Goal: Task Accomplishment & Management: Use online tool/utility

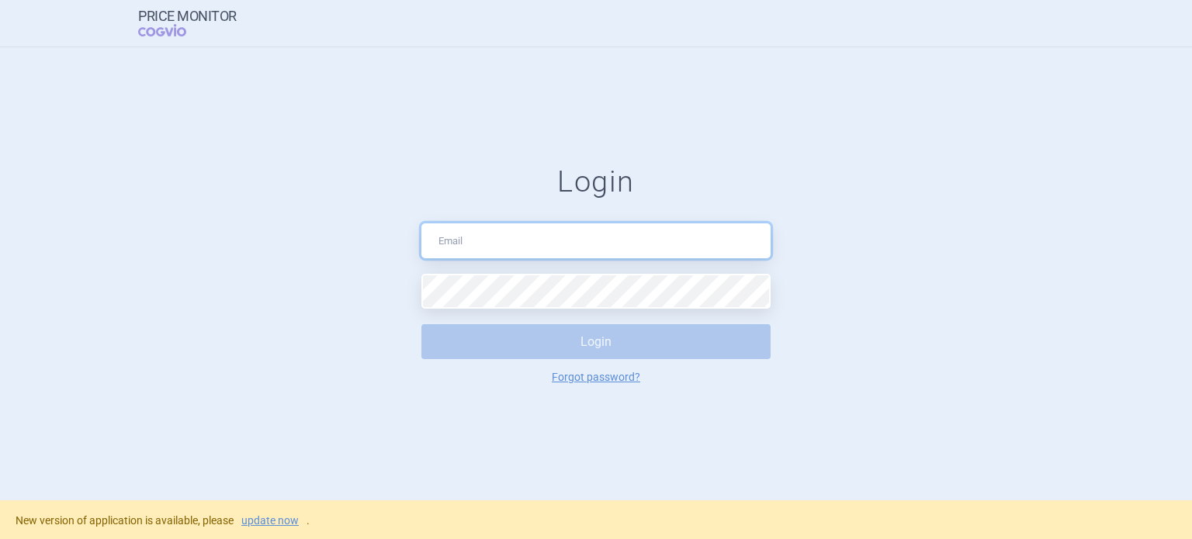
type input "[DOMAIN_NAME][EMAIL_ADDRESS][DOMAIN_NAME]"
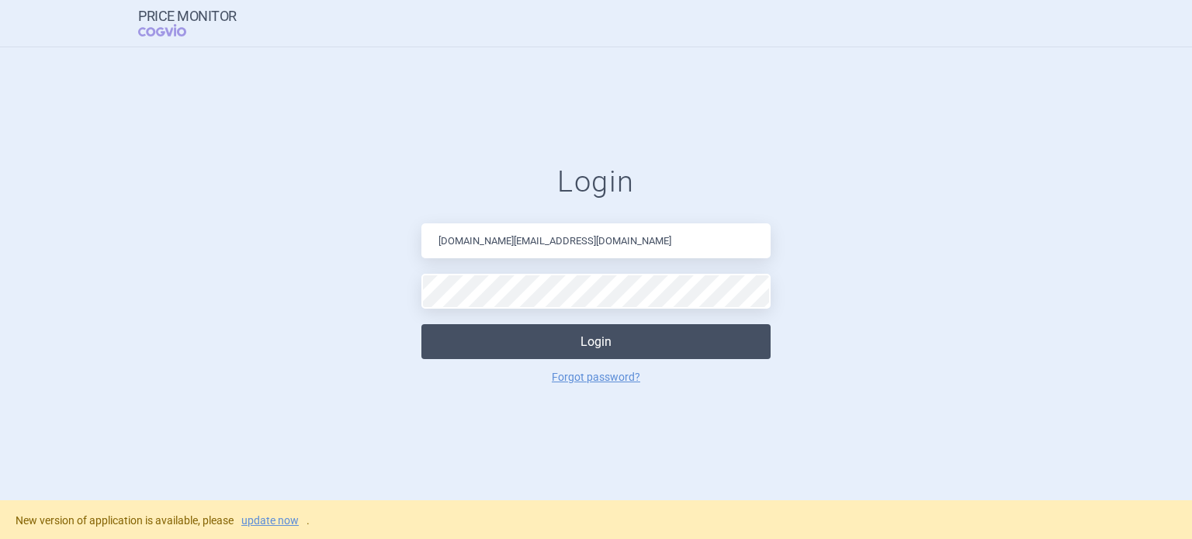
click at [584, 341] on button "Login" at bounding box center [595, 341] width 349 height 35
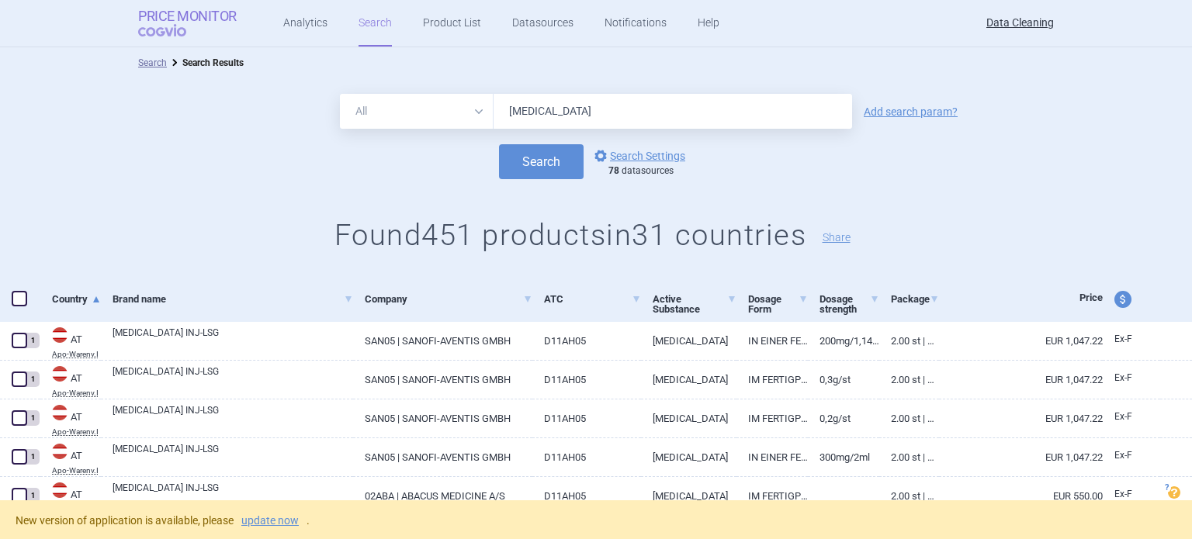
click at [164, 24] on span "COGVIO" at bounding box center [173, 30] width 70 height 12
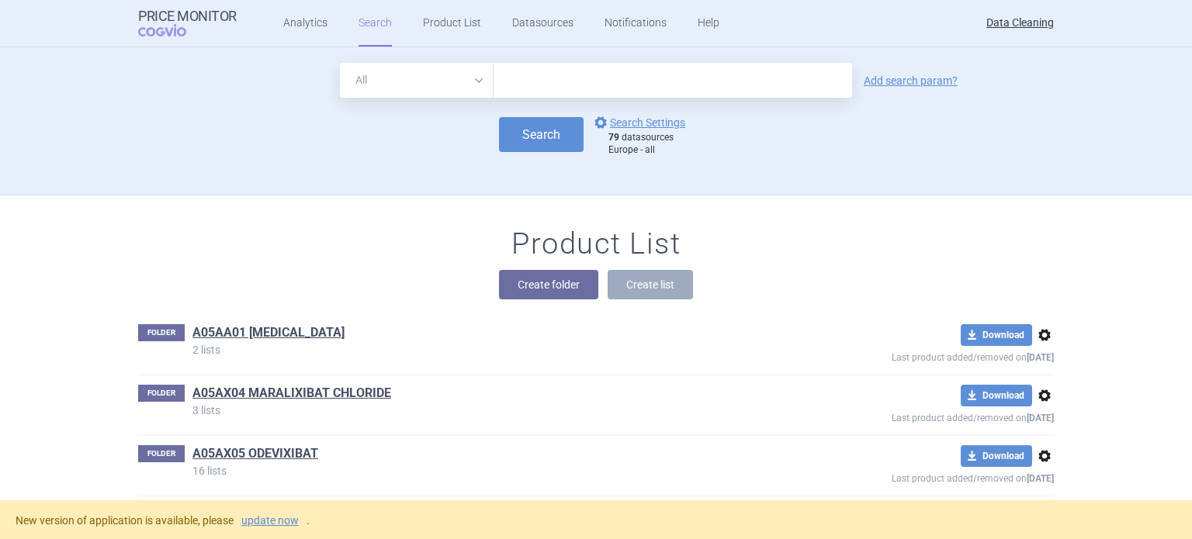
scroll to position [27283, 0]
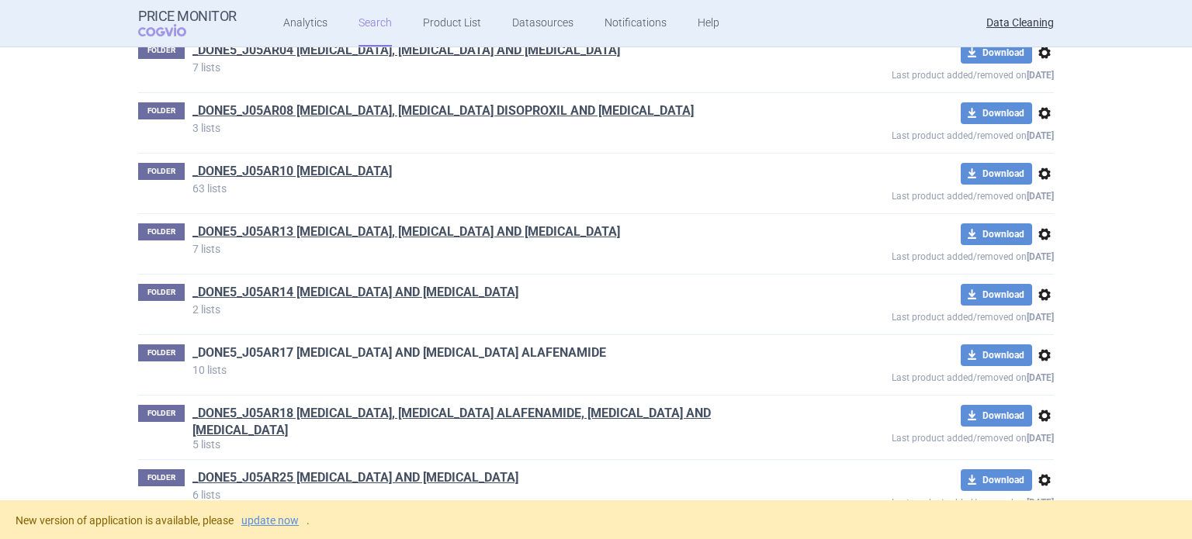
click at [376, 345] on link "_DONE5_J05AR17 EMTRICITABINE AND TENOFOVIR ALAFENAMIDE" at bounding box center [399, 353] width 414 height 17
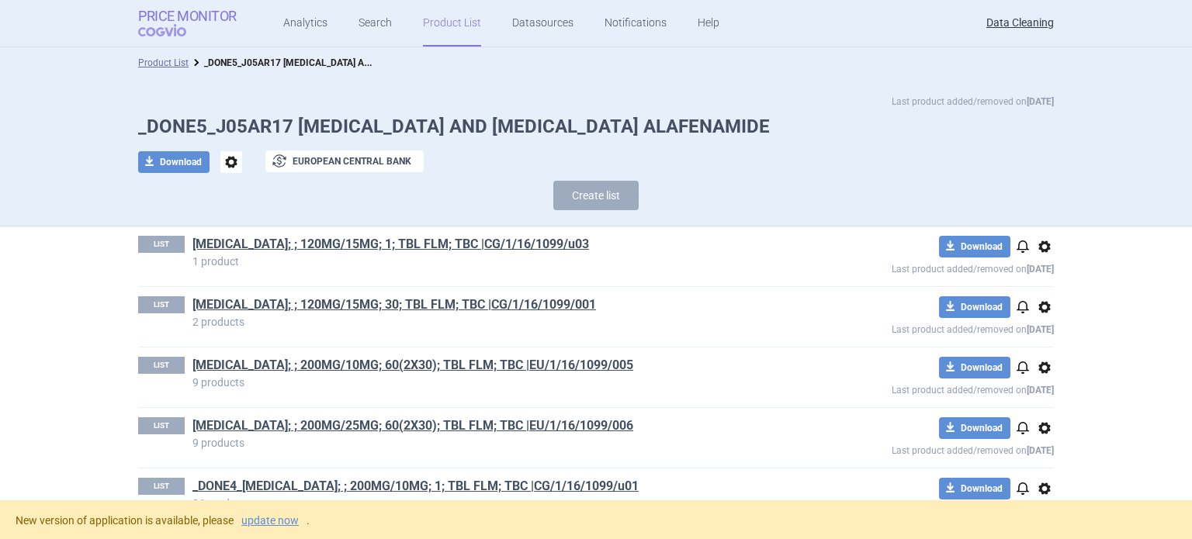
click at [206, 15] on strong "Price Monitor" at bounding box center [187, 17] width 99 height 16
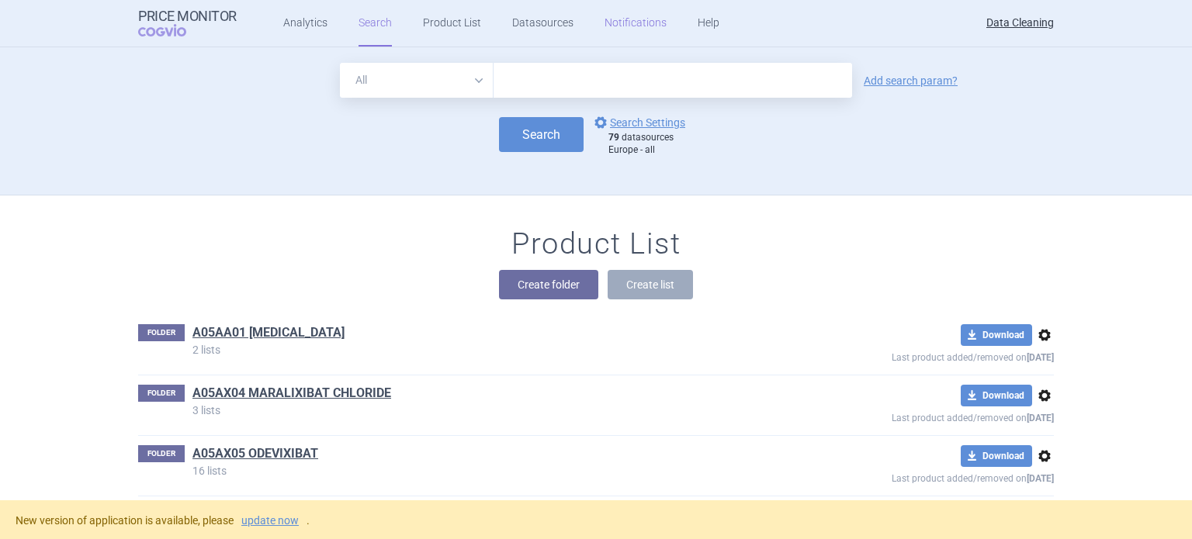
scroll to position [52592, 0]
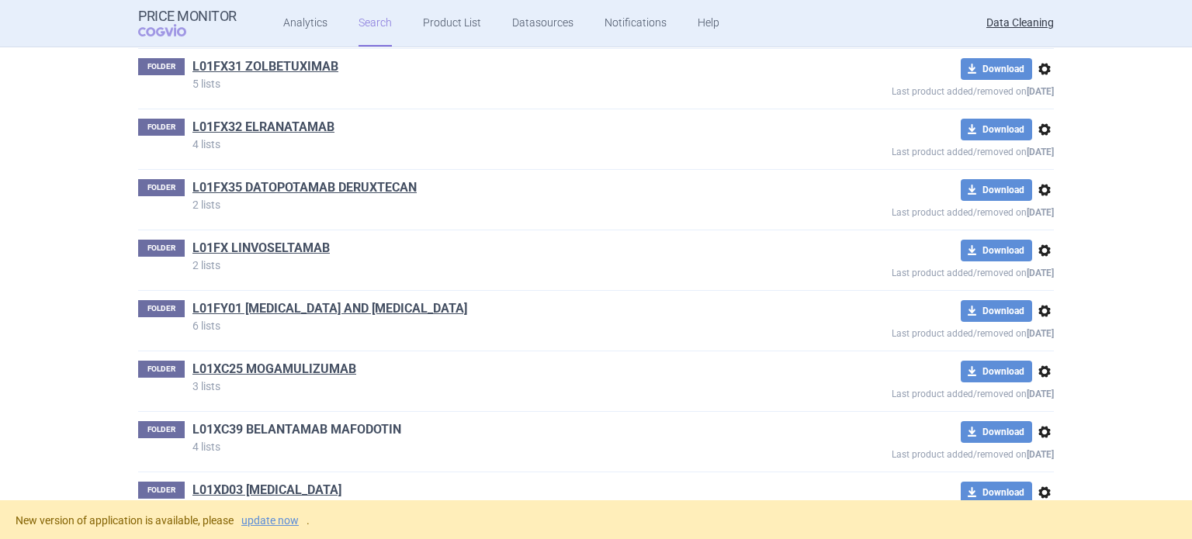
click at [381, 421] on link "L01XC39 BELANTAMAB MAFODOTIN" at bounding box center [296, 429] width 209 height 17
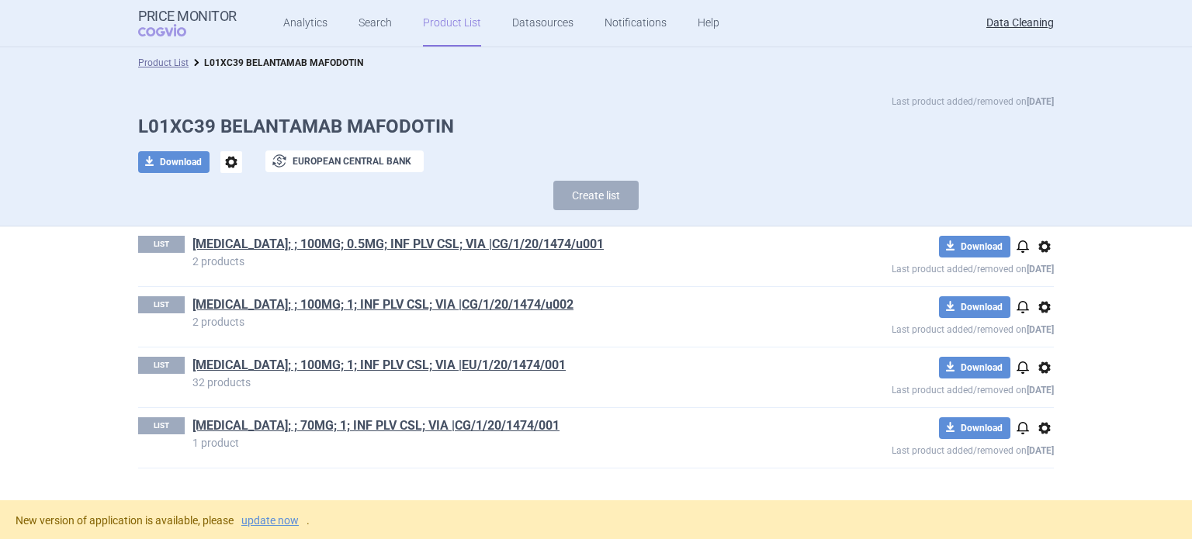
click at [232, 161] on span "options" at bounding box center [231, 162] width 22 height 22
click at [241, 222] on button "Rename" at bounding box center [231, 225] width 50 height 23
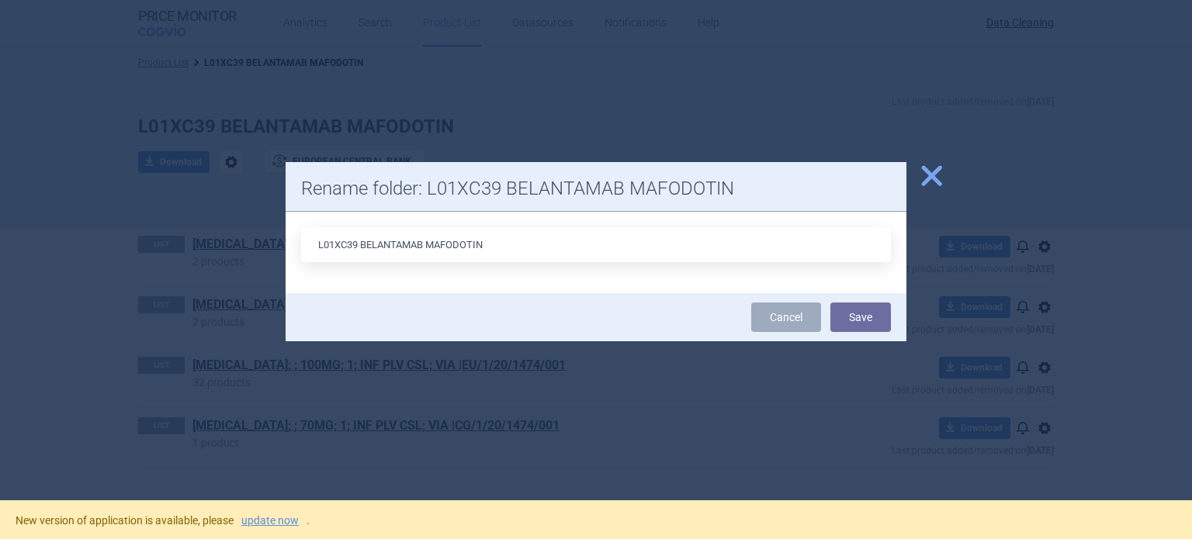
drag, startPoint x: 359, startPoint y: 243, endPoint x: 239, endPoint y: 243, distance: 120.3
click at [239, 538] on div "close Rename folder: L01XC39 BELANTAMAB MAFODOTIN L01XC39 BELANTAMAB MAFODOTIN …" at bounding box center [596, 539] width 1192 height 0
type input "L01FX15 BELANTAMAB MAFODOTIN"
click at [830, 303] on button "Save" at bounding box center [860, 317] width 61 height 29
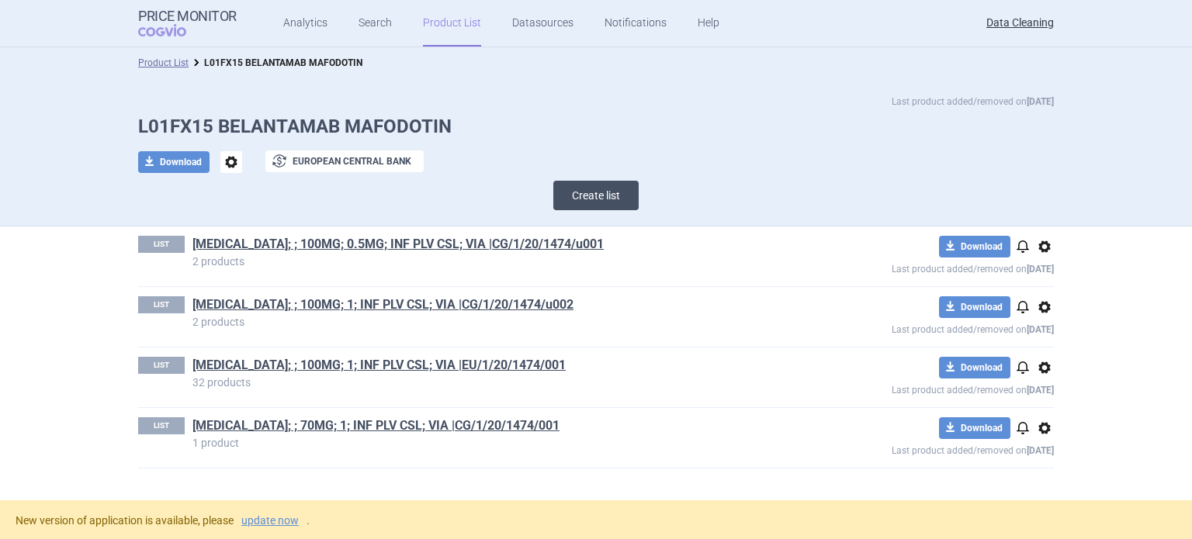
click at [594, 194] on button "Create list" at bounding box center [595, 195] width 85 height 29
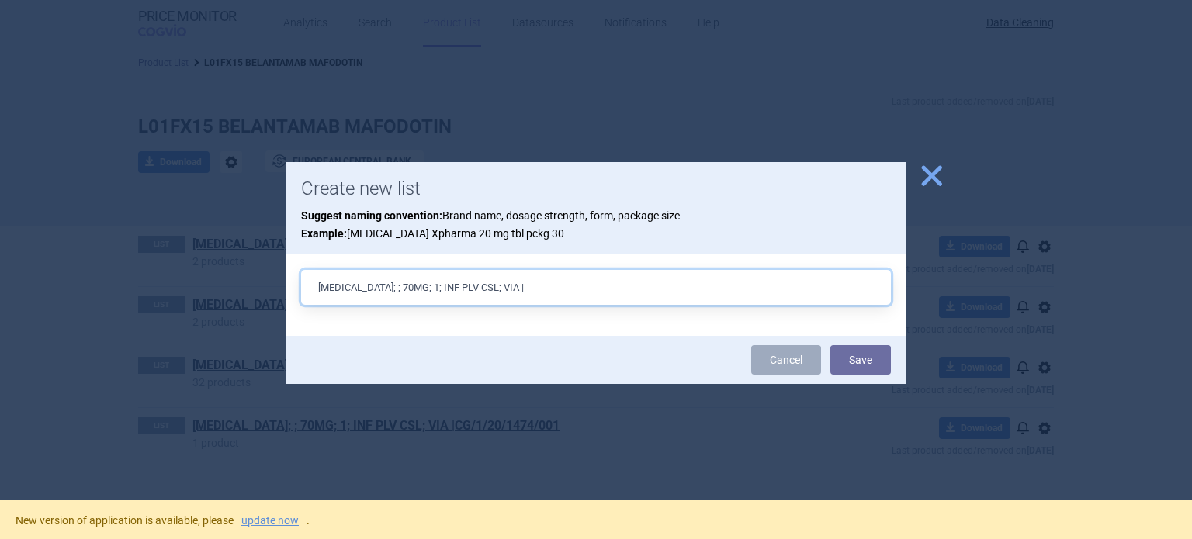
paste input "EU/1/25/1948/001"
type input "[MEDICAL_DATA]; ; 70MG; 1; INF PLV CSL; VIA |EU/1/25/1948/001"
click at [830, 345] on button "Save" at bounding box center [860, 359] width 61 height 29
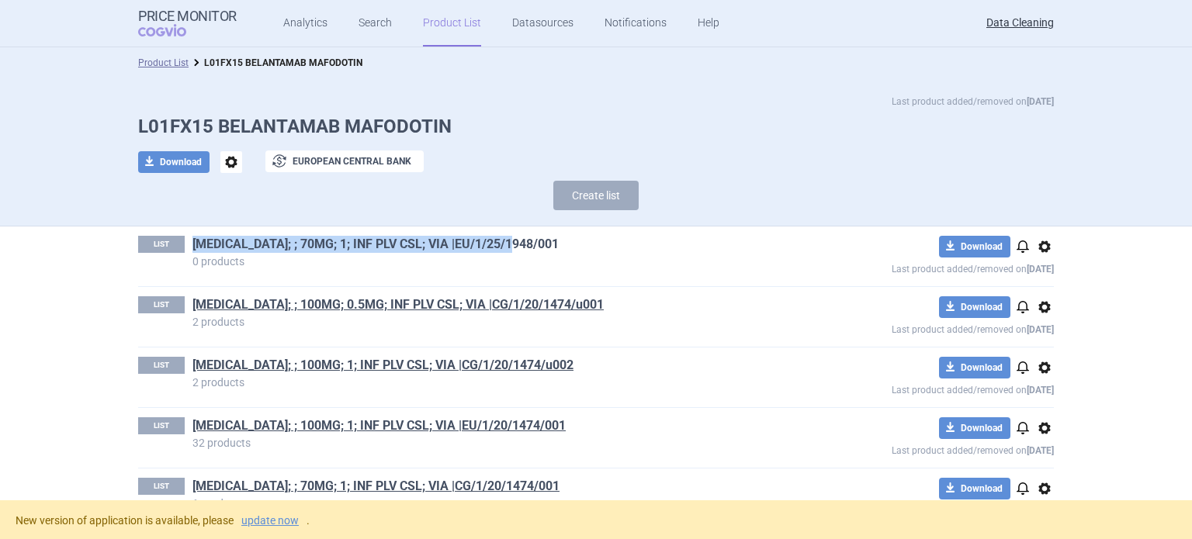
drag, startPoint x: 413, startPoint y: 246, endPoint x: 186, endPoint y: 245, distance: 226.6
click at [192, 245] on h1 "[MEDICAL_DATA]; ; 70MG; 1; INF PLV CSL; VIA |EU/1/25/1948/001" at bounding box center [485, 246] width 587 height 20
copy link "[MEDICAL_DATA]; ; 70MG; 1; INF PLV CSL; VIA |EU/1/25/1948/001"
click at [622, 201] on button "Create list" at bounding box center [595, 195] width 85 height 29
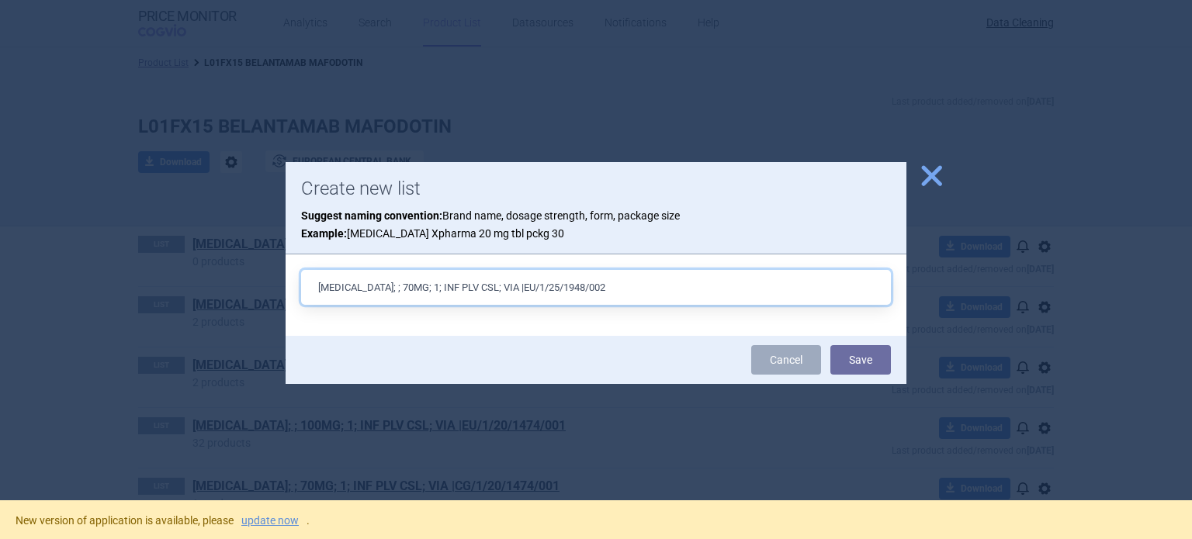
click at [376, 285] on input "BLENREP; ; 70MG; 1; INF PLV CSL; VIA |EU/1/25/1948/002" at bounding box center [596, 287] width 590 height 35
type input "[MEDICAL_DATA]; ; 100MG; 1; INF PLV CSL; VIA |EU/1/25/1948/002"
click at [830, 345] on button "Save" at bounding box center [860, 359] width 61 height 29
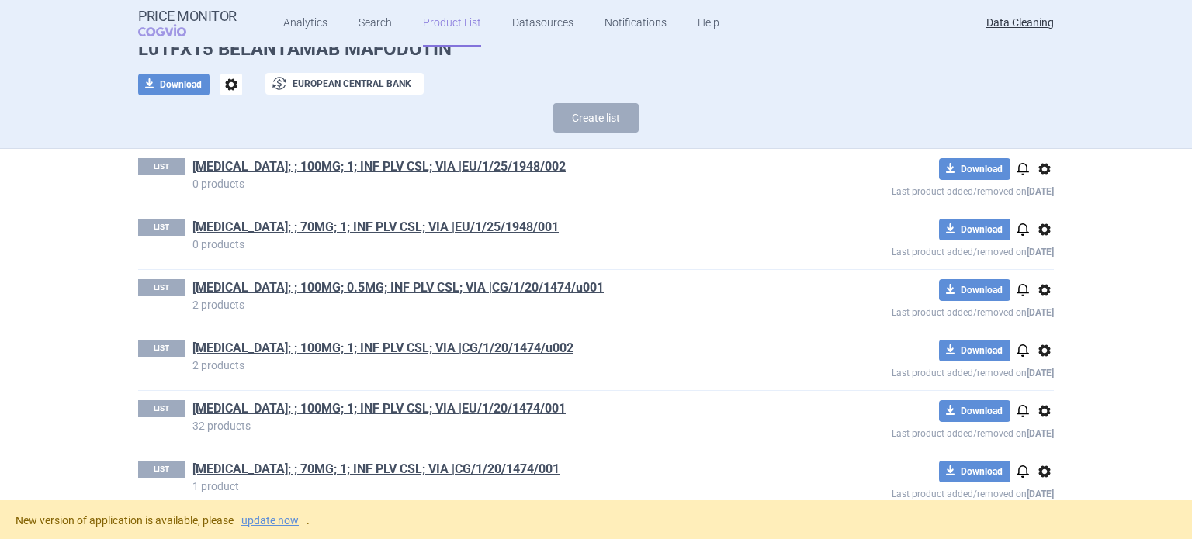
scroll to position [102, 0]
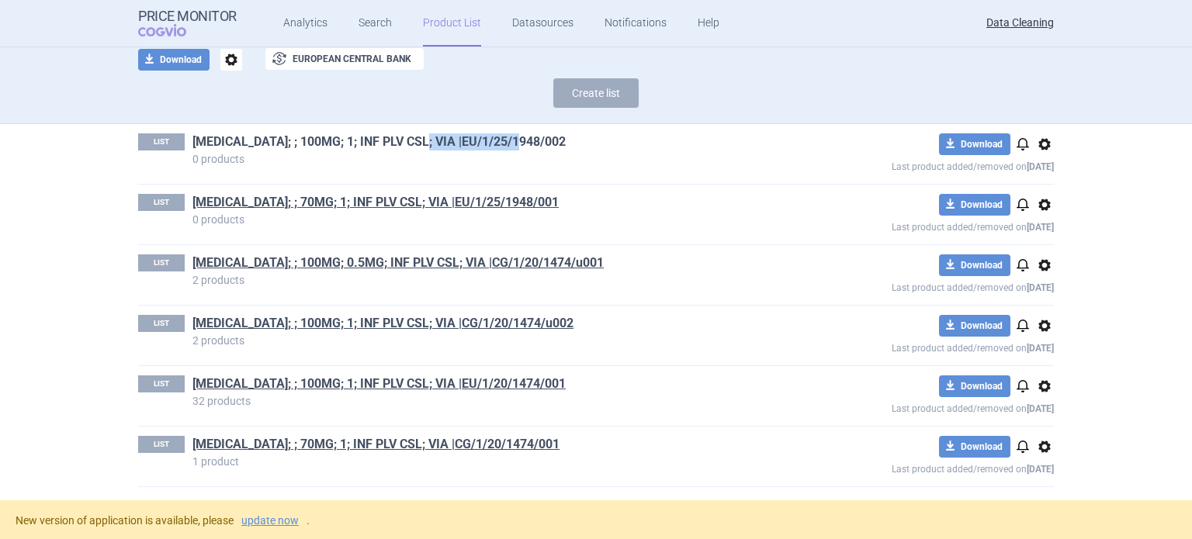
drag, startPoint x: 518, startPoint y: 139, endPoint x: 416, endPoint y: 143, distance: 102.5
click at [416, 143] on h1 "[MEDICAL_DATA]; ; 100MG; 1; INF PLV CSL; VIA |EU/1/25/1948/002" at bounding box center [485, 143] width 587 height 20
copy link "EU/1/25/1948/002"
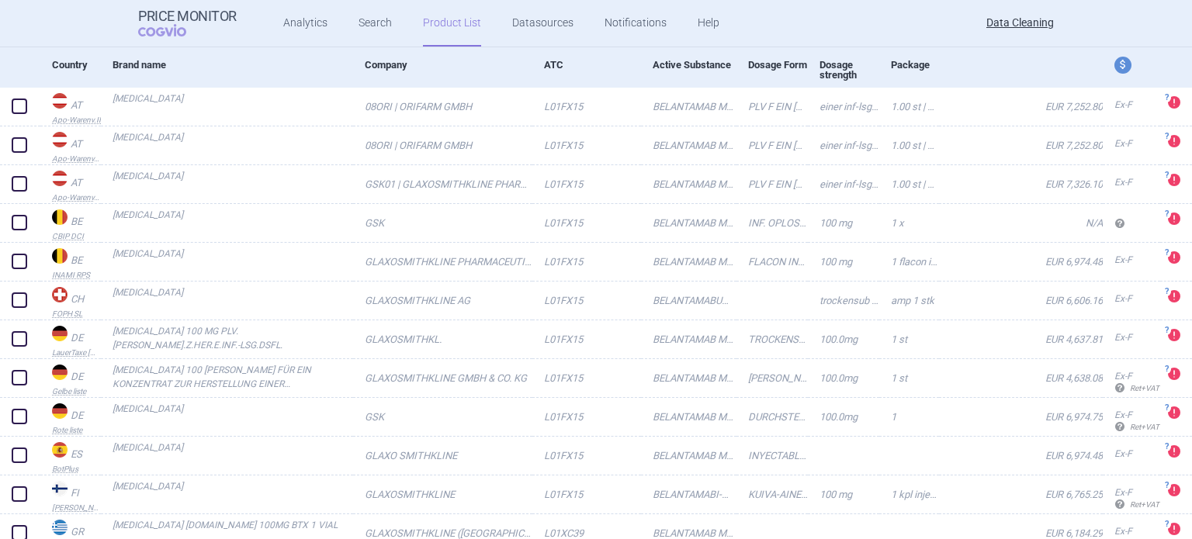
scroll to position [155, 0]
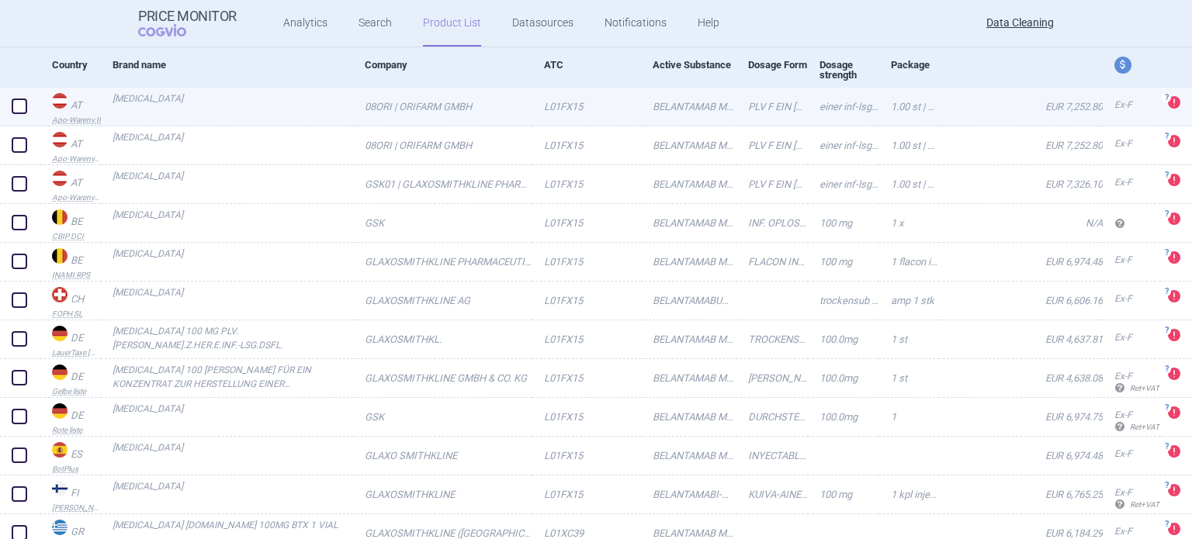
click at [22, 111] on span at bounding box center [20, 107] width 16 height 16
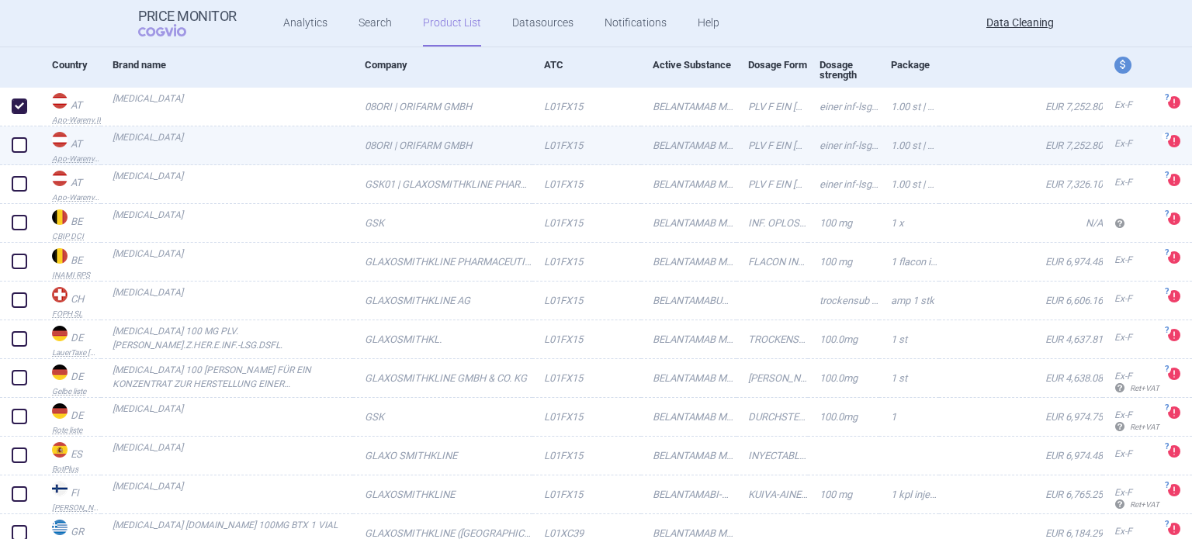
checkbox input "true"
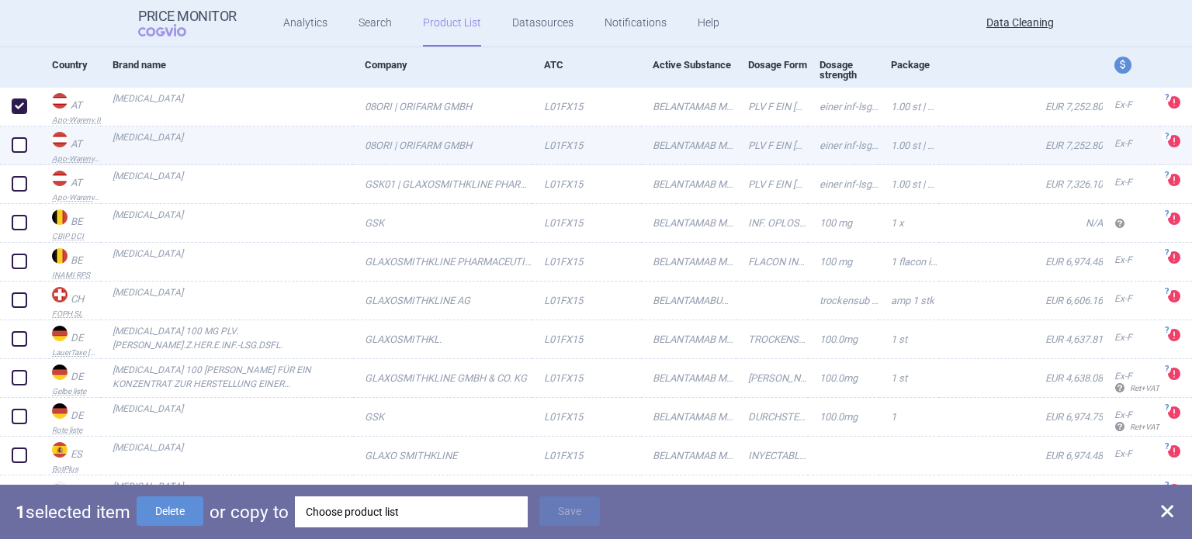
click at [13, 151] on span at bounding box center [20, 145] width 16 height 16
checkbox input "true"
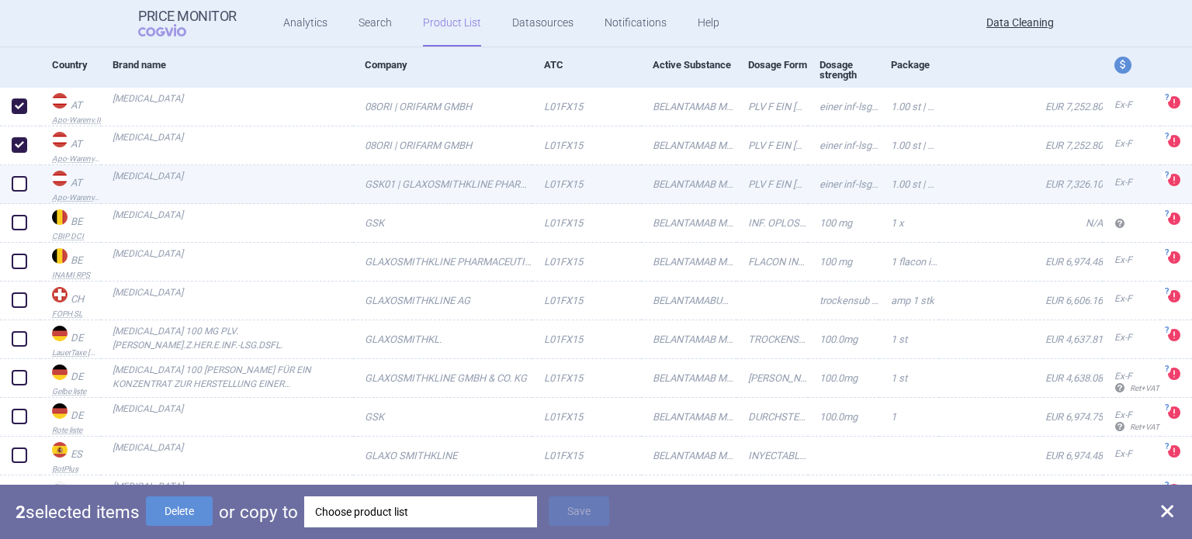
click at [19, 181] on span at bounding box center [20, 184] width 16 height 16
checkbox input "true"
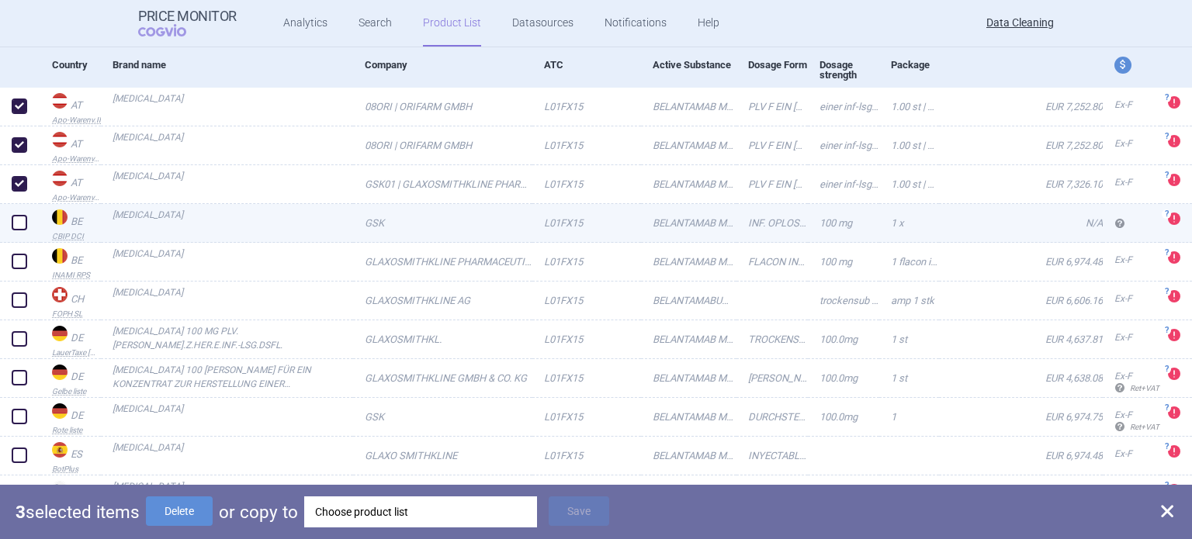
click at [19, 224] on span at bounding box center [20, 223] width 16 height 16
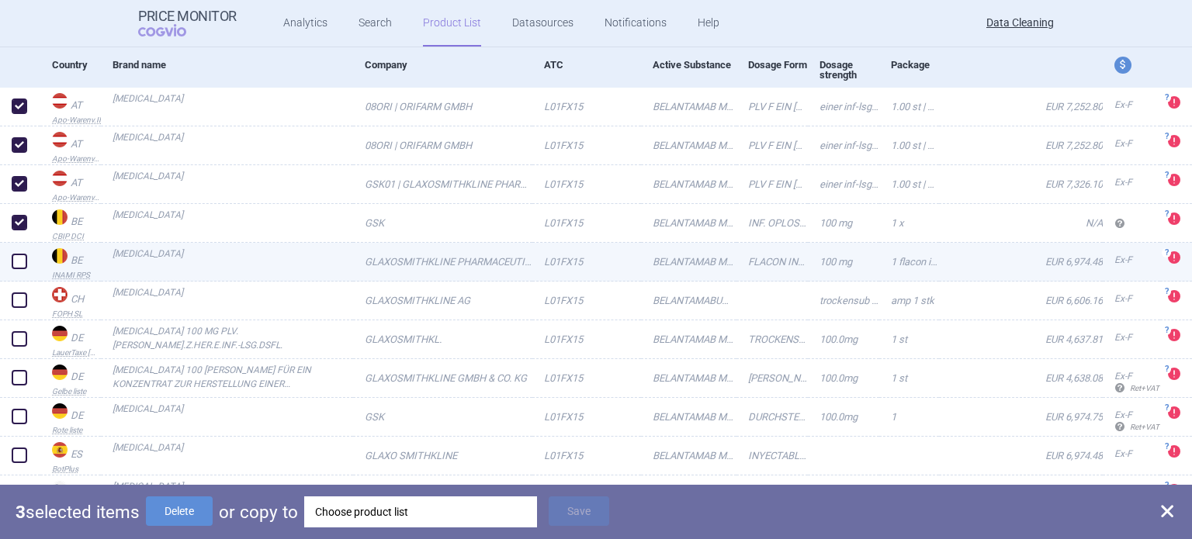
checkbox input "true"
drag, startPoint x: 19, startPoint y: 261, endPoint x: 19, endPoint y: 289, distance: 27.9
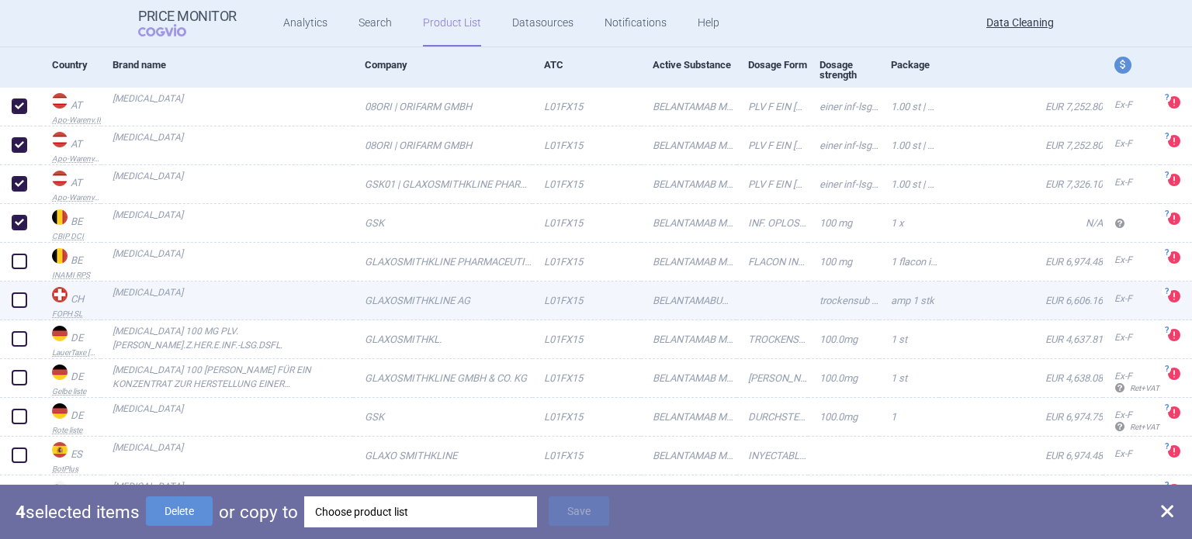
click at [19, 263] on span at bounding box center [20, 262] width 16 height 16
checkbox input "true"
click at [19, 304] on span at bounding box center [20, 301] width 16 height 16
checkbox input "true"
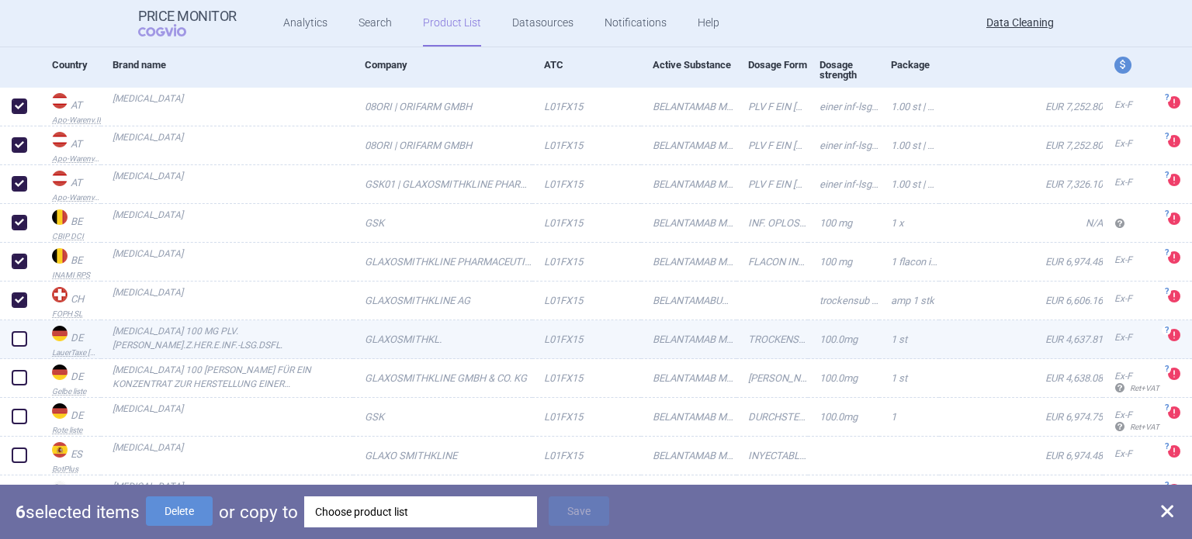
click at [19, 323] on div at bounding box center [20, 339] width 40 height 39
click at [16, 334] on span at bounding box center [20, 339] width 16 height 16
checkbox input "true"
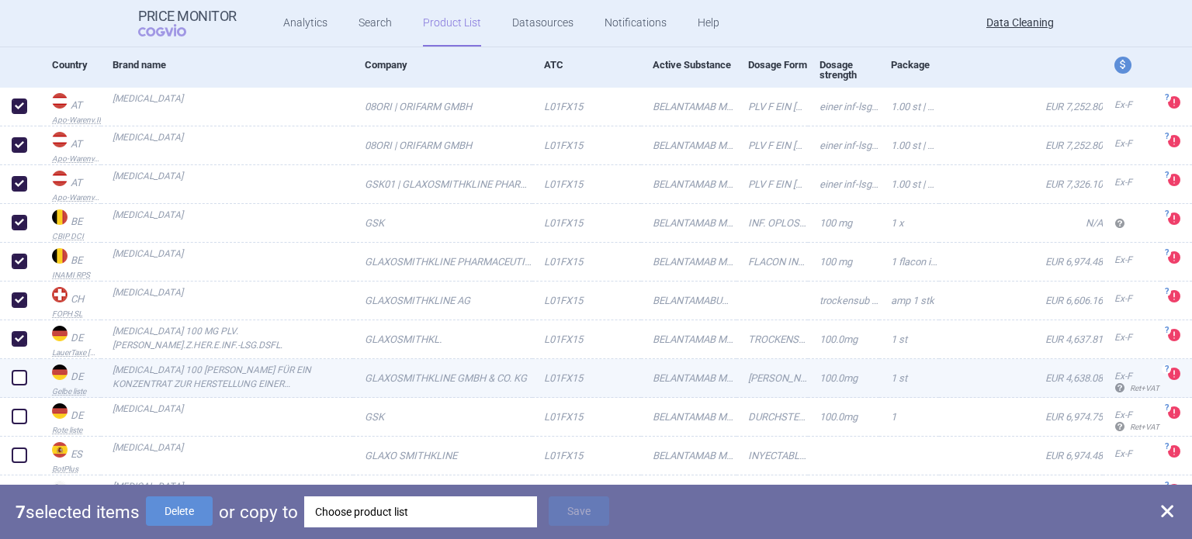
click at [12, 372] on span at bounding box center [20, 378] width 16 height 16
checkbox input "true"
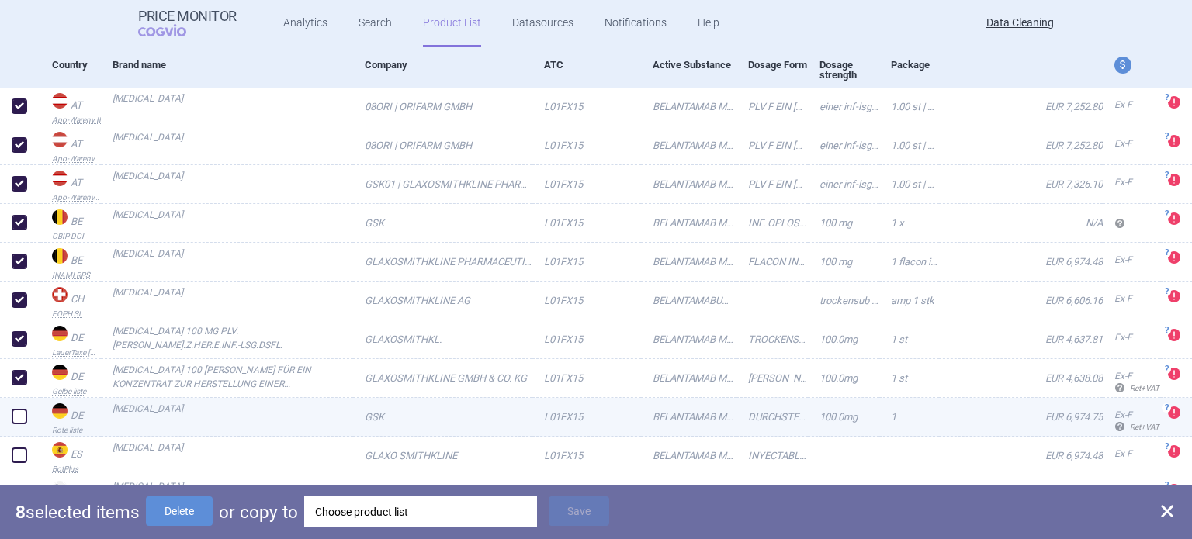
click at [17, 409] on span at bounding box center [20, 417] width 16 height 16
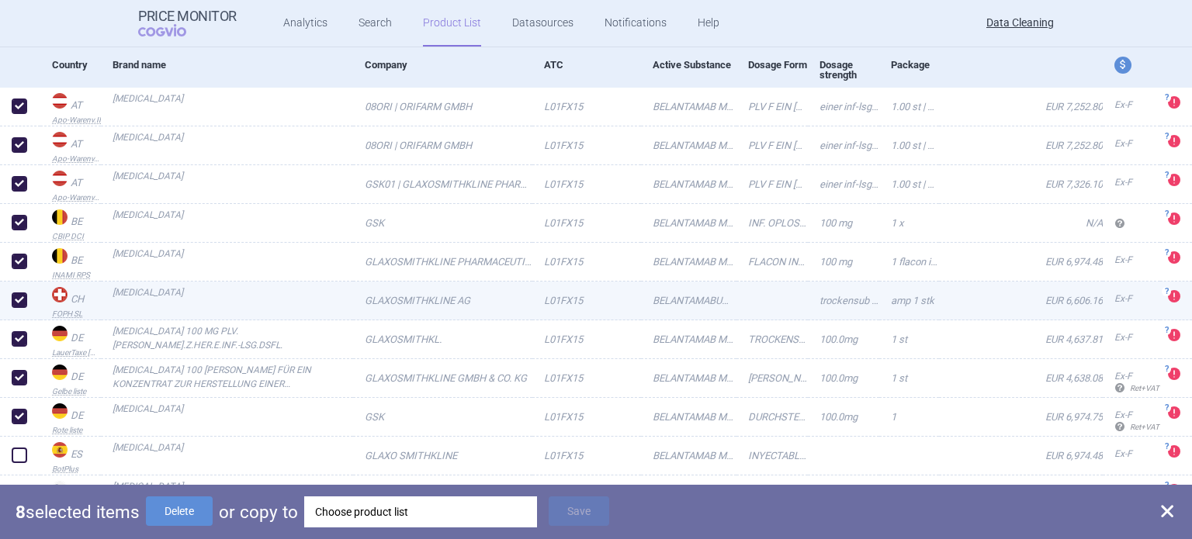
checkbox input "true"
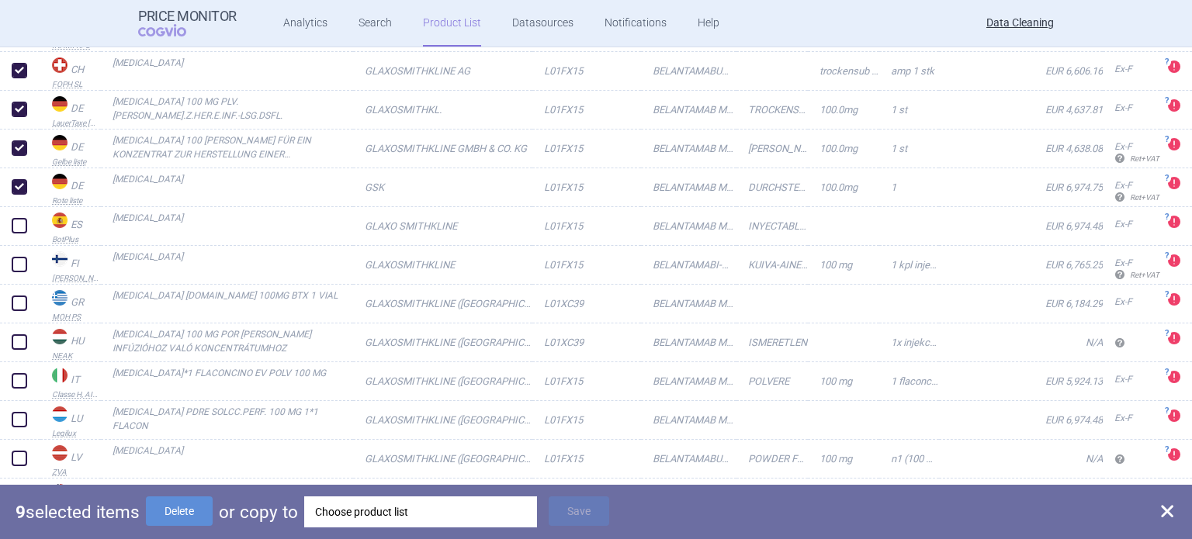
scroll to position [388, 0]
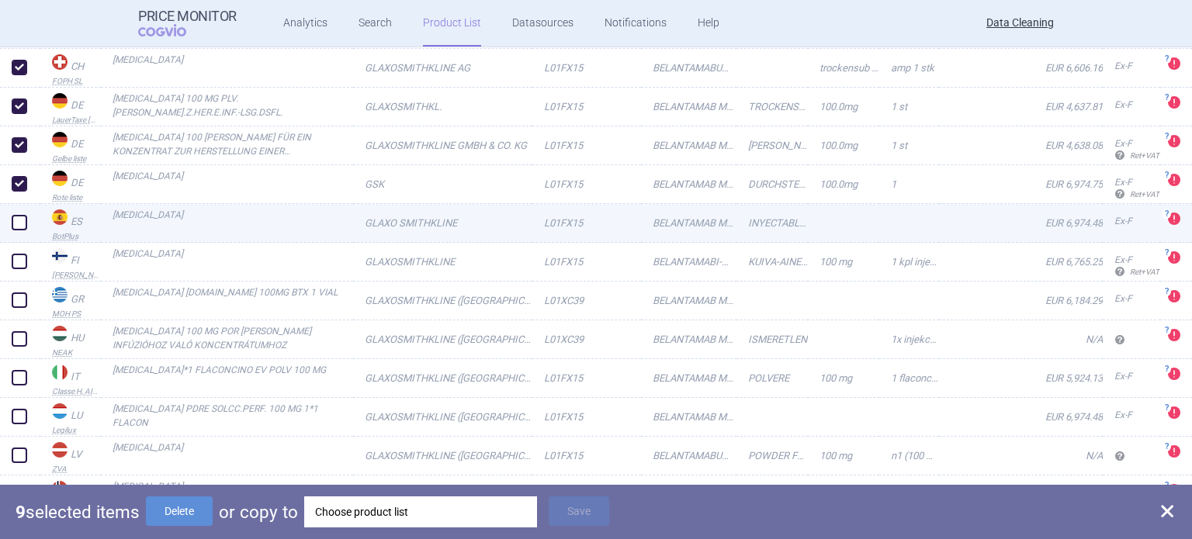
click at [23, 230] on span at bounding box center [19, 222] width 23 height 23
checkbox input "true"
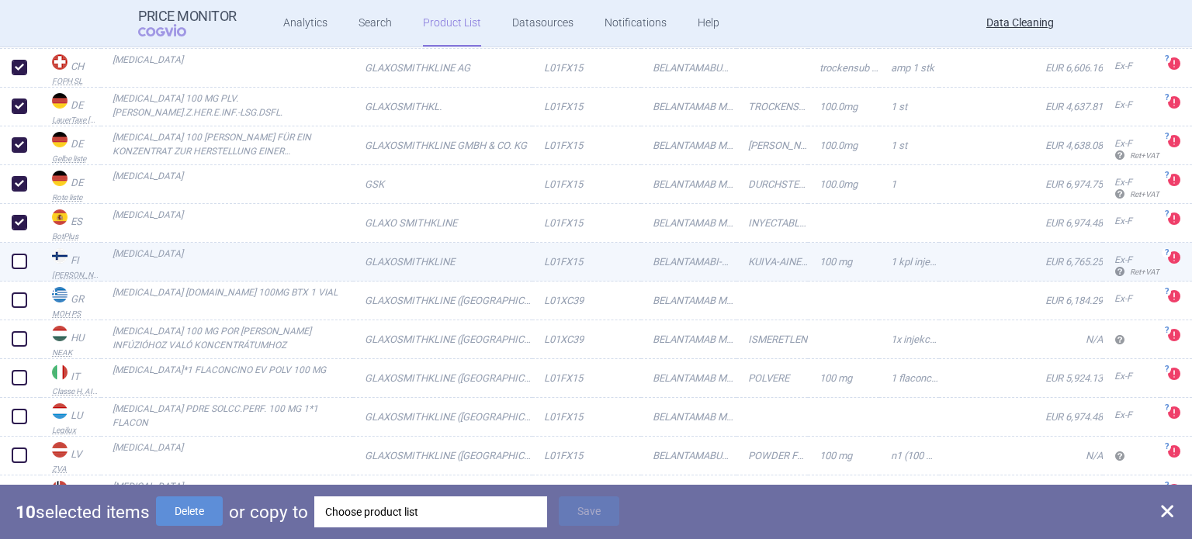
click at [23, 272] on span at bounding box center [19, 261] width 23 height 23
checkbox input "true"
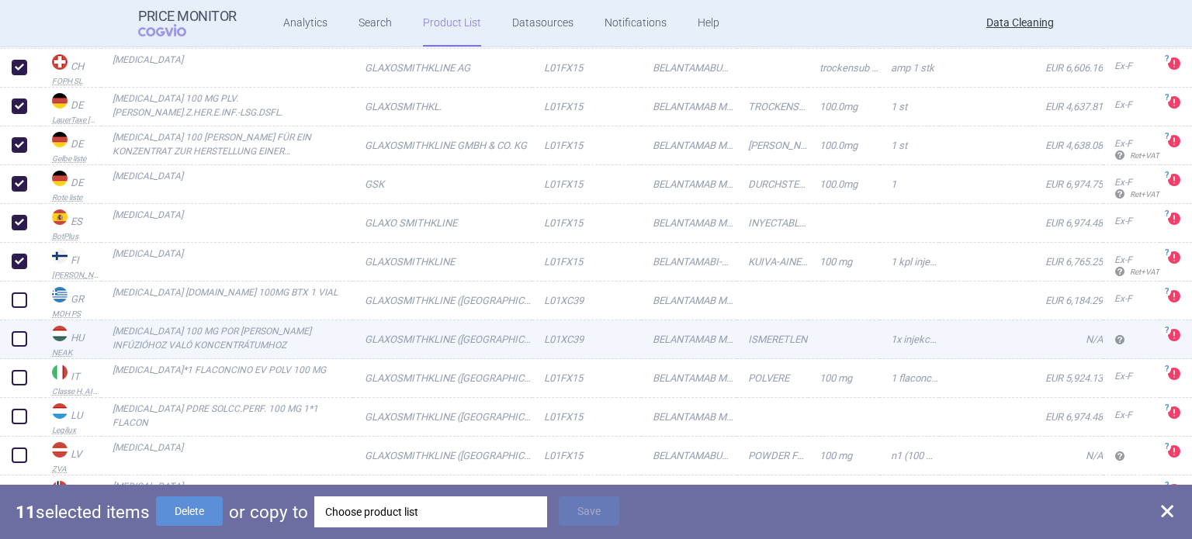
drag, startPoint x: 23, startPoint y: 298, endPoint x: 23, endPoint y: 322, distance: 24.1
click at [23, 300] on span at bounding box center [20, 301] width 16 height 16
checkbox input "true"
drag, startPoint x: 23, startPoint y: 332, endPoint x: 24, endPoint y: 352, distance: 20.2
click at [23, 333] on span at bounding box center [20, 339] width 16 height 16
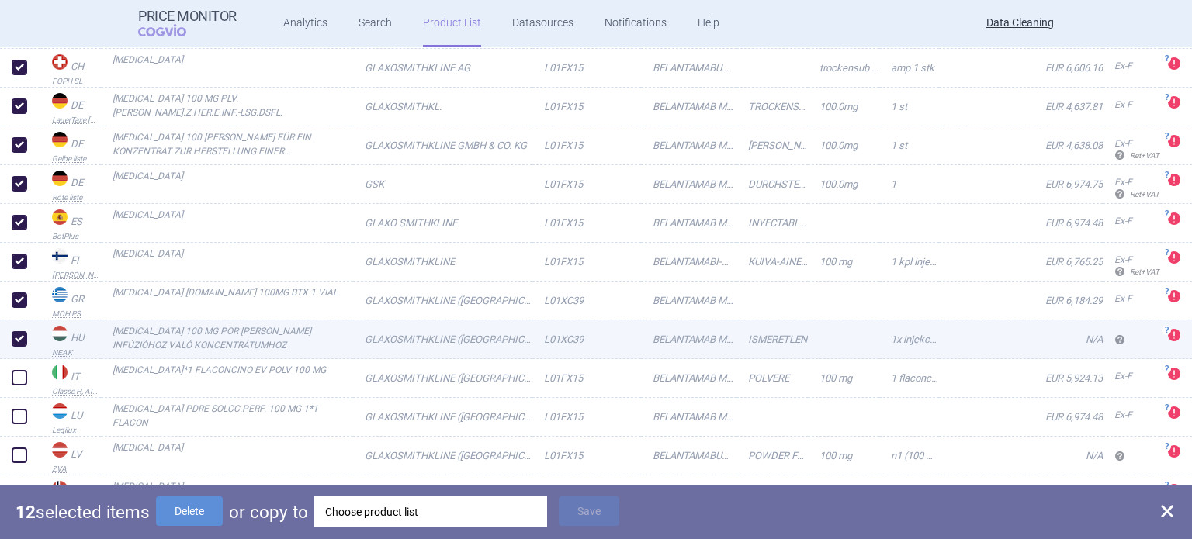
checkbox input "true"
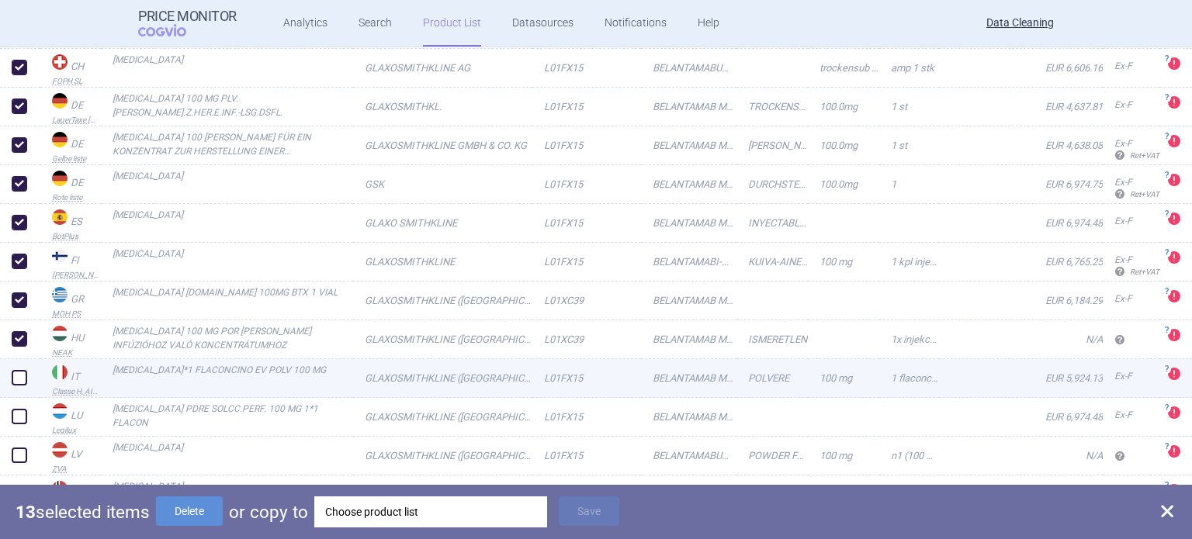
click at [26, 366] on div at bounding box center [20, 378] width 40 height 39
click at [26, 378] on span at bounding box center [20, 378] width 16 height 16
checkbox input "true"
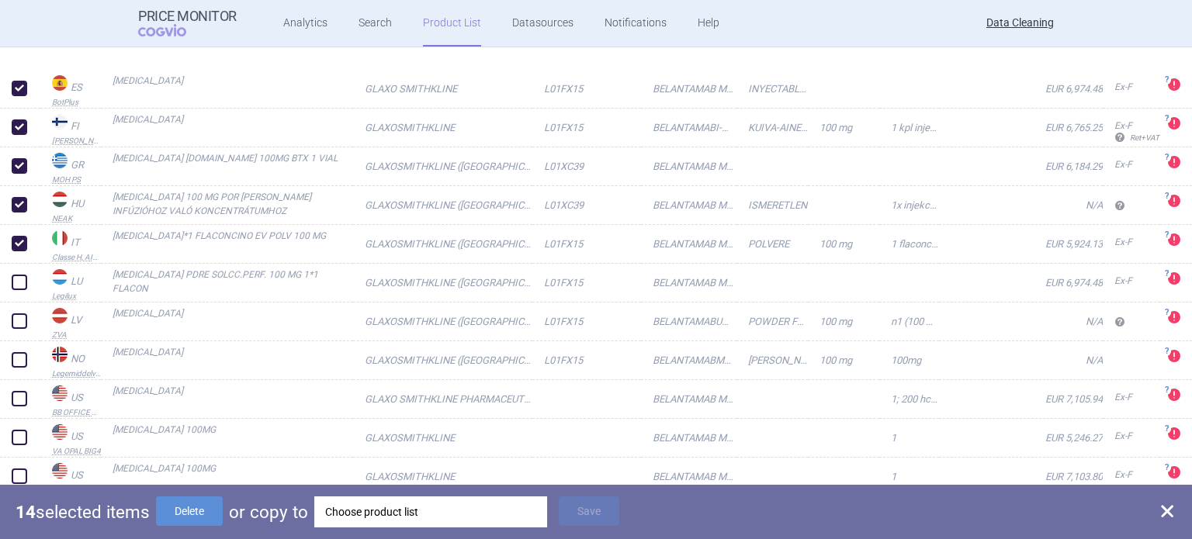
scroll to position [621, 0]
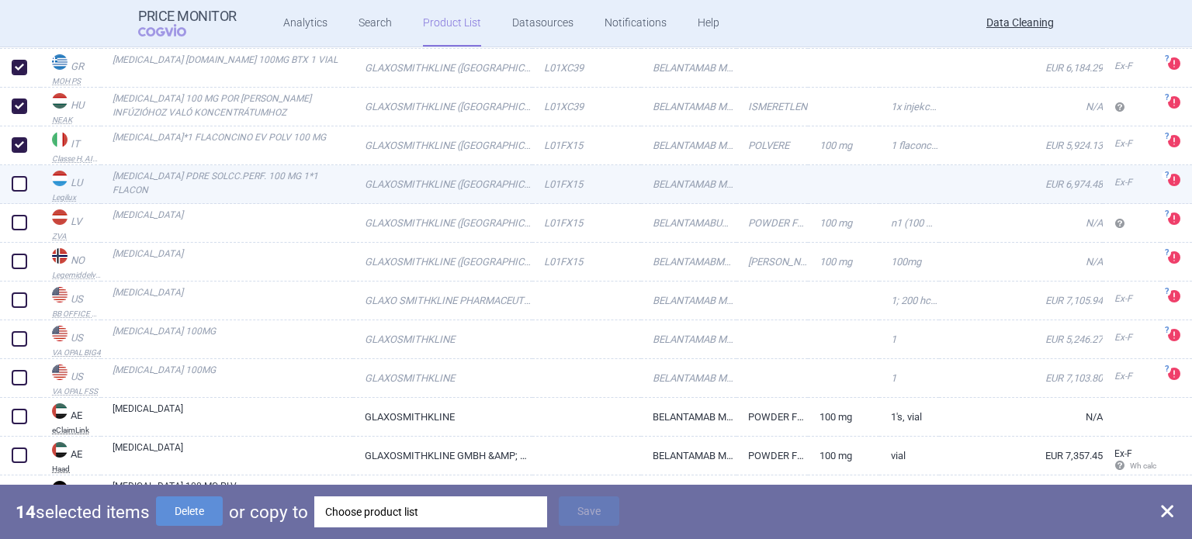
click at [12, 189] on span at bounding box center [20, 184] width 16 height 16
checkbox input "true"
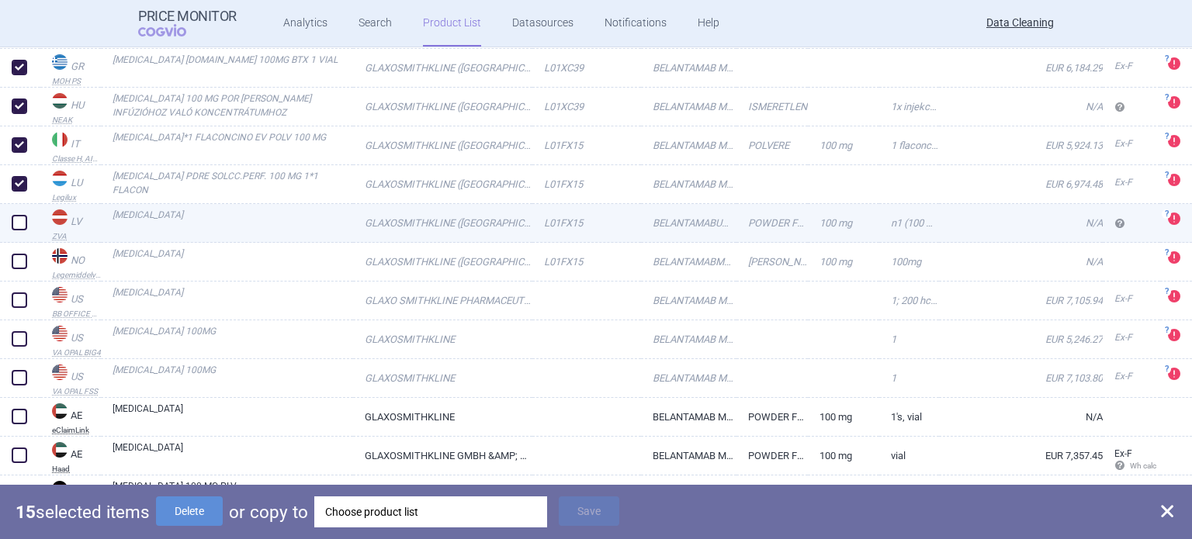
click at [23, 217] on span at bounding box center [20, 223] width 16 height 16
checkbox input "true"
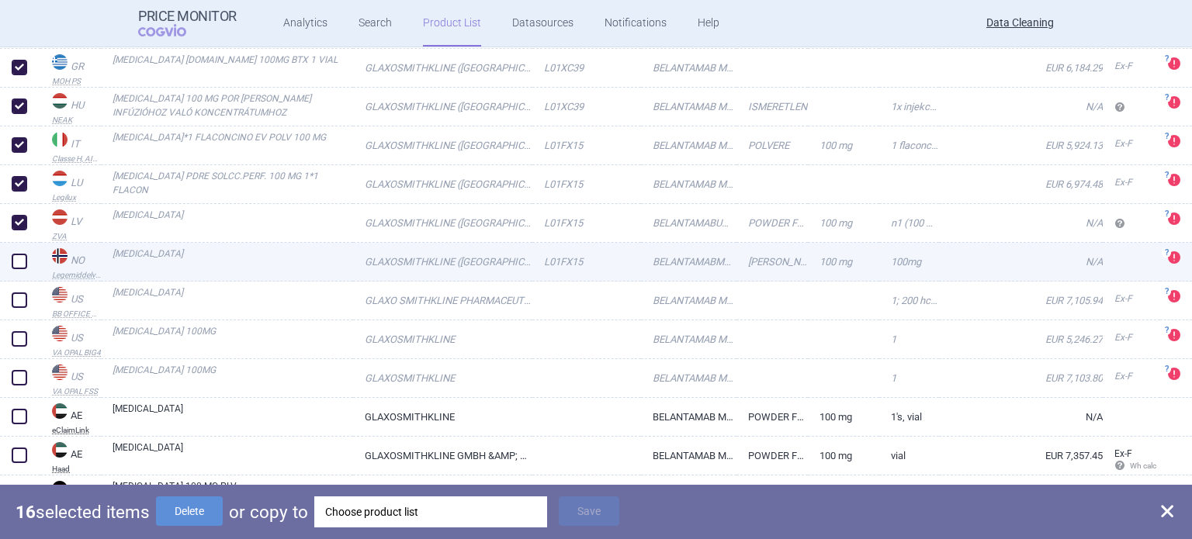
click at [9, 271] on div at bounding box center [20, 262] width 40 height 39
click at [18, 271] on span at bounding box center [19, 261] width 23 height 23
checkbox input "true"
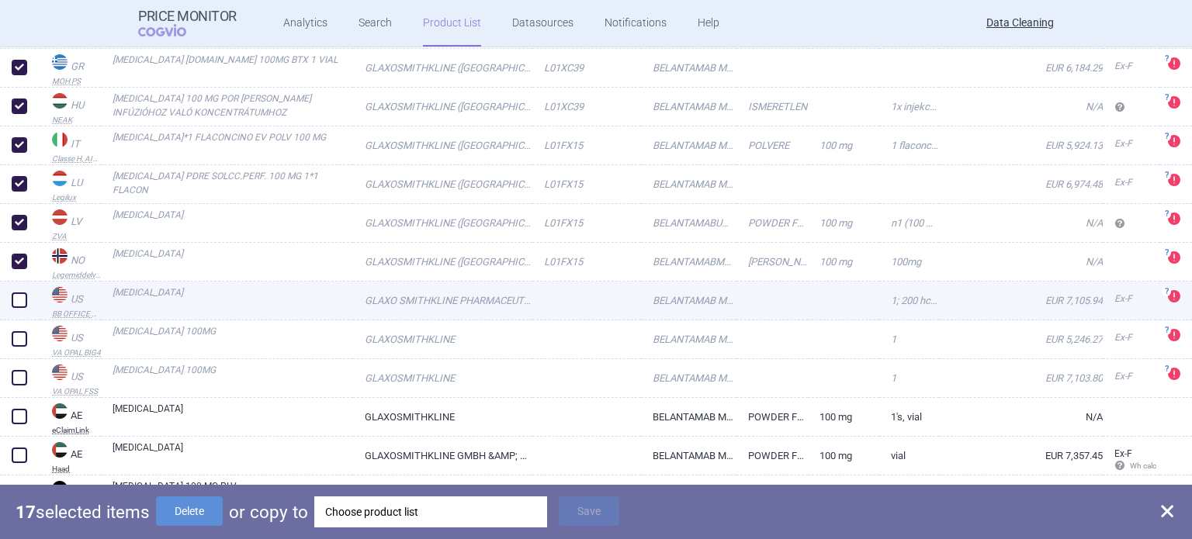
click at [18, 304] on span at bounding box center [20, 301] width 16 height 16
checkbox input "true"
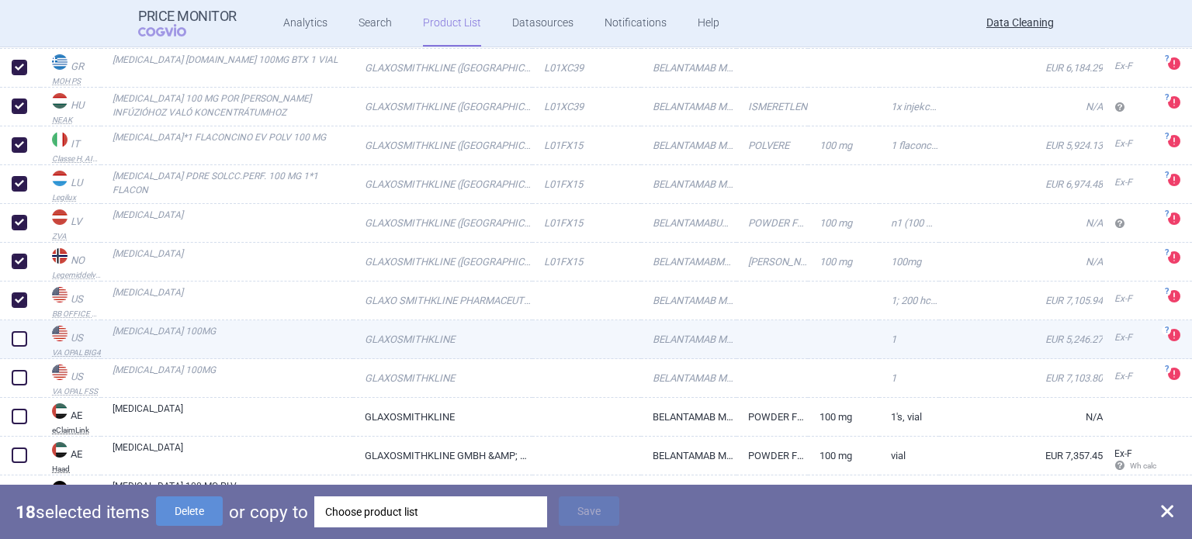
click at [20, 335] on span at bounding box center [20, 339] width 16 height 16
checkbox input "true"
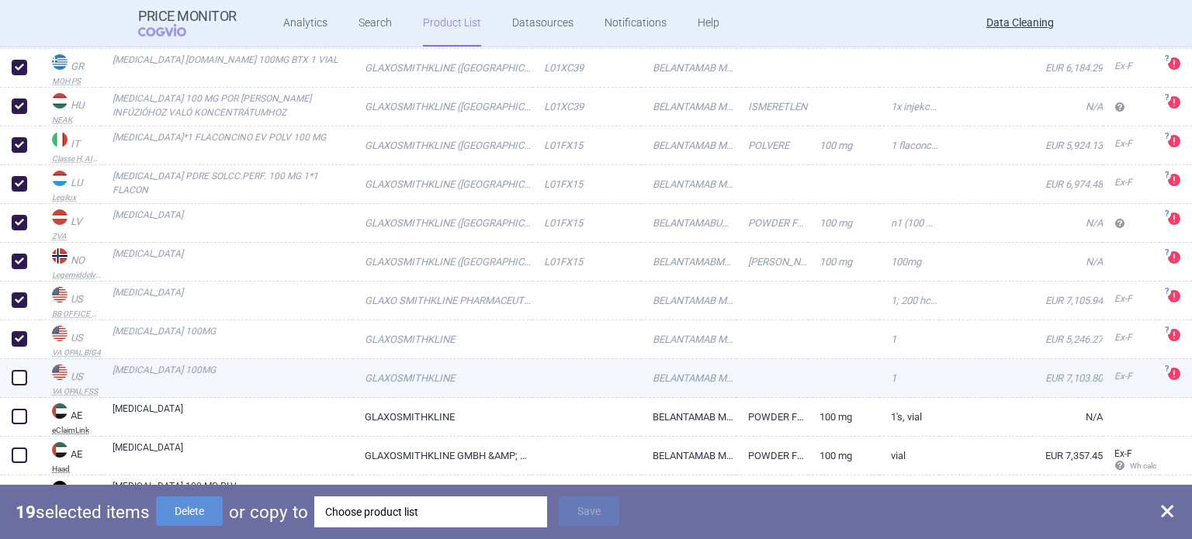
click at [19, 381] on span at bounding box center [20, 378] width 16 height 16
checkbox input "true"
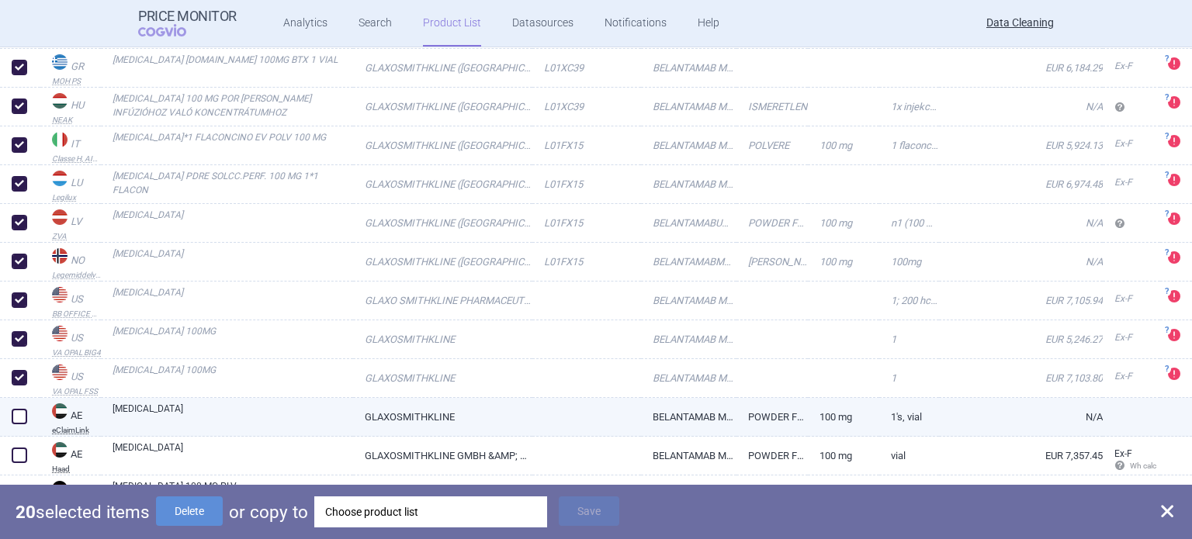
click at [16, 409] on span at bounding box center [20, 417] width 16 height 16
checkbox input "true"
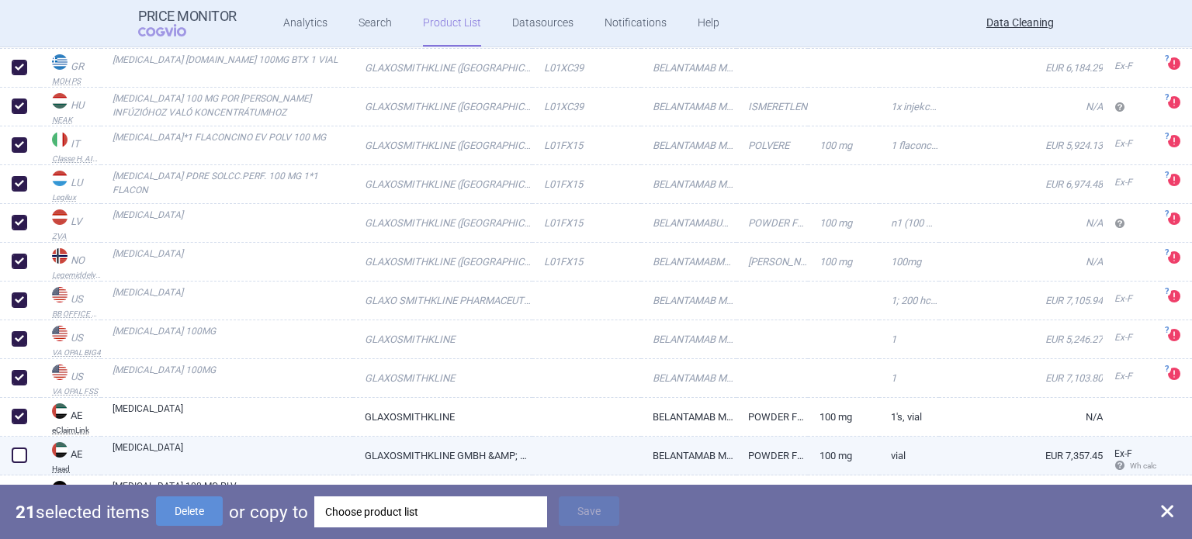
click at [16, 438] on div at bounding box center [20, 456] width 40 height 39
click at [16, 452] on span at bounding box center [20, 456] width 16 height 16
checkbox input "true"
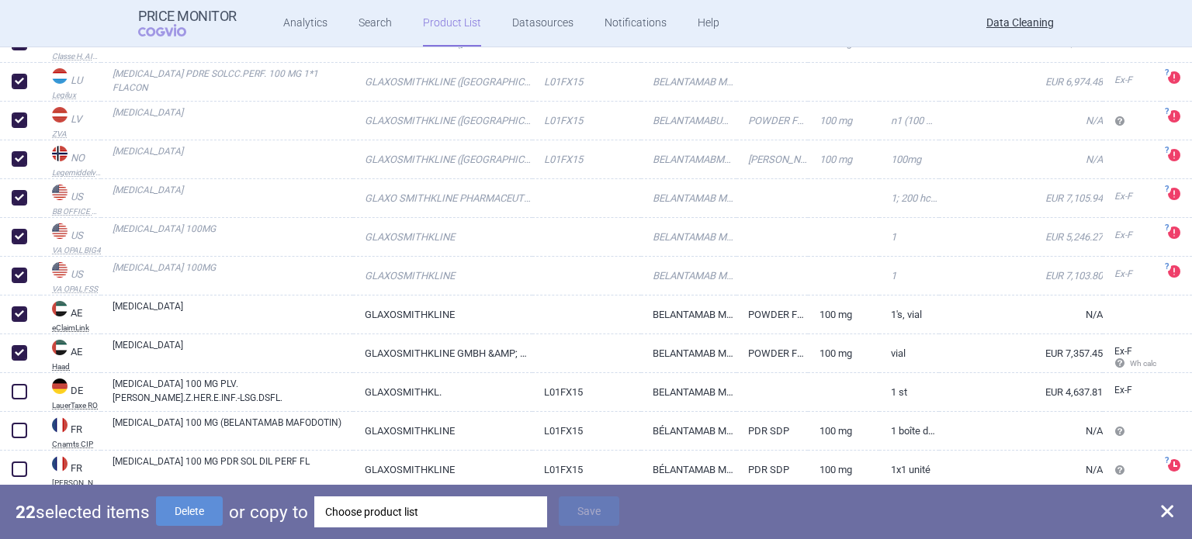
scroll to position [854, 0]
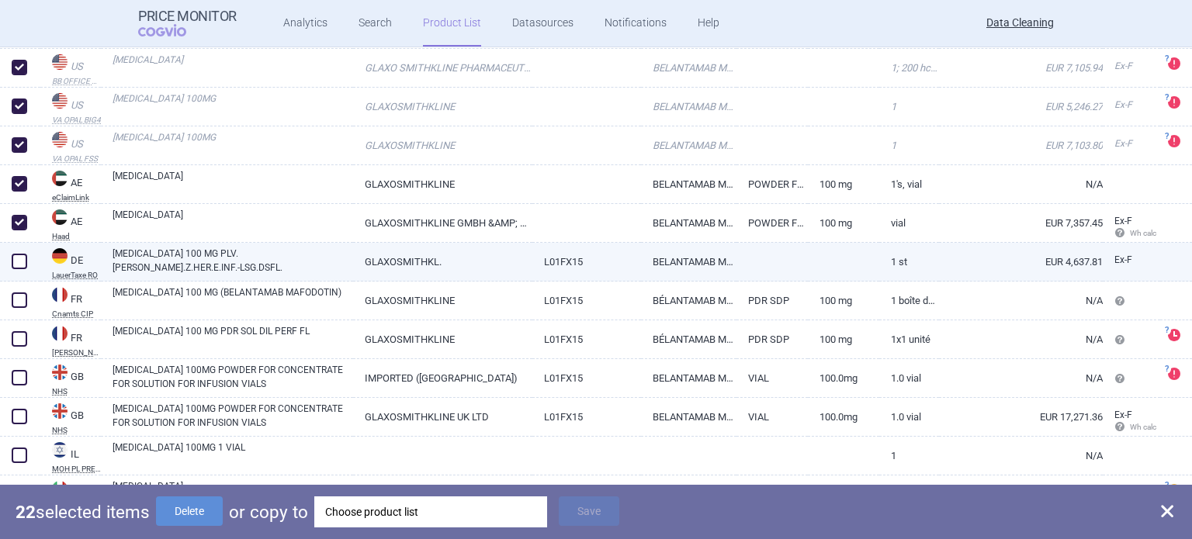
click at [21, 266] on span at bounding box center [20, 262] width 16 height 16
checkbox input "true"
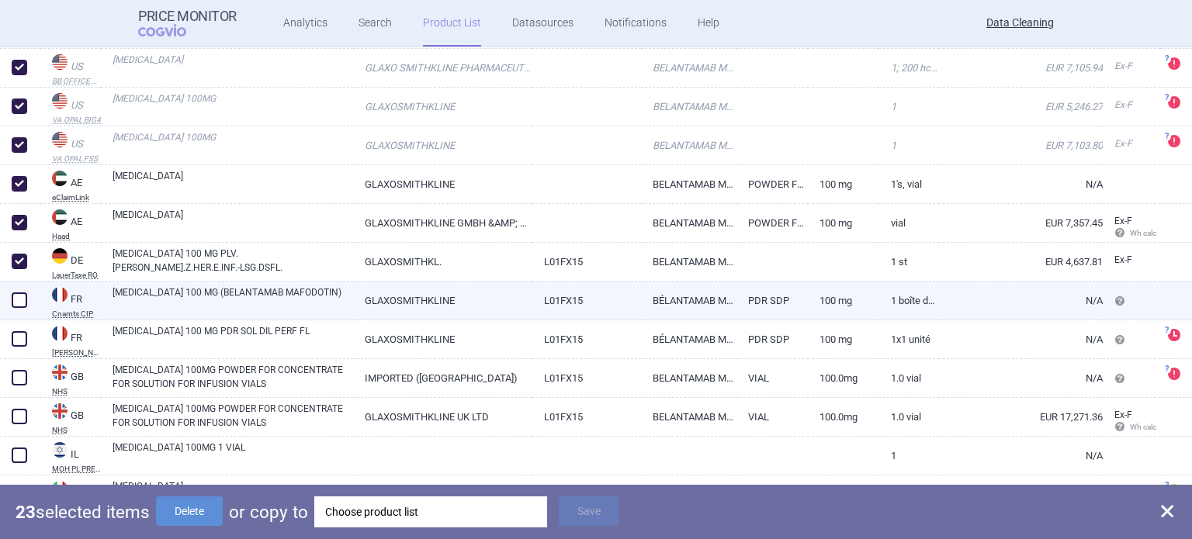
click at [23, 290] on span at bounding box center [19, 300] width 23 height 23
checkbox input "true"
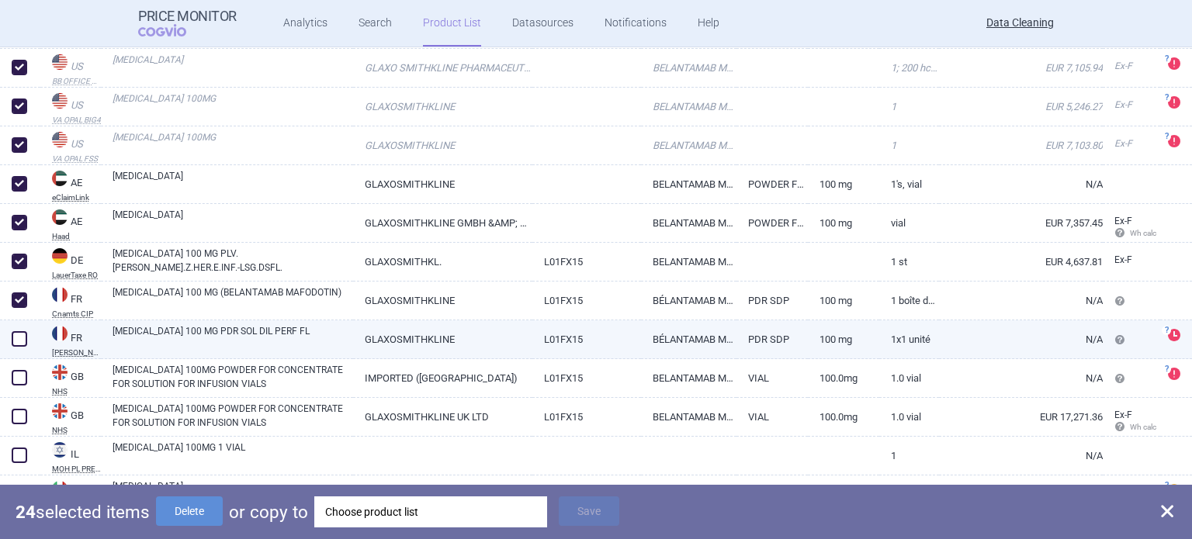
click at [16, 334] on span at bounding box center [20, 339] width 16 height 16
checkbox input "true"
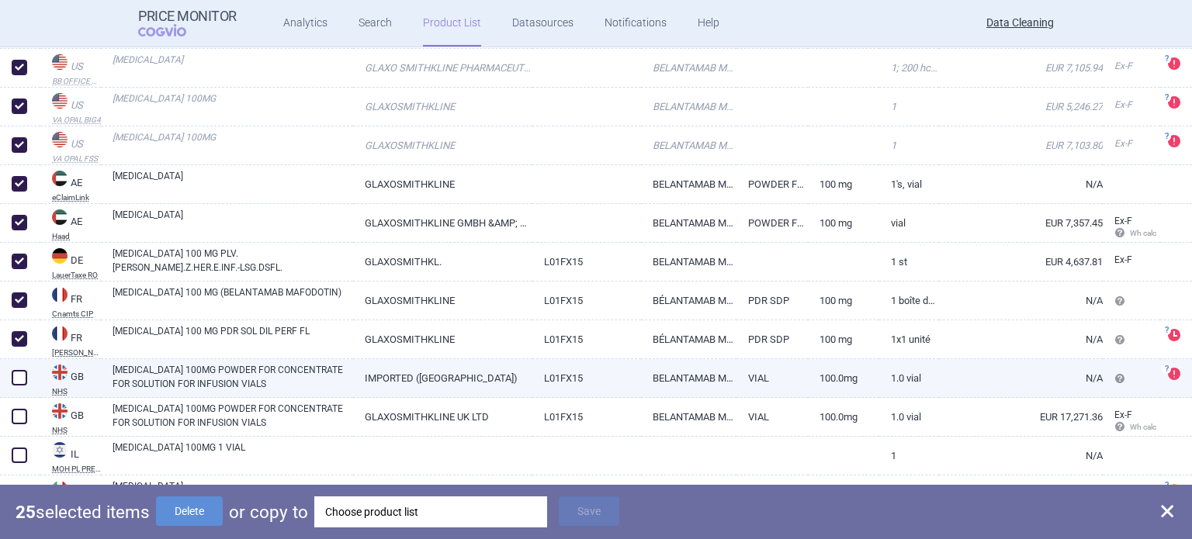
drag, startPoint x: 26, startPoint y: 373, endPoint x: 26, endPoint y: 402, distance: 28.7
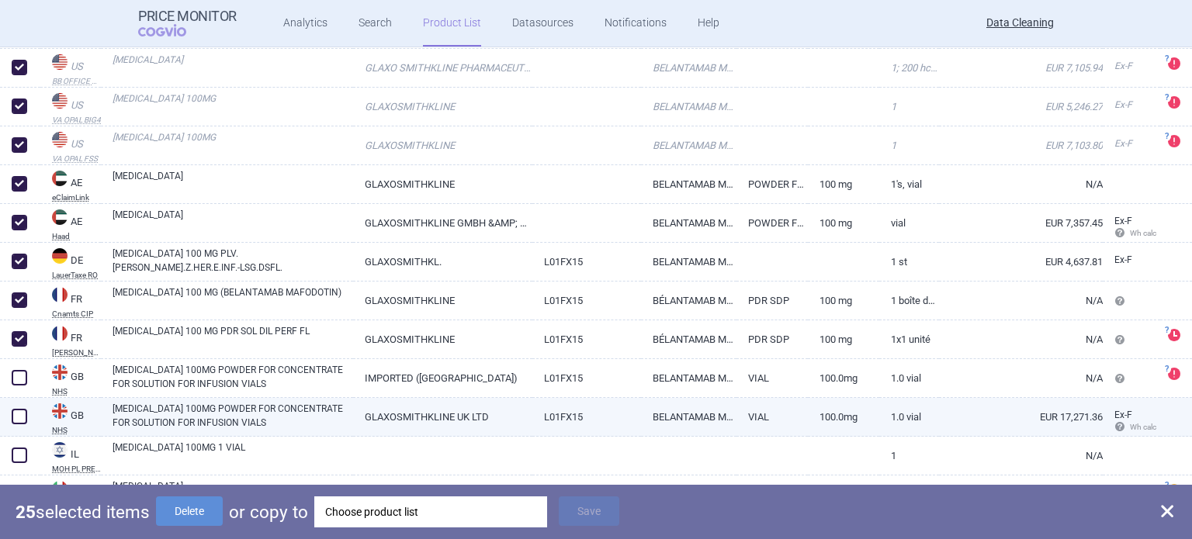
click at [26, 375] on span at bounding box center [20, 378] width 16 height 16
checkbox input "true"
click at [26, 413] on span at bounding box center [20, 417] width 16 height 16
checkbox input "true"
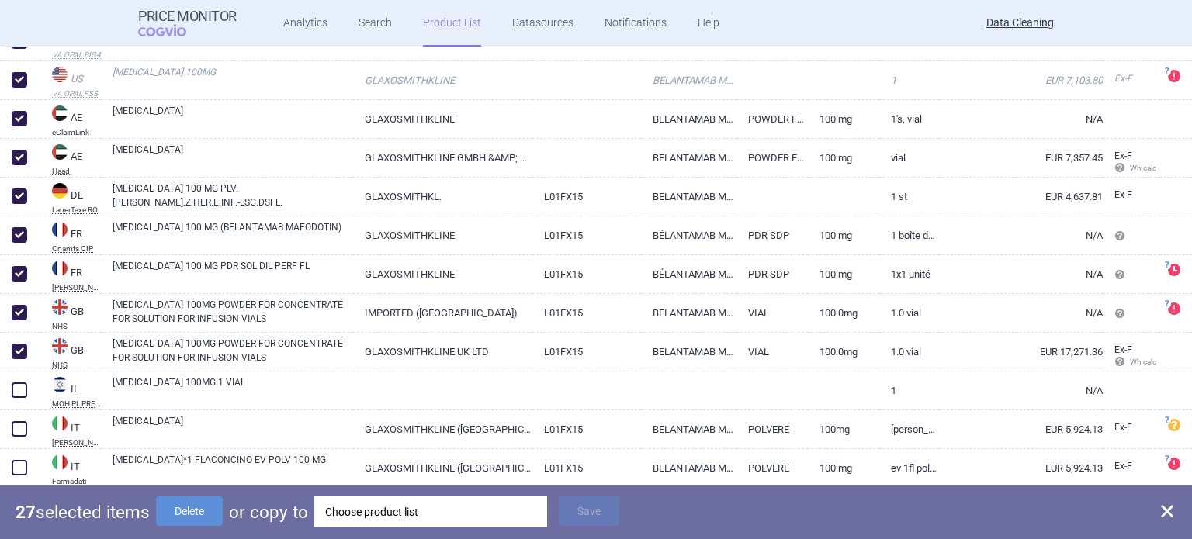
scroll to position [995, 0]
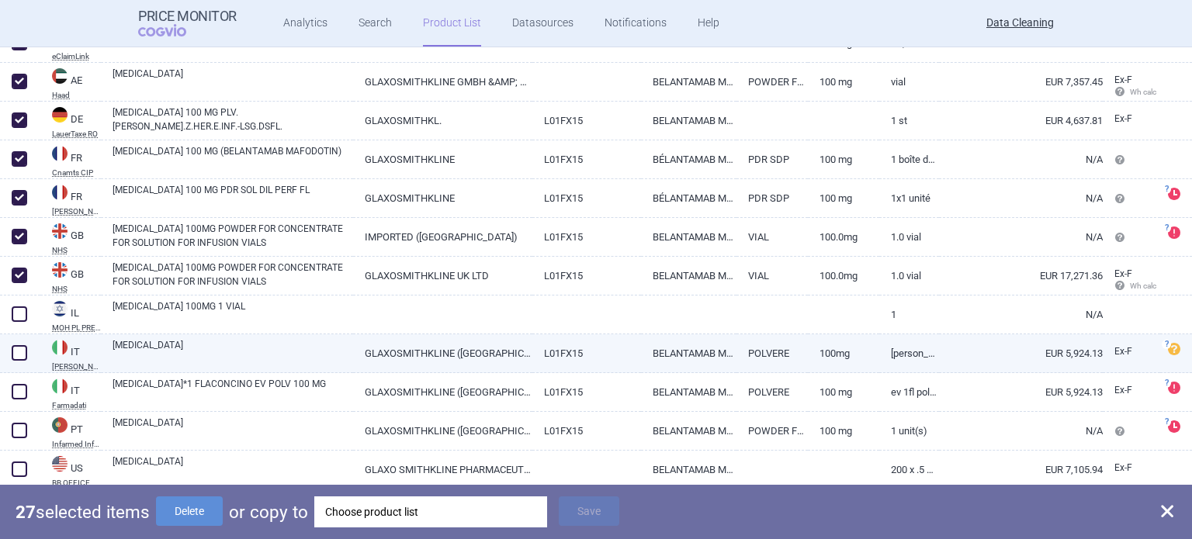
drag, startPoint x: 14, startPoint y: 319, endPoint x: 17, endPoint y: 348, distance: 28.9
click at [14, 318] on span at bounding box center [20, 314] width 16 height 16
checkbox input "true"
click at [12, 358] on span at bounding box center [20, 353] width 16 height 16
checkbox input "true"
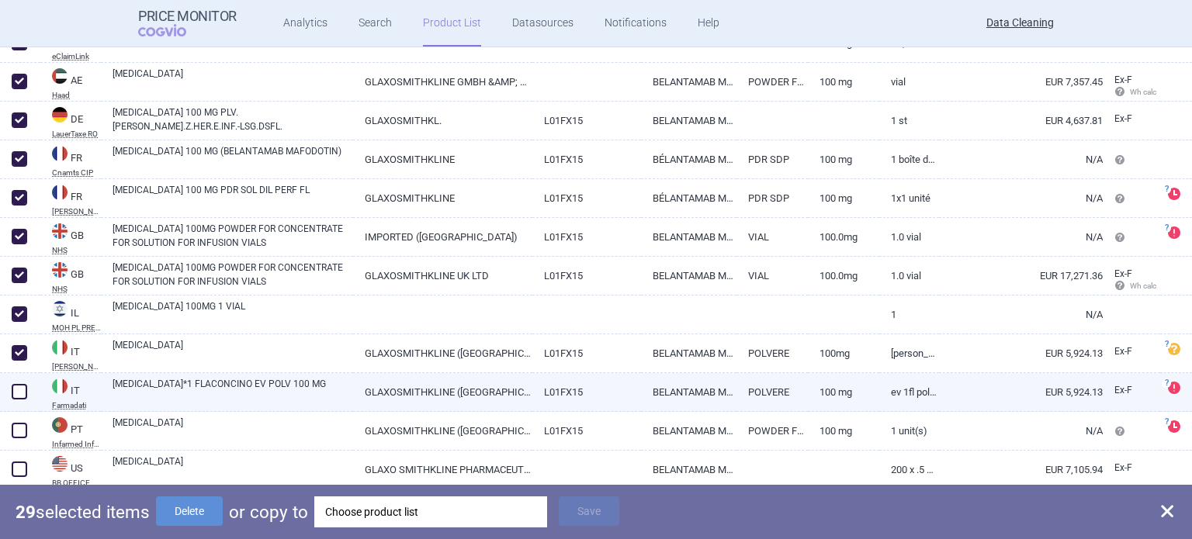
click at [12, 388] on span at bounding box center [20, 392] width 16 height 16
checkbox input "true"
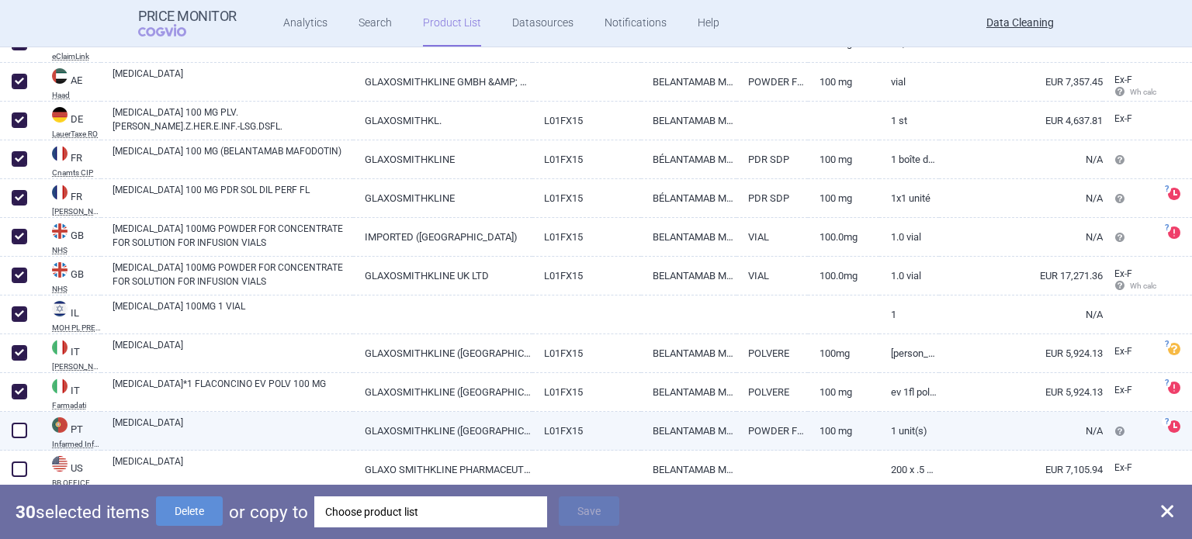
click at [18, 429] on span at bounding box center [20, 431] width 16 height 16
checkbox input "true"
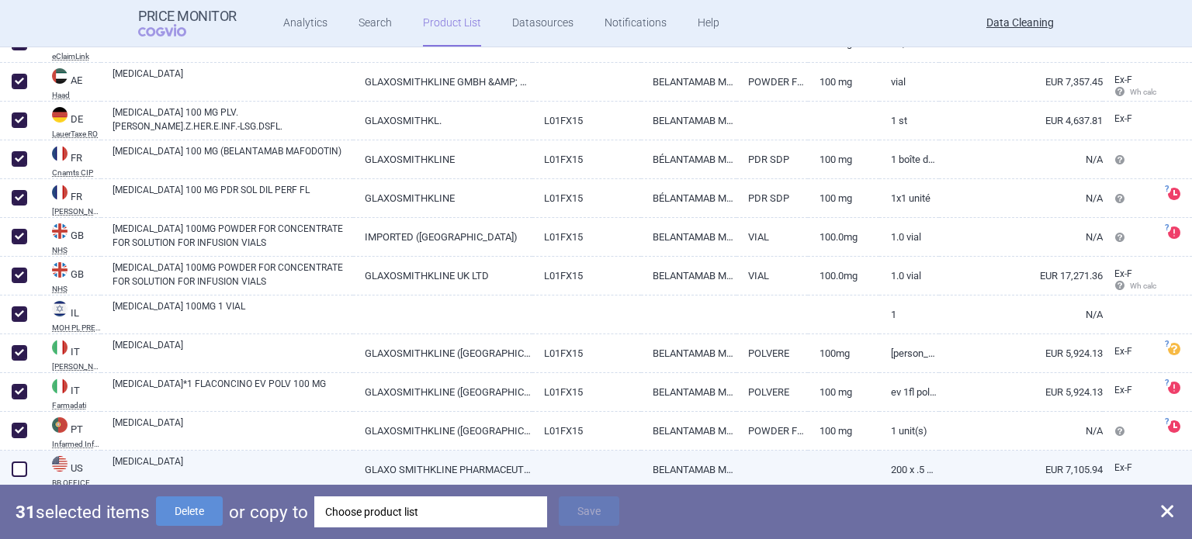
click at [22, 465] on span at bounding box center [20, 470] width 16 height 16
checkbox input "true"
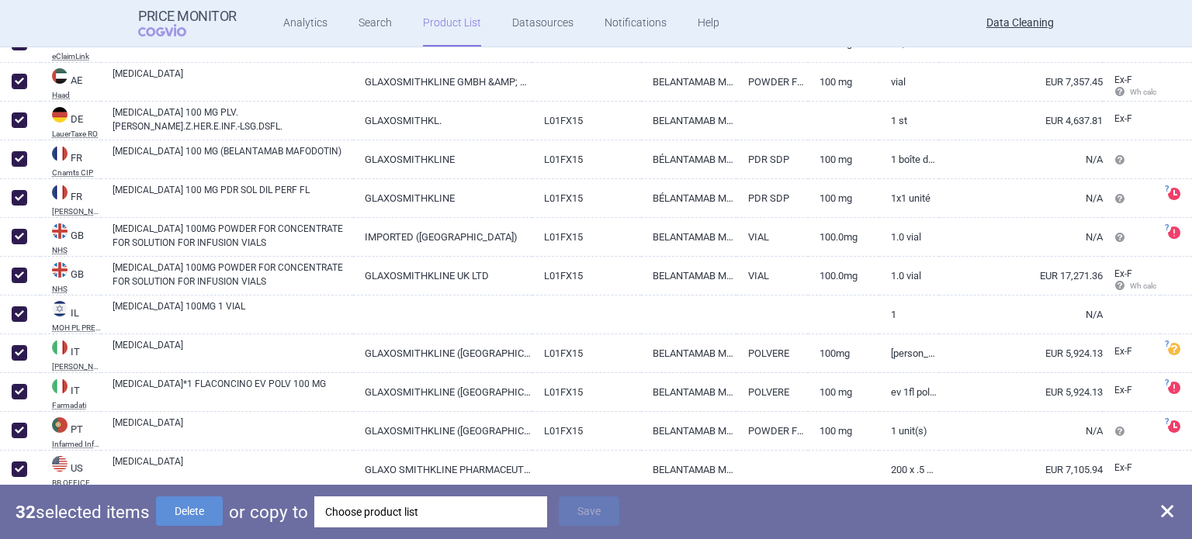
click at [484, 532] on div "32 selected items Delete or copy to Choose product list Save" at bounding box center [596, 512] width 1192 height 54
click at [484, 530] on div "32 selected items Delete or copy to Choose product list Save" at bounding box center [596, 512] width 1192 height 54
click at [473, 516] on div "Choose product list" at bounding box center [430, 512] width 211 height 31
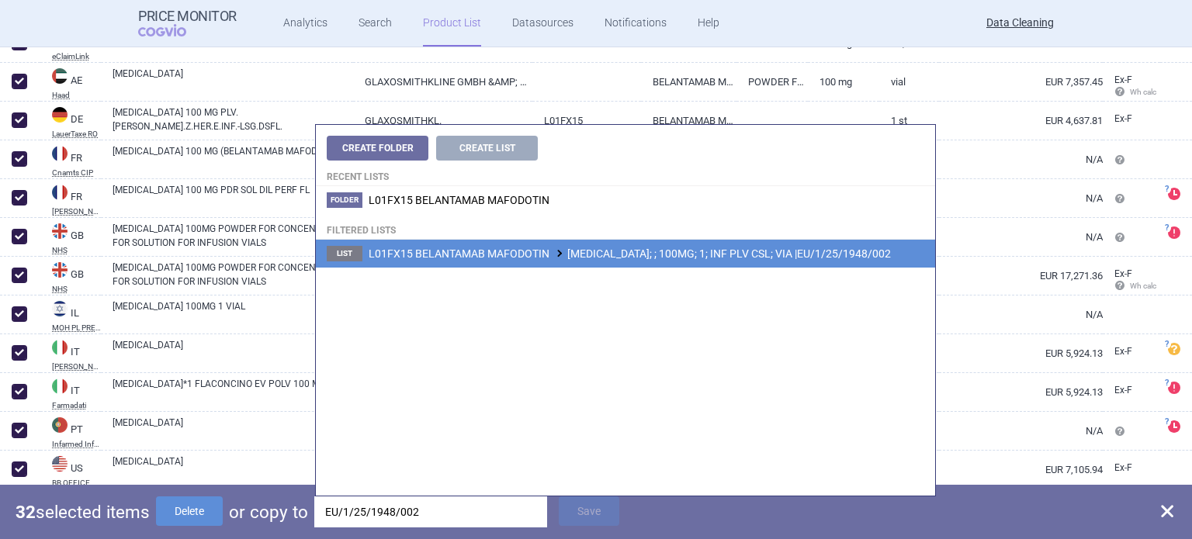
type input "EU/1/25/1948/002"
click at [682, 244] on li "List L01FX15 BELANTAMAB MAFODOTIN BLENREP; ; 100MG; 1; INF PLV CSL; VIA |EU/1/2…" at bounding box center [625, 254] width 619 height 28
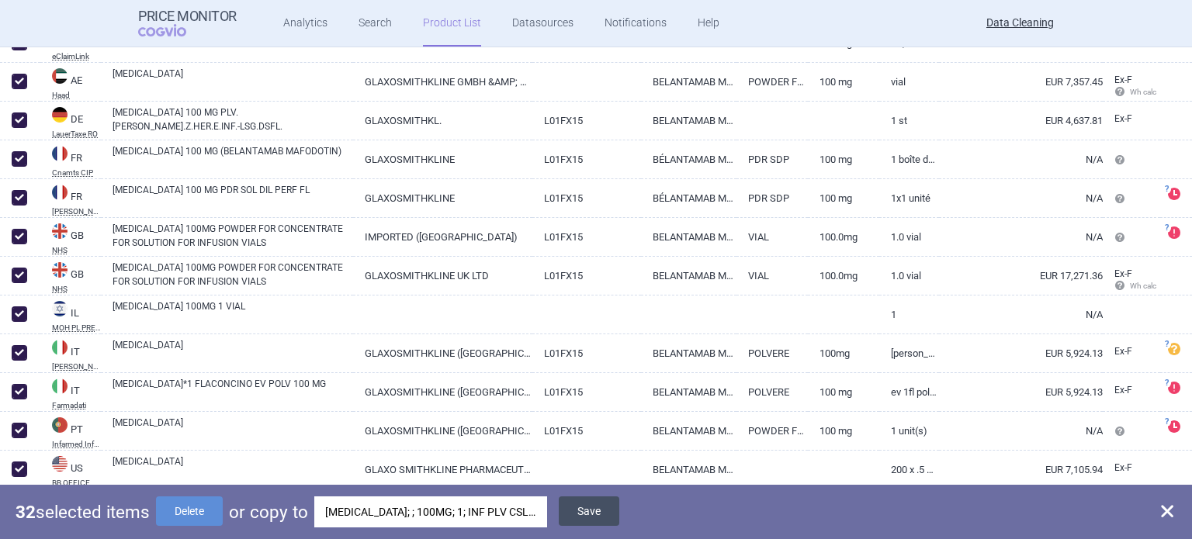
click at [605, 508] on button "Save" at bounding box center [589, 511] width 61 height 29
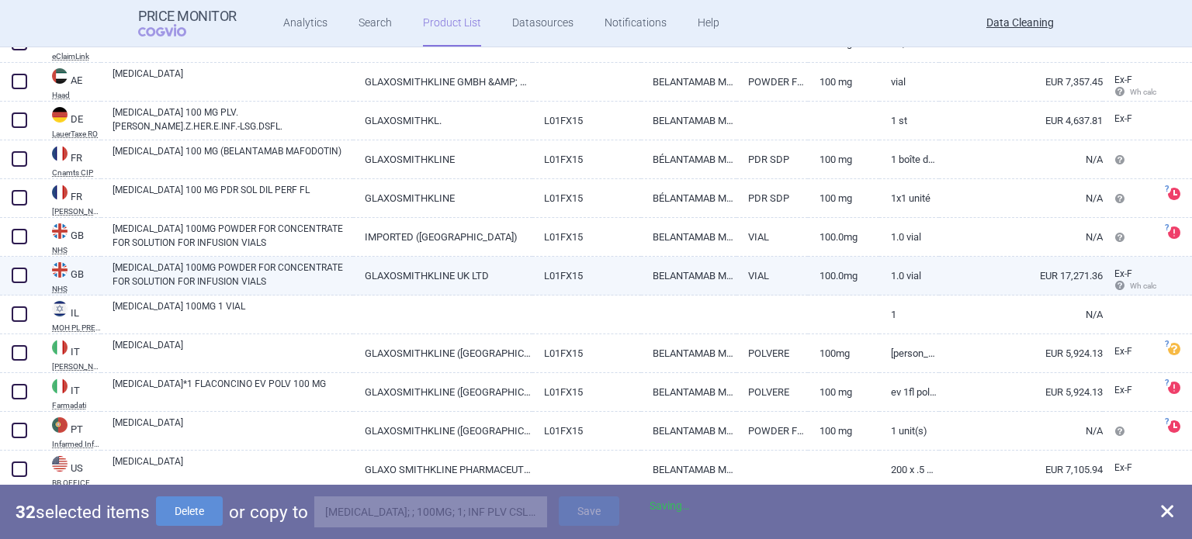
checkbox input "false"
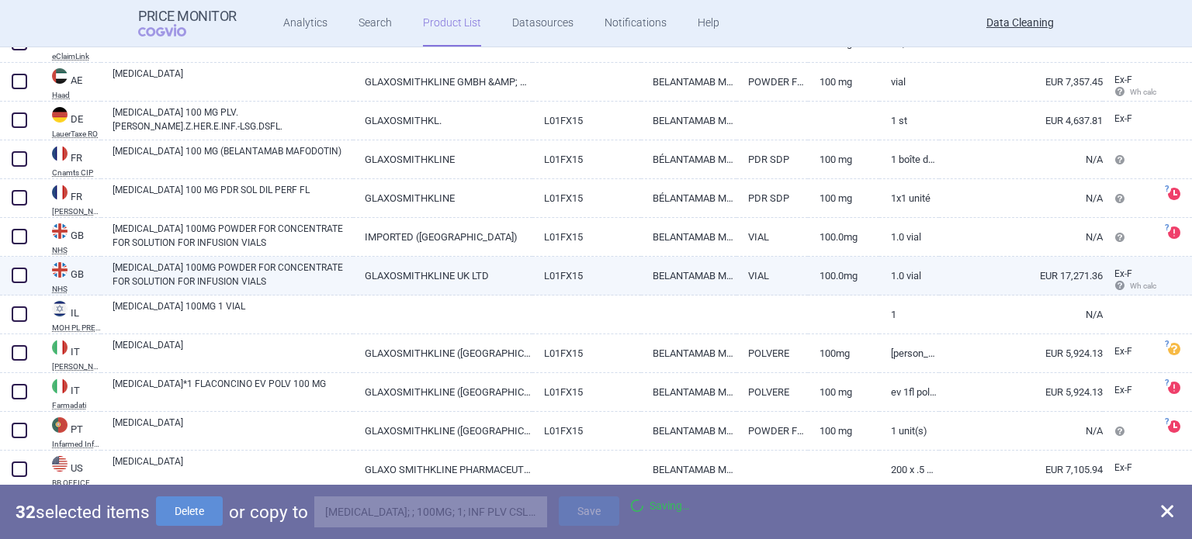
checkbox input "false"
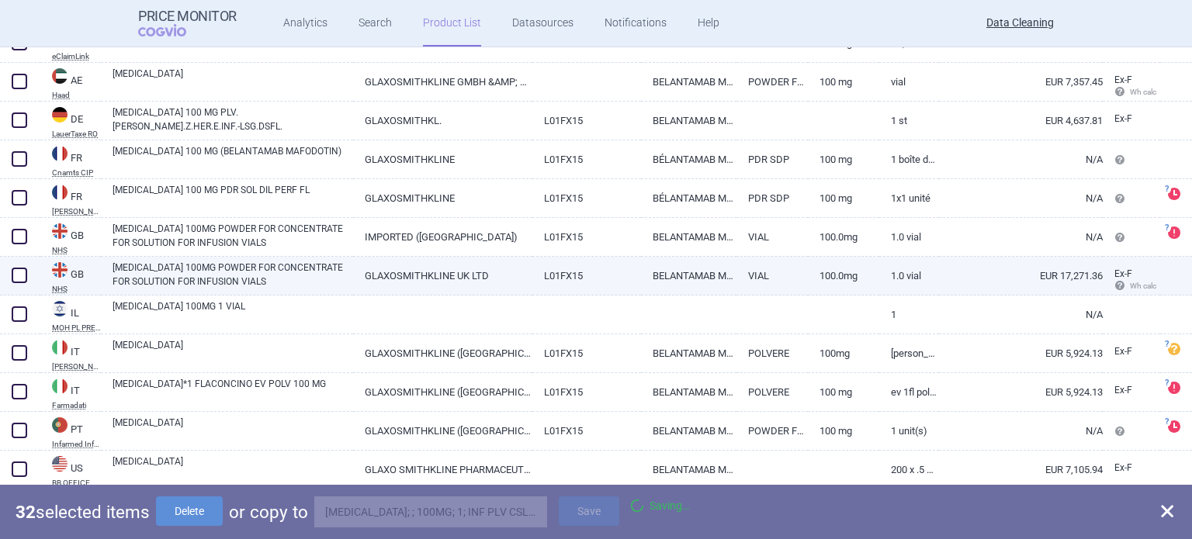
checkbox input "false"
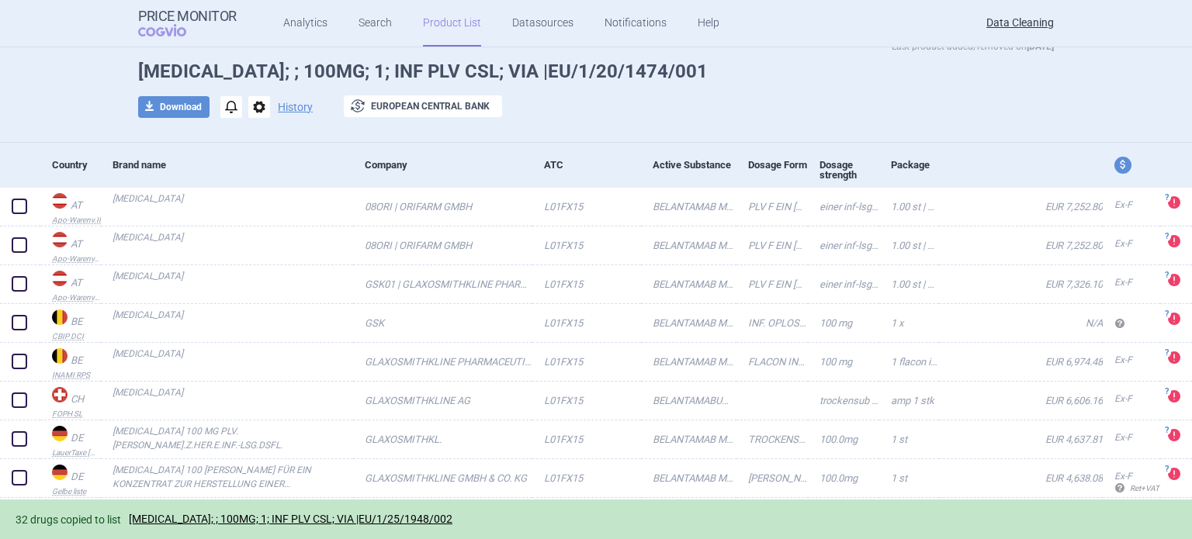
scroll to position [0, 0]
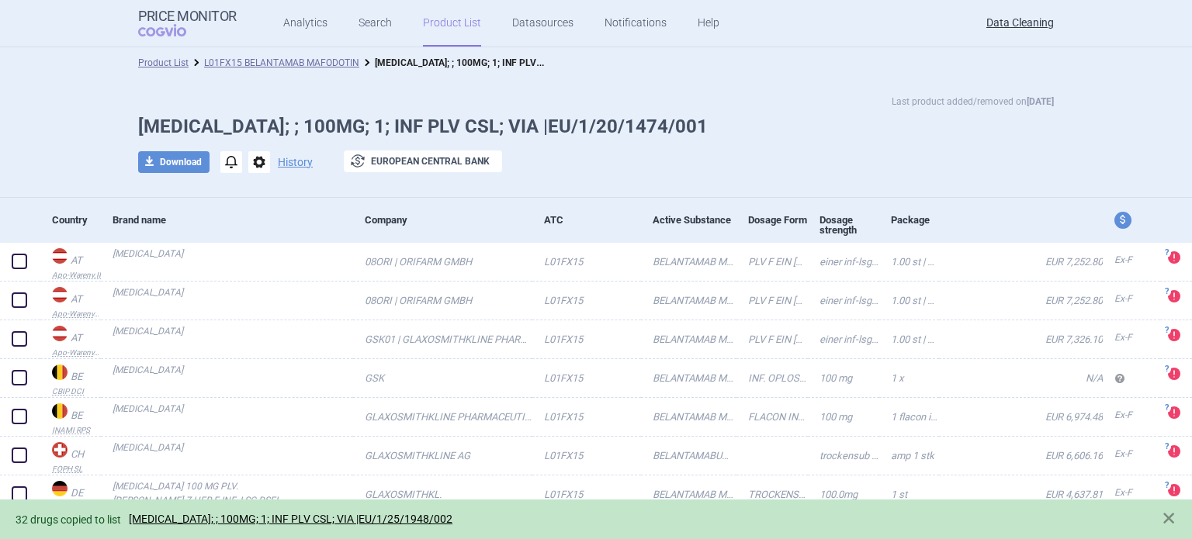
click at [251, 168] on span "options" at bounding box center [259, 162] width 22 height 22
click at [252, 257] on button "Delete" at bounding box center [253, 254] width 50 height 23
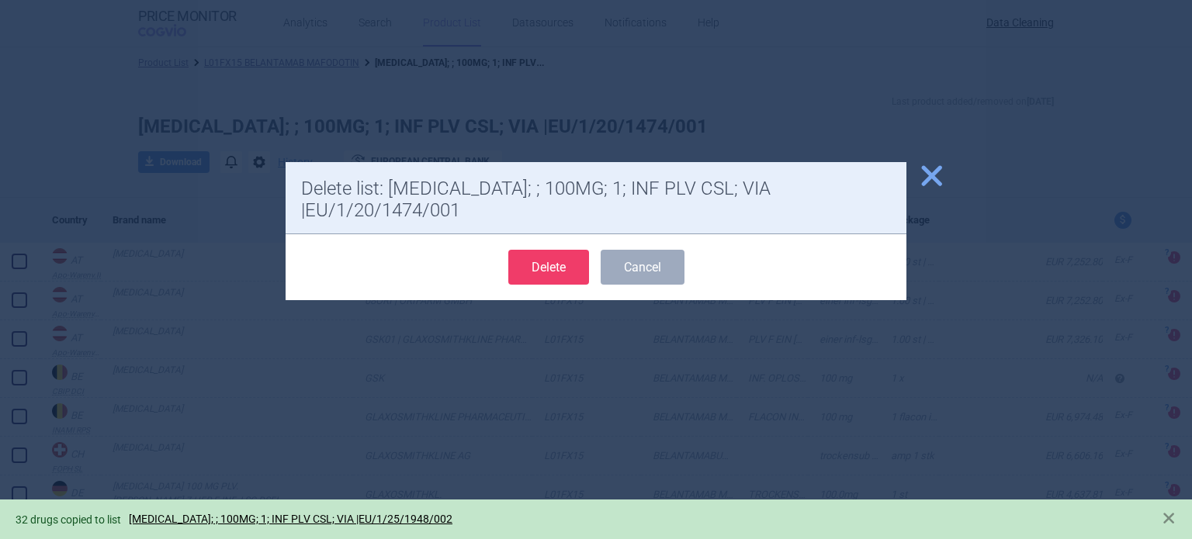
click at [528, 250] on button "Delete" at bounding box center [548, 267] width 81 height 35
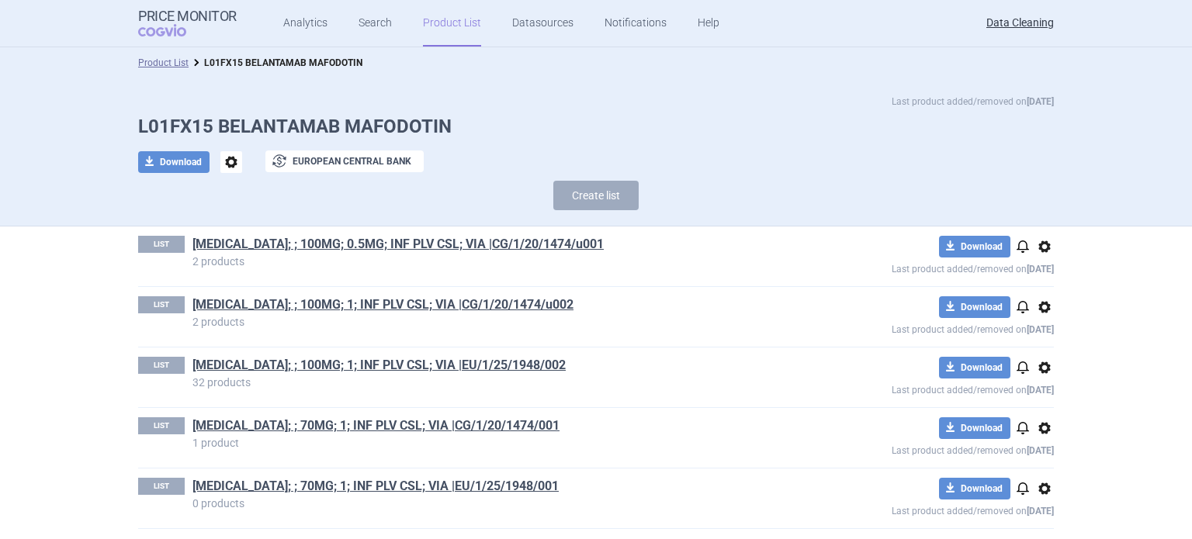
scroll to position [3, 0]
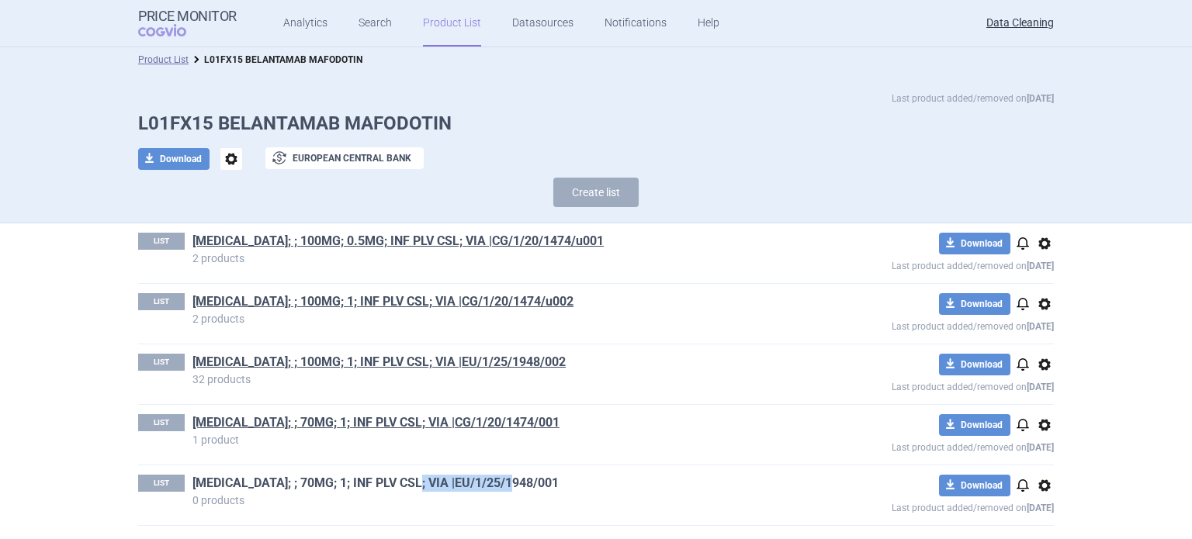
drag, startPoint x: 524, startPoint y: 479, endPoint x: 409, endPoint y: 481, distance: 114.9
click at [409, 481] on h1 "[MEDICAL_DATA]; ; 70MG; 1; INF PLV CSL; VIA |EU/1/25/1948/001" at bounding box center [485, 485] width 587 height 20
copy link "EU/1/25/1948/001"
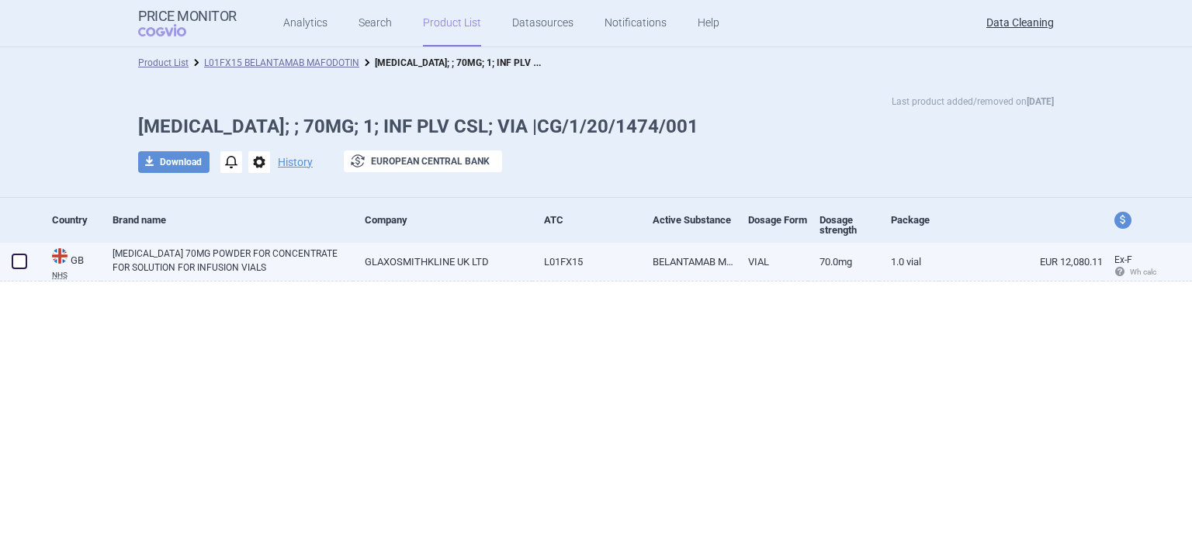
click at [28, 256] on span at bounding box center [19, 261] width 23 height 23
checkbox input "true"
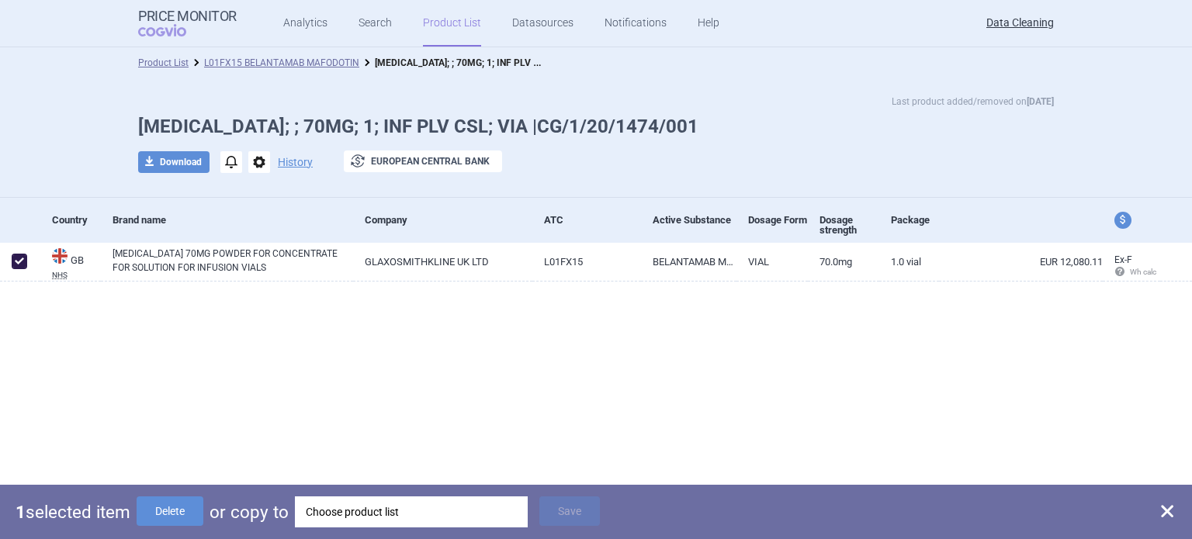
click at [391, 521] on div "Choose product list" at bounding box center [411, 512] width 211 height 31
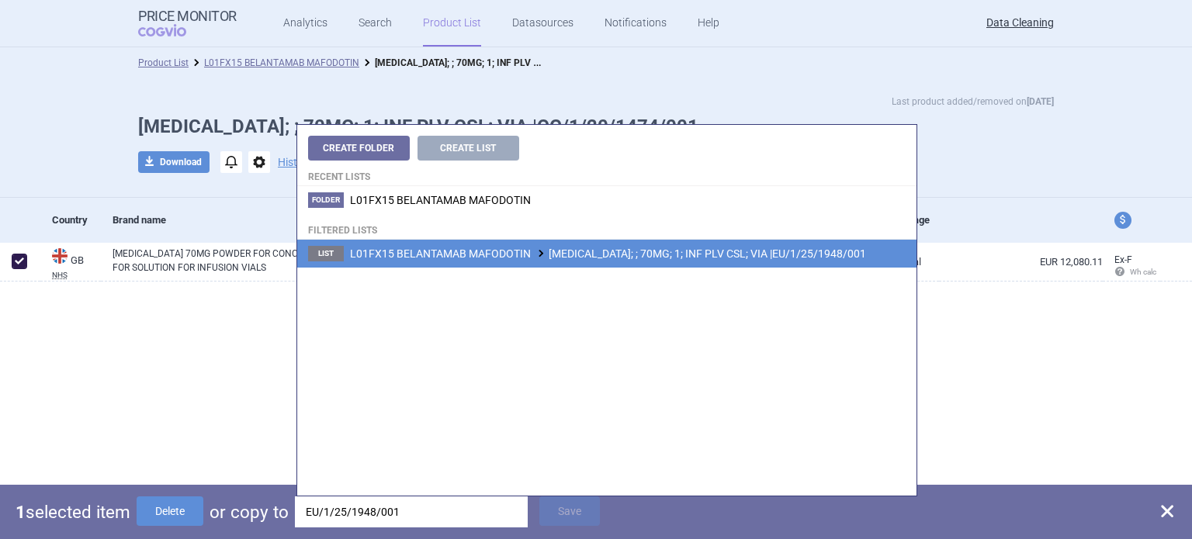
type input "EU/1/25/1948/001"
click at [587, 261] on li "List L01FX15 BELANTAMAB MAFODOTIN BLENREP; ; 70MG; 1; INF PLV CSL; VIA |EU/1/25…" at bounding box center [606, 254] width 619 height 28
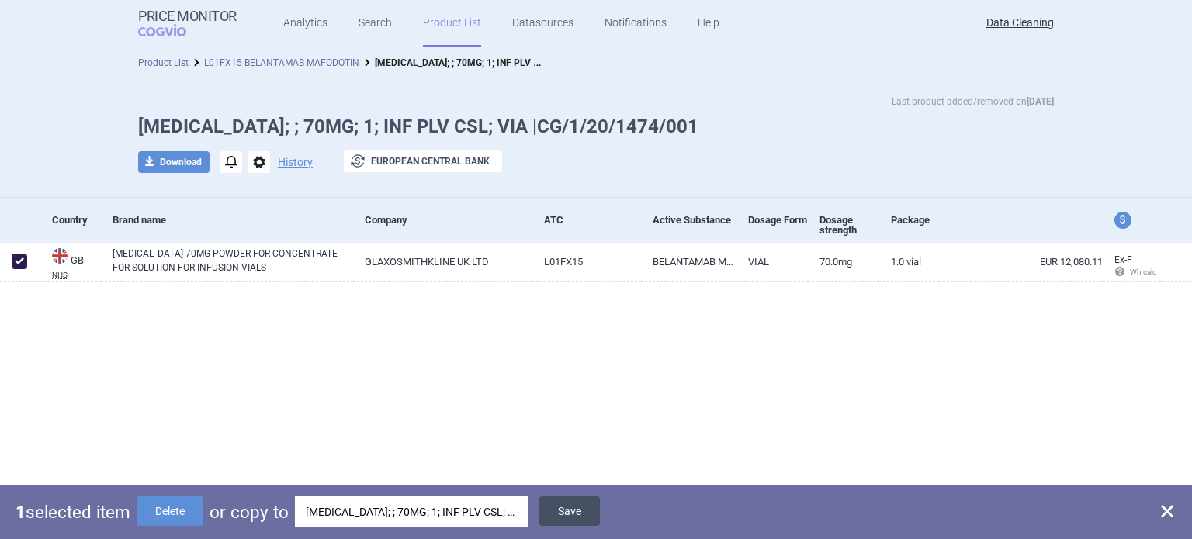
click at [580, 511] on button "Save" at bounding box center [569, 511] width 61 height 29
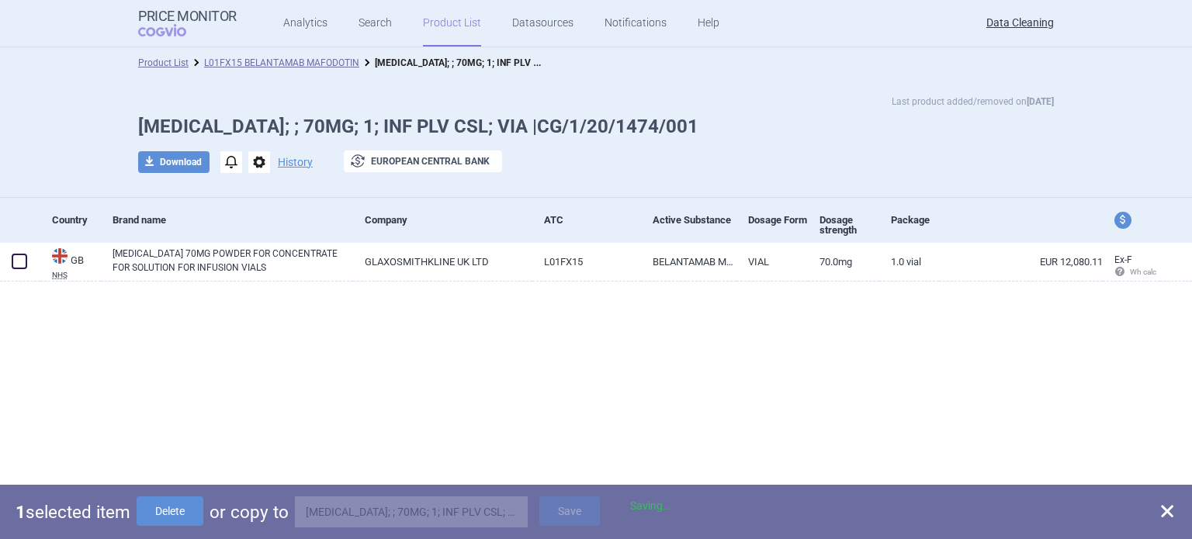
checkbox input "false"
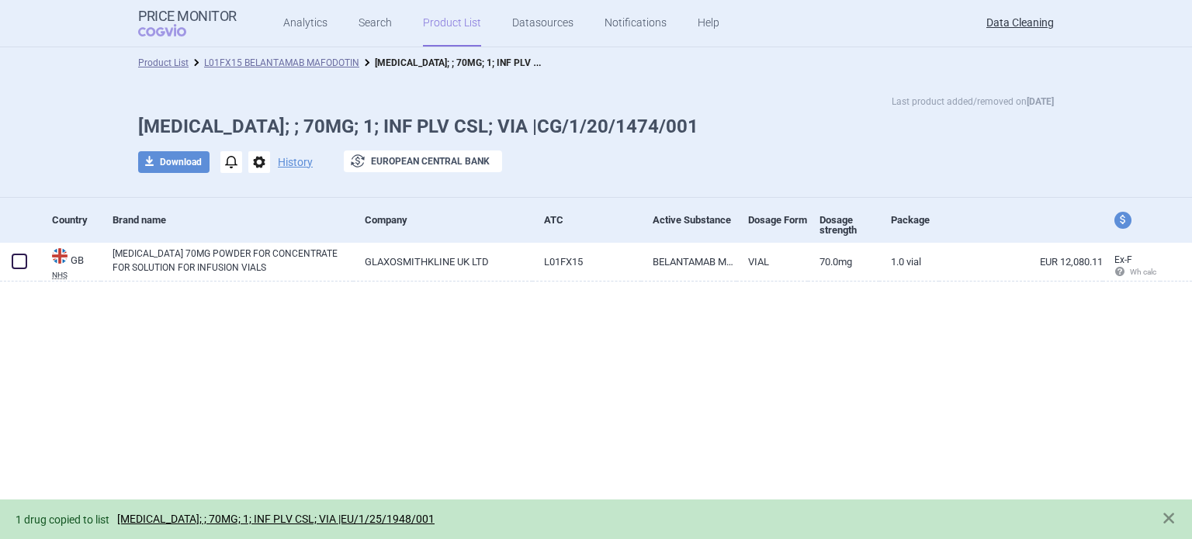
click at [261, 163] on span "options" at bounding box center [259, 162] width 22 height 22
click at [272, 258] on button "Delete" at bounding box center [259, 254] width 50 height 23
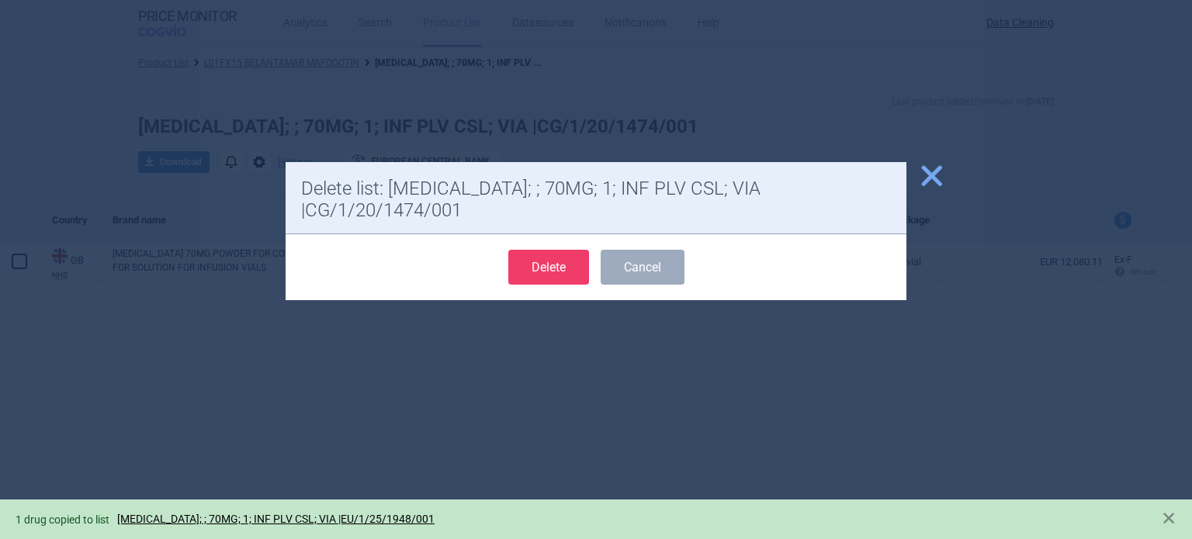
click at [521, 250] on button "Delete" at bounding box center [548, 267] width 81 height 35
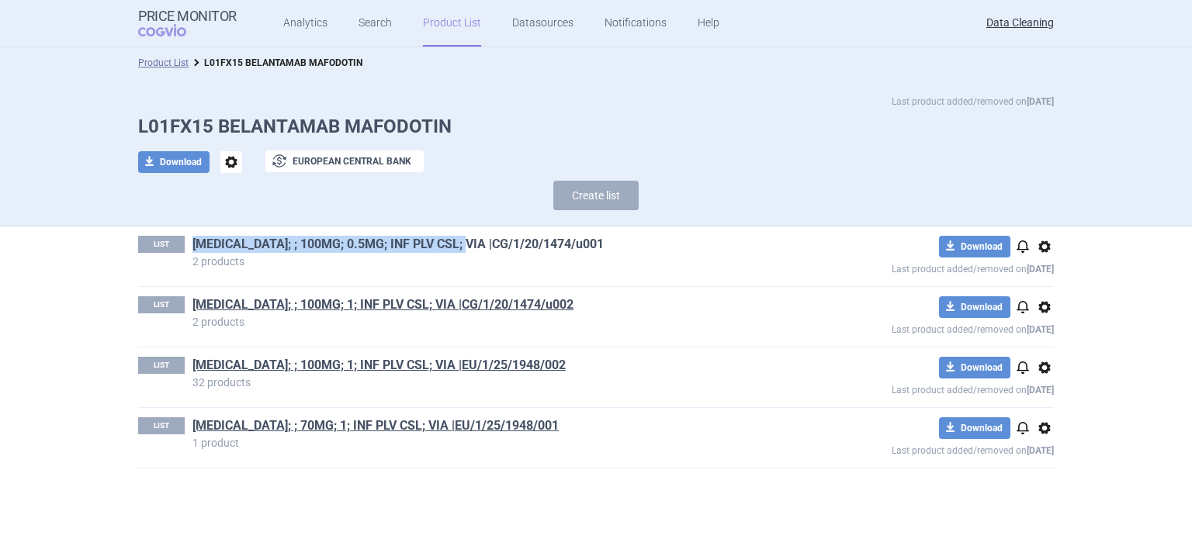
drag, startPoint x: 189, startPoint y: 250, endPoint x: 466, endPoint y: 245, distance: 277.0
click at [466, 245] on div "LIST BLENREP; ; 100MG; 0.5MG; INF PLV CSL; VIA |CG/1/20/1474/u001 2 products" at bounding box center [458, 251] width 641 height 31
copy link "BLENREP; ; 100MG; 0.5MG; INF PLV CSL; VIA |CG"
click at [597, 185] on button "Create list" at bounding box center [595, 195] width 85 height 29
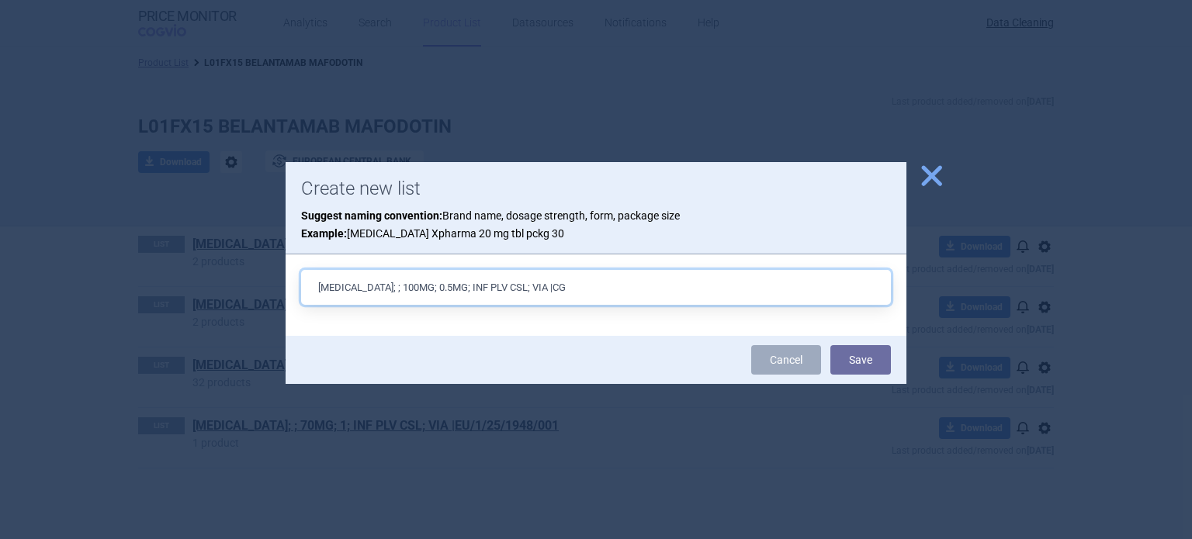
paste input "/1/25/1948/001"
type input "BLENREP; ; 100MG; 0.5MG; INF PLV CSL; VIA |CG/1/25/1948/u001"
click at [830, 345] on button "Save" at bounding box center [860, 359] width 61 height 29
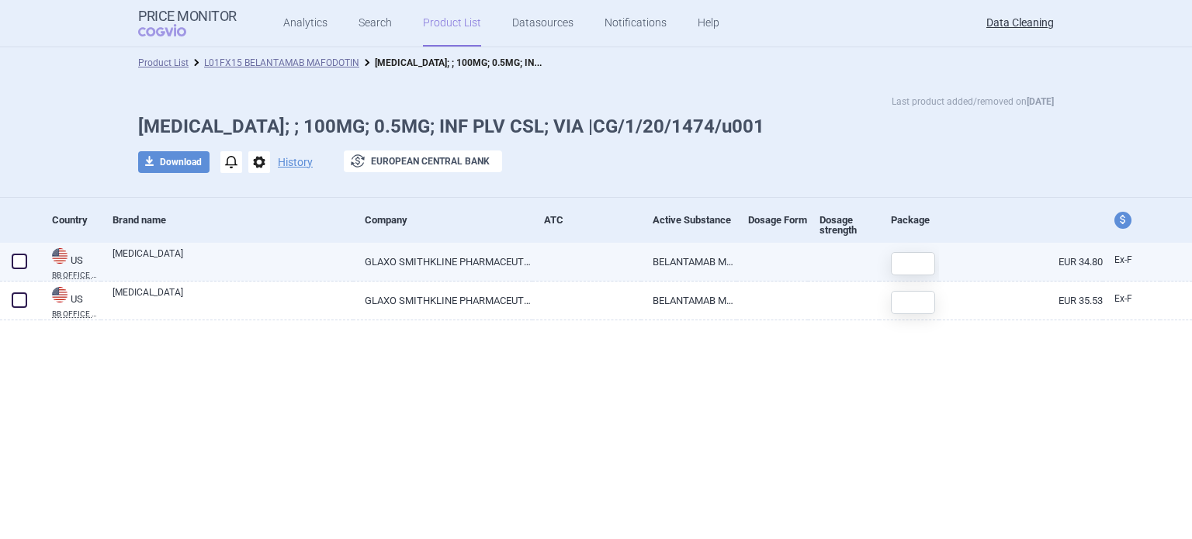
click at [342, 271] on link "[MEDICAL_DATA]" at bounding box center [233, 261] width 241 height 28
select select "EUR"
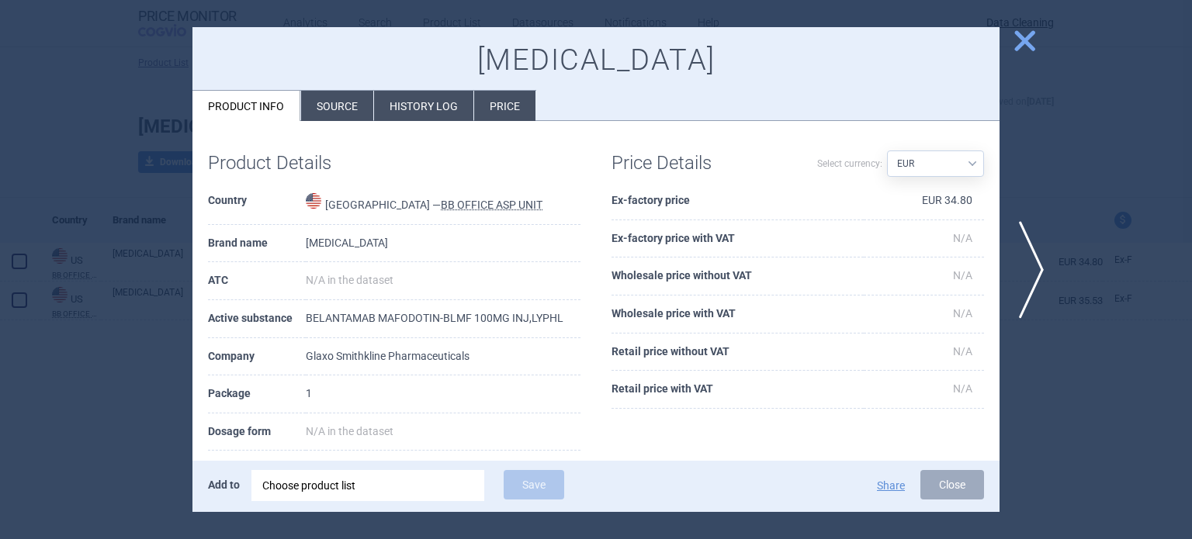
scroll to position [78, 0]
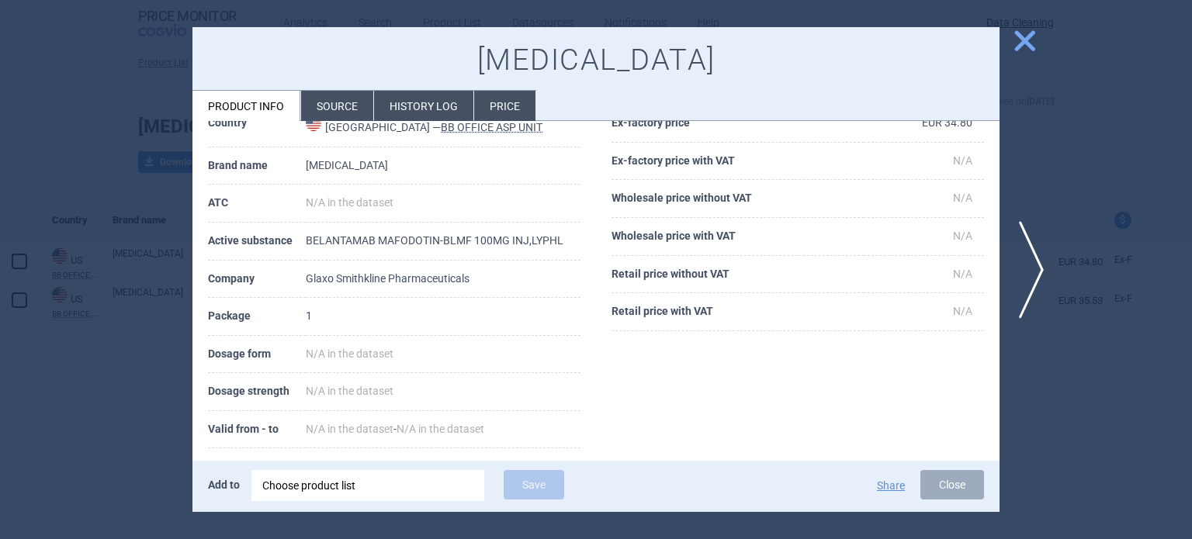
click at [338, 102] on li "Source" at bounding box center [337, 106] width 72 height 30
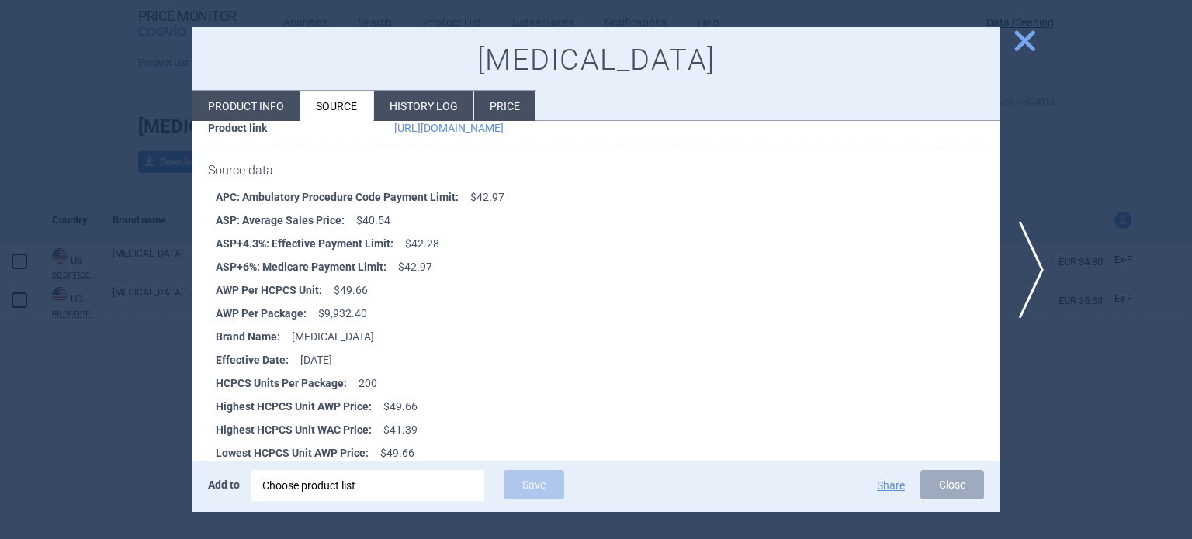
scroll to position [233, 0]
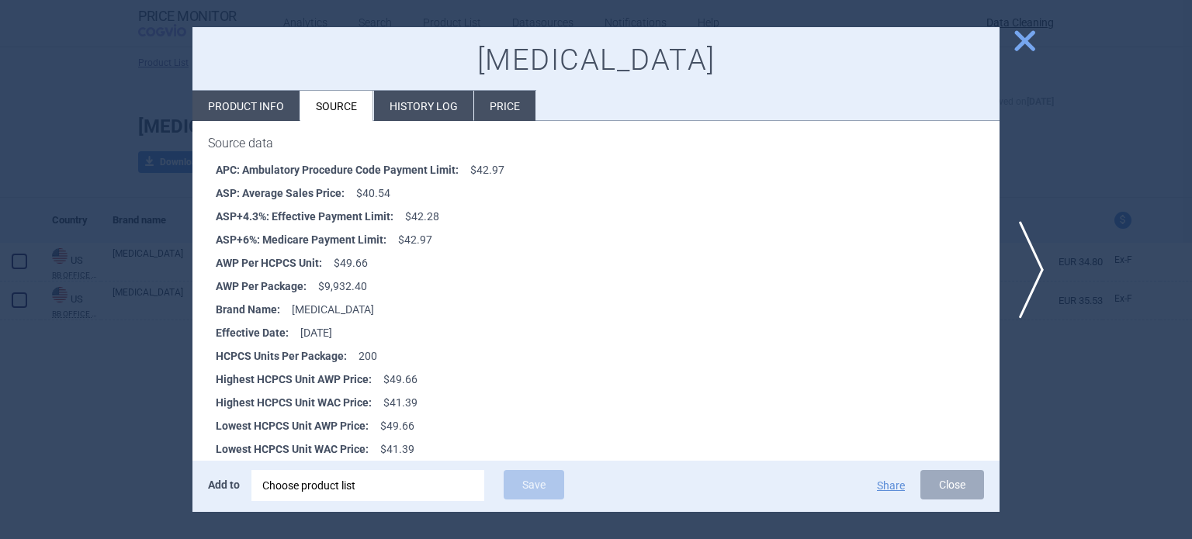
click at [79, 179] on div at bounding box center [596, 269] width 1192 height 539
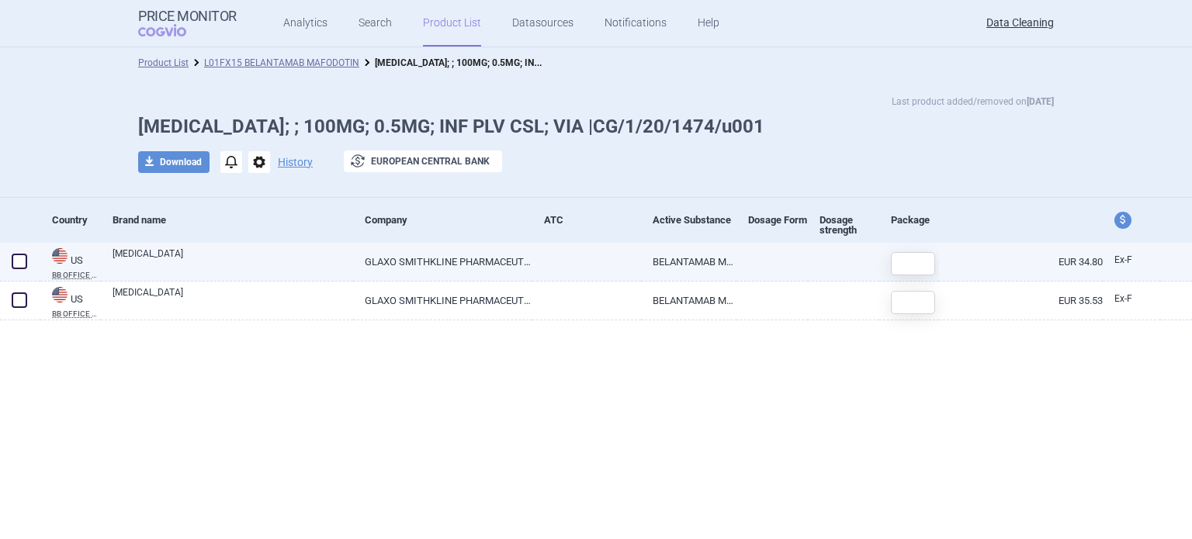
click at [33, 264] on div at bounding box center [20, 262] width 40 height 39
drag, startPoint x: 29, startPoint y: 263, endPoint x: 27, endPoint y: 271, distance: 8.1
click at [29, 263] on span at bounding box center [19, 261] width 23 height 23
checkbox input "true"
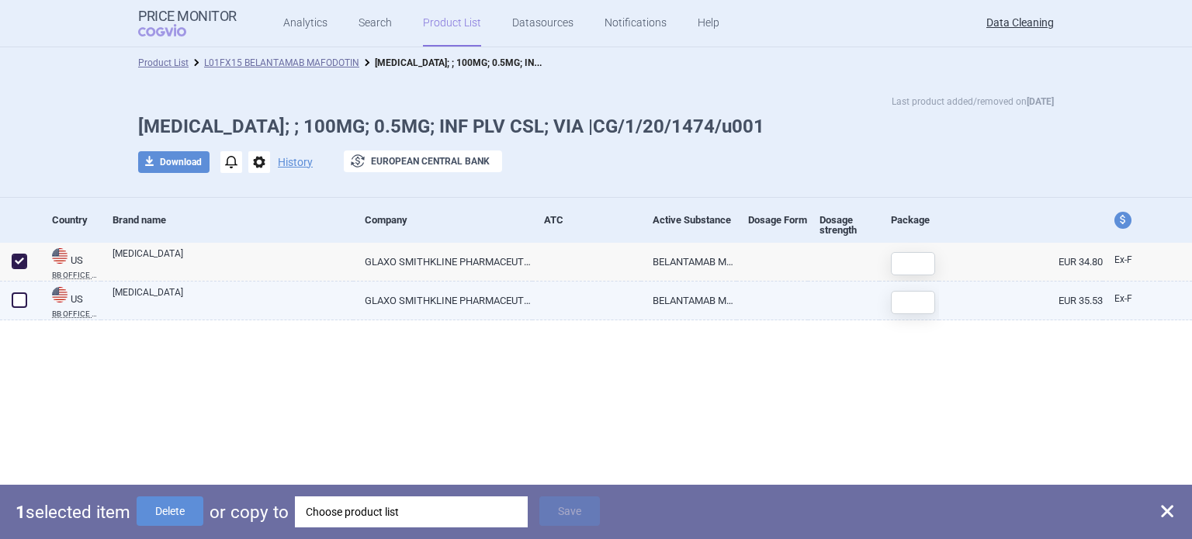
click at [26, 310] on div at bounding box center [20, 301] width 40 height 39
drag, startPoint x: 23, startPoint y: 299, endPoint x: 147, endPoint y: 374, distance: 145.2
click at [23, 300] on span at bounding box center [20, 301] width 16 height 16
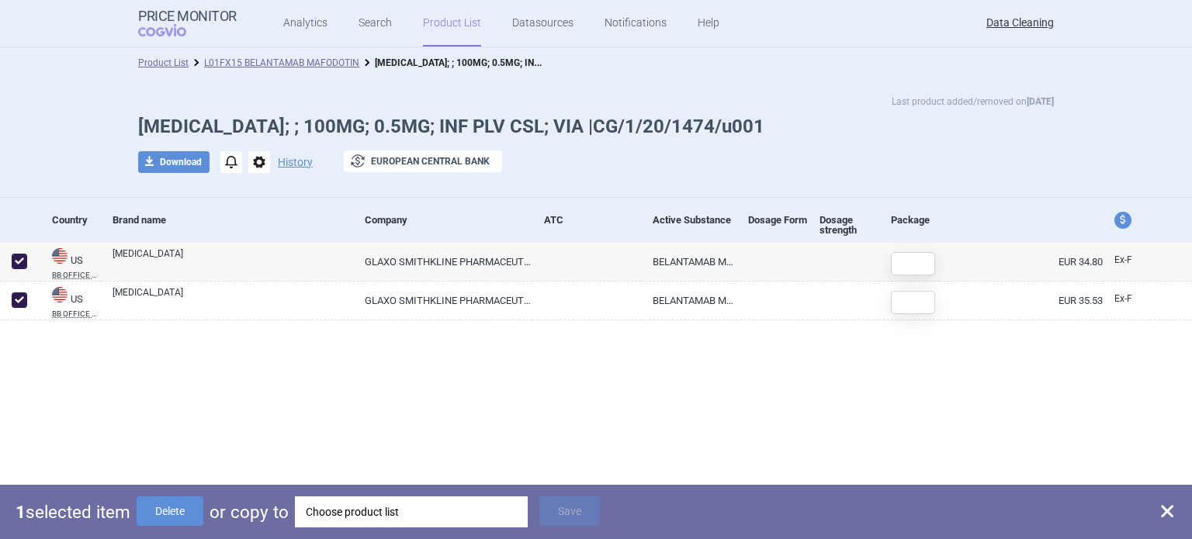
checkbox input "true"
click at [393, 513] on div "Choose product list" at bounding box center [420, 512] width 211 height 31
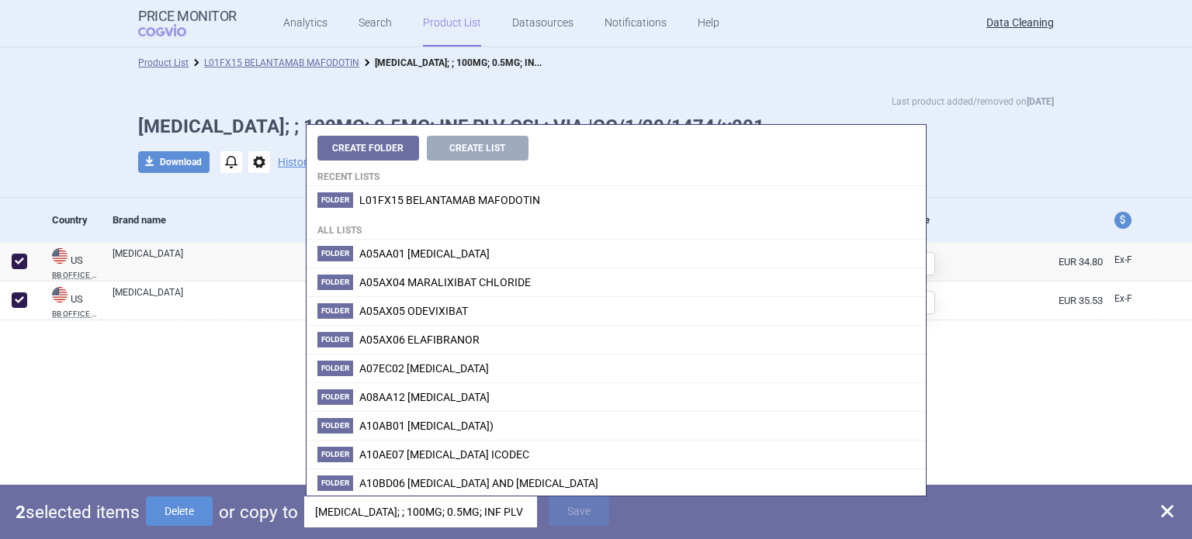
scroll to position [0, 112]
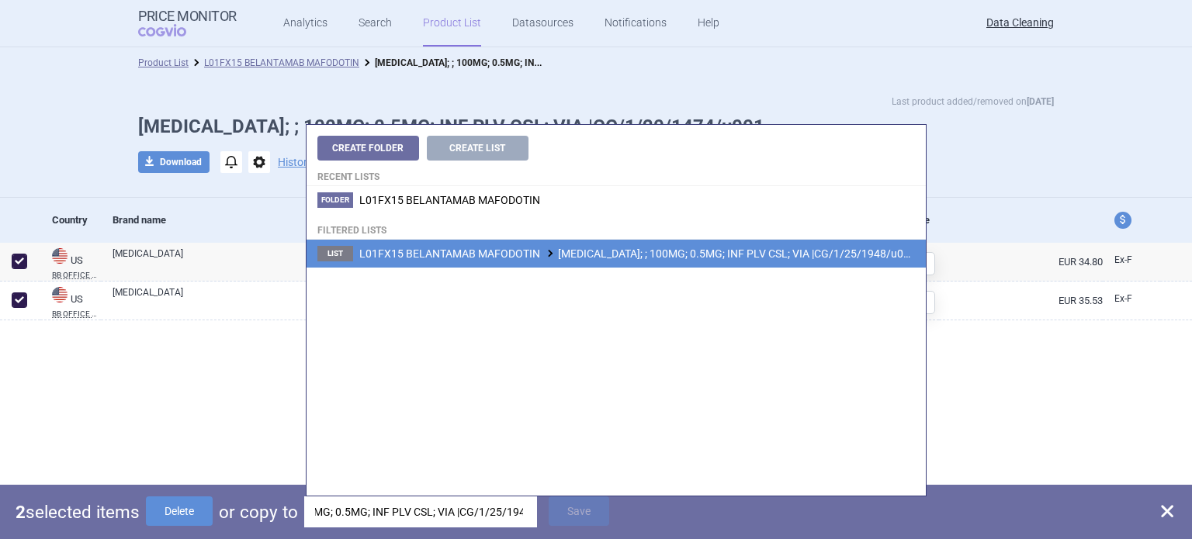
type input "BLENREP; ; 100MG; 0.5MG; INF PLV CSL; VIA |CG/1/25/1948/u001"
click at [687, 248] on span "L01FX15 BELANTAMAB MAFODOTIN BLENREP; ; 100MG; 0.5MG; INF PLV CSL; VIA |CG/1/25…" at bounding box center [637, 254] width 556 height 12
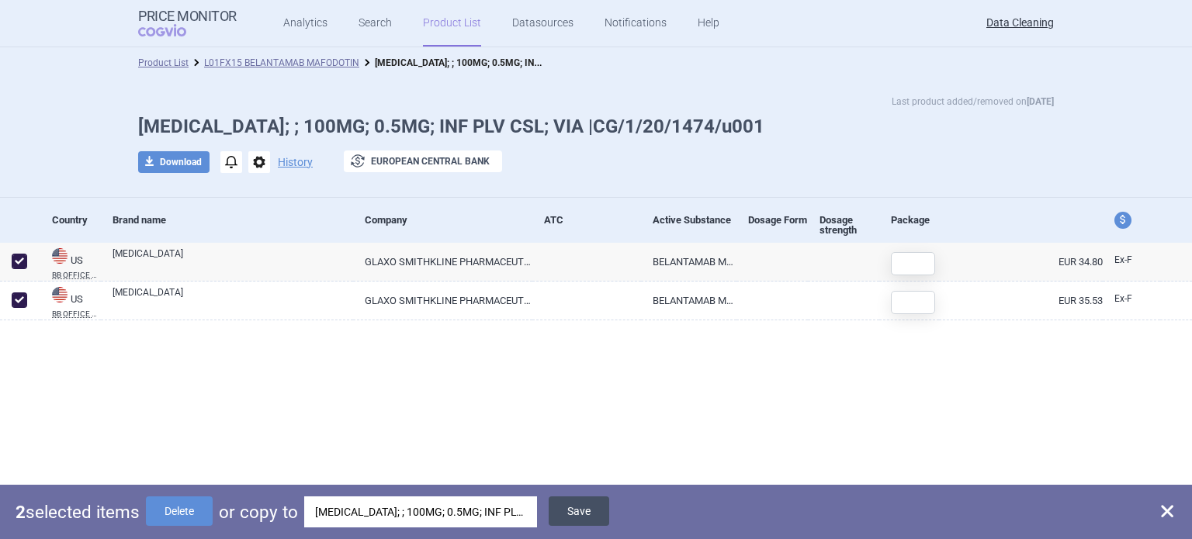
click at [593, 508] on button "Save" at bounding box center [579, 511] width 61 height 29
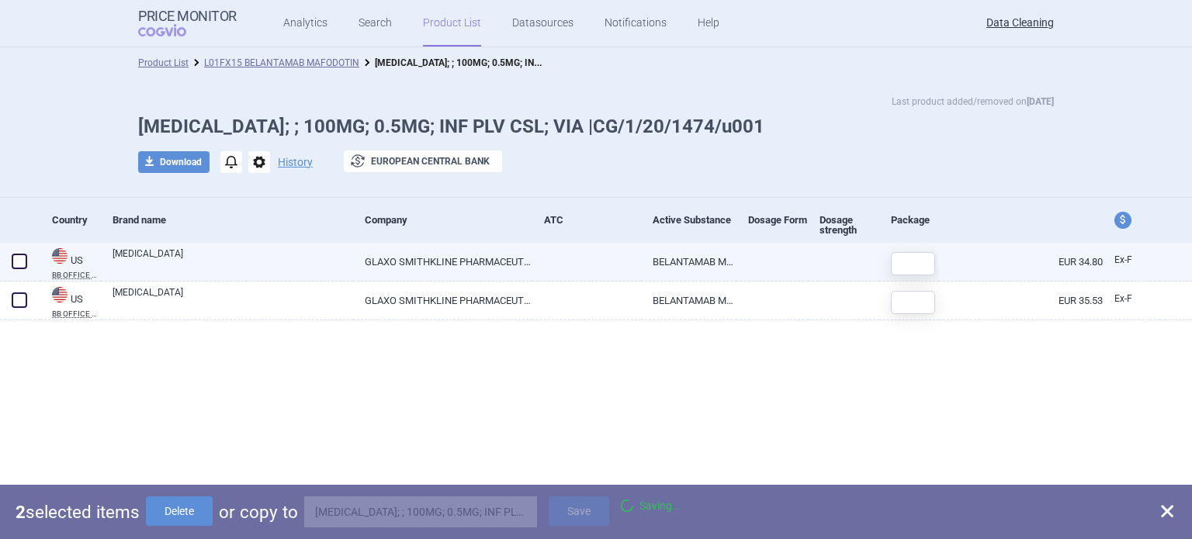
checkbox input "false"
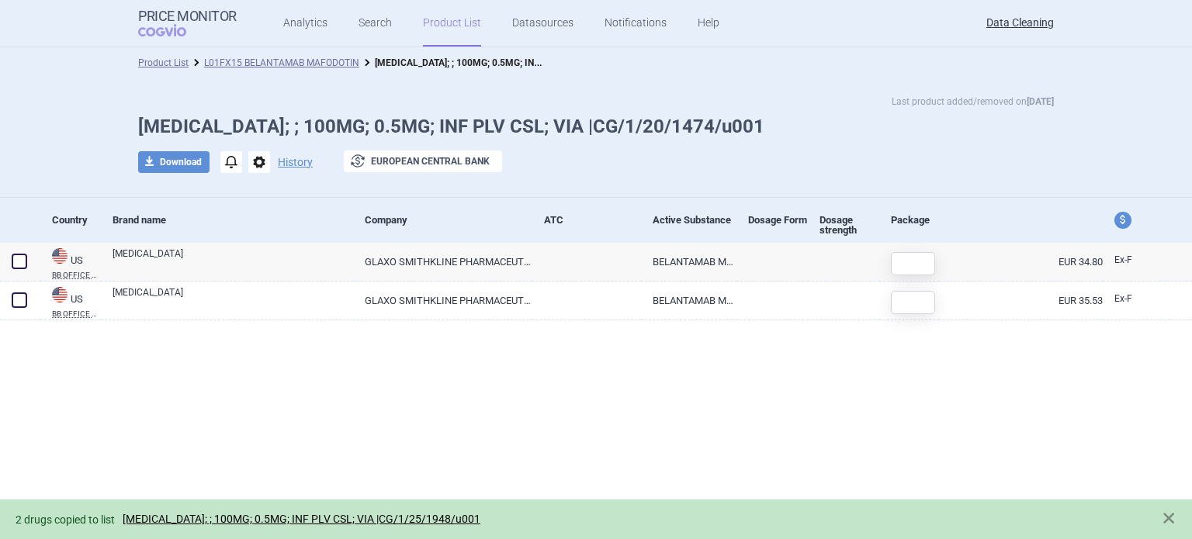
click at [251, 162] on span "options" at bounding box center [259, 162] width 22 height 22
click at [261, 248] on button "Delete" at bounding box center [259, 254] width 50 height 23
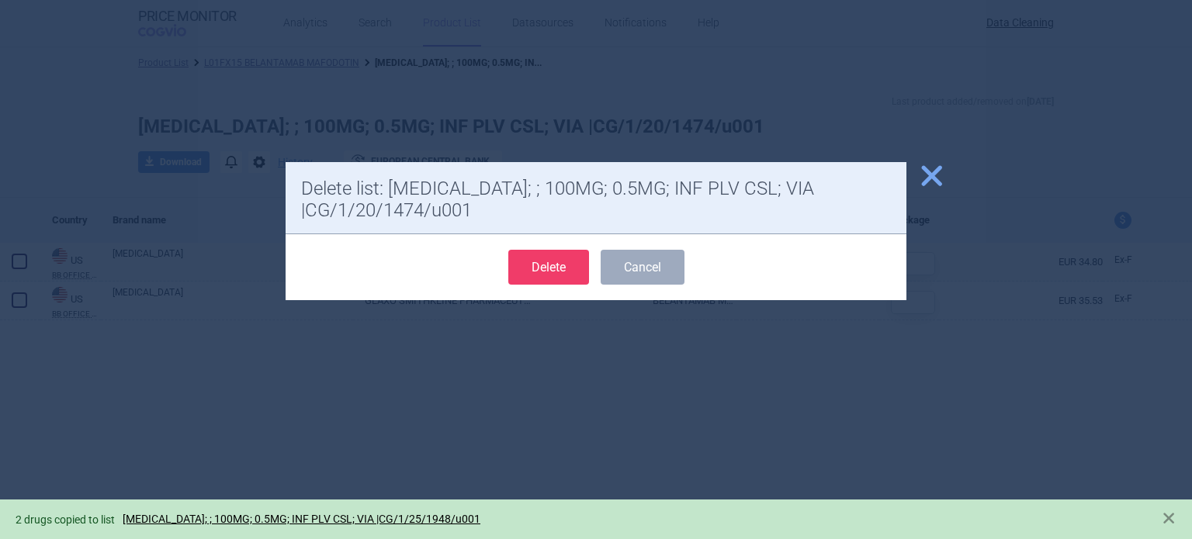
click at [556, 269] on button "Delete" at bounding box center [548, 267] width 81 height 35
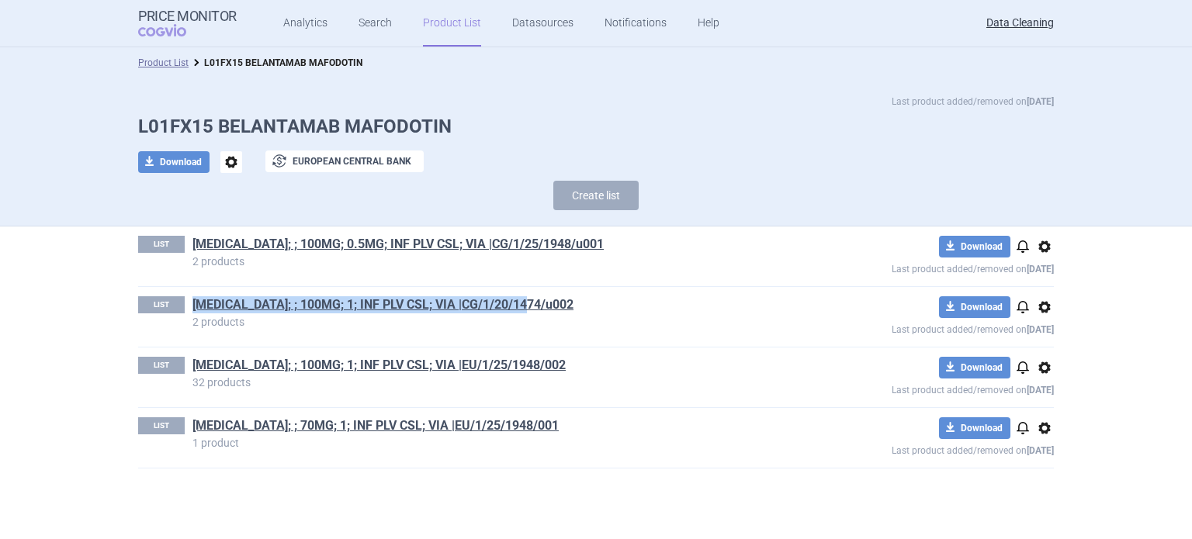
drag, startPoint x: 552, startPoint y: 305, endPoint x: 192, endPoint y: 306, distance: 360.8
click at [192, 306] on div "LIST BLENREP; ; 100MG; 1; INF PLV CSL; VIA |CG/1/20/1474/u002 2 products" at bounding box center [458, 311] width 641 height 31
copy link "BLENREP; ; 100MG; 1; INF PLV CSL; VIA |CG/1/20/1474/u002"
click at [615, 198] on button "Create list" at bounding box center [595, 195] width 85 height 29
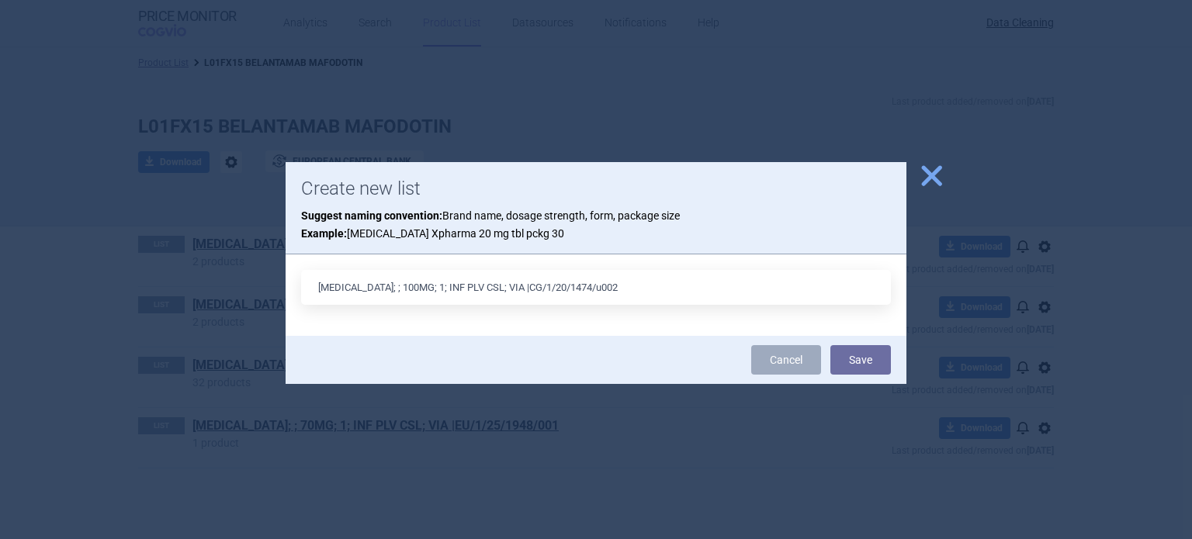
click at [534, 288] on input "BLENREP; ; 100MG; 1; INF PLV CSL; VIA |CG/1/20/1474/u002" at bounding box center [596, 287] width 590 height 35
type input "BLENREP; ; 100MG; 1; INF PLV CSL; VIA |CG/1/25/1948/u002"
click at [830, 345] on button "Save" at bounding box center [860, 359] width 61 height 29
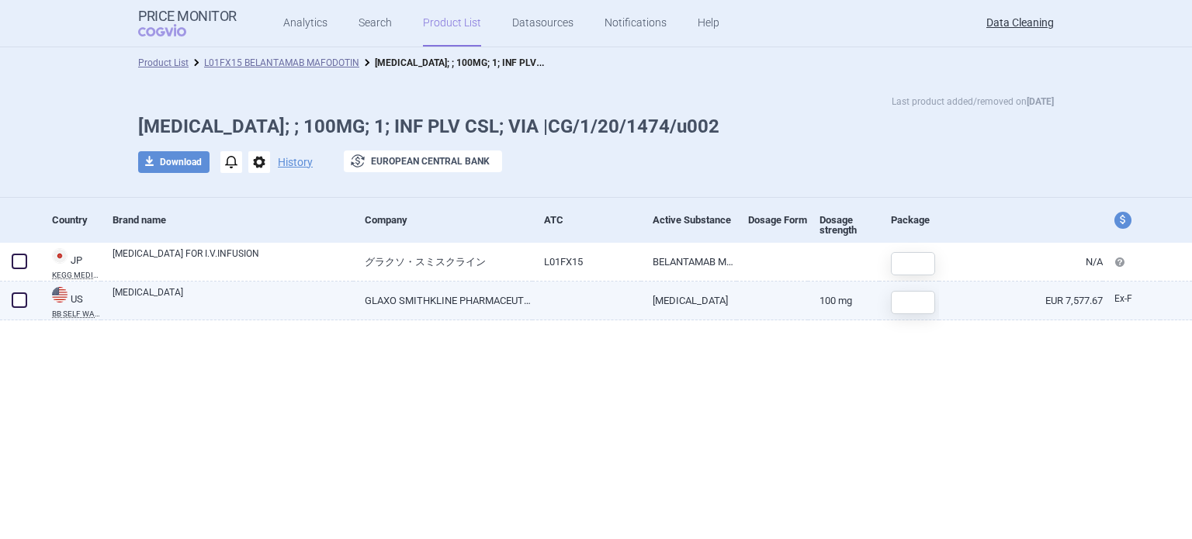
click at [22, 303] on span at bounding box center [20, 301] width 16 height 16
checkbox input "true"
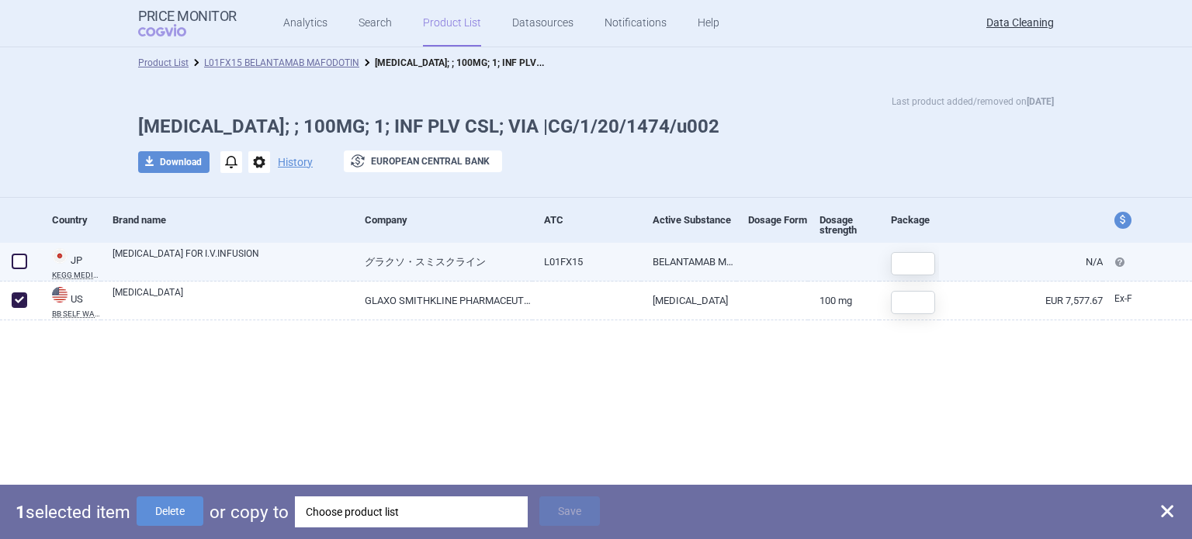
click at [12, 261] on span at bounding box center [20, 262] width 16 height 16
checkbox input "true"
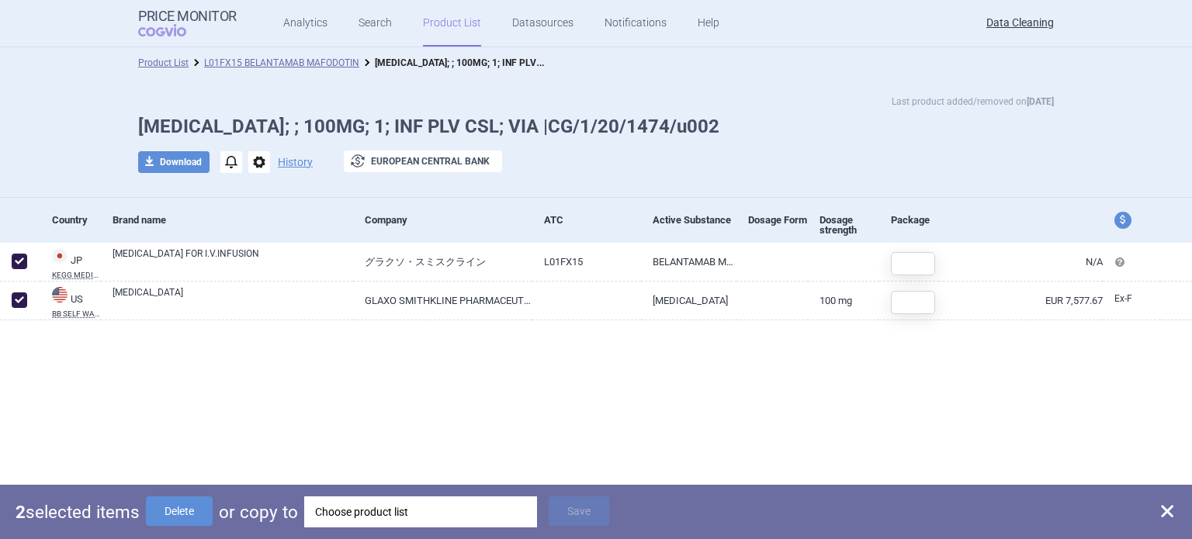
click at [433, 511] on div "Choose product list" at bounding box center [420, 512] width 211 height 31
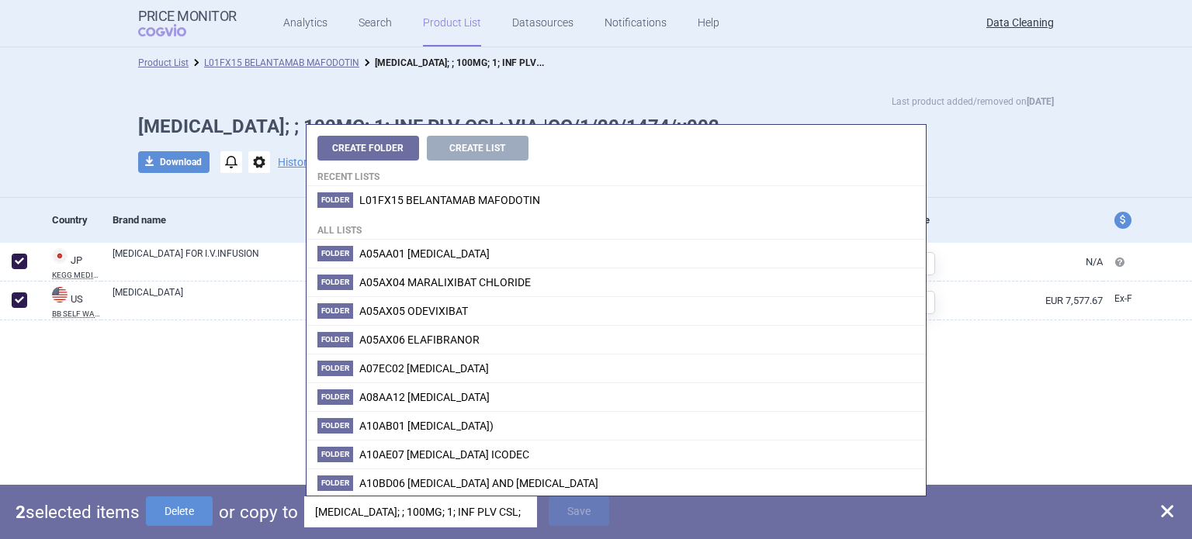
scroll to position [0, 86]
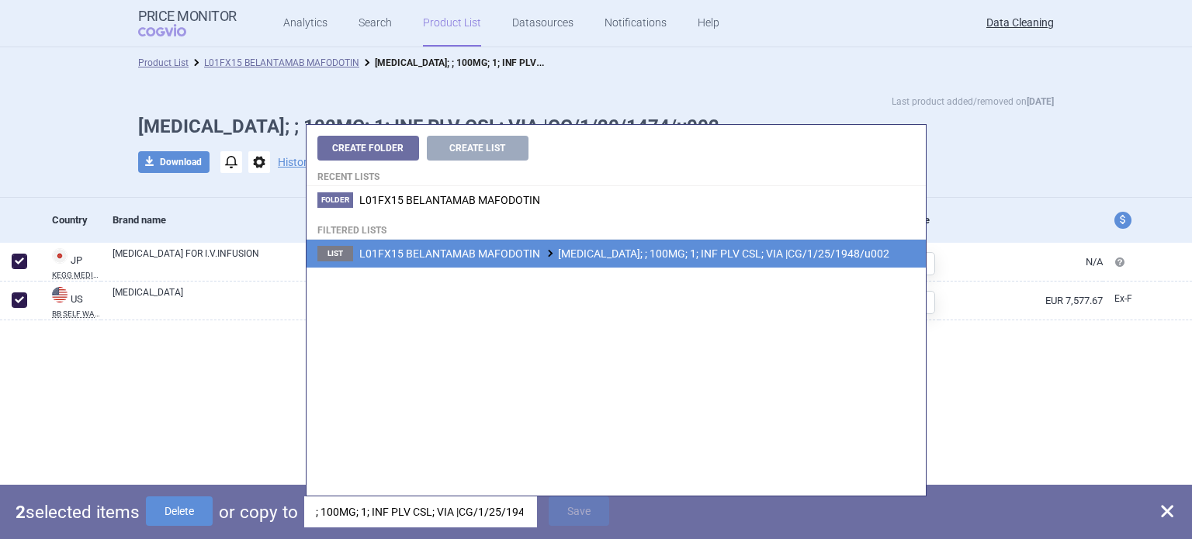
type input "[MEDICAL_DATA]; ; 100MG; 1; INF PLV CSL; VIA |CG/1/25/1948/u002"
click at [662, 263] on li "List L01FX15 BELANTAMAB MAFODOTIN [MEDICAL_DATA]; ; 100MG; 1; INF PLV CSL; VIA …" at bounding box center [615, 254] width 619 height 28
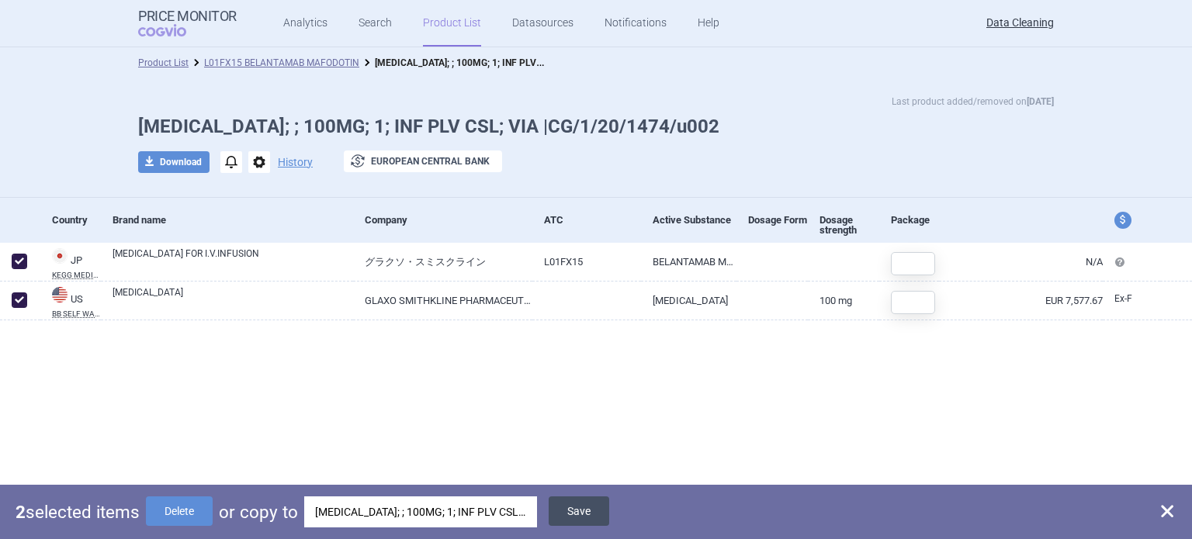
click at [601, 511] on button "Save" at bounding box center [579, 511] width 61 height 29
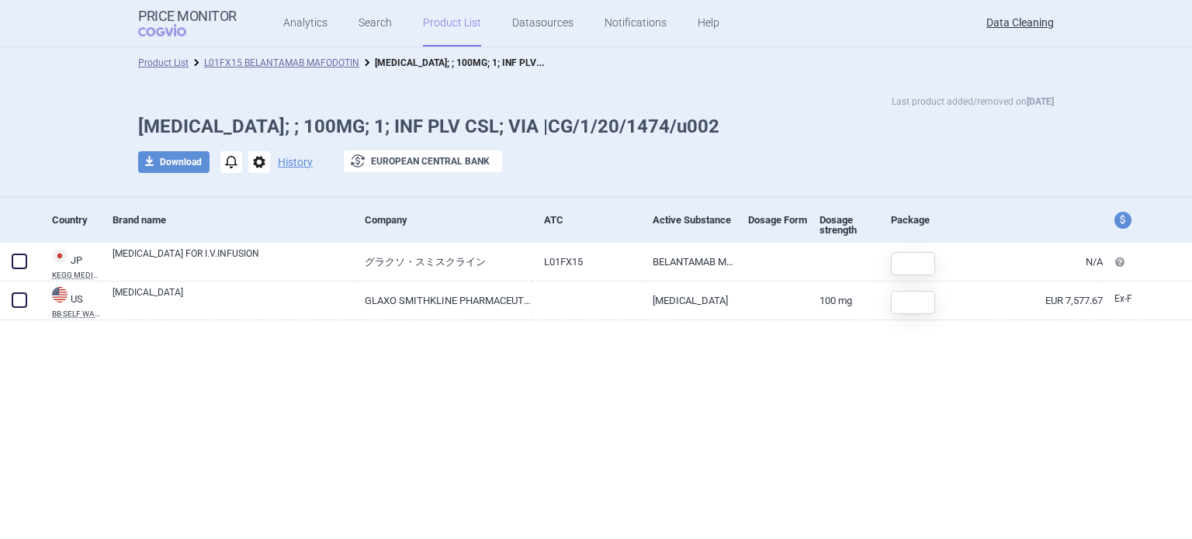
checkbox input "false"
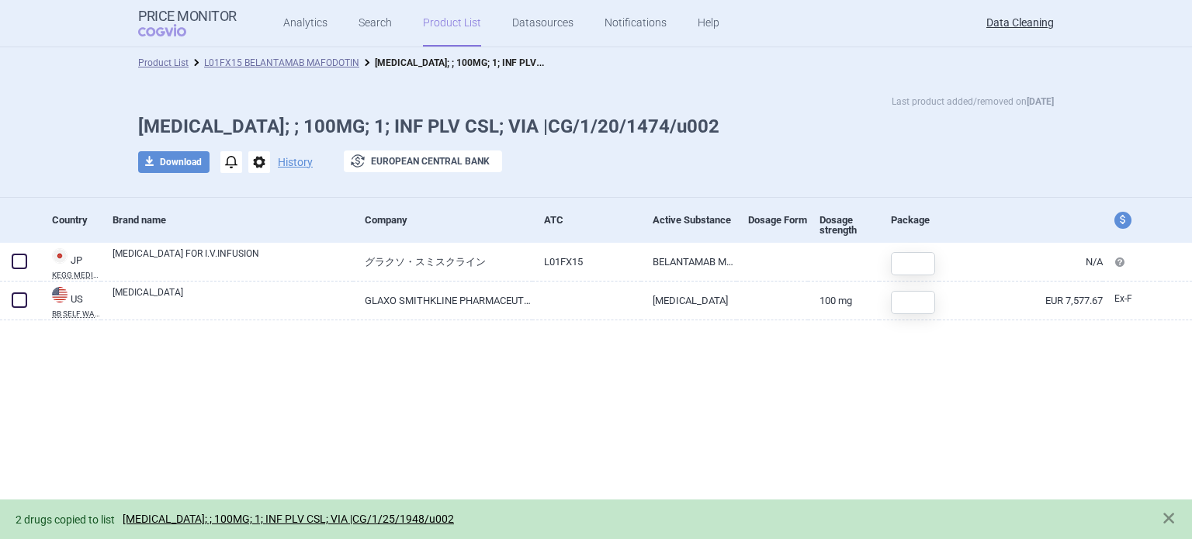
click at [257, 169] on span "options" at bounding box center [259, 162] width 22 height 22
click at [267, 251] on button "Delete" at bounding box center [259, 254] width 50 height 23
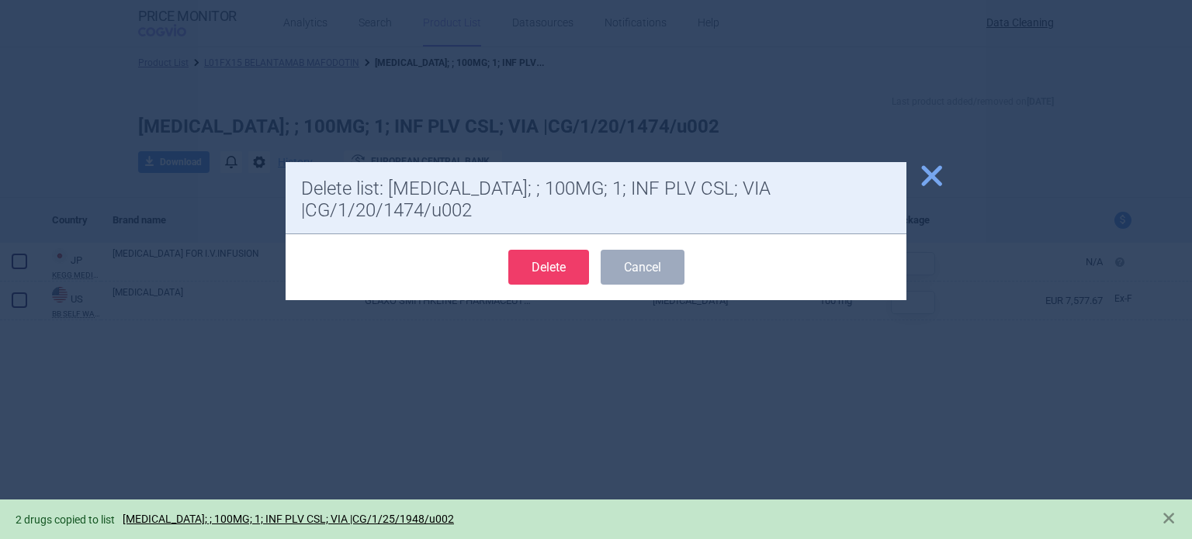
click at [545, 250] on button "Delete" at bounding box center [548, 267] width 81 height 35
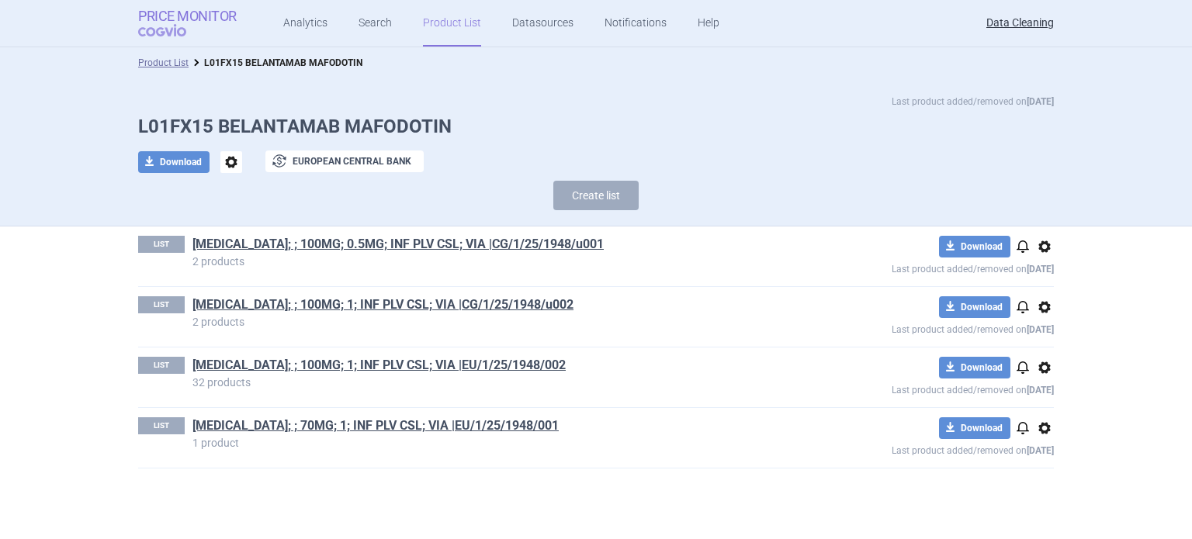
click at [171, 18] on strong "Price Monitor" at bounding box center [187, 17] width 99 height 16
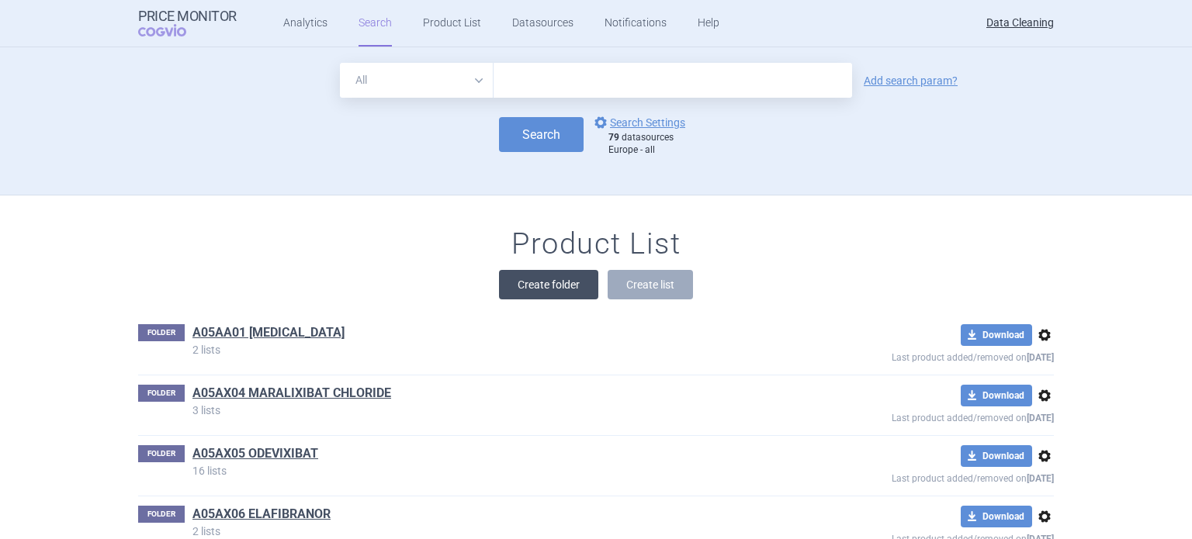
click at [556, 289] on button "Create folder" at bounding box center [548, 284] width 99 height 29
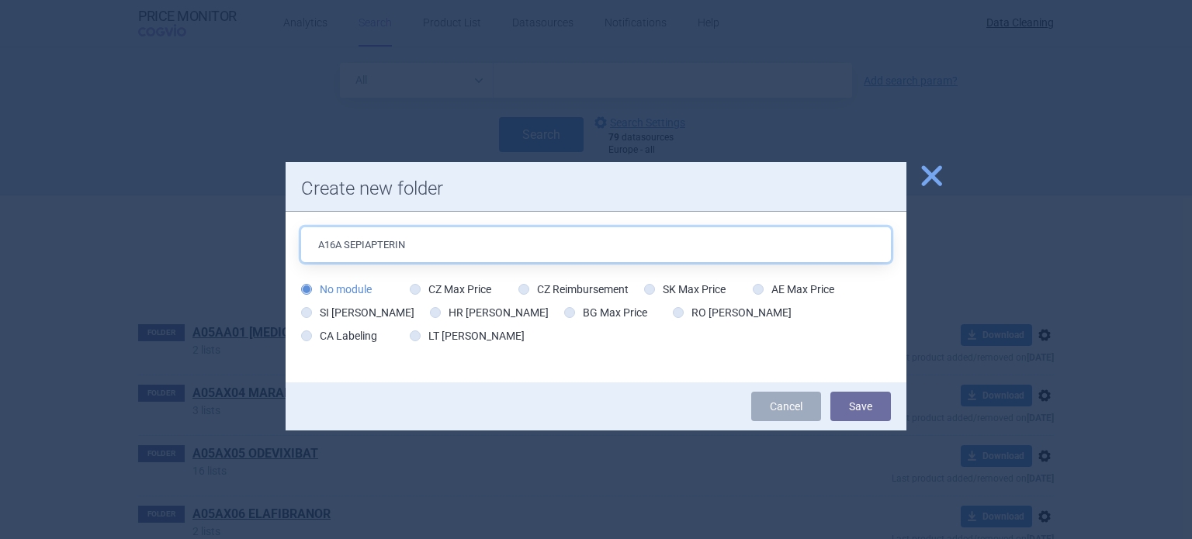
type input "A16A SEPIAPTERIN"
click at [830, 392] on button "Save" at bounding box center [860, 406] width 61 height 29
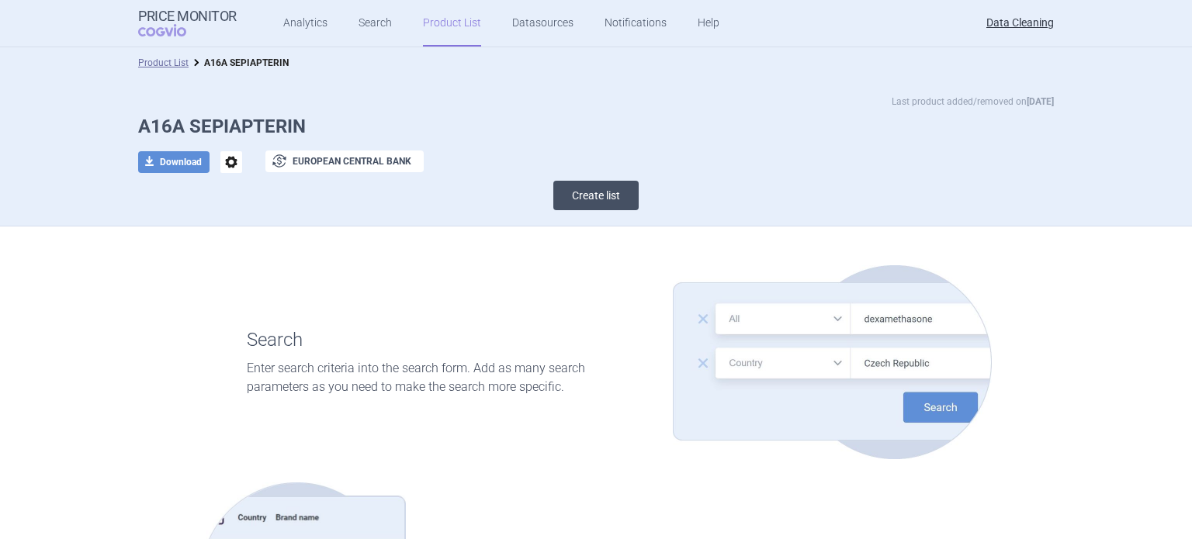
click at [593, 198] on button "Create list" at bounding box center [595, 195] width 85 height 29
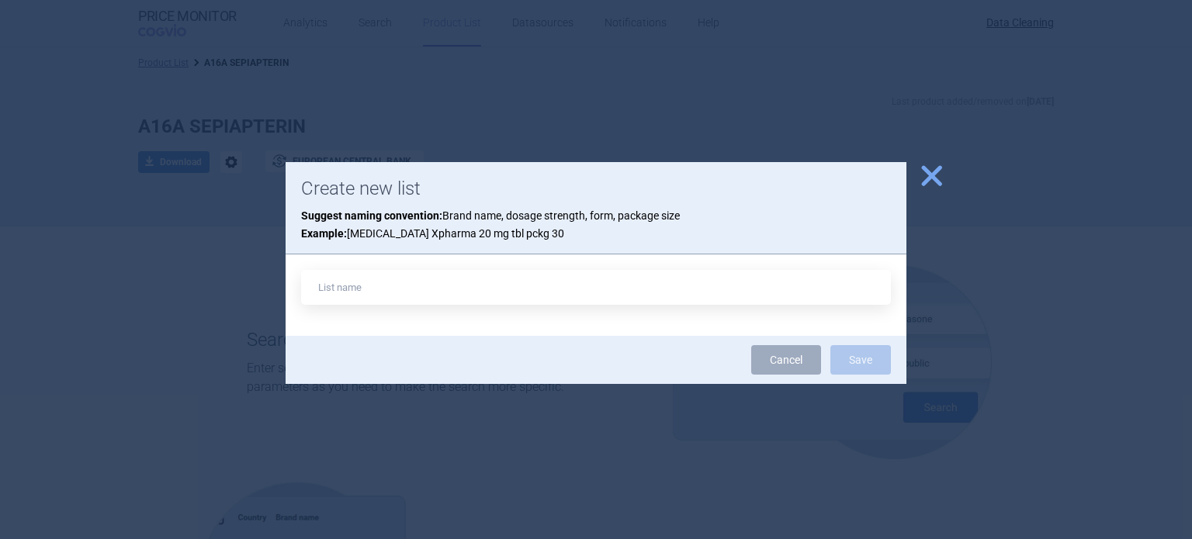
type input "A"
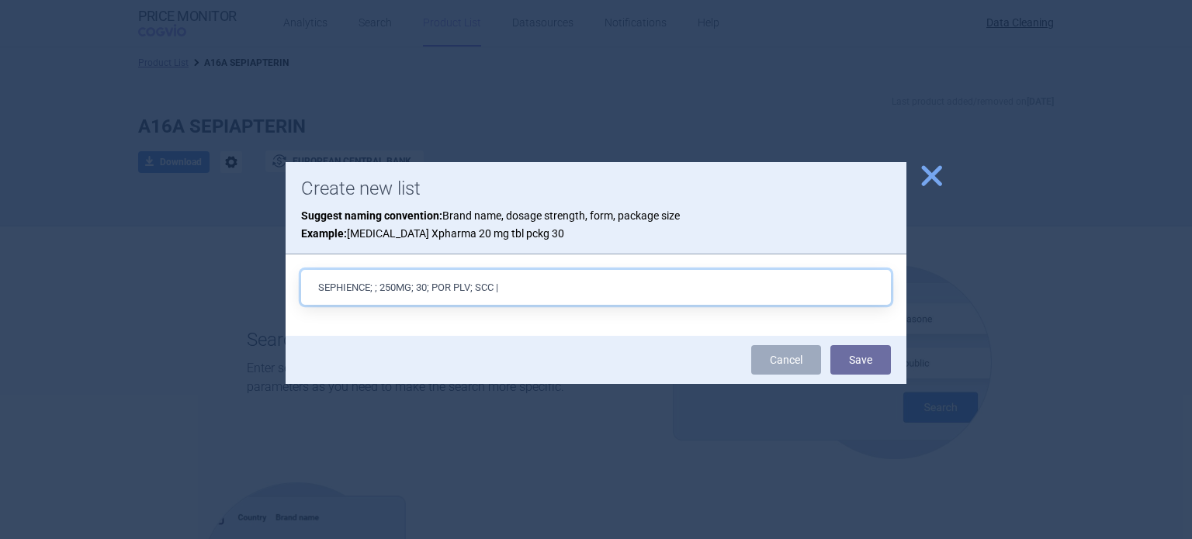
paste input "EU/1/25/1939/001"
type input "SEPHIENCE; ; 250MG; 30; POR PLV; SCC |EU/1/25/1939/001"
click at [830, 345] on button "Save" at bounding box center [860, 359] width 61 height 29
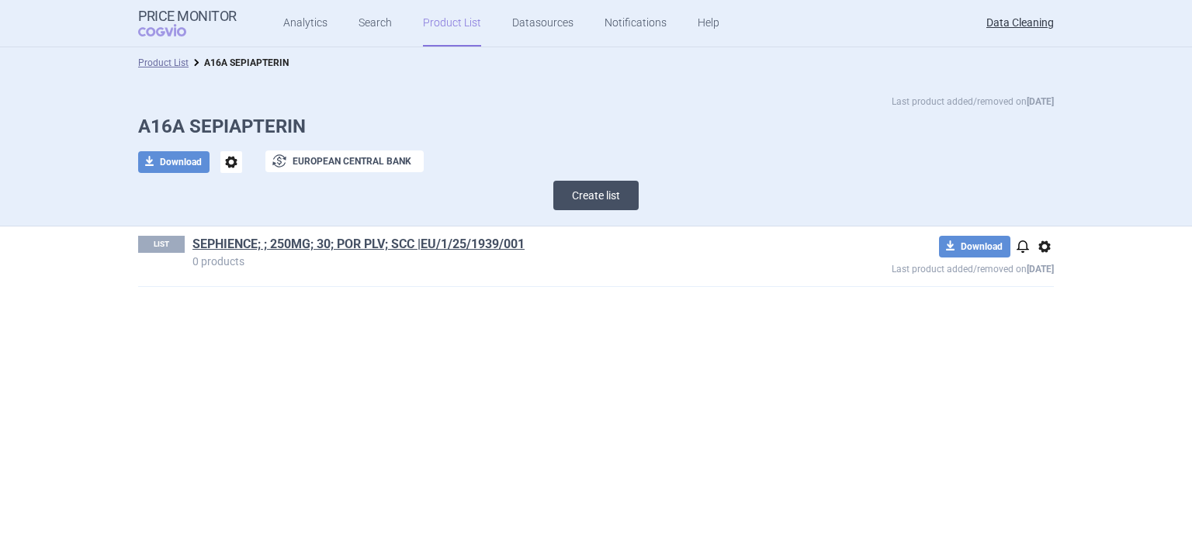
click at [578, 204] on button "Create list" at bounding box center [595, 195] width 85 height 29
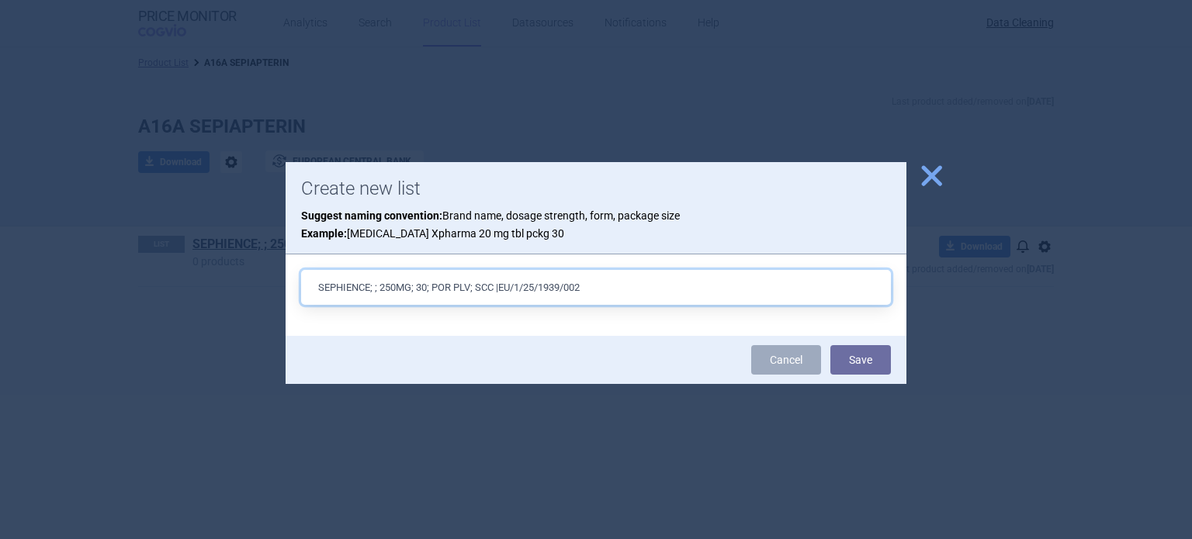
click at [393, 290] on input "SEPHIENCE; ; 250MG; 30; POR PLV; SCC |EU/1/25/1939/002" at bounding box center [596, 287] width 590 height 35
type input "SEPHIENCE; ; 1000MG; 30; POR PLV; SCC |EU/1/25/1939/002"
click at [830, 345] on button "Save" at bounding box center [860, 359] width 61 height 29
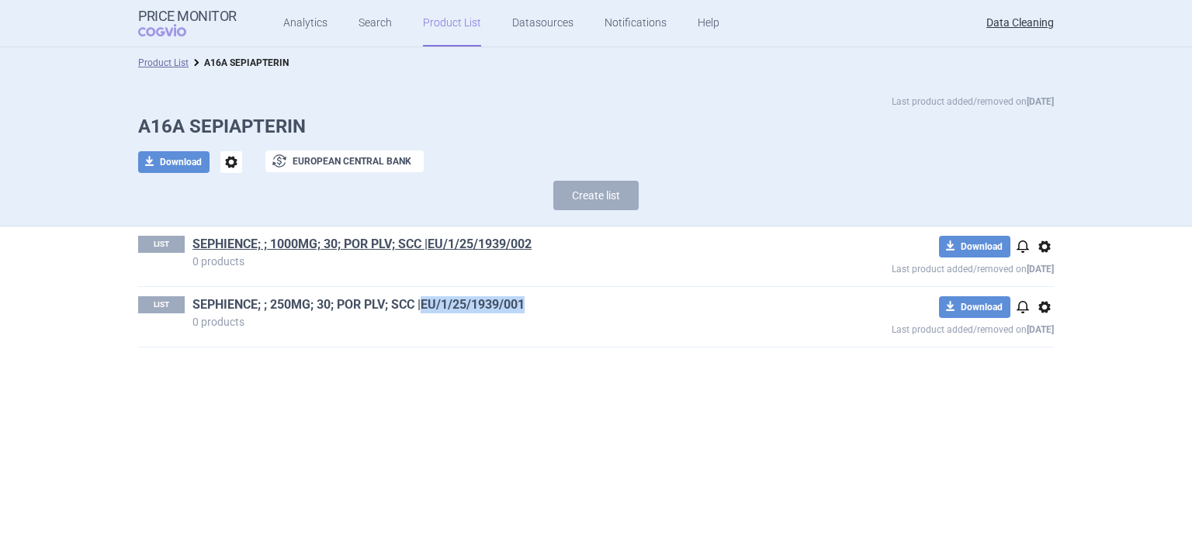
drag, startPoint x: 548, startPoint y: 303, endPoint x: 425, endPoint y: 306, distance: 122.6
click at [425, 306] on h1 "SEPHIENCE; ; 250MG; 30; POR PLV; SCC |EU/1/25/1939/001" at bounding box center [485, 306] width 587 height 20
copy link "EU/1/25/1939/001"
click at [165, 31] on span "COGVIO" at bounding box center [173, 30] width 70 height 12
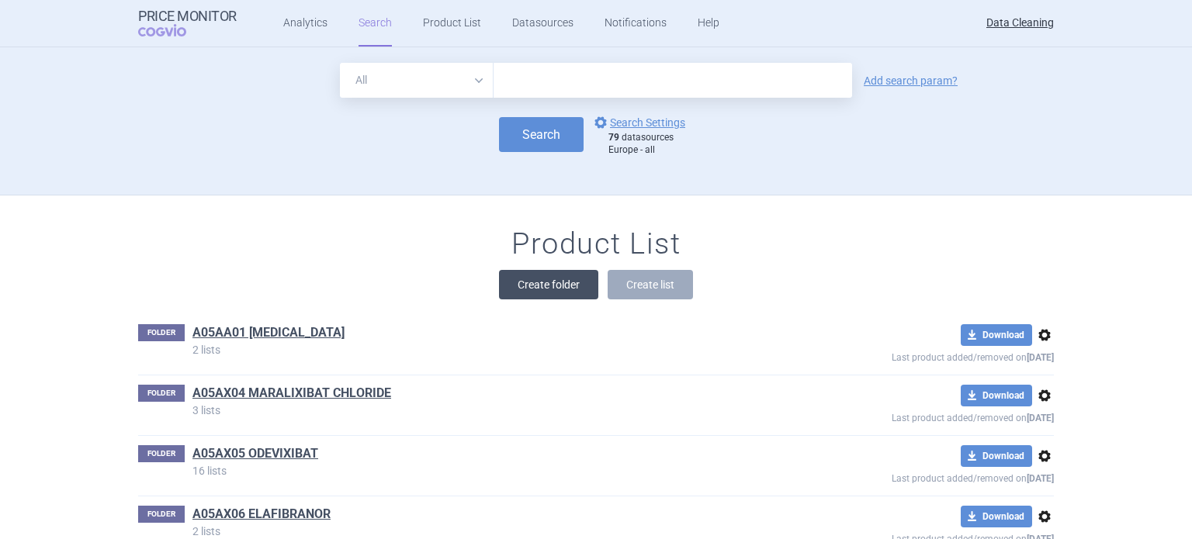
click at [535, 294] on button "Create folder" at bounding box center [548, 284] width 99 height 29
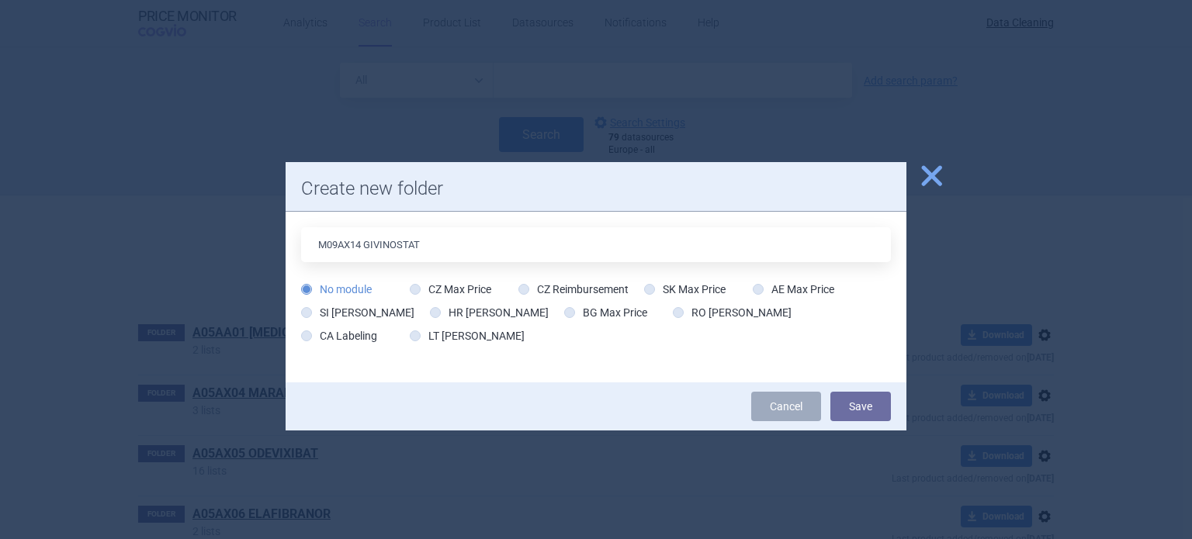
type input "M09AX14 GIVINOSTAT"
click at [830, 392] on button "Save" at bounding box center [860, 406] width 61 height 29
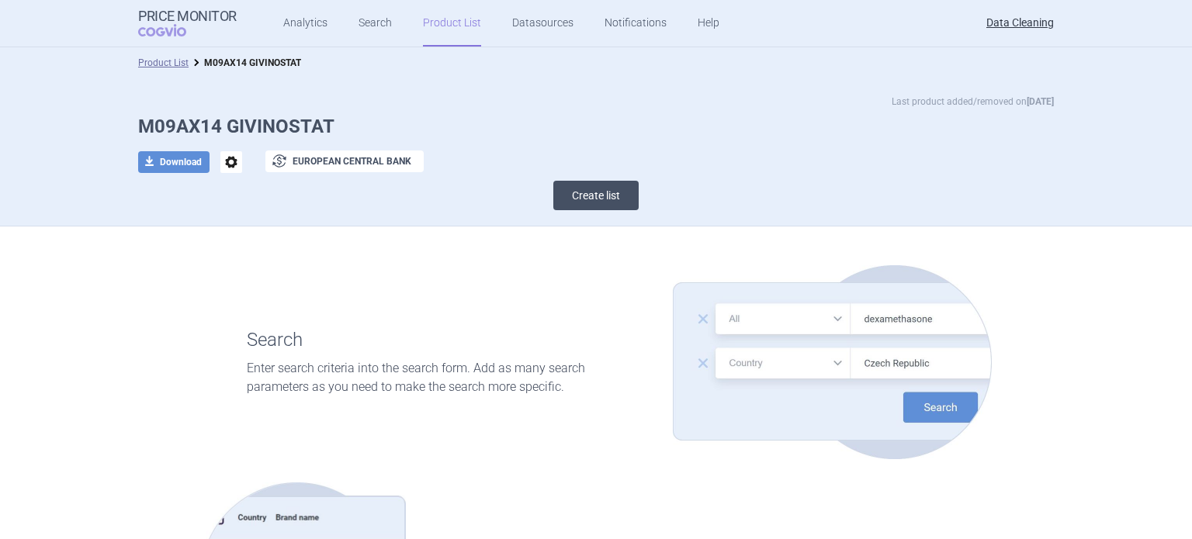
click at [590, 199] on button "Create list" at bounding box center [595, 195] width 85 height 29
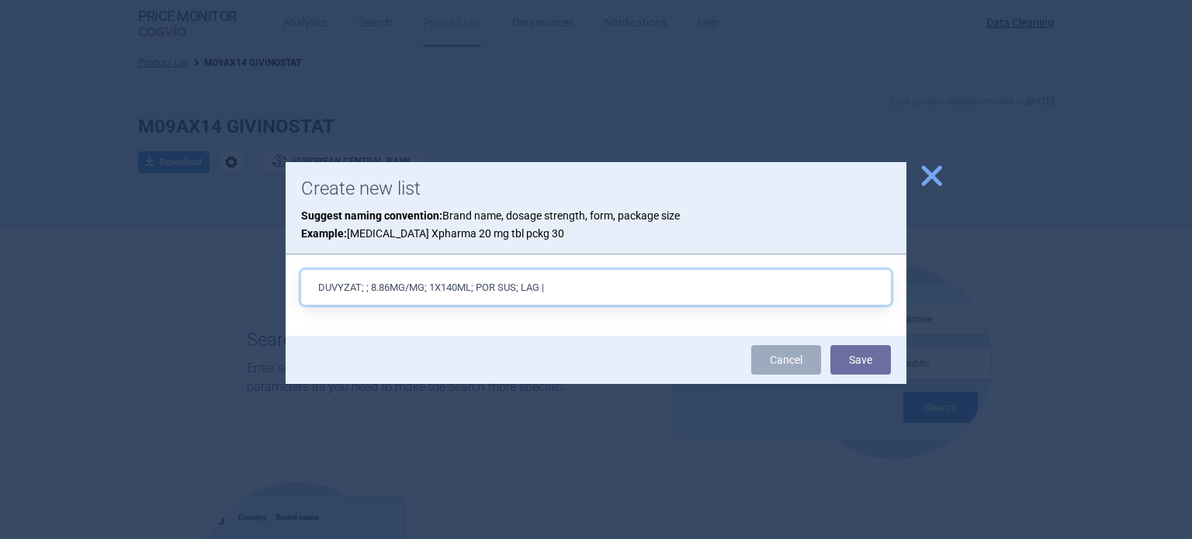
paste input "EU/1/25/1930/001"
type input "DUVYZAT; ; 8.86MG/MG; 1X140ML; POR SUS; LAG |EU/1/25/1930/001"
click at [830, 345] on button "Save" at bounding box center [860, 359] width 61 height 29
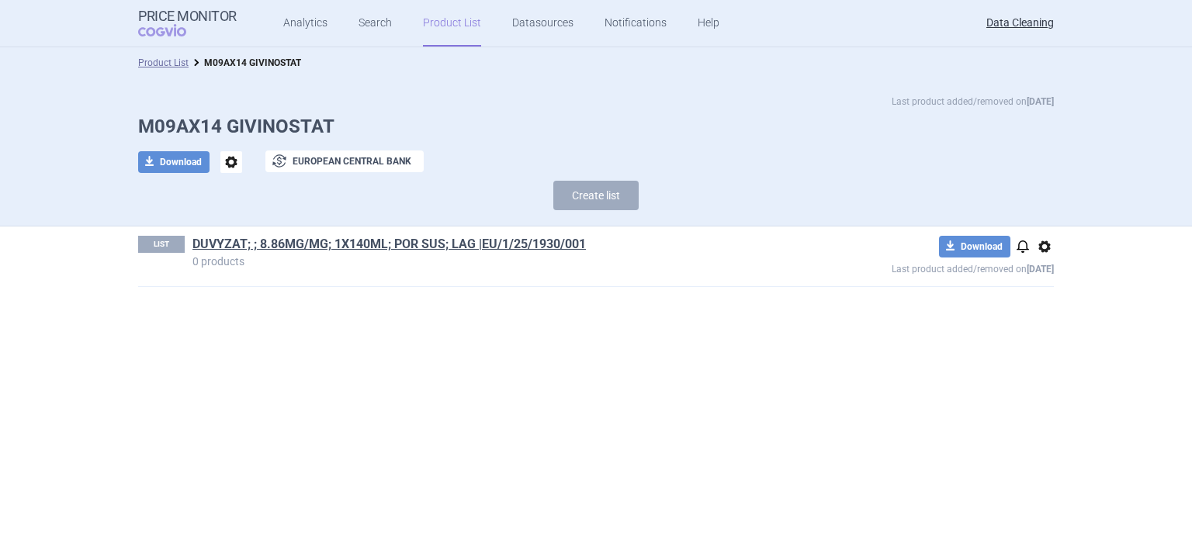
click at [214, 130] on h1 "M09AX14 GIVINOSTAT" at bounding box center [596, 127] width 916 height 23
drag, startPoint x: 217, startPoint y: 127, endPoint x: 130, endPoint y: 127, distance: 86.9
click at [130, 127] on div "Last product added/removed on 11 Aug M09AX14 GIVINOSTAT download Download optio…" at bounding box center [596, 156] width 978 height 124
copy h1 "M09AX14"
click at [158, 21] on strong "Price Monitor" at bounding box center [187, 17] width 99 height 16
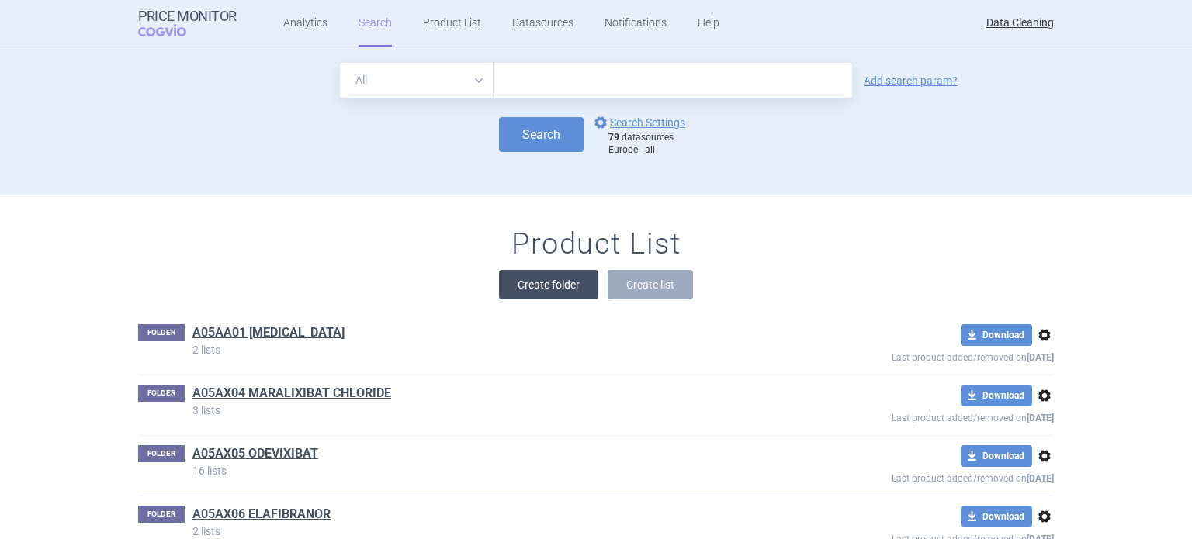
click at [526, 291] on button "Create folder" at bounding box center [548, 284] width 99 height 29
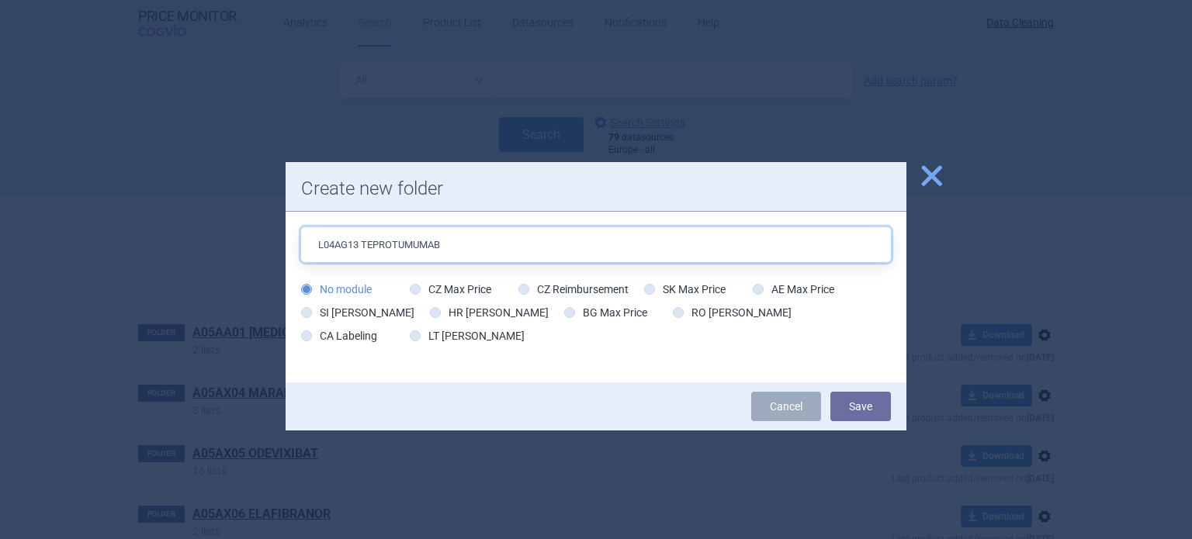
type input "L04AG13 TEPROTUMUMAB"
click at [830, 392] on button "Save" at bounding box center [860, 406] width 61 height 29
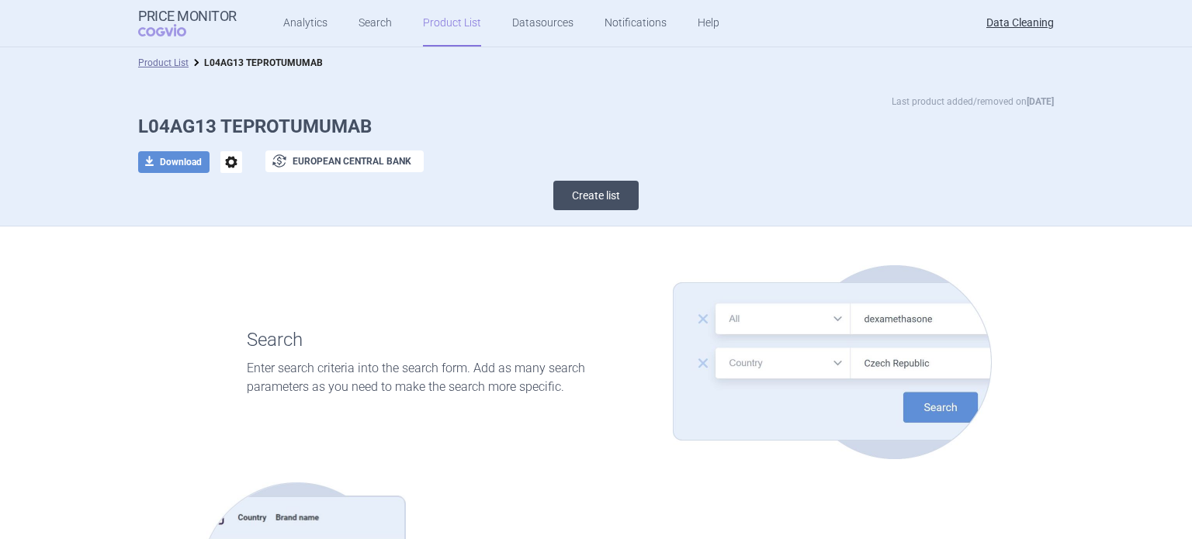
click at [553, 195] on button "Create list" at bounding box center [595, 195] width 85 height 29
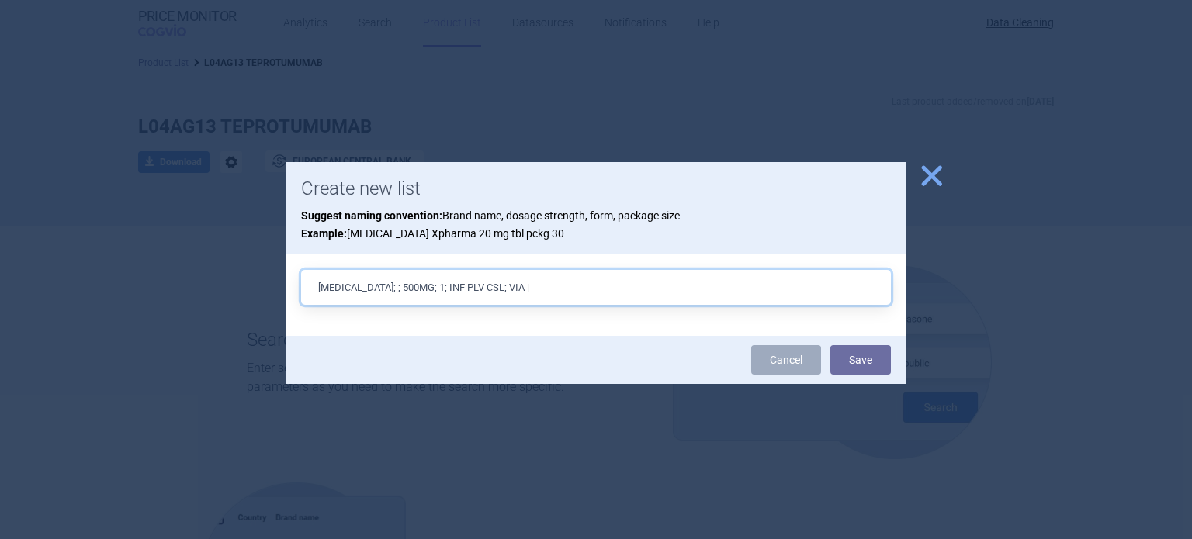
paste input "EU/1/25/1941/001"
type input "[MEDICAL_DATA]; ; 500MG; 1; INF PLV CSL; VIA |EU/1/25/1941/001"
click at [830, 345] on button "Save" at bounding box center [860, 359] width 61 height 29
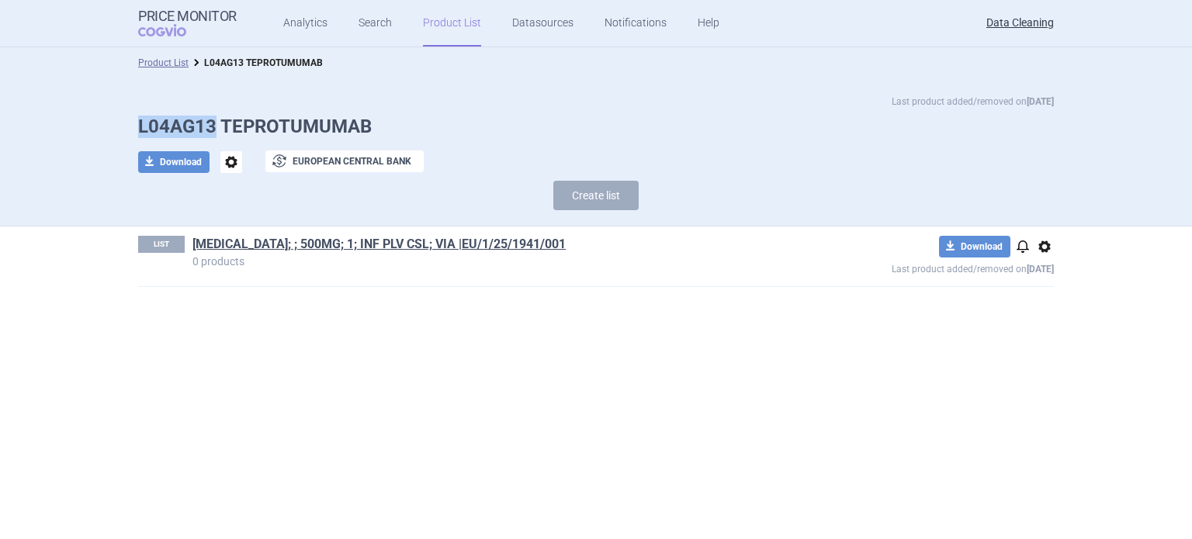
drag, startPoint x: 214, startPoint y: 129, endPoint x: 121, endPoint y: 123, distance: 93.3
click at [121, 123] on div "Last product added/removed on 11 Aug L04AG13 TEPROTUMUMAB download Download opt…" at bounding box center [596, 156] width 978 height 124
copy h1 "L04AG13"
click at [171, 24] on span "COGVIO" at bounding box center [173, 30] width 70 height 12
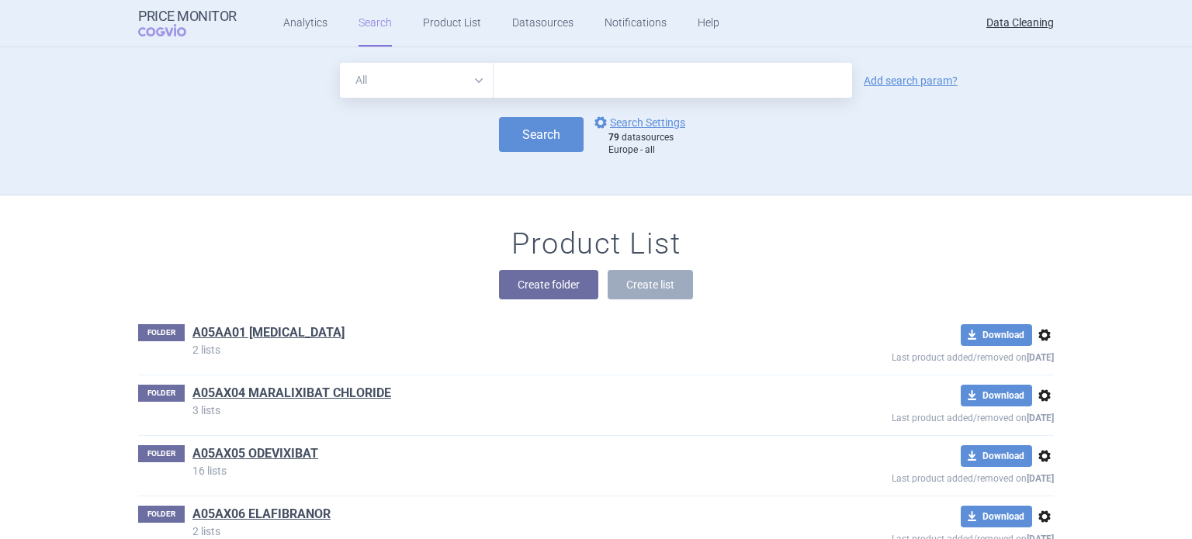
scroll to position [44907, 0]
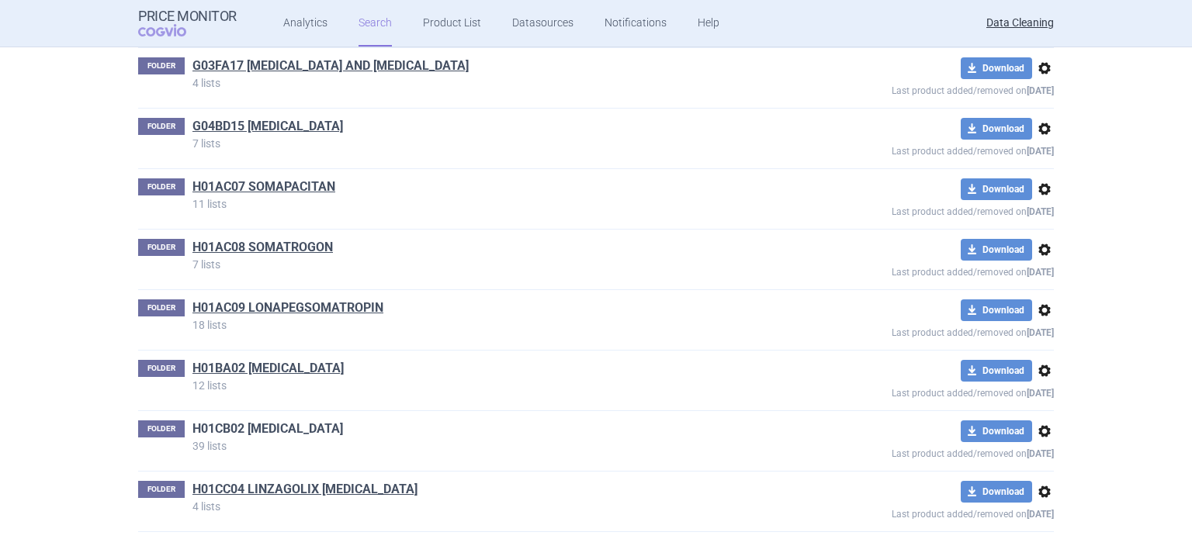
click at [264, 421] on link "H01CB02 OCTREOTIDE" at bounding box center [267, 429] width 151 height 17
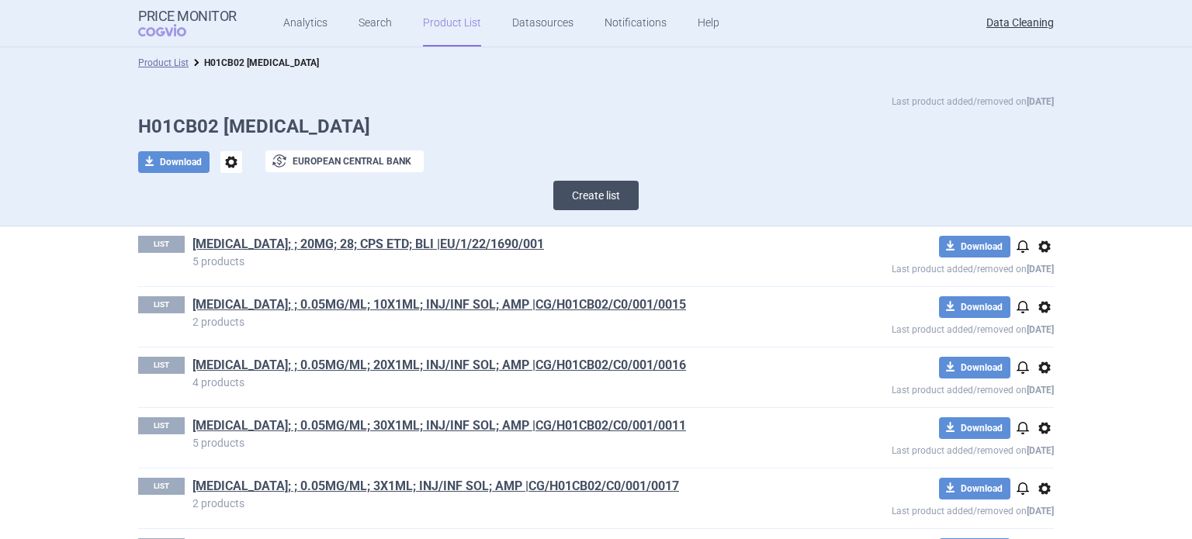
click at [616, 195] on button "Create list" at bounding box center [595, 195] width 85 height 29
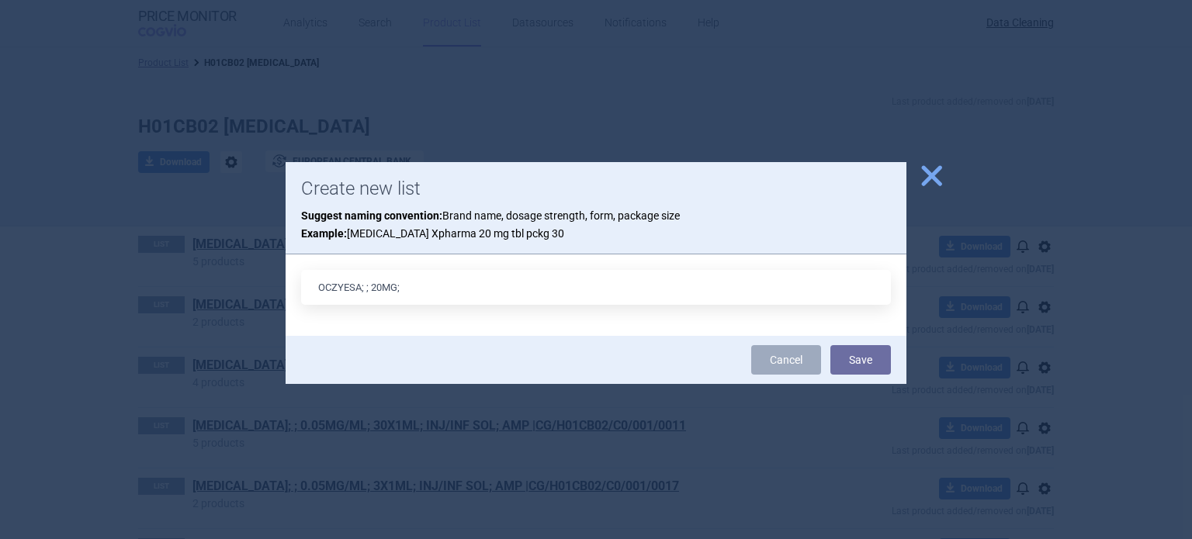
type input "OCZYESA; ; 20MG;"
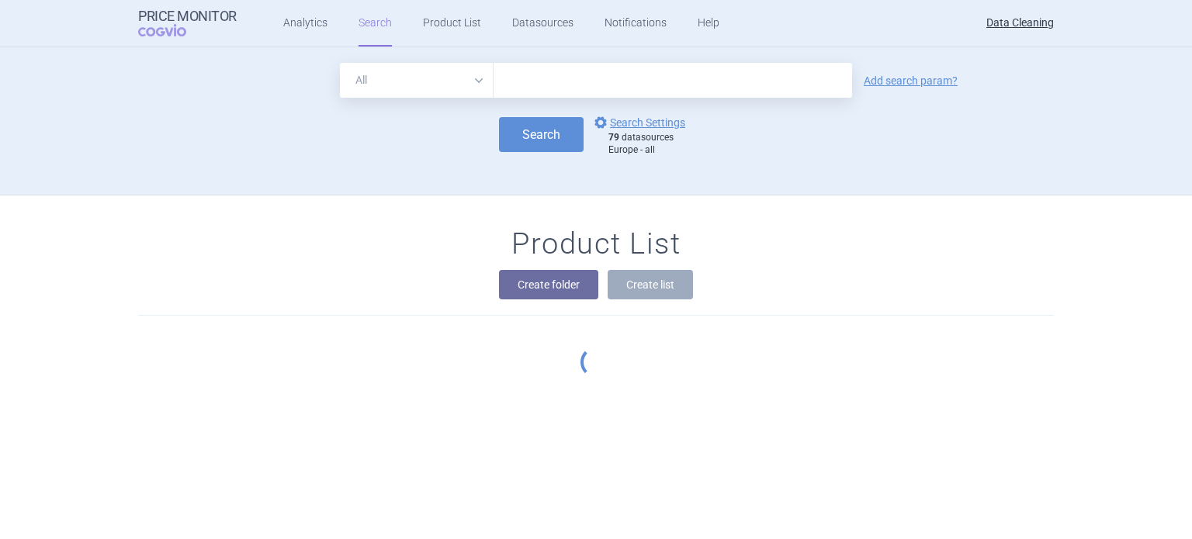
click at [672, 83] on input "text" at bounding box center [672, 80] width 358 height 35
paste input "Sephience"
type input "Sephience"
click button "Search" at bounding box center [541, 134] width 85 height 35
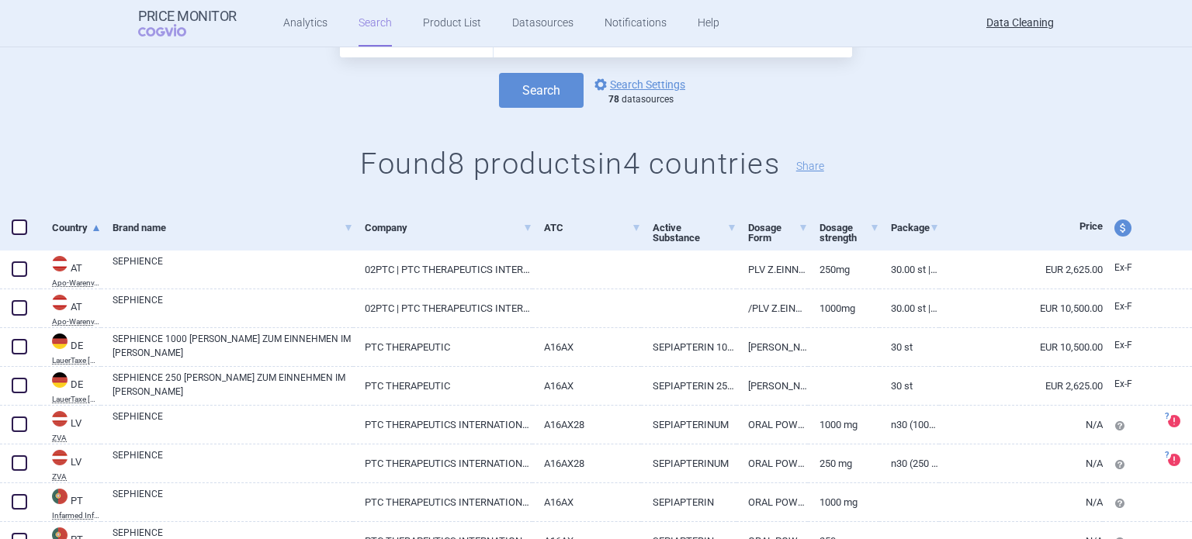
scroll to position [143, 0]
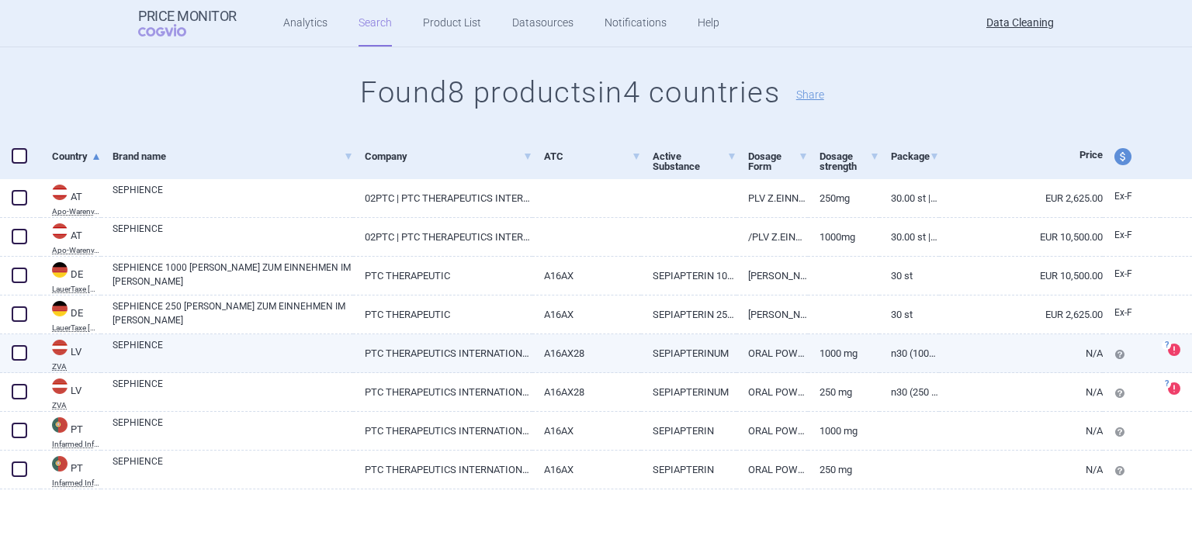
click at [335, 351] on link "SEPHIENCE" at bounding box center [233, 352] width 241 height 28
select select "EUR"
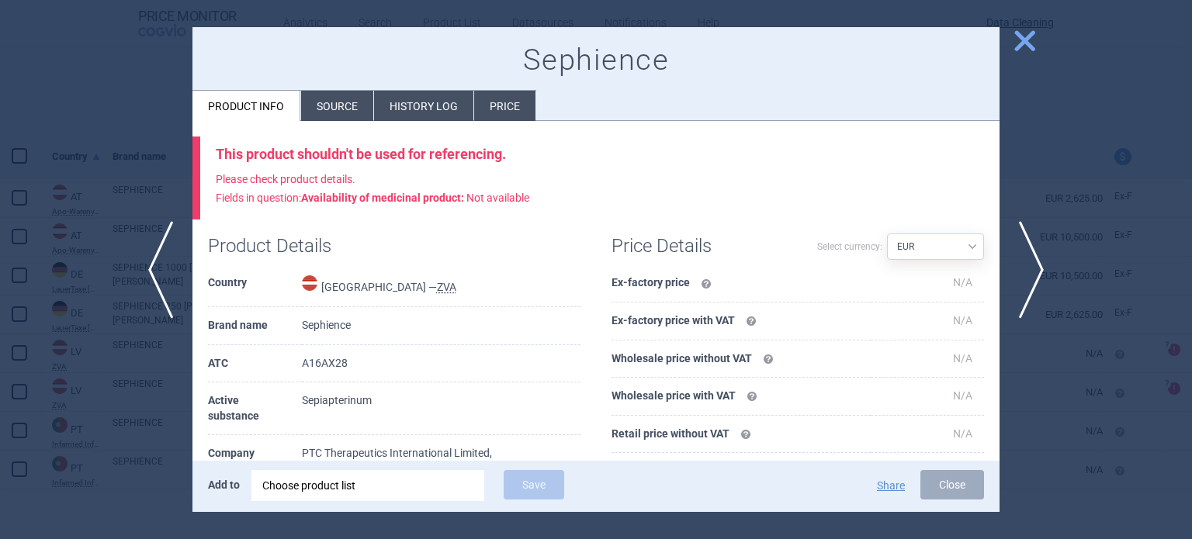
click at [350, 108] on li "Source" at bounding box center [337, 106] width 72 height 30
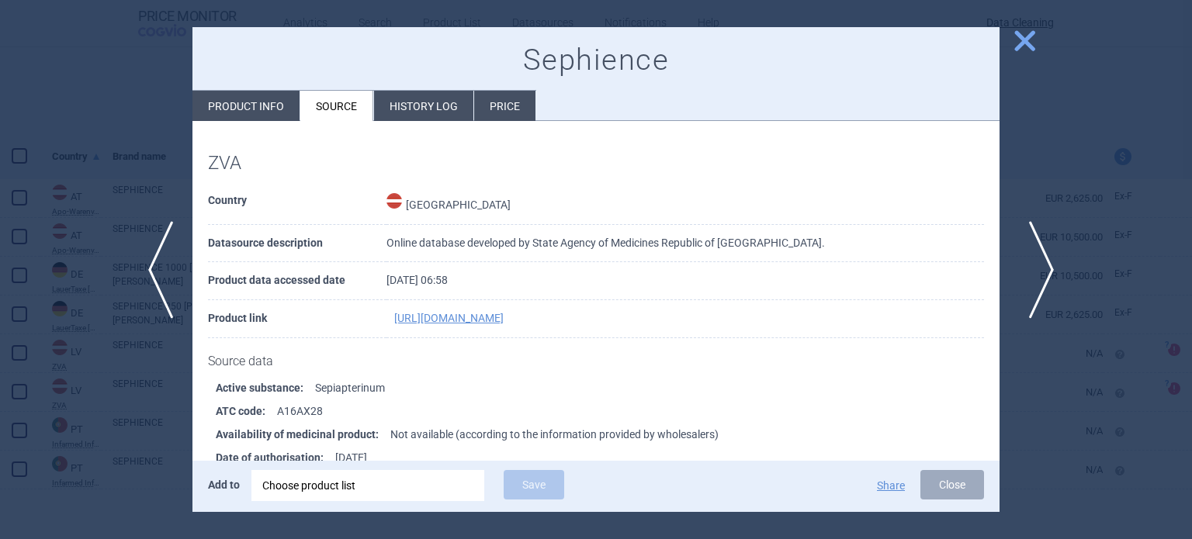
click at [1039, 275] on span "next" at bounding box center [1036, 270] width 35 height 98
click at [390, 473] on div "Choose product list" at bounding box center [367, 485] width 211 height 31
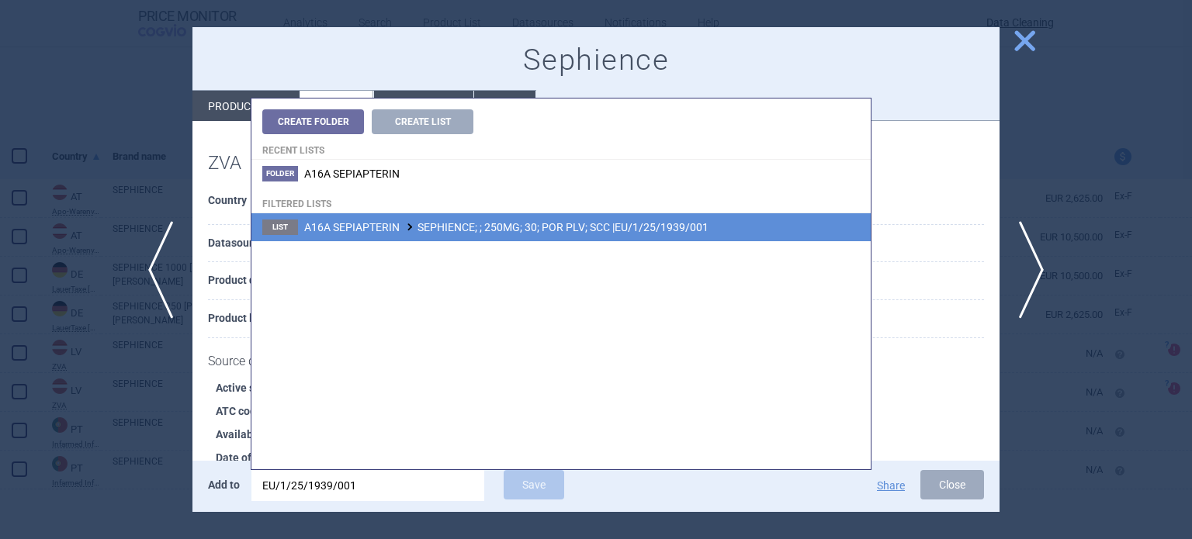
type input "EU/1/25/1939/001"
click at [547, 228] on span "A16A SEPIAPTERIN SEPHIENCE; ; 250MG; 30; POR PLV; SCC |EU/1/25/1939/001" at bounding box center [506, 227] width 404 height 12
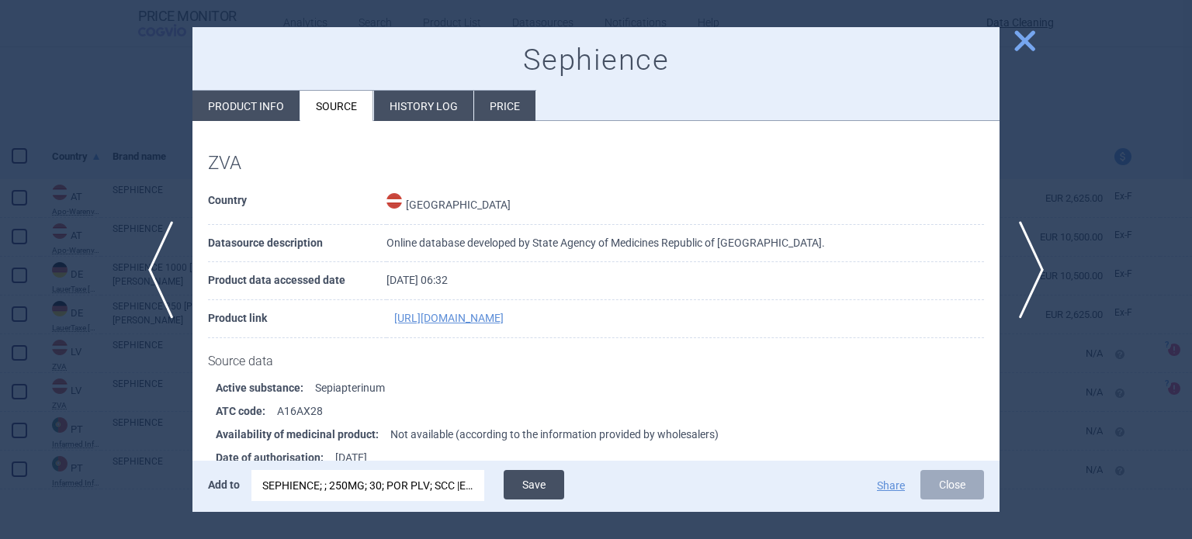
click at [547, 497] on button "Save" at bounding box center [534, 484] width 61 height 29
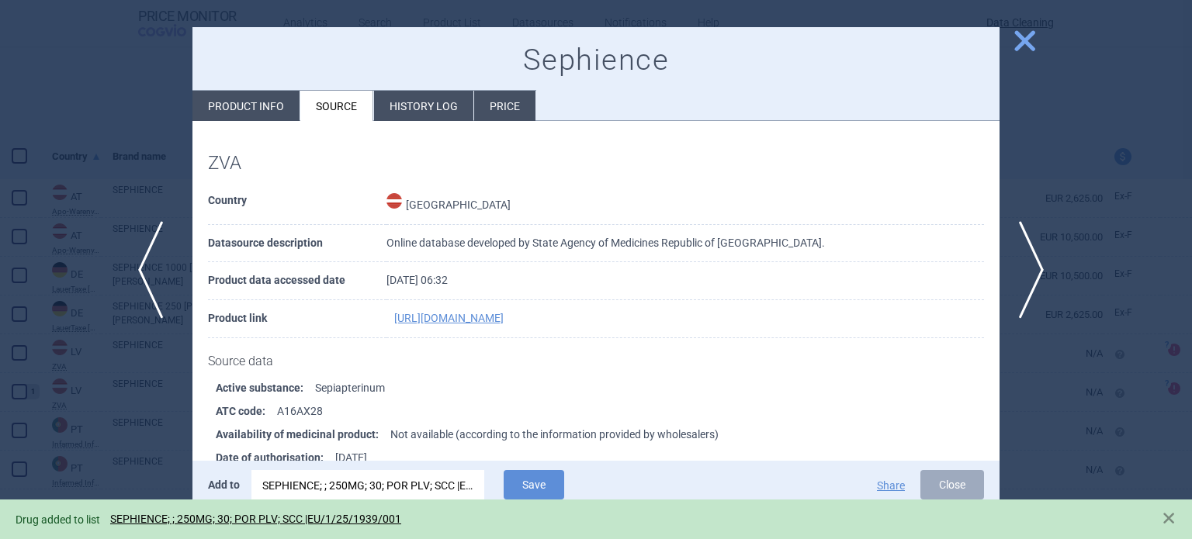
click at [158, 289] on span "previous" at bounding box center [155, 270] width 35 height 98
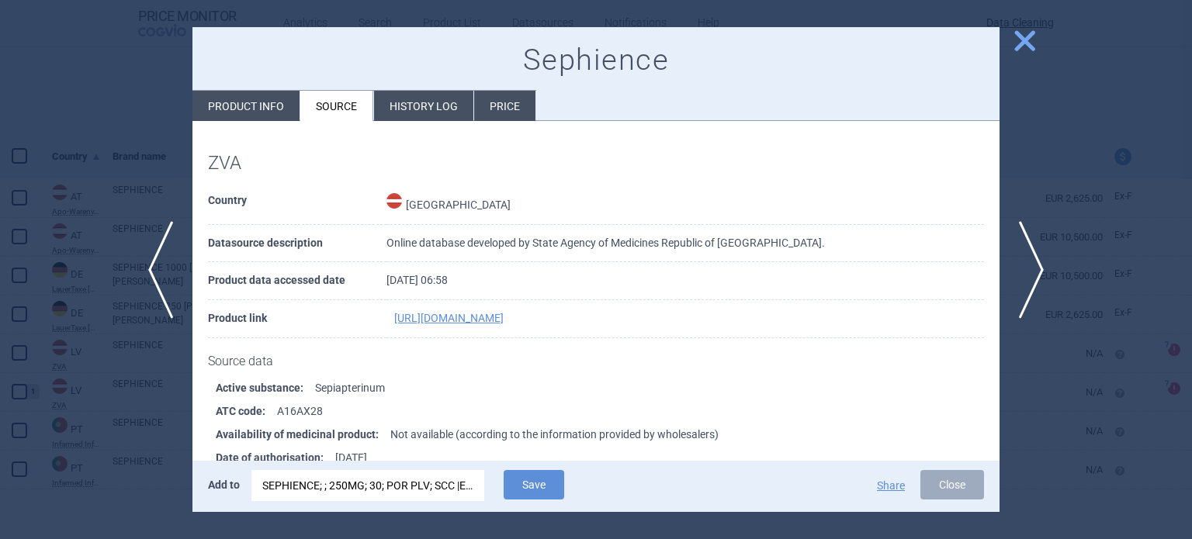
click at [425, 487] on div "SEPHIENCE; ; 250MG; 30; POR PLV; SCC |EU/1/25/1939/001" at bounding box center [367, 485] width 211 height 31
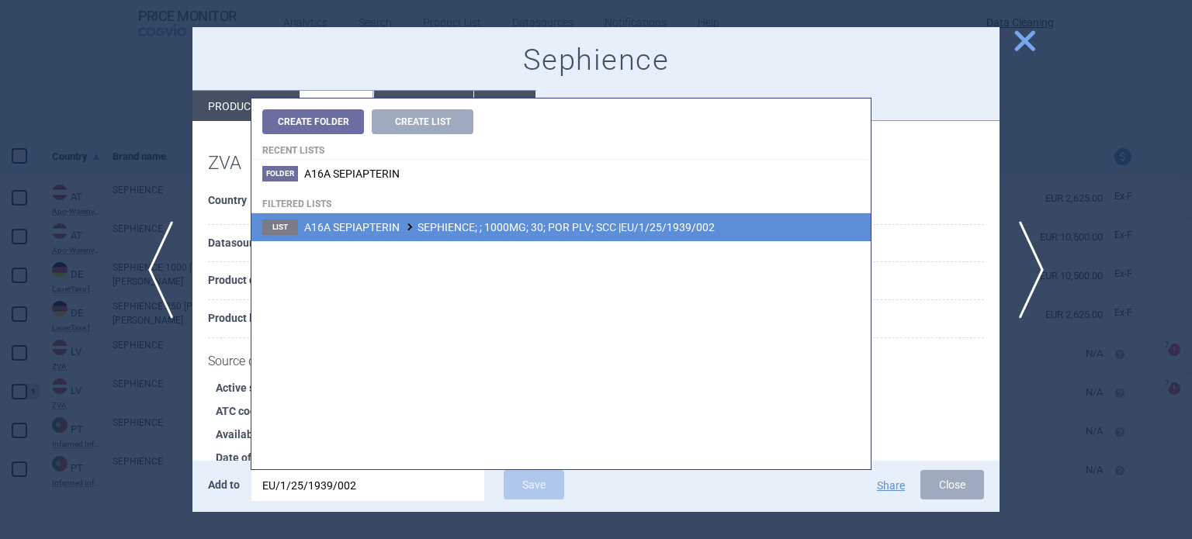
type input "EU/1/25/1939/002"
click at [588, 223] on span "A16A SEPIAPTERIN SEPHIENCE; ; 1000MG; 30; POR PLV; SCC |EU/1/25/1939/002" at bounding box center [509, 227] width 410 height 12
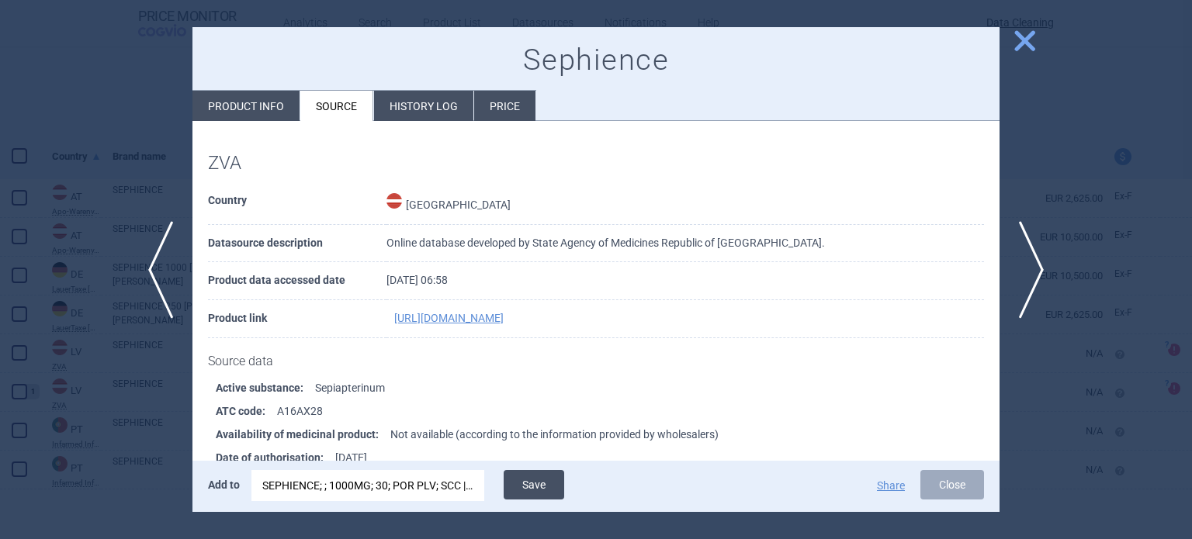
click at [512, 478] on button "Save" at bounding box center [534, 484] width 61 height 29
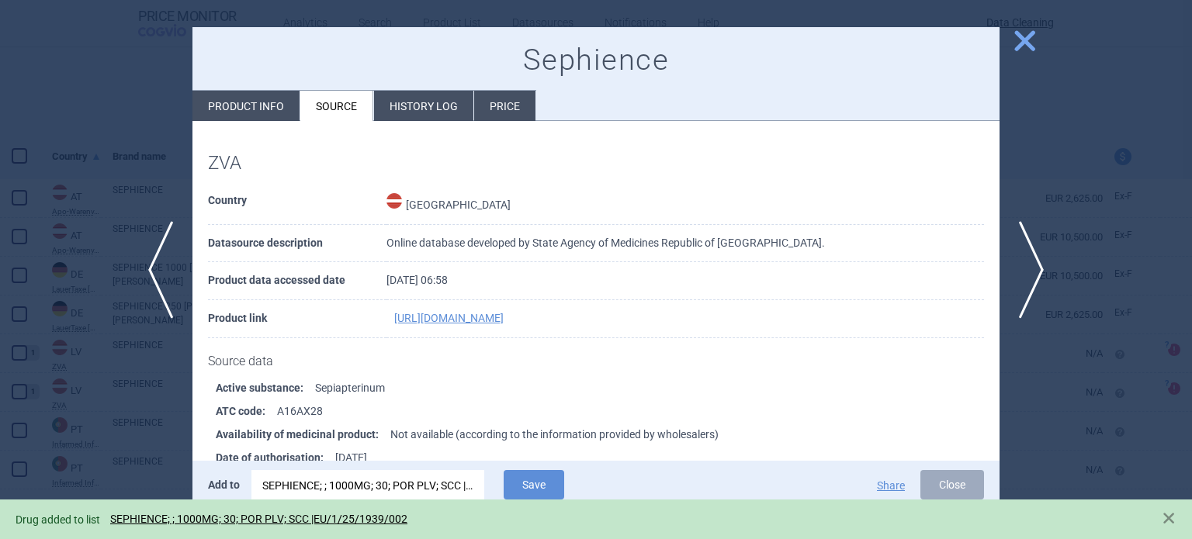
click at [0, 201] on div at bounding box center [596, 269] width 1192 height 539
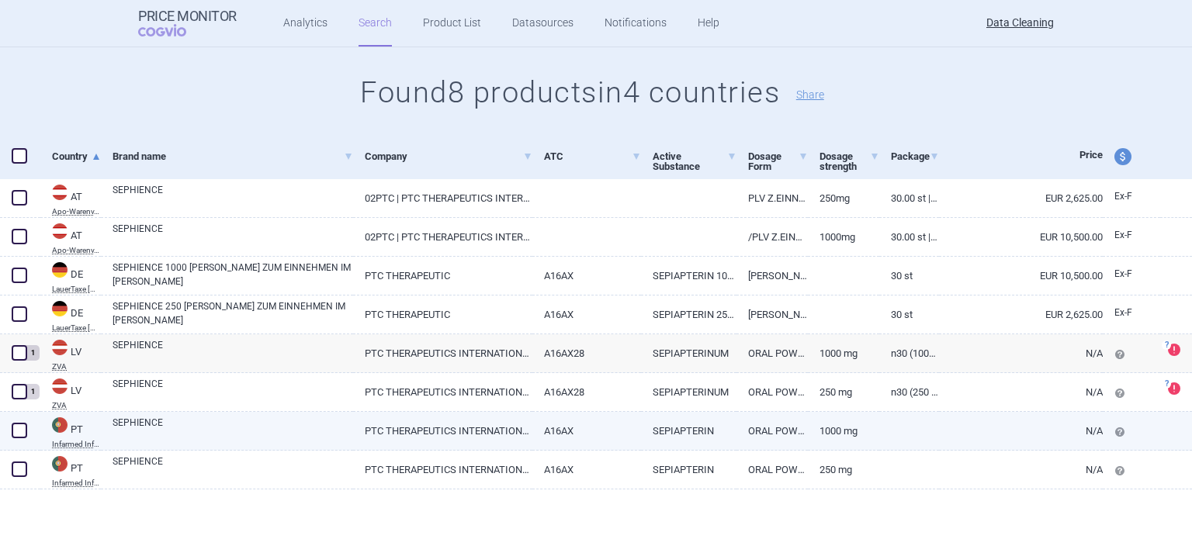
click at [192, 424] on link "SEPHIENCE" at bounding box center [233, 430] width 241 height 28
select select "EUR"
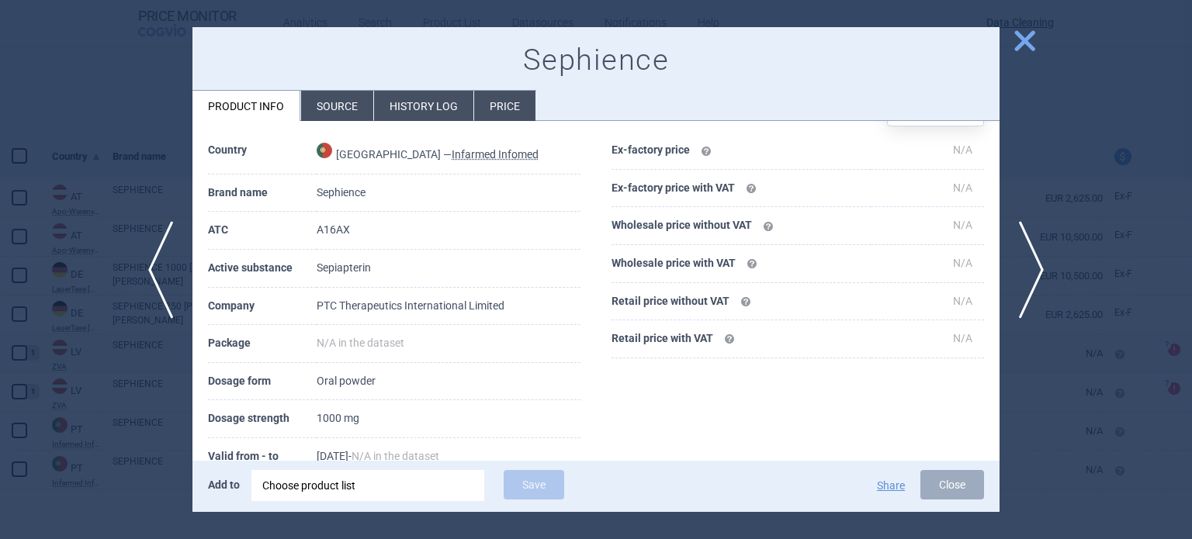
scroll to position [78, 0]
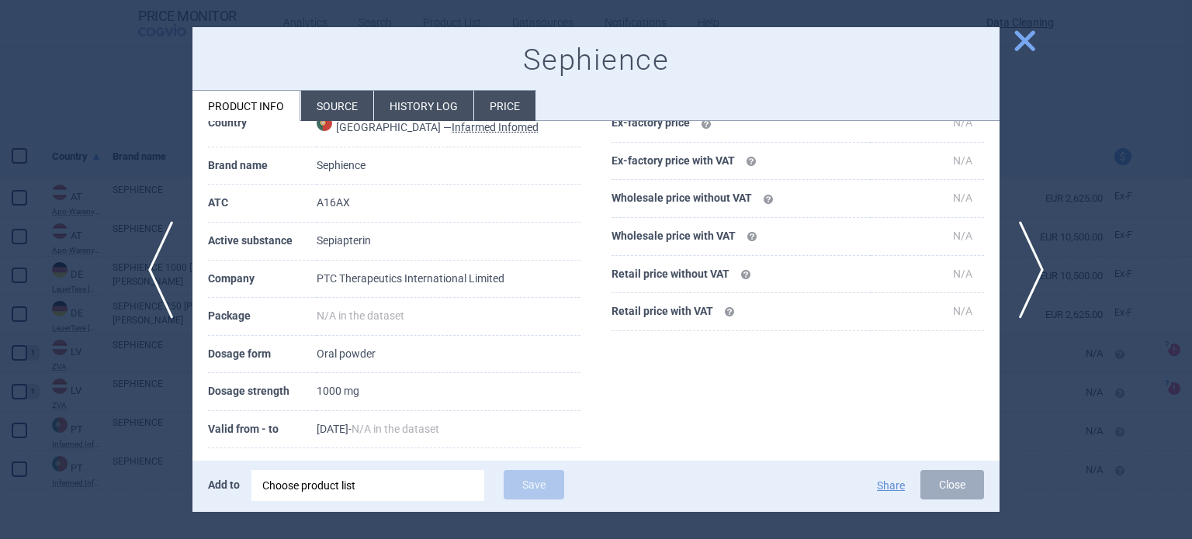
click at [382, 490] on div "Choose product list" at bounding box center [367, 485] width 211 height 31
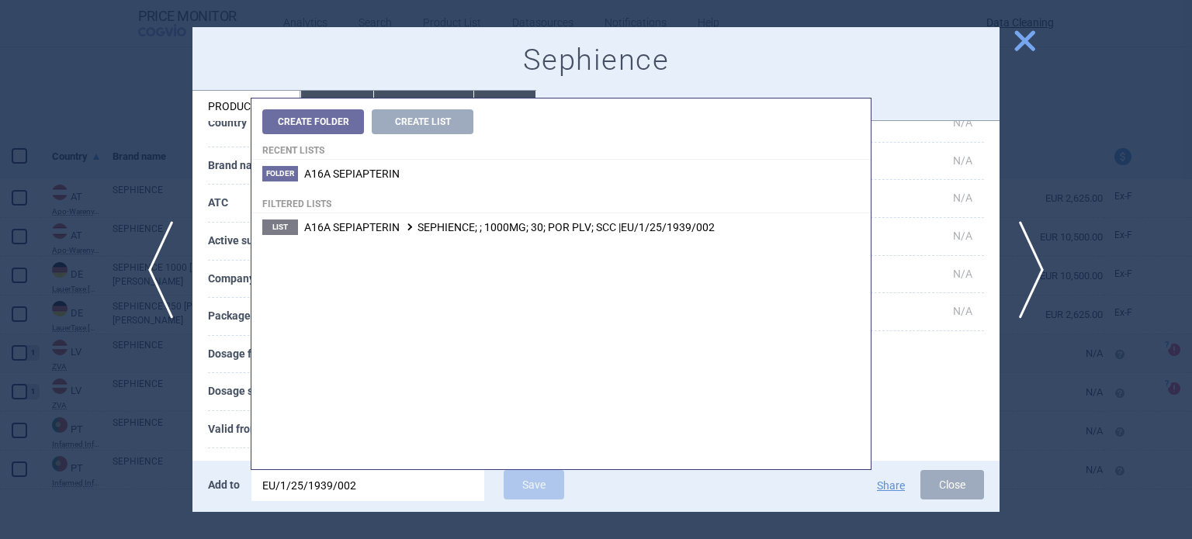
type input "EU/1/25/1939/002"
click at [558, 210] on h4 "Filtered lists" at bounding box center [560, 201] width 619 height 26
click at [525, 216] on li "List A16A SEPIAPTERIN SEPHIENCE; ; 1000MG; 30; POR PLV; SCC |EU/1/25/1939/002" at bounding box center [560, 227] width 619 height 28
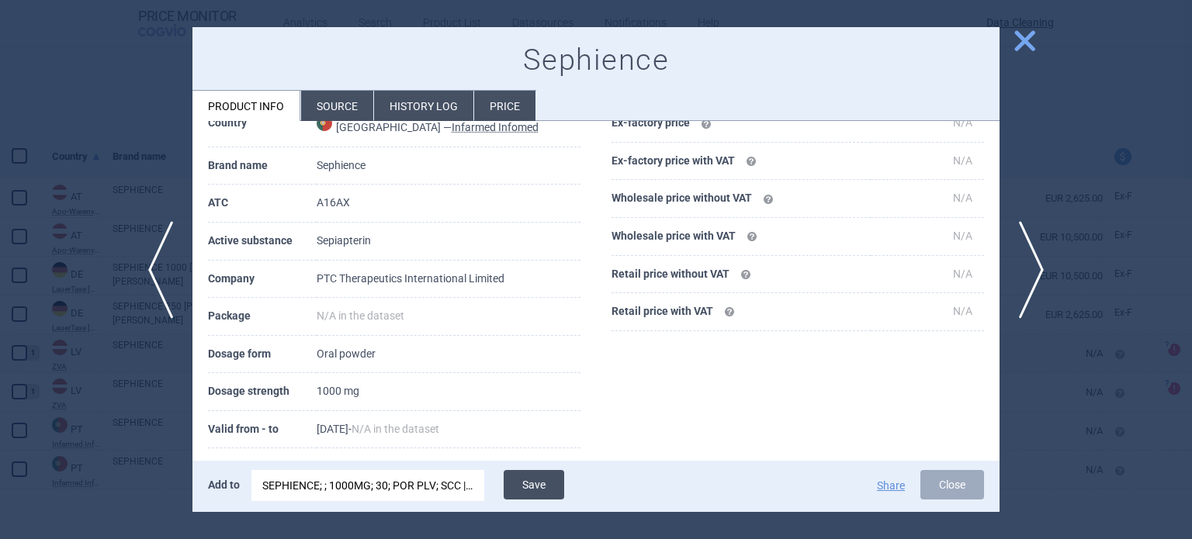
click at [528, 481] on button "Save" at bounding box center [534, 484] width 61 height 29
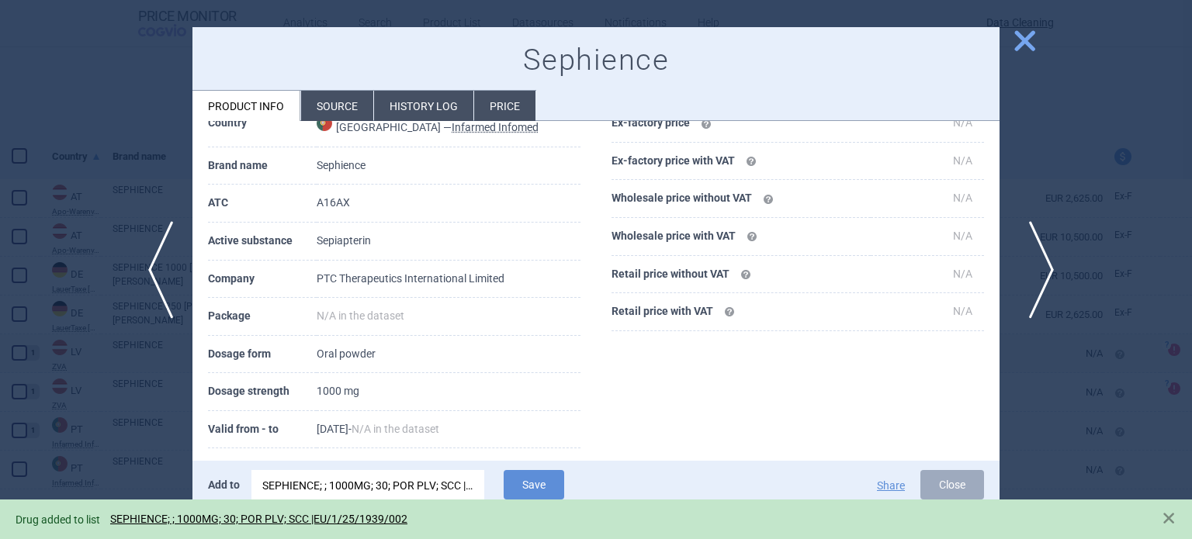
click at [1020, 270] on span "next" at bounding box center [1036, 270] width 35 height 98
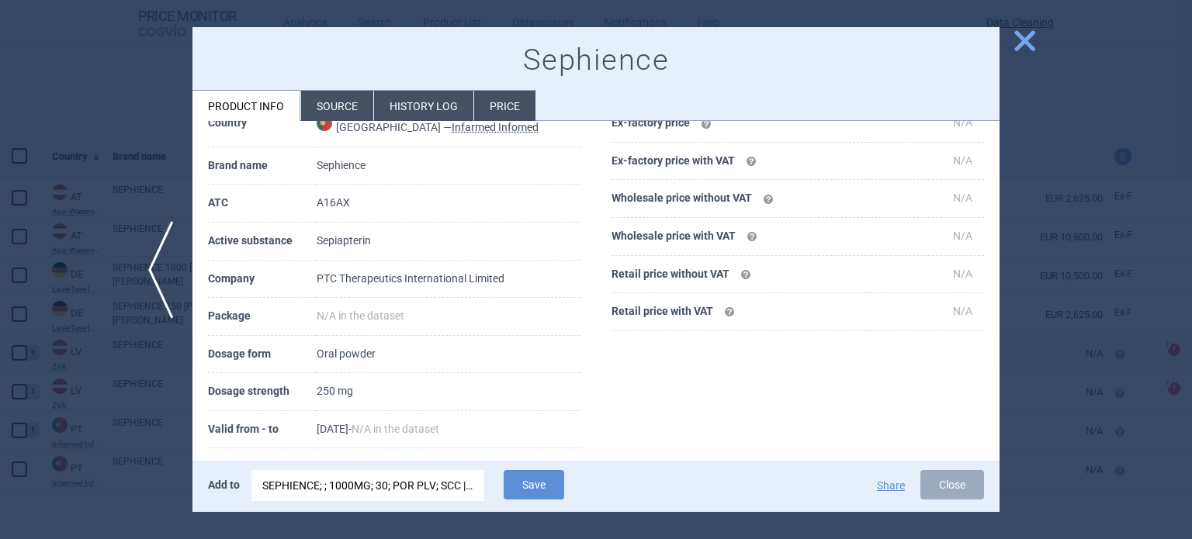
click at [442, 484] on div "SEPHIENCE; ; 1000MG; 30; POR PLV; SCC |EU/1/25/1939/002" at bounding box center [367, 485] width 211 height 31
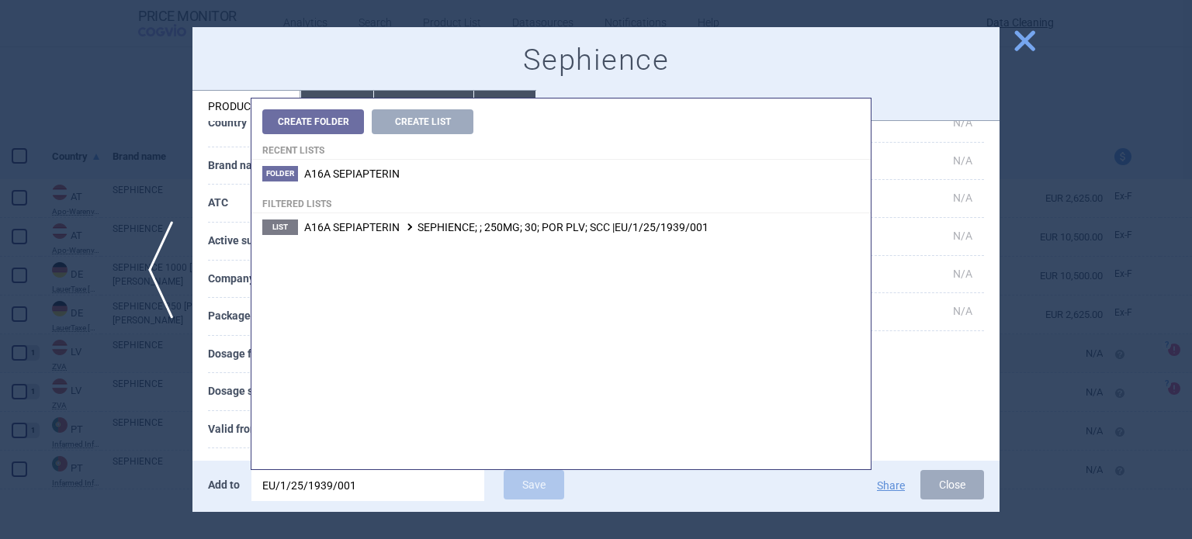
type input "EU/1/25/1939/001"
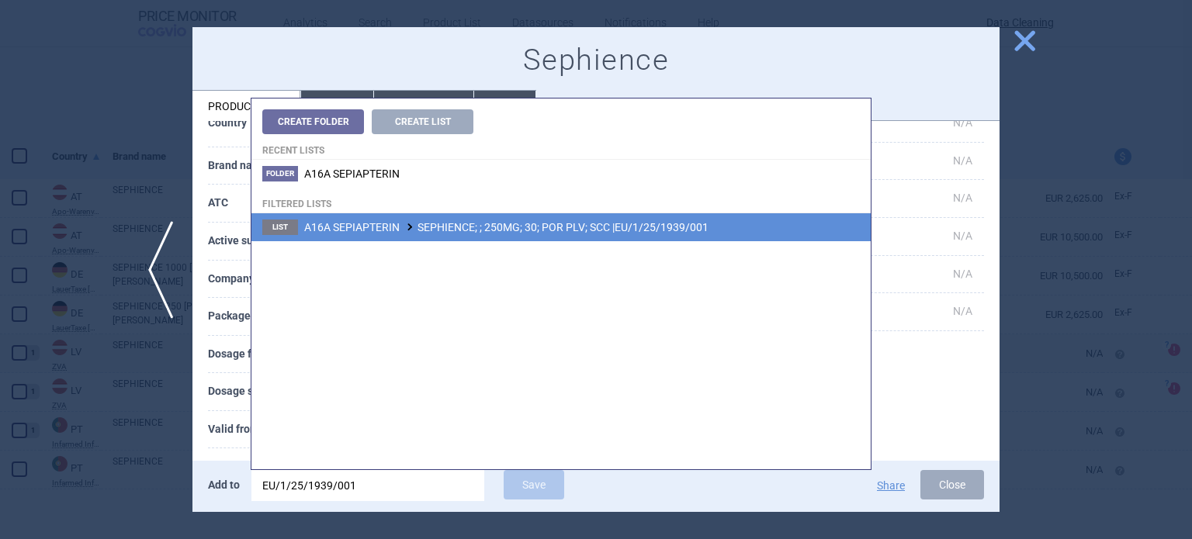
click at [470, 241] on div "Create Folder Create List Recent lists Folder A16A SEPIAPTERIN Filtered lists L…" at bounding box center [560, 284] width 619 height 371
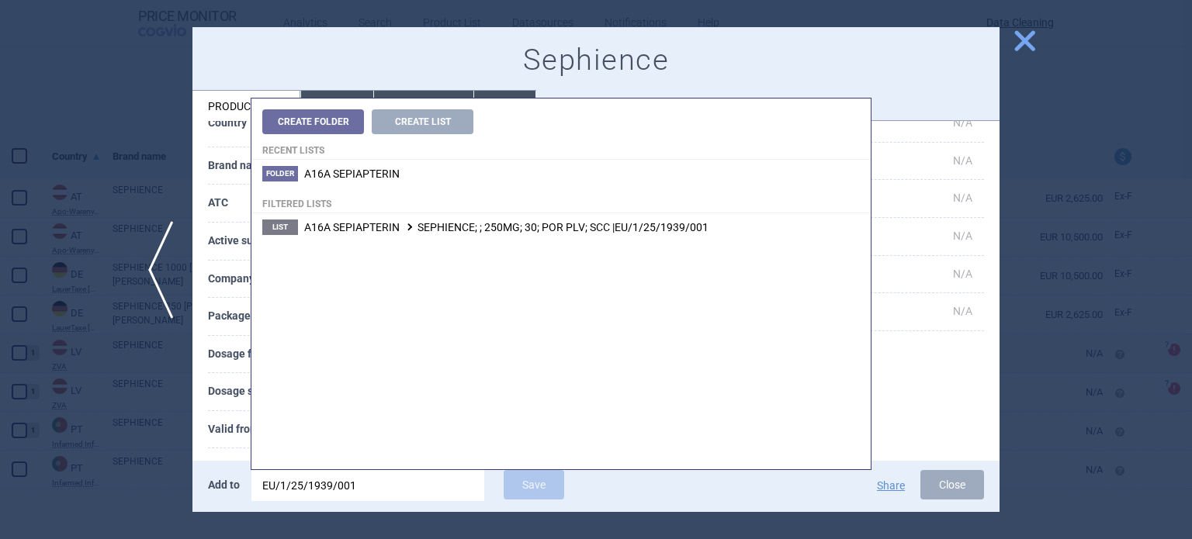
click at [473, 233] on span "A16A SEPIAPTERIN SEPHIENCE; ; 250MG; 30; POR PLV; SCC |EU/1/25/1939/001" at bounding box center [506, 227] width 404 height 12
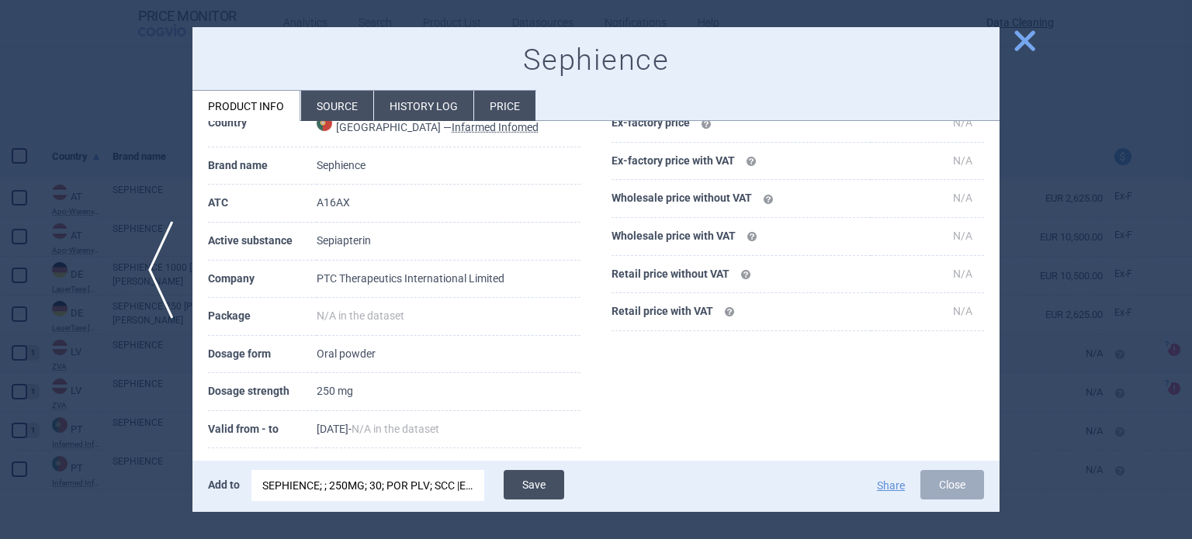
click at [519, 487] on button "Save" at bounding box center [534, 484] width 61 height 29
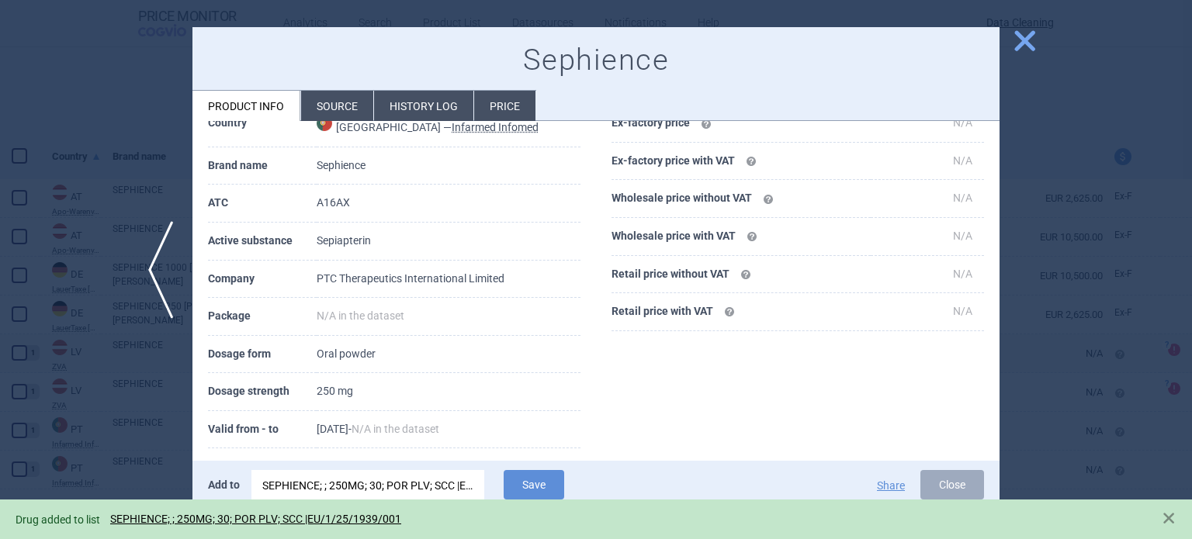
click at [0, 254] on div at bounding box center [596, 269] width 1192 height 539
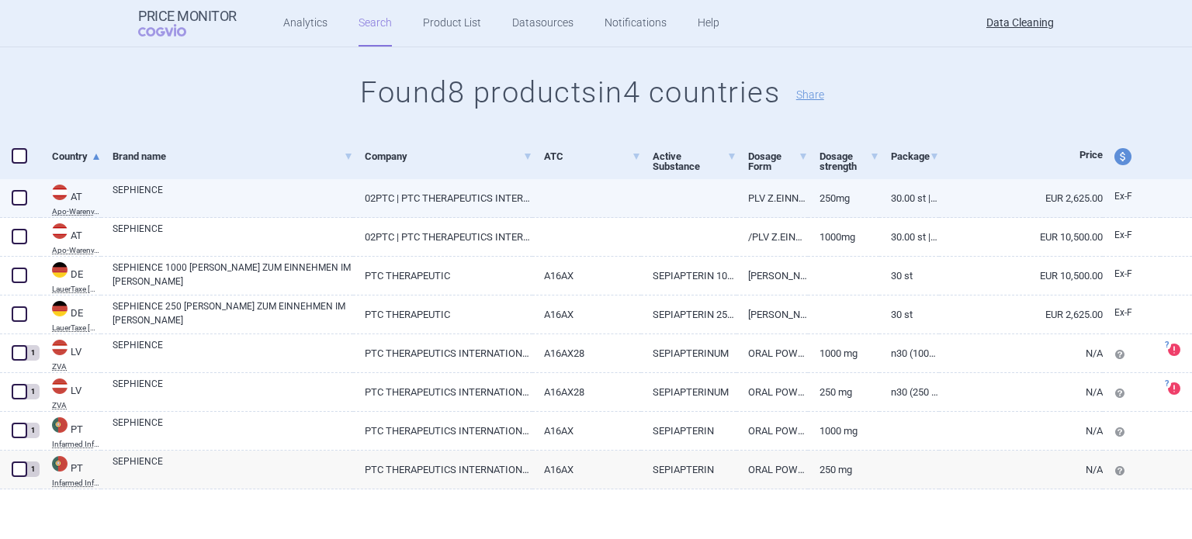
click at [12, 190] on span at bounding box center [20, 198] width 16 height 16
checkbox input "true"
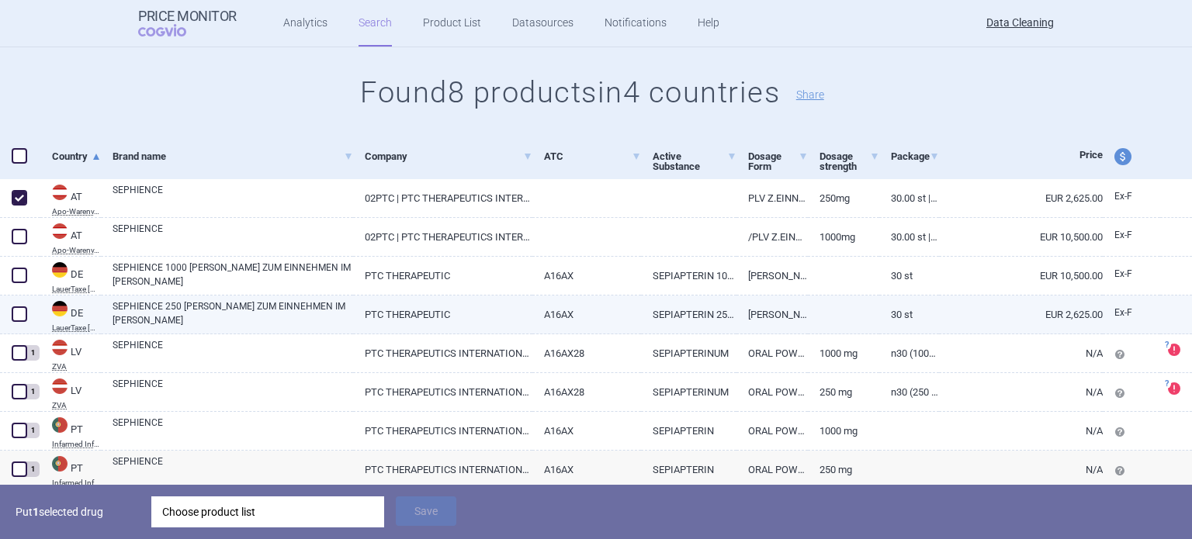
click at [20, 319] on span at bounding box center [20, 314] width 16 height 16
checkbox input "true"
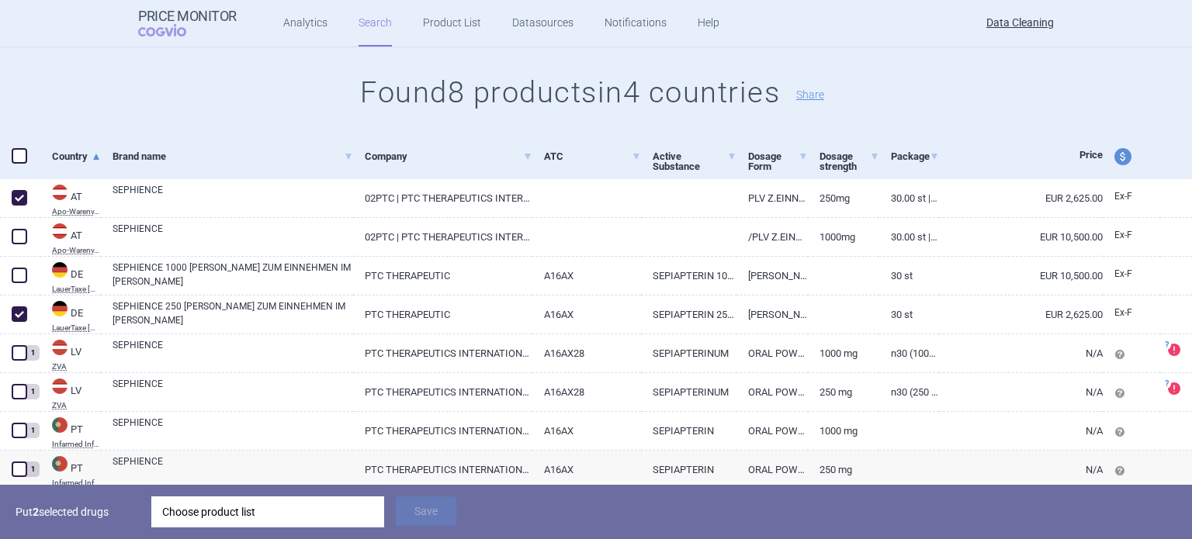
click at [248, 510] on div "Choose product list" at bounding box center [267, 512] width 211 height 31
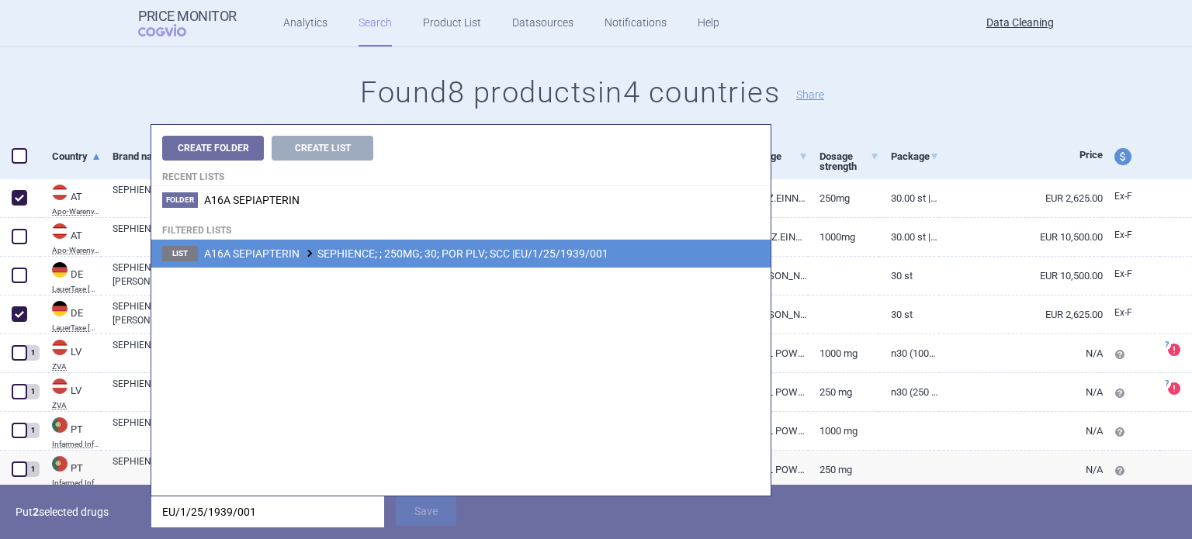
type input "EU/1/25/1939/001"
click at [443, 261] on li "List A16A SEPIAPTERIN SEPHIENCE; ; 250MG; 30; POR PLV; SCC |EU/1/25/1939/001" at bounding box center [460, 254] width 619 height 28
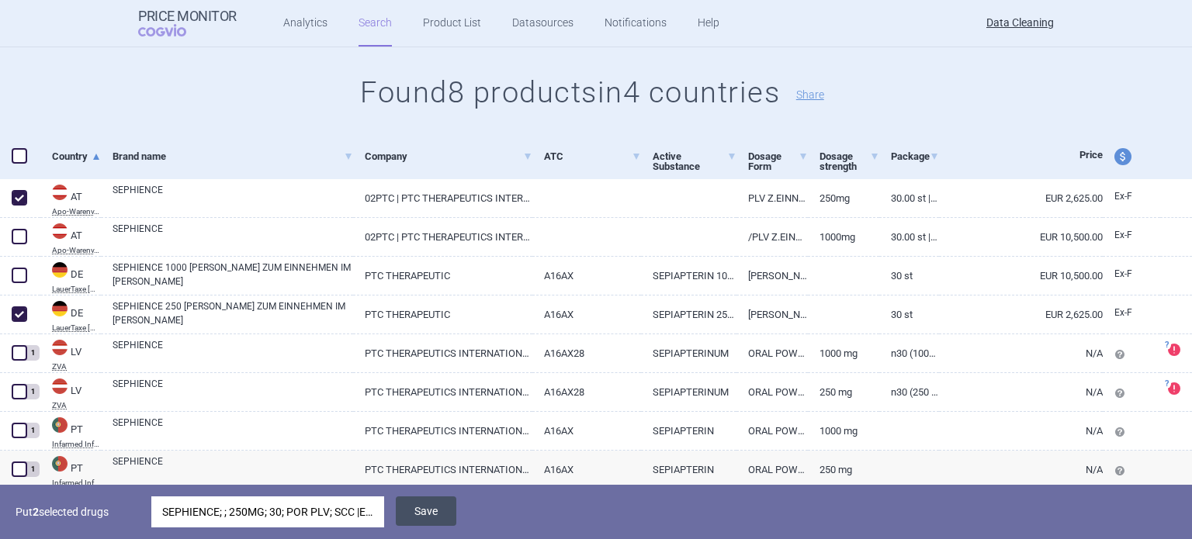
click at [418, 516] on button "Save" at bounding box center [426, 511] width 61 height 29
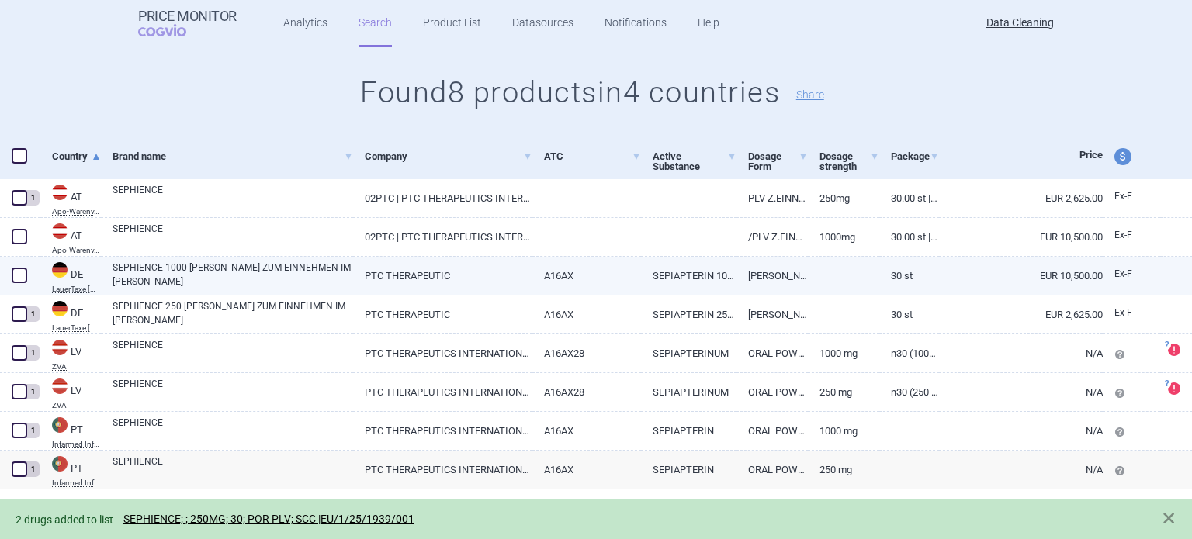
drag, startPoint x: 33, startPoint y: 282, endPoint x: 30, endPoint y: 268, distance: 13.6
click at [32, 282] on div at bounding box center [20, 276] width 40 height 39
click at [27, 263] on div at bounding box center [20, 276] width 40 height 39
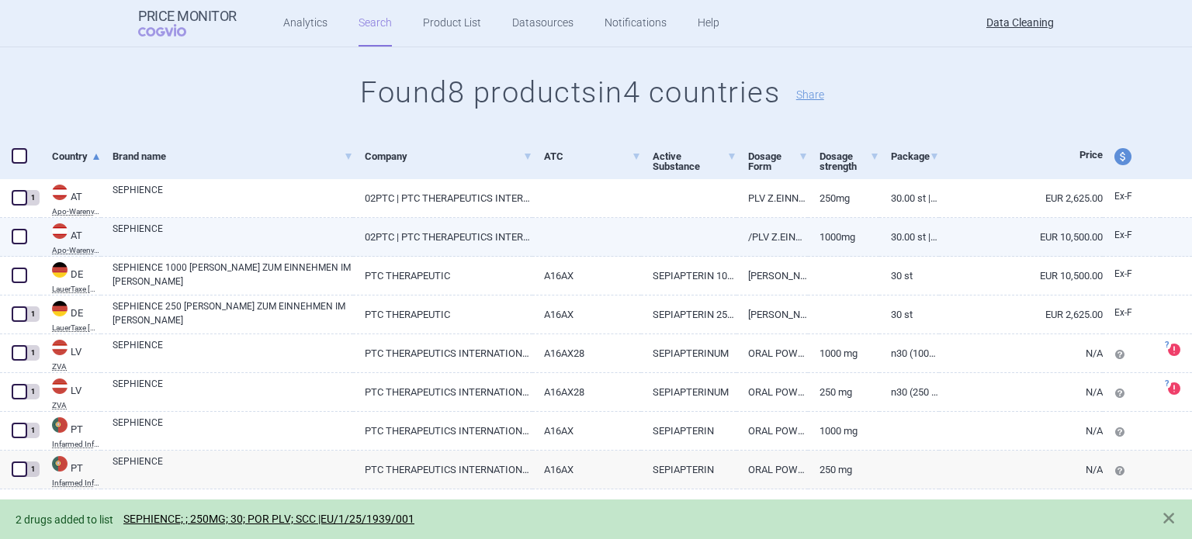
click at [25, 238] on span at bounding box center [20, 237] width 16 height 16
checkbox input "true"
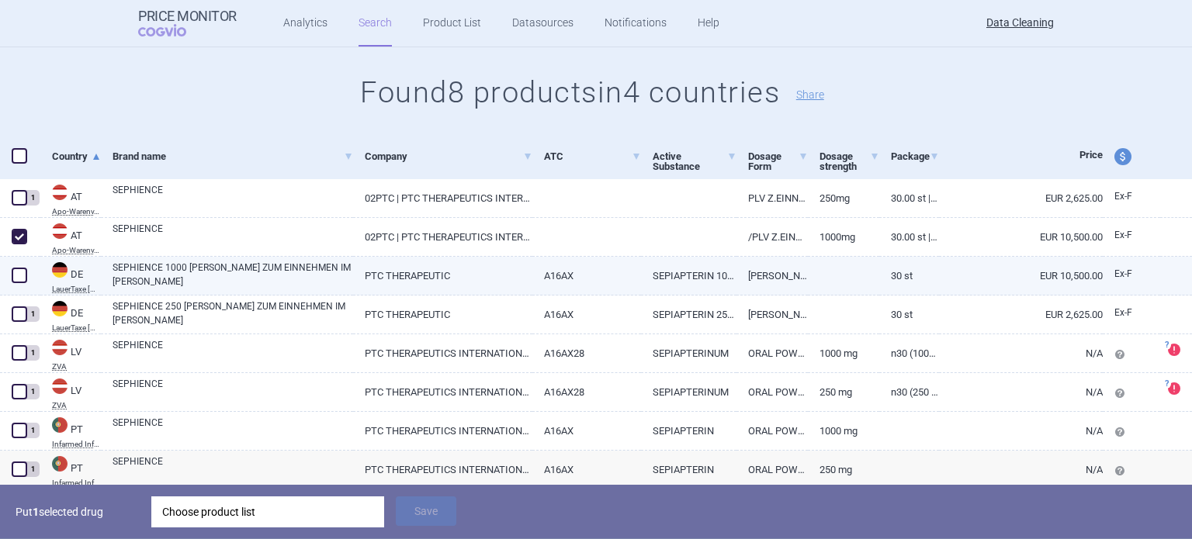
click at [23, 275] on span at bounding box center [20, 276] width 16 height 16
checkbox input "true"
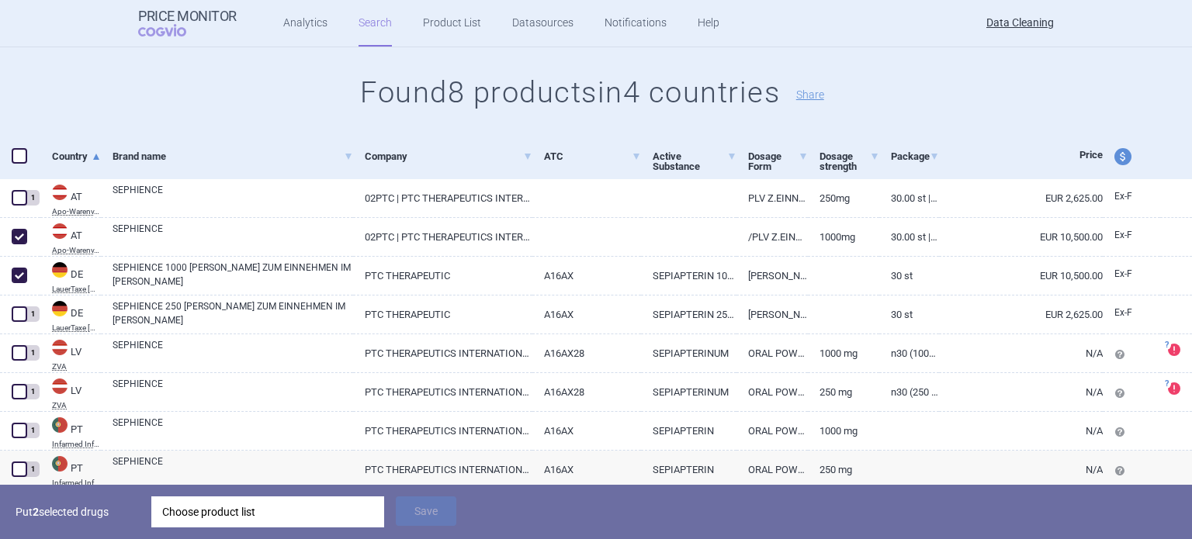
click at [296, 507] on div "Choose product list" at bounding box center [267, 512] width 211 height 31
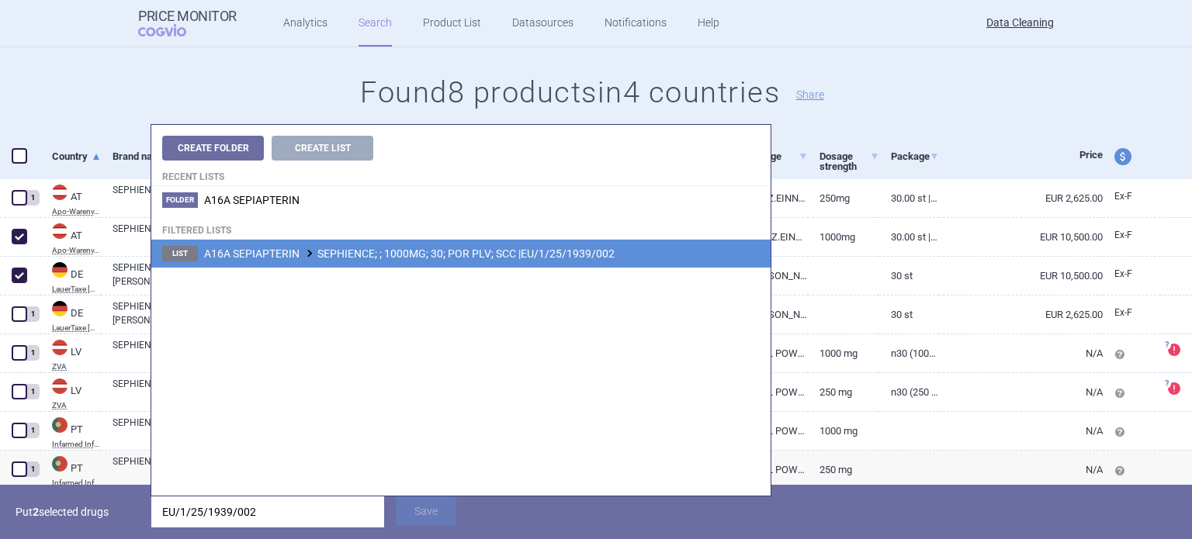
type input "EU/1/25/1939/002"
click at [468, 257] on span "A16A SEPIAPTERIN SEPHIENCE; ; 1000MG; 30; POR PLV; SCC |EU/1/25/1939/002" at bounding box center [409, 254] width 410 height 12
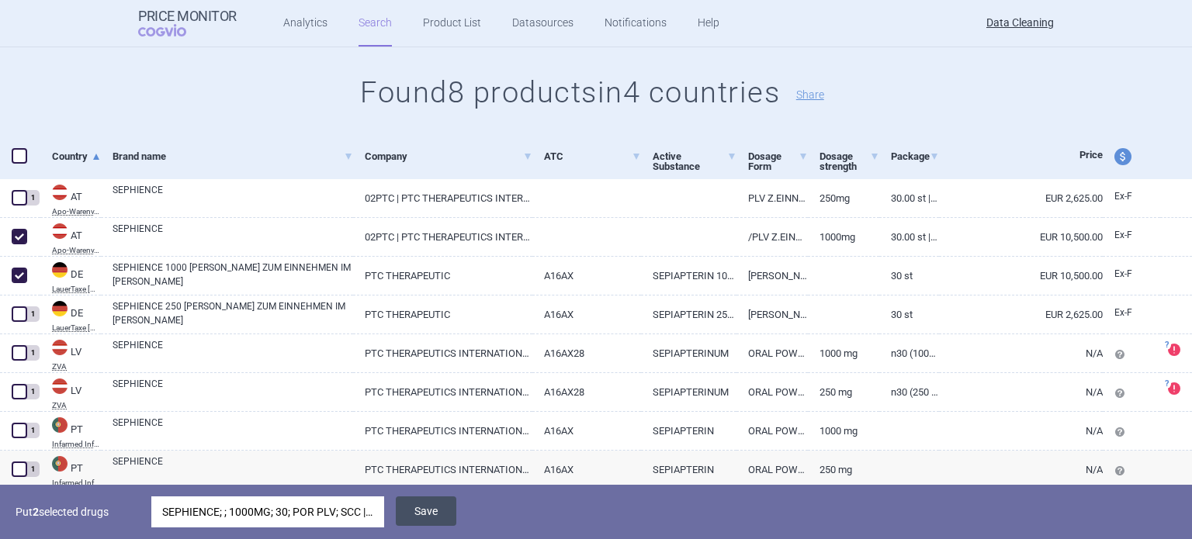
click at [425, 512] on button "Save" at bounding box center [426, 511] width 61 height 29
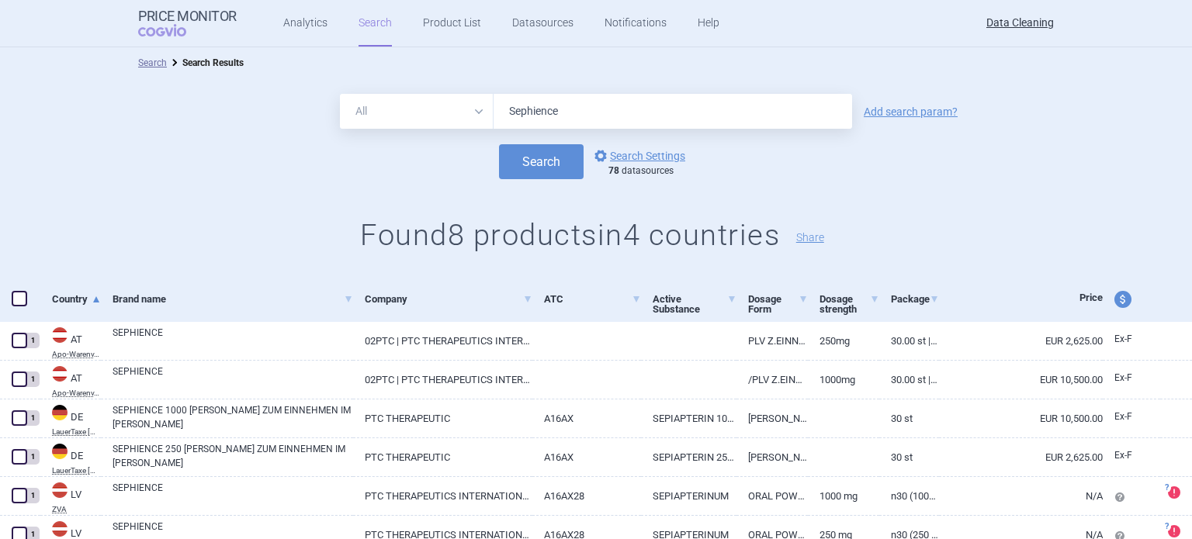
drag, startPoint x: 649, startPoint y: 115, endPoint x: 398, endPoint y: 140, distance: 251.9
click at [408, 139] on form "All Brand Name ATC Company Active Substance Country Newer than Sephience Add se…" at bounding box center [596, 136] width 1192 height 85
type input "duvyzat"
click at [499, 144] on button "Search" at bounding box center [541, 161] width 85 height 35
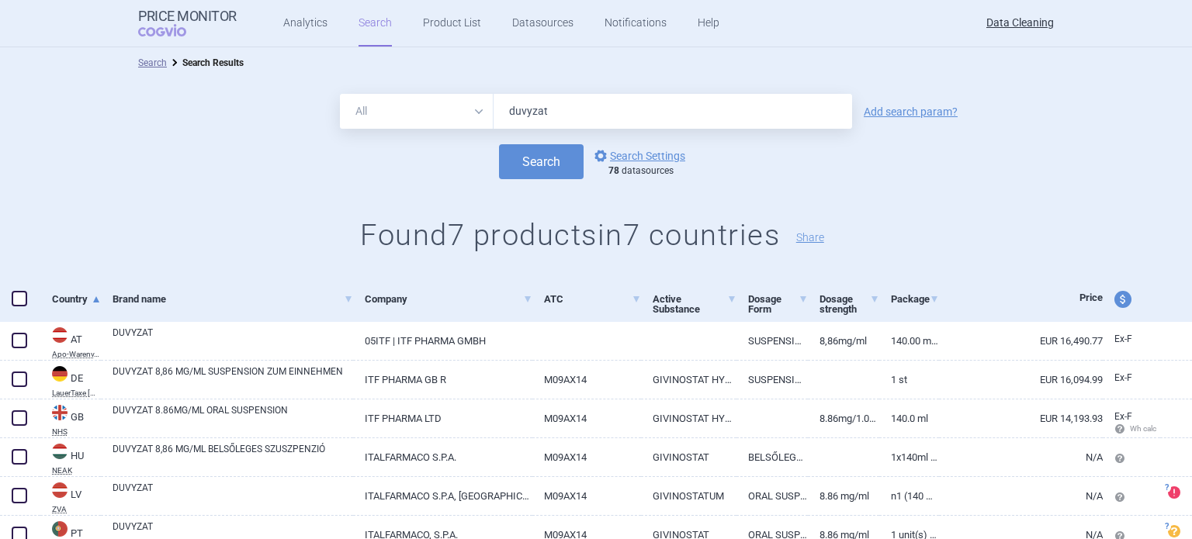
click at [19, 302] on span at bounding box center [20, 299] width 16 height 16
checkbox input "true"
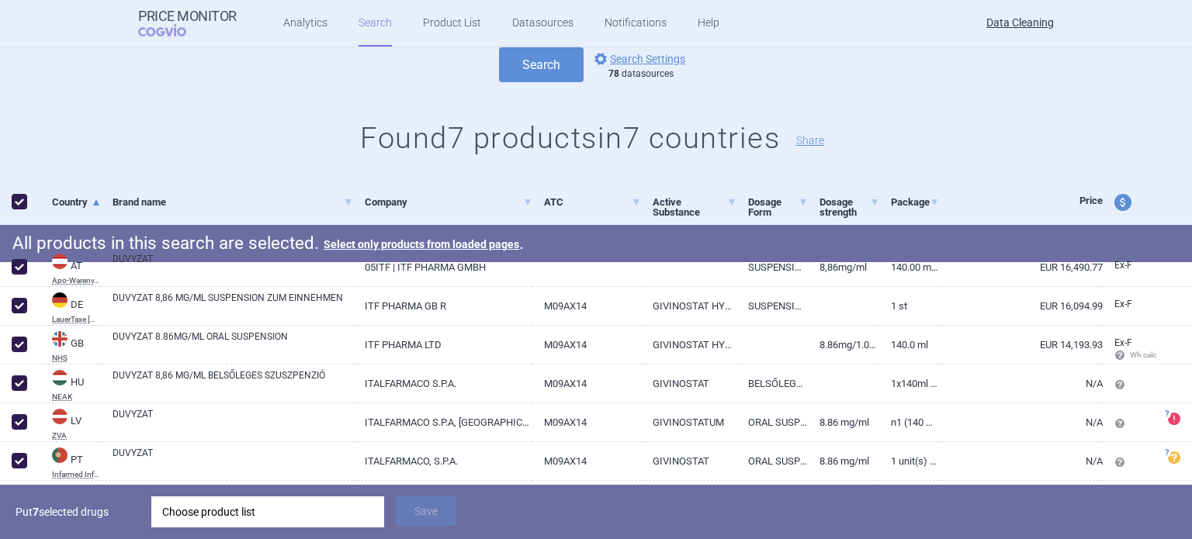
scroll to position [171, 0]
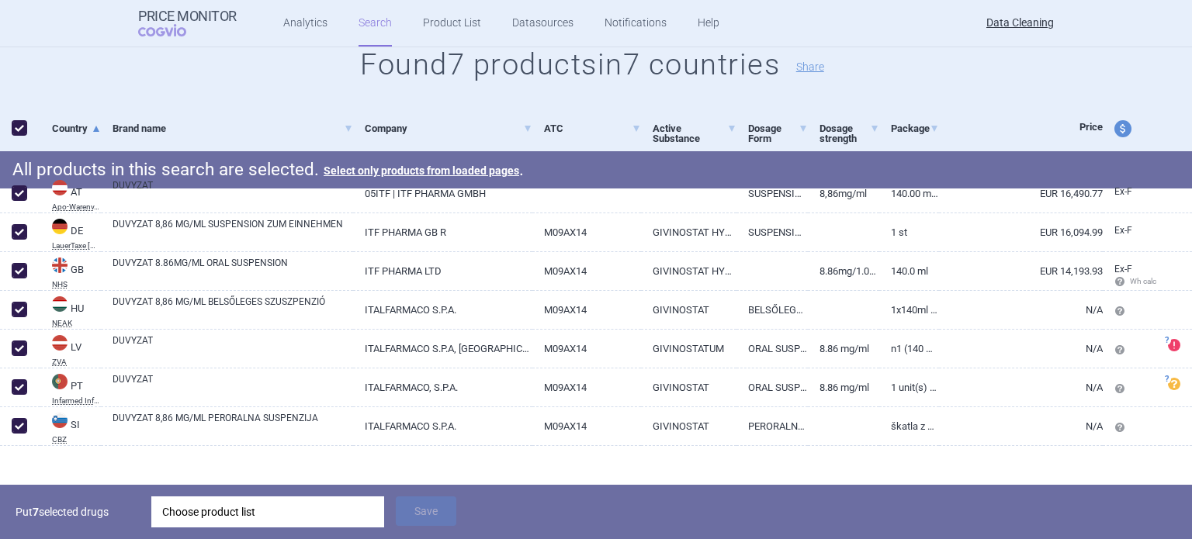
click at [320, 518] on div "Choose product list" at bounding box center [267, 512] width 211 height 31
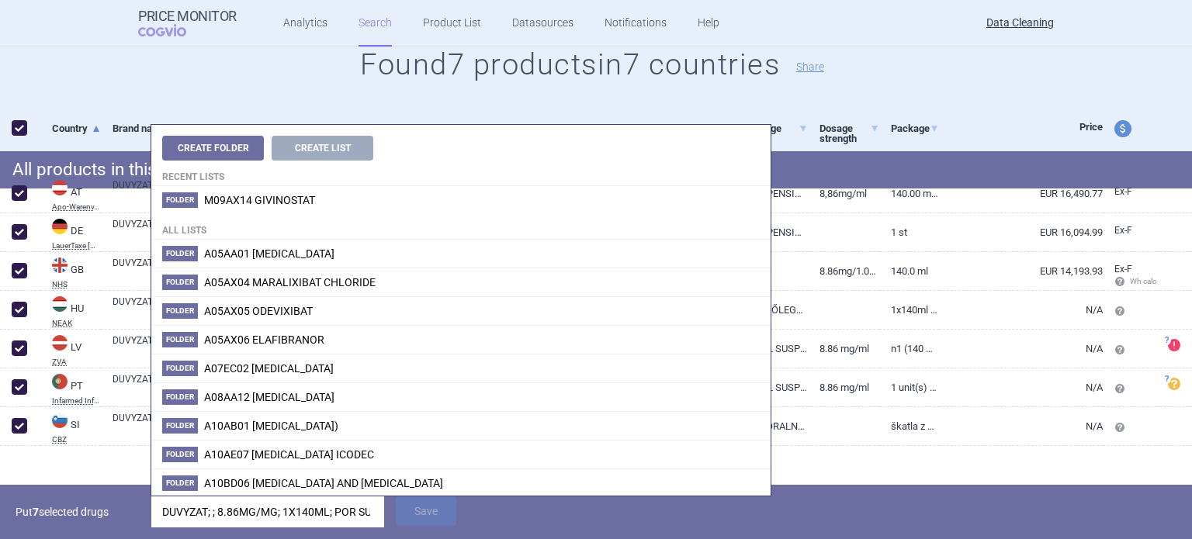
scroll to position [0, 131]
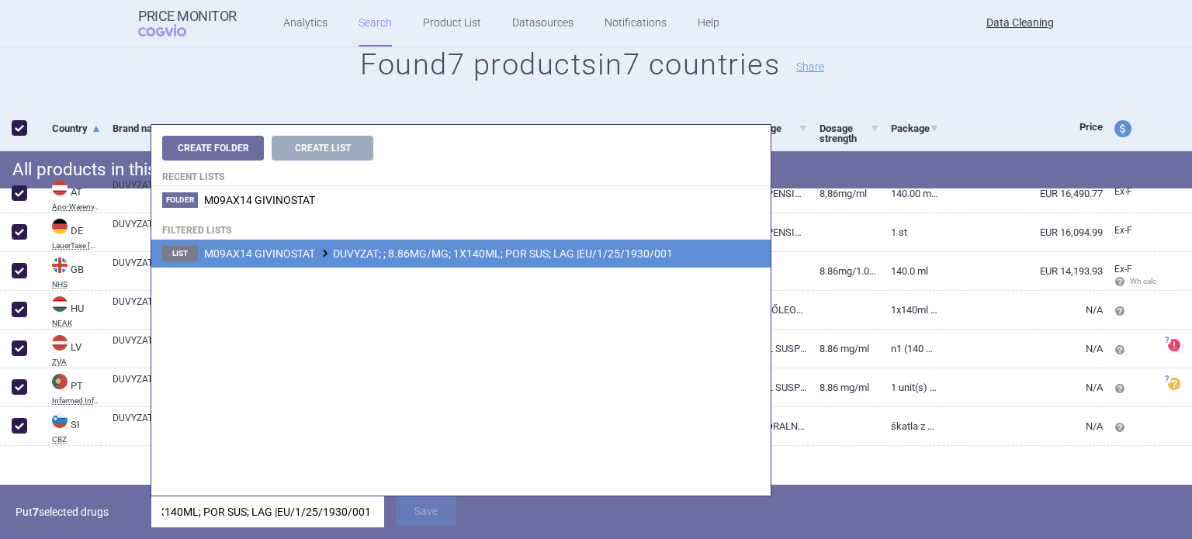
type input "DUVYZAT; ; 8.86MG/MG; 1X140ML; POR SUS; LAG |EU/1/25/1930/001"
click at [504, 254] on span "M09AX14 GIVINOSTAT DUVYZAT; ; 8.86MG/MG; 1X140ML; POR SUS; LAG |EU/1/25/1930/001" at bounding box center [438, 254] width 469 height 12
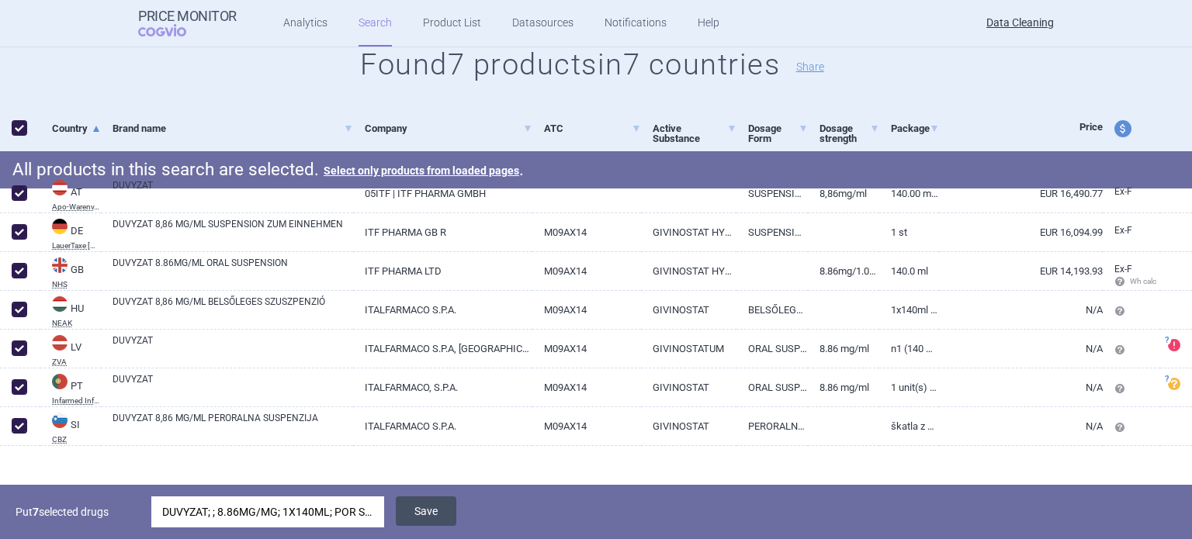
click at [435, 514] on button "Save" at bounding box center [426, 511] width 61 height 29
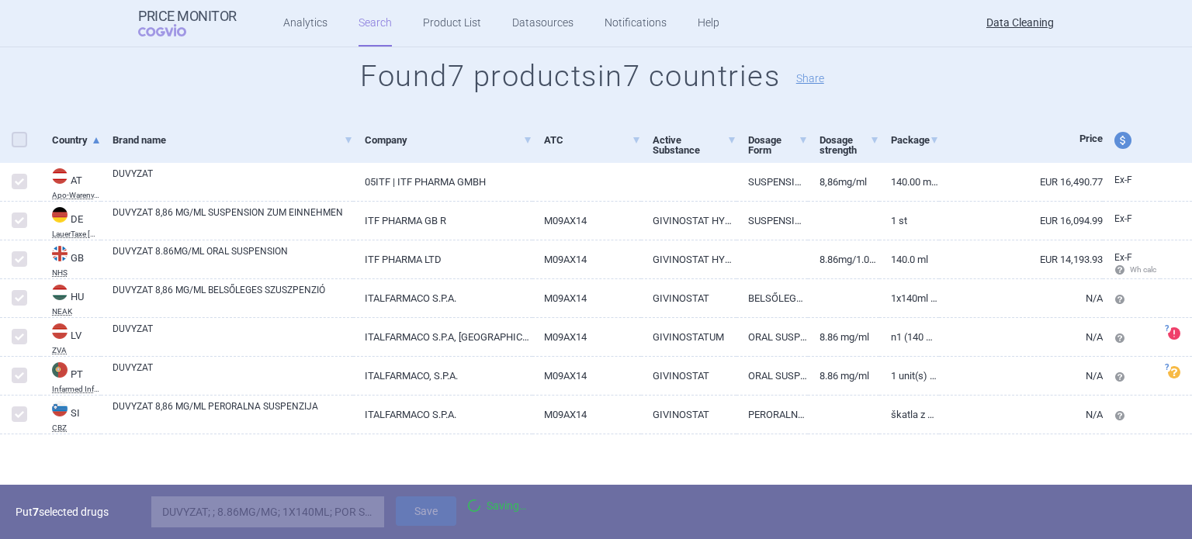
checkbox input "false"
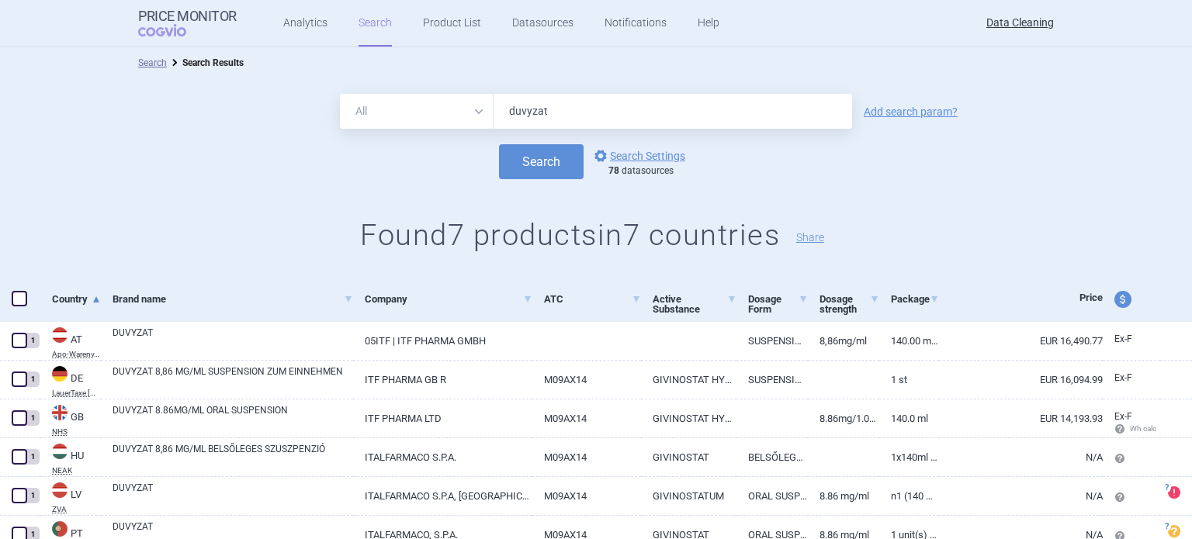
drag, startPoint x: 518, startPoint y: 106, endPoint x: 441, endPoint y: 106, distance: 77.6
click at [473, 106] on div "All Brand Name ATC Company Active Substance Country Newer than duvyzat" at bounding box center [596, 111] width 512 height 35
paste input "[MEDICAL_DATA]"
type input "[MEDICAL_DATA]"
click at [499, 144] on button "Search" at bounding box center [541, 161] width 85 height 35
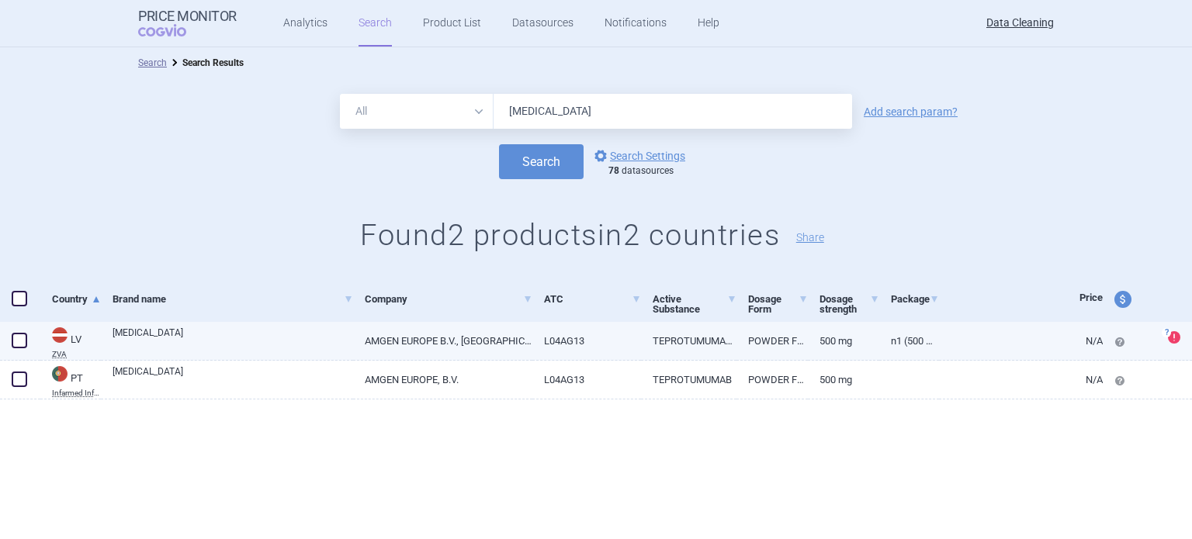
click at [16, 301] on span at bounding box center [20, 299] width 16 height 16
checkbox input "false"
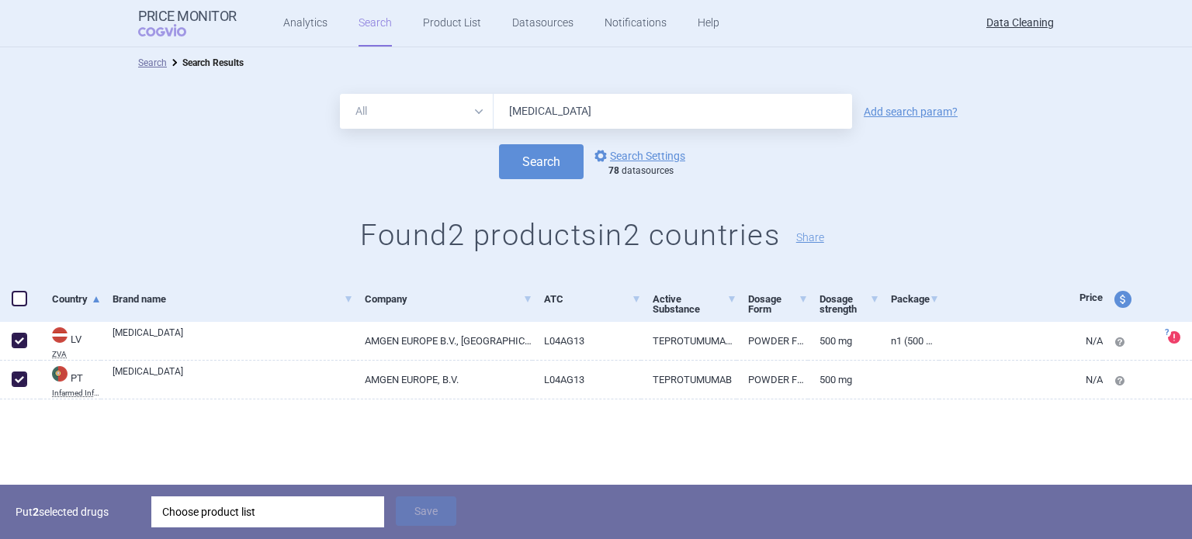
click at [245, 506] on div "Choose product list" at bounding box center [267, 512] width 211 height 31
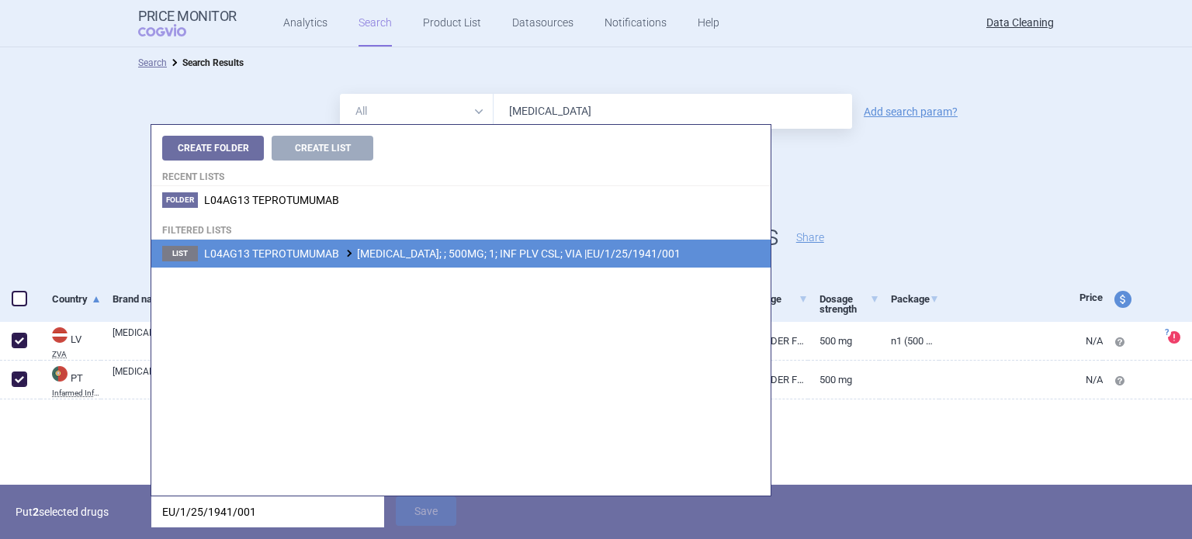
type input "EU/1/25/1941/001"
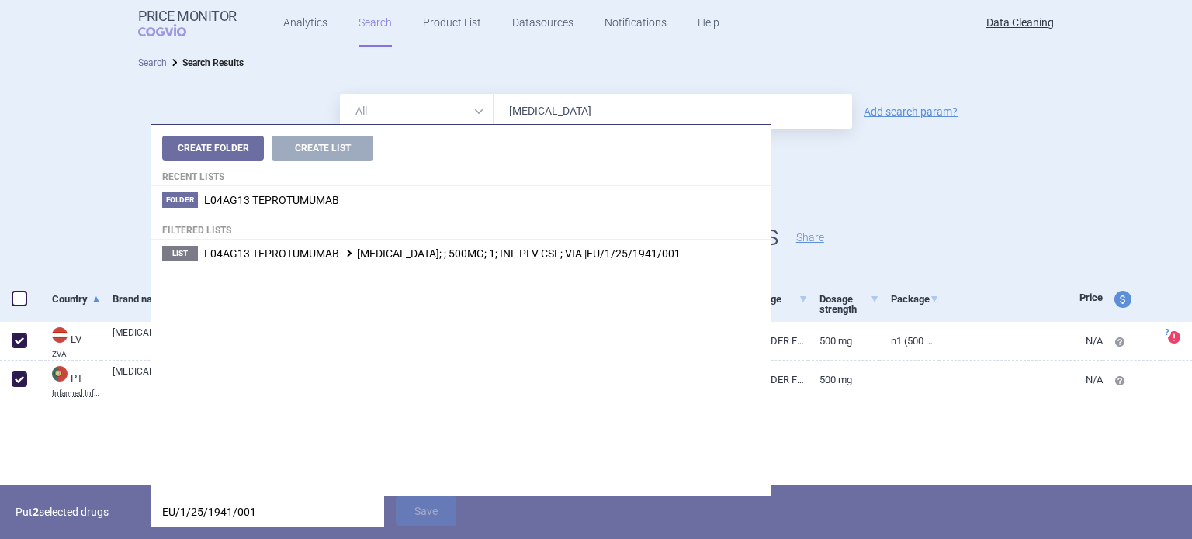
drag, startPoint x: 542, startPoint y: 256, endPoint x: 538, endPoint y: 263, distance: 8.4
click at [542, 256] on span "L04AG13 TEPROTUMUMAB [MEDICAL_DATA]; ; 500MG; 1; INF PLV CSL; VIA |EU/1/25/1941…" at bounding box center [442, 254] width 476 height 12
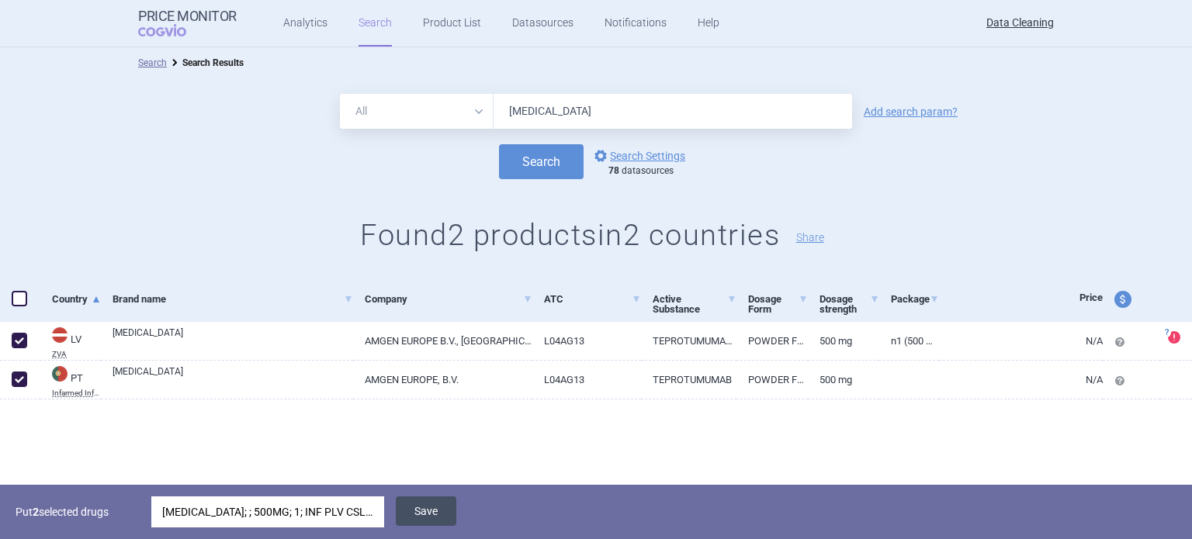
click at [448, 516] on button "Save" at bounding box center [426, 511] width 61 height 29
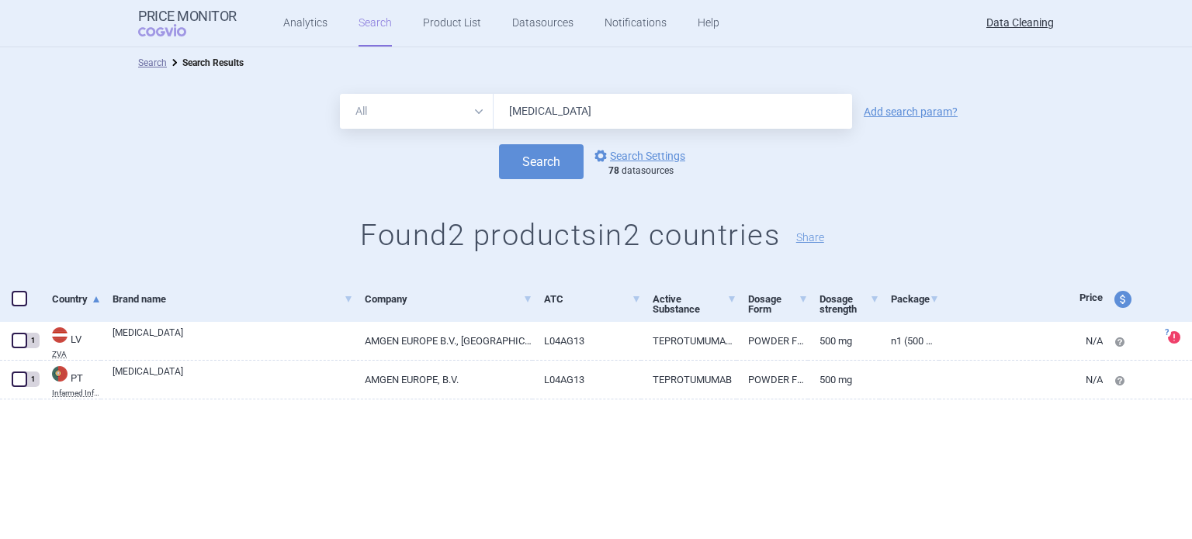
drag, startPoint x: 611, startPoint y: 105, endPoint x: 413, endPoint y: 107, distance: 198.7
click at [430, 105] on div "All Brand Name ATC Company Active Substance Country Newer than [MEDICAL_DATA]" at bounding box center [596, 111] width 512 height 35
paste input "Oczyes"
type input "Oczyesa"
click at [499, 144] on button "Search" at bounding box center [541, 161] width 85 height 35
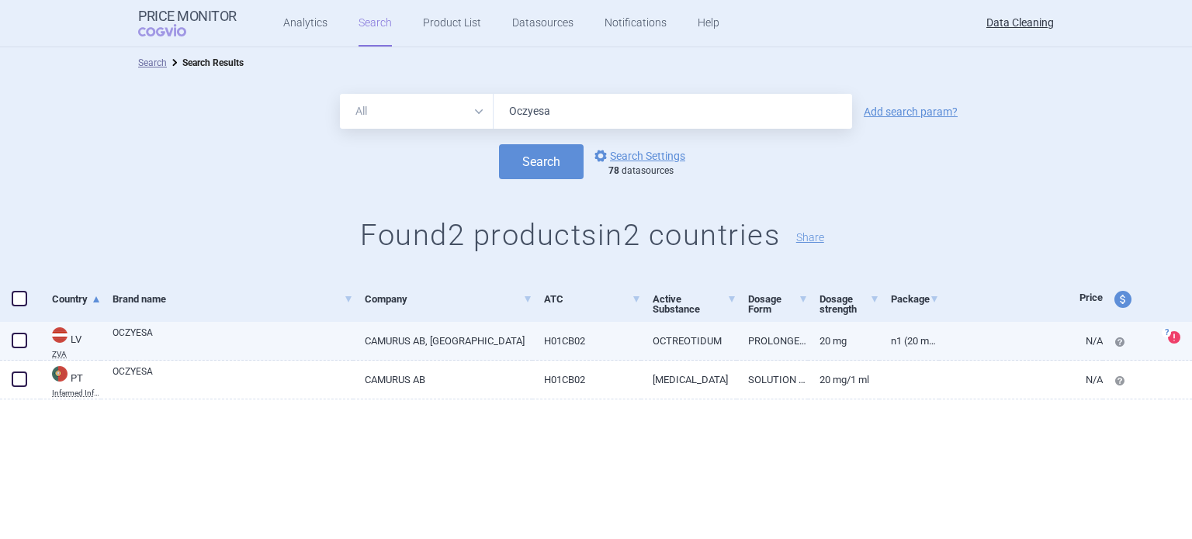
click at [340, 331] on link "OCZYESA" at bounding box center [233, 340] width 241 height 28
select select "EUR"
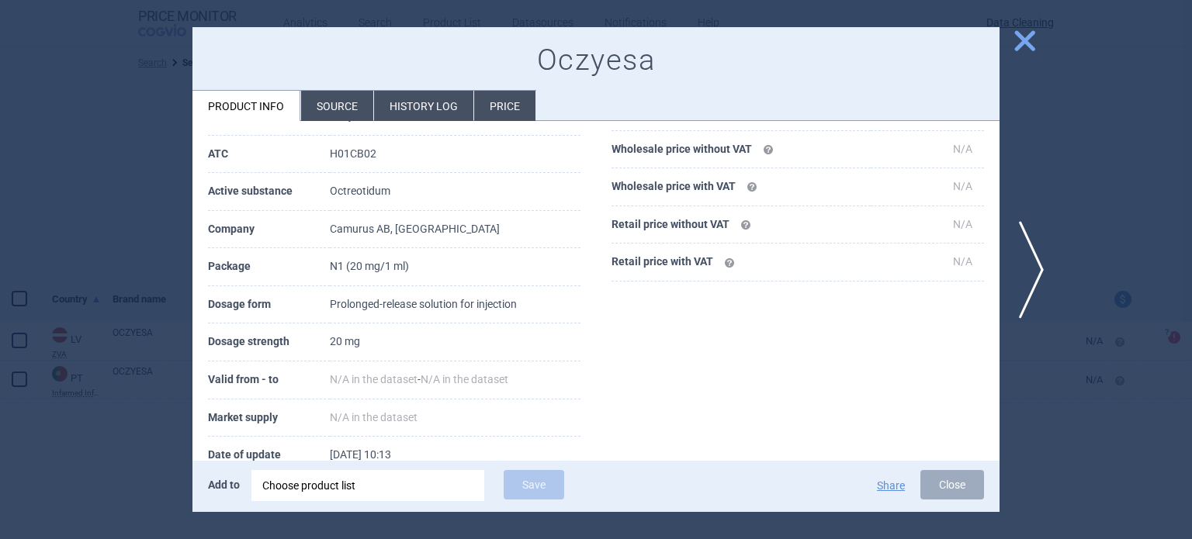
scroll to position [233, 0]
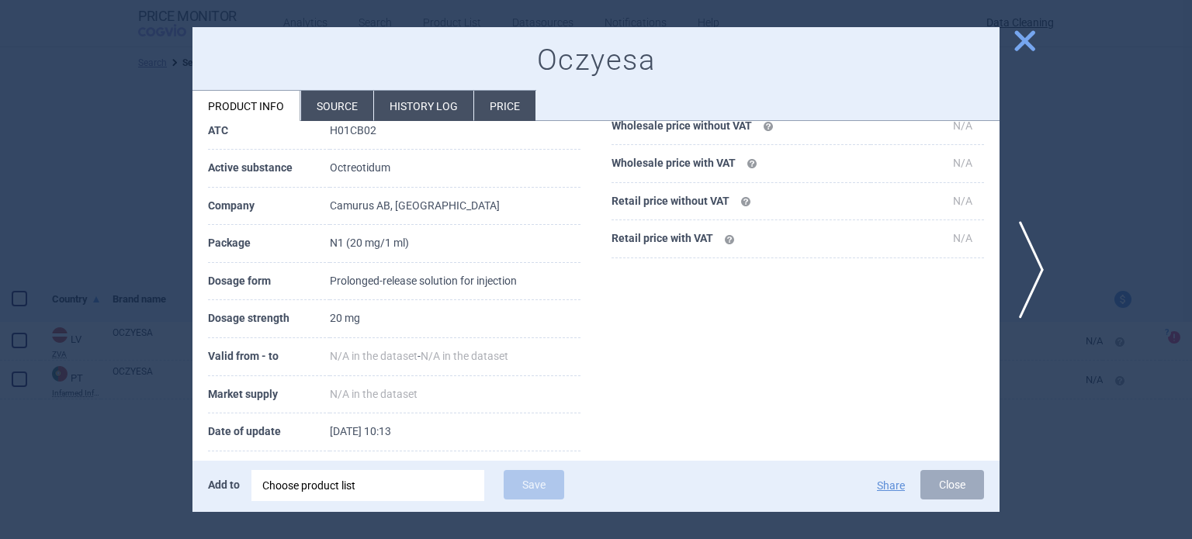
click at [0, 249] on div at bounding box center [596, 269] width 1192 height 539
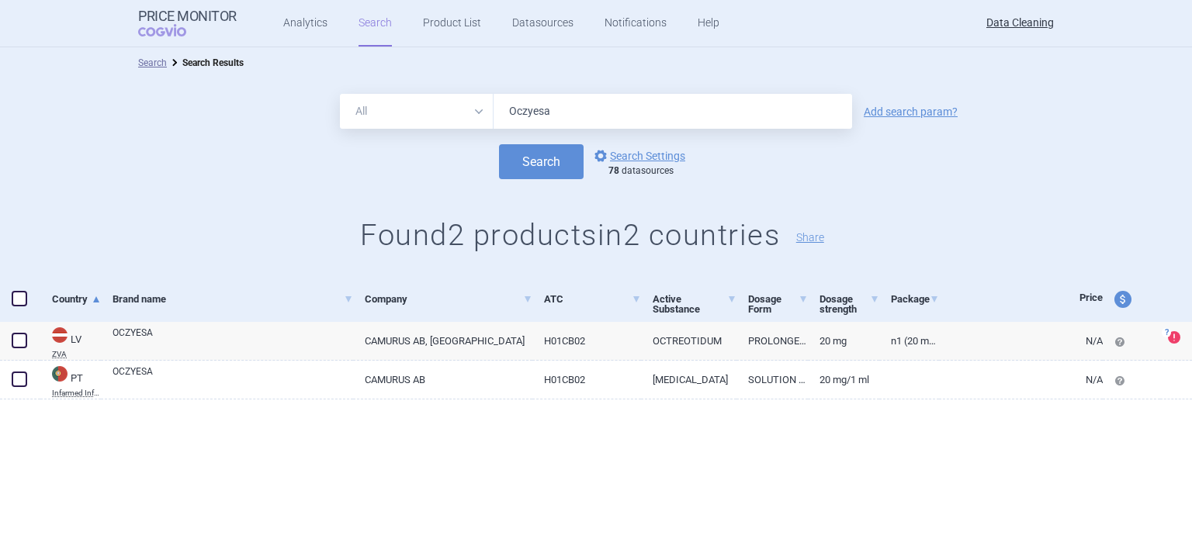
drag, startPoint x: 608, startPoint y: 114, endPoint x: 461, endPoint y: 95, distance: 147.9
click at [461, 95] on div "All Brand Name ATC Company Active Substance Country Newer than Oczyesa" at bounding box center [596, 111] width 512 height 35
paste input "Qoyvolm"
type input "Qoyvolma"
click at [499, 144] on button "Search" at bounding box center [541, 161] width 85 height 35
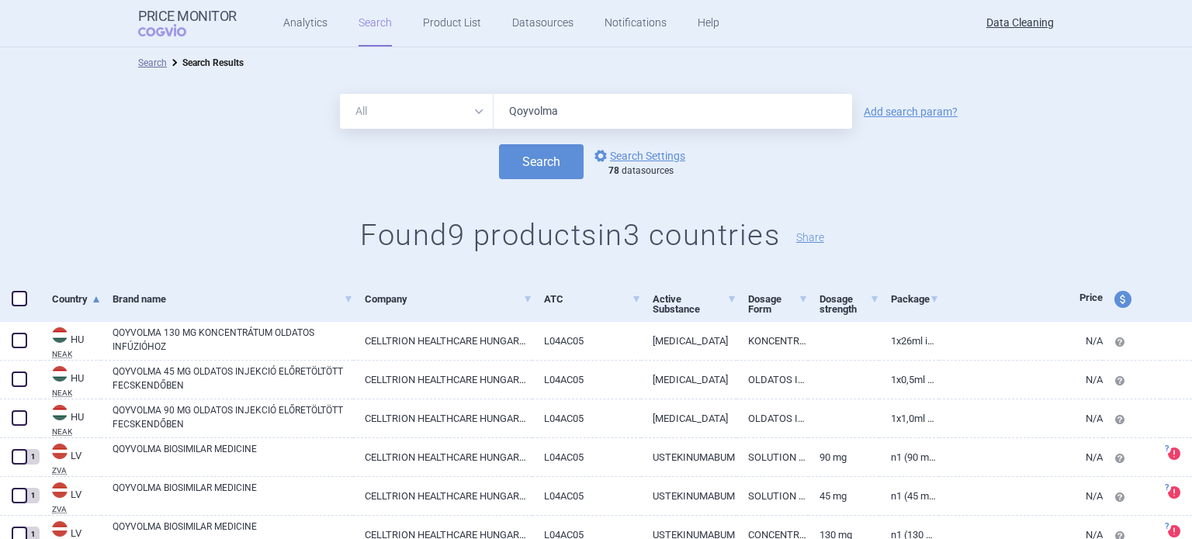
scroll to position [182, 0]
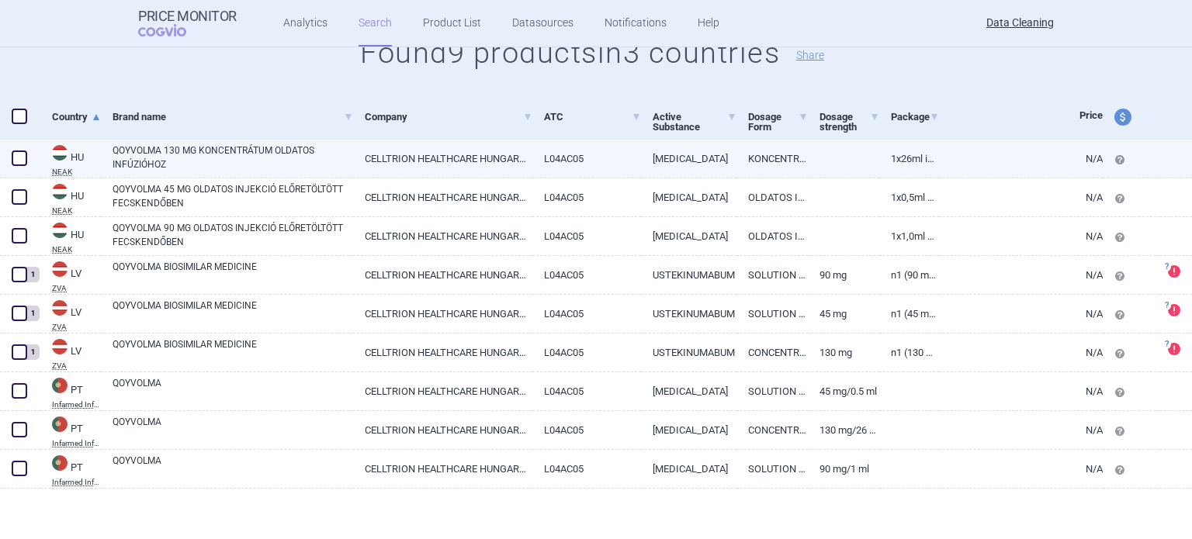
click at [238, 152] on link "QOYVOLMA 130 MG KONCENTRÁTUM OLDATOS INFÚZIÓHOZ" at bounding box center [233, 158] width 241 height 28
select select "EUR"
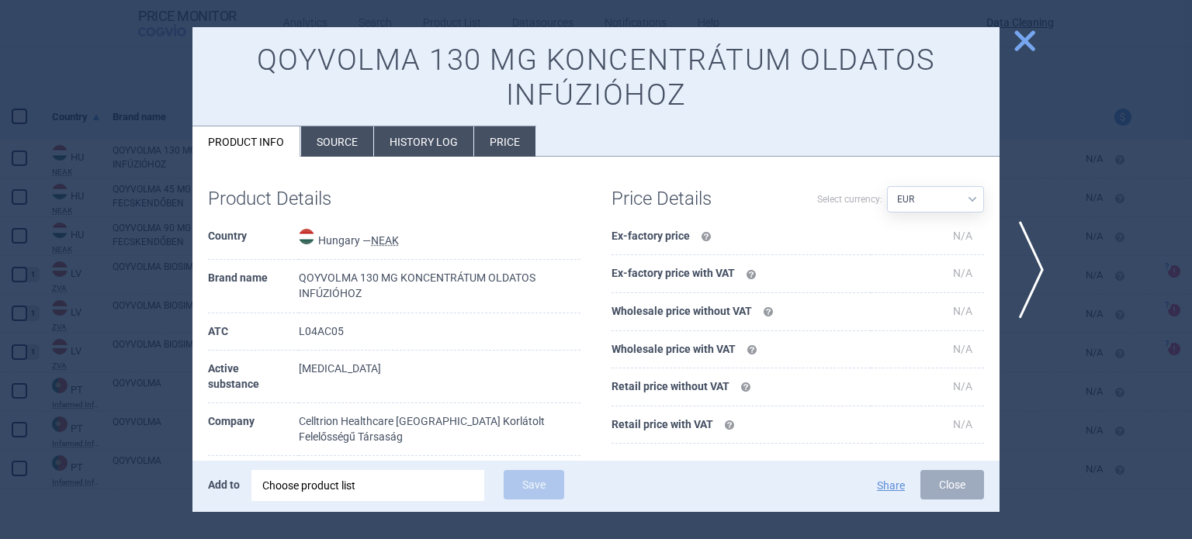
click at [324, 154] on li "Source" at bounding box center [337, 141] width 72 height 30
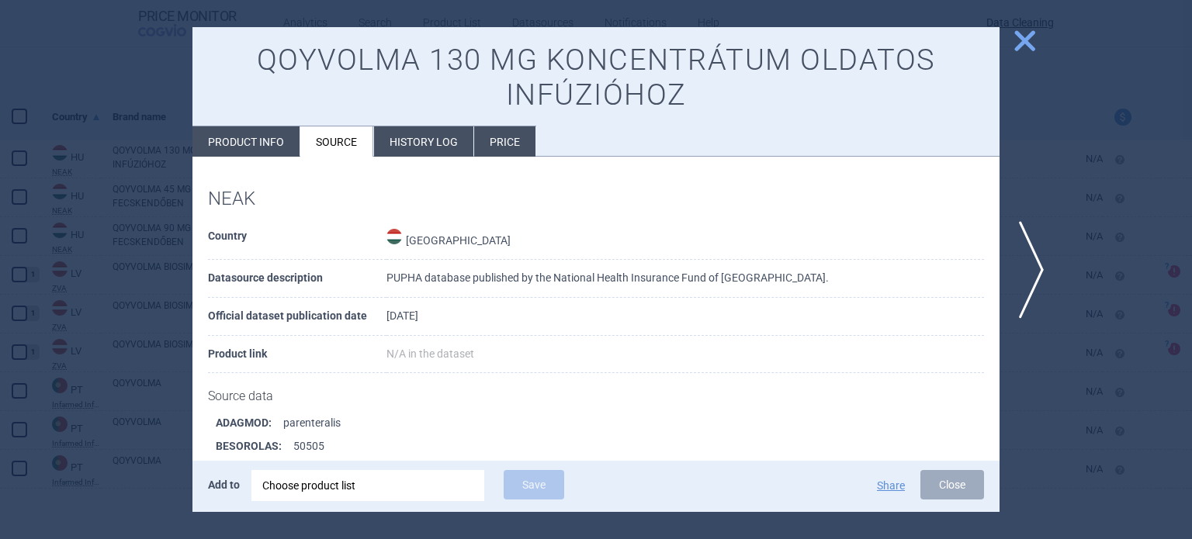
scroll to position [1253, 0]
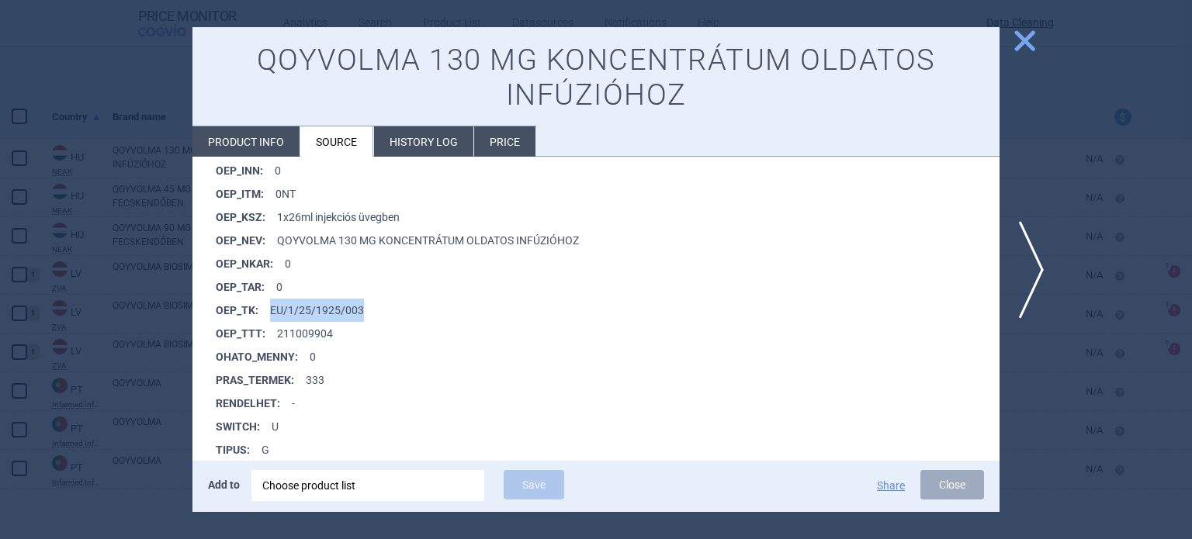
drag, startPoint x: 384, startPoint y: 319, endPoint x: 276, endPoint y: 303, distance: 109.1
click at [272, 304] on li "OEP_TK : EU/1/25/1925/003" at bounding box center [608, 310] width 784 height 23
copy li "EU/1/25/1925/003"
click at [365, 482] on div "Choose product list" at bounding box center [367, 485] width 211 height 31
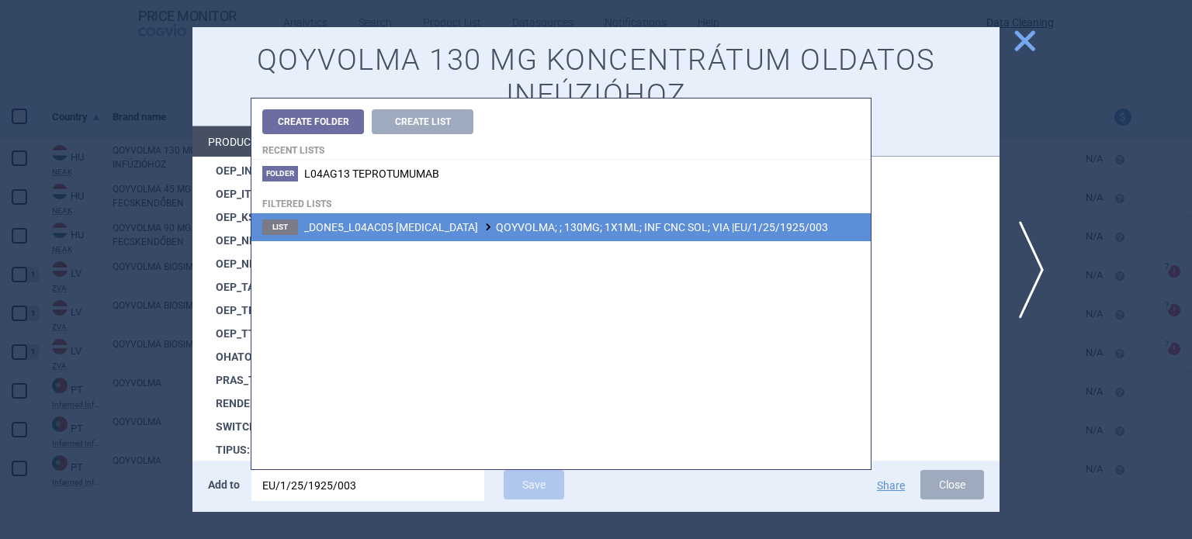
type input "EU/1/25/1925/003"
click at [515, 230] on span "_DONE5_L04AC05 [MEDICAL_DATA] QOYVOLMA; ; 130MG; 1X1ML; INF CNC SOL; VIA |EU/1/…" at bounding box center [566, 227] width 524 height 12
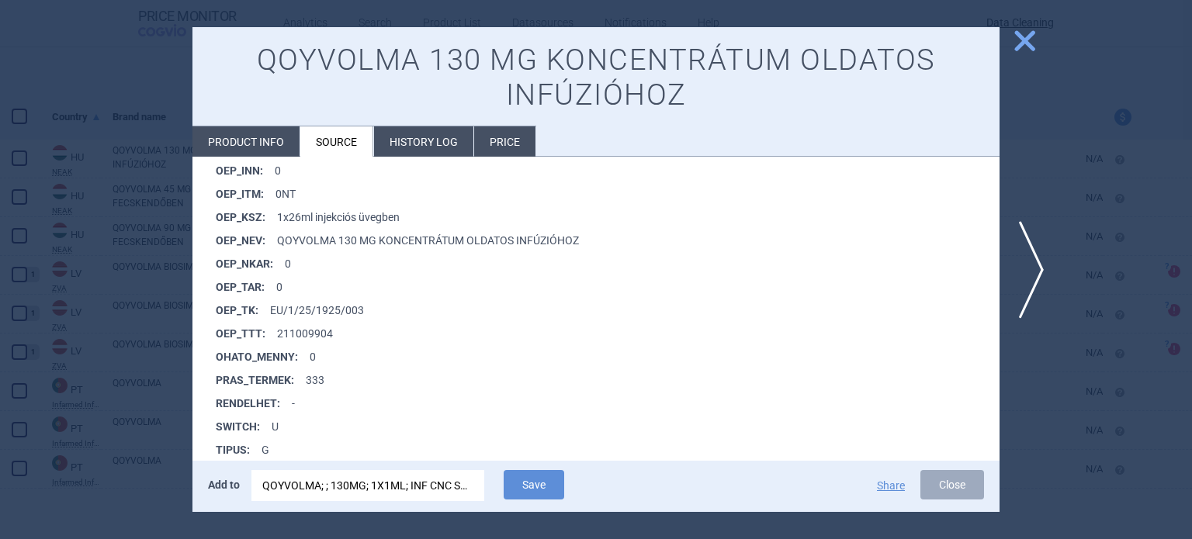
drag, startPoint x: 523, startPoint y: 477, endPoint x: 737, endPoint y: 403, distance: 226.5
click at [525, 477] on button "Save" at bounding box center [534, 484] width 61 height 29
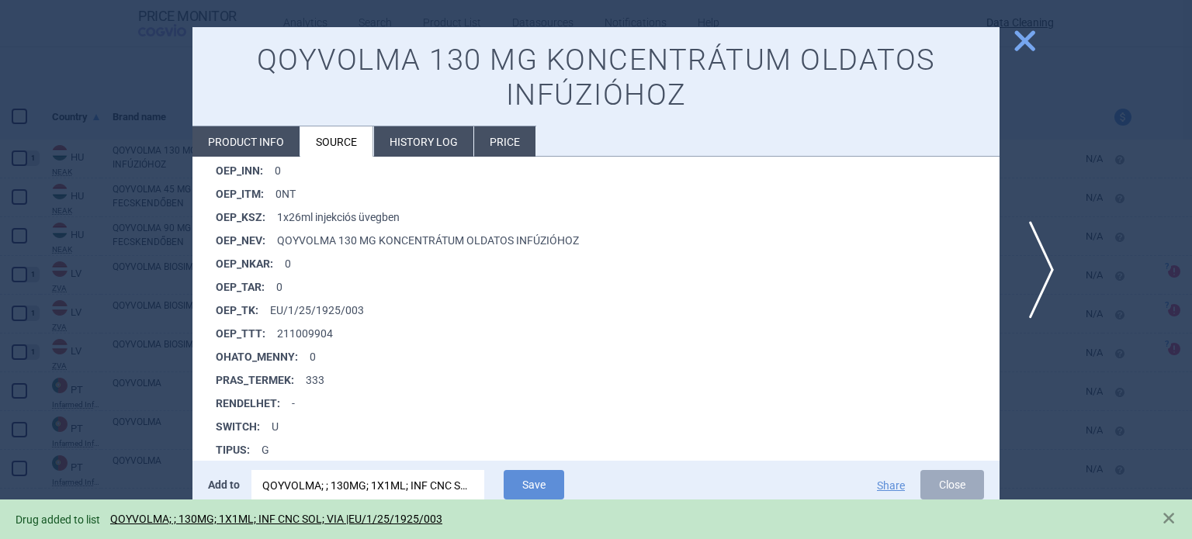
click at [1034, 293] on span "next" at bounding box center [1036, 270] width 35 height 98
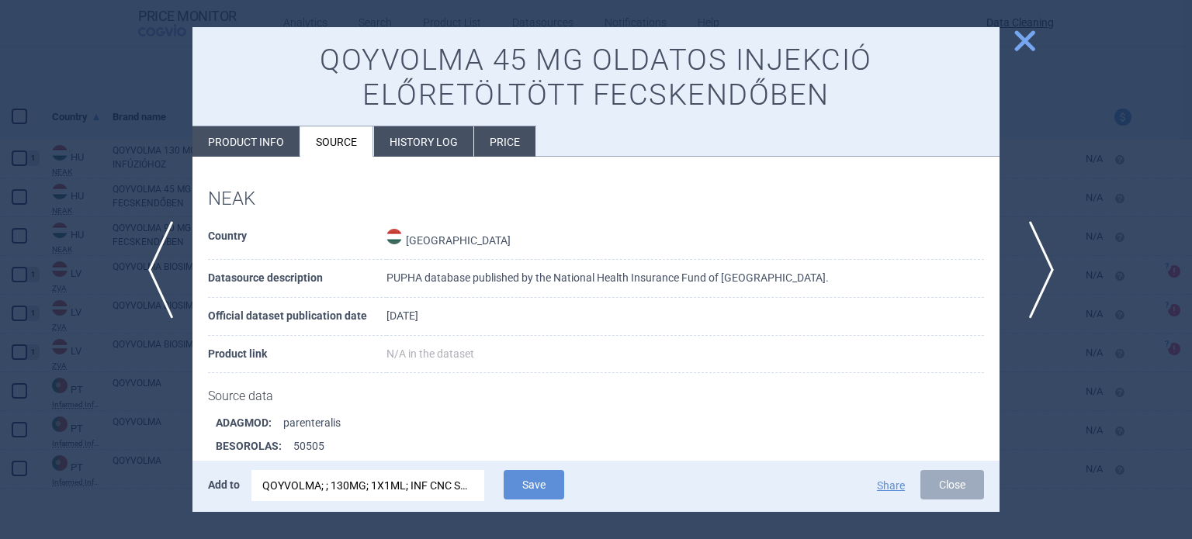
scroll to position [1253, 0]
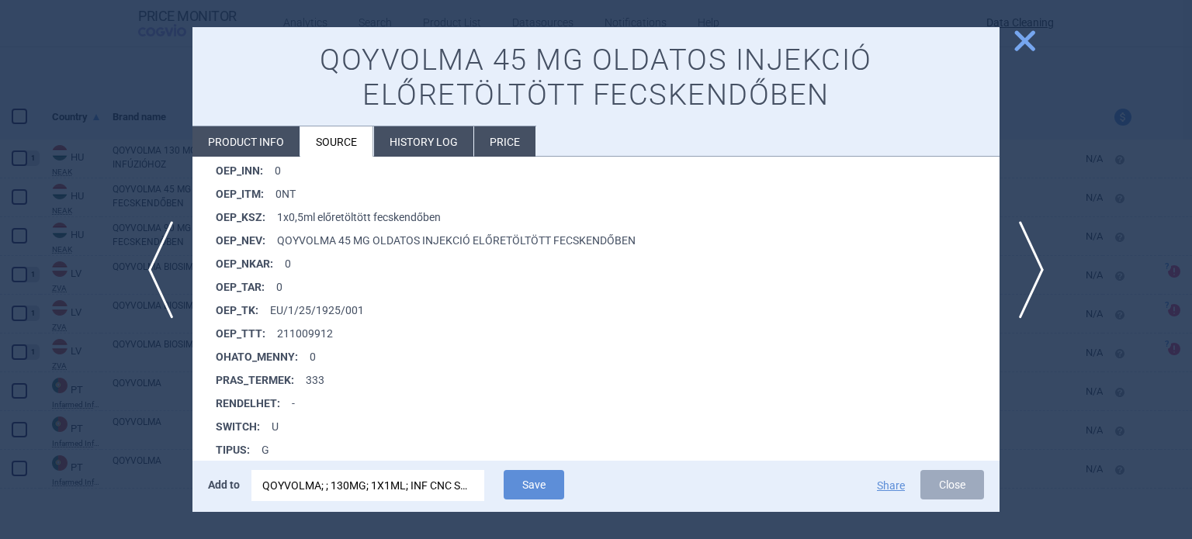
click at [462, 488] on div "QOYVOLMA; ; 130MG; 1X1ML; INF CNC SOL; VIA |EU/1/25/1925/003" at bounding box center [367, 485] width 211 height 31
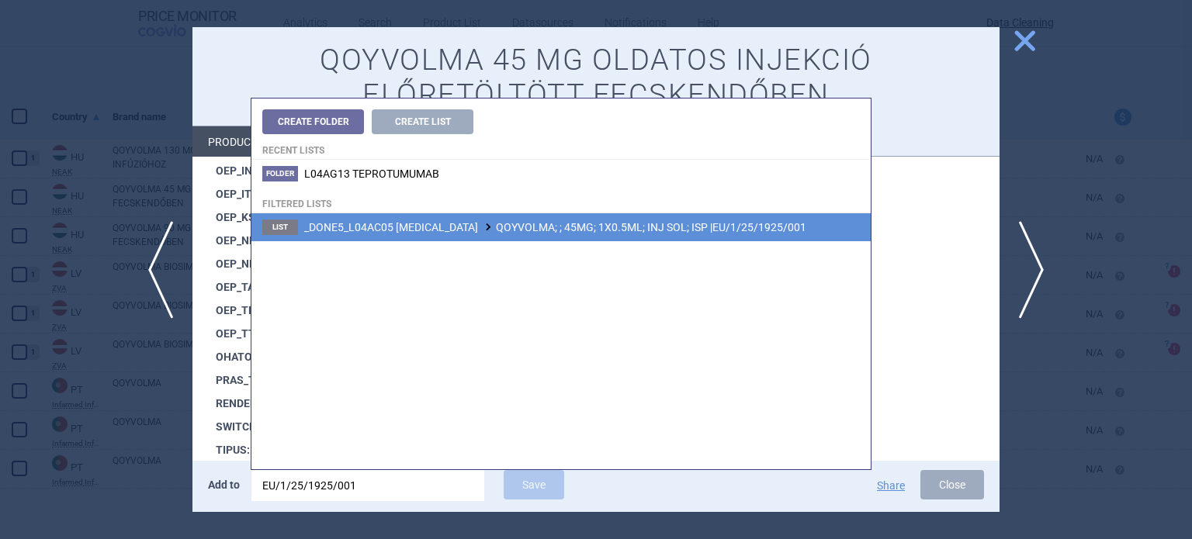
type input "EU/1/25/1925/001"
click at [601, 216] on li "List _DONE5_L04AC05 [MEDICAL_DATA] QOYVOLMA; ; 45MG; 1X0.5ML; INJ SOL; ISP |EU/…" at bounding box center [560, 227] width 619 height 28
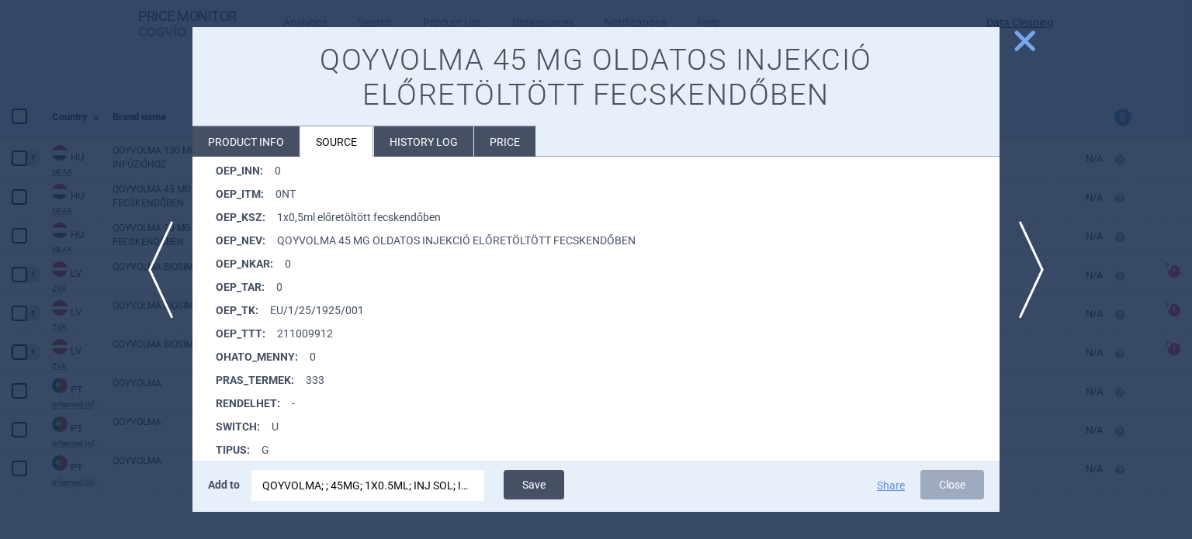
click at [547, 499] on button "Save" at bounding box center [534, 484] width 61 height 29
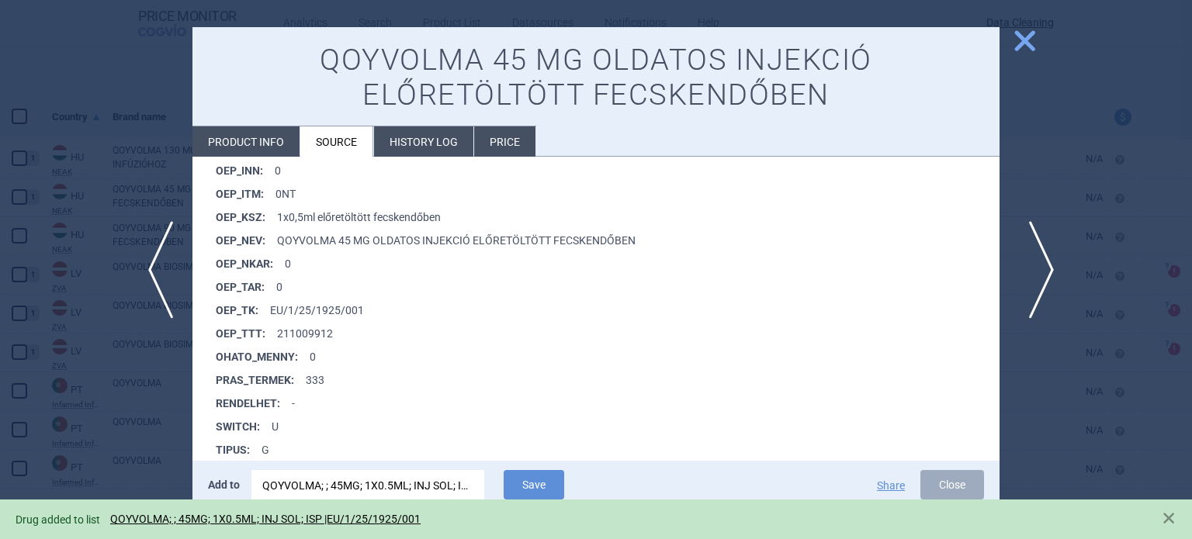
click at [1024, 294] on span "next" at bounding box center [1036, 270] width 35 height 98
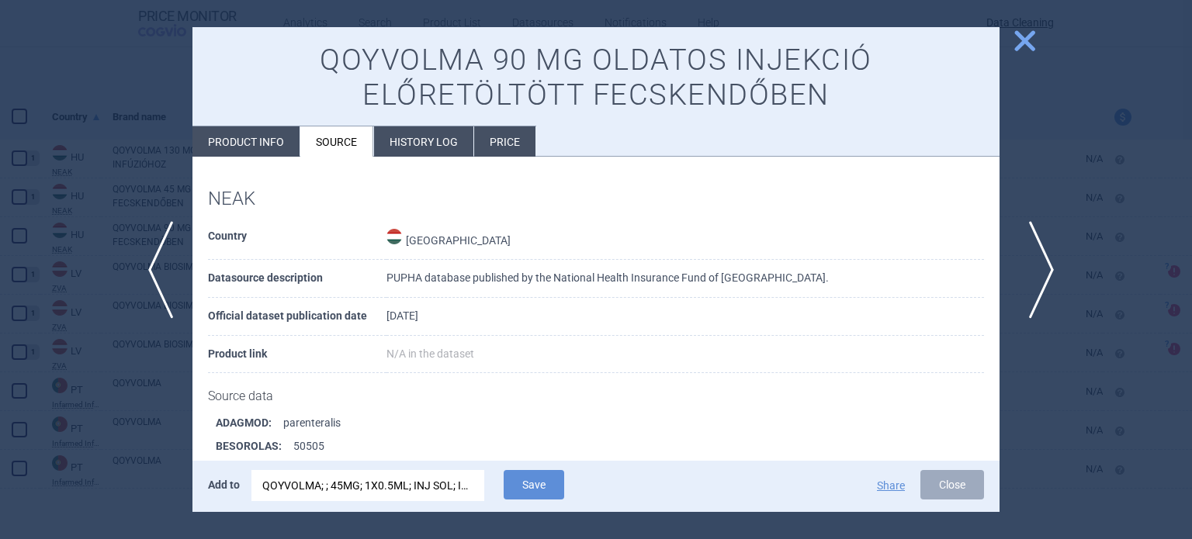
scroll to position [1253, 0]
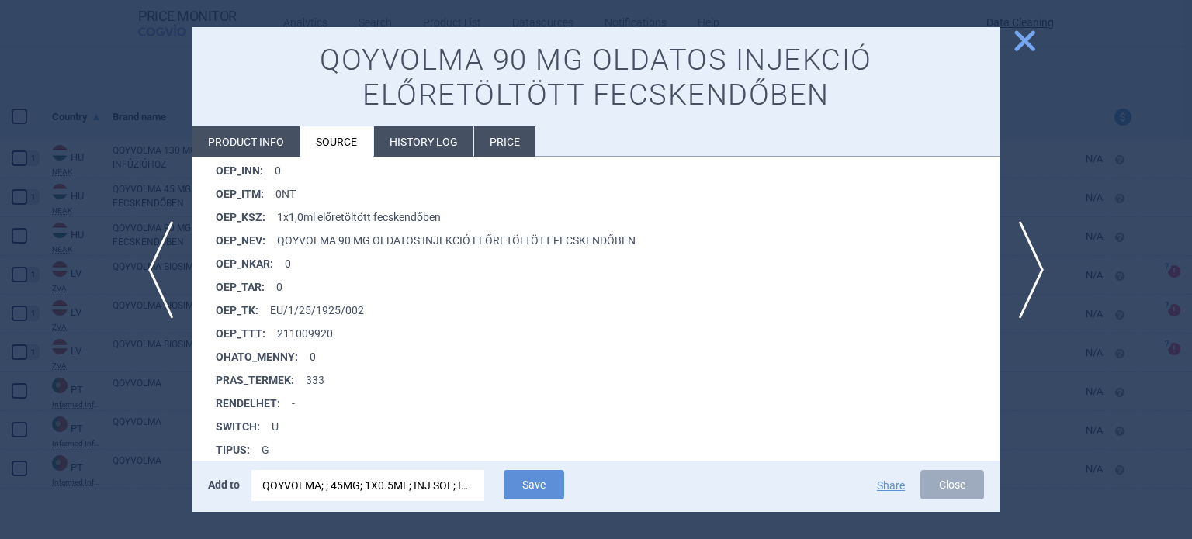
click at [454, 486] on div "QOYVOLMA; ; 45MG; 1X0.5ML; INJ SOL; ISP |EU/1/25/1925/001" at bounding box center [367, 485] width 211 height 31
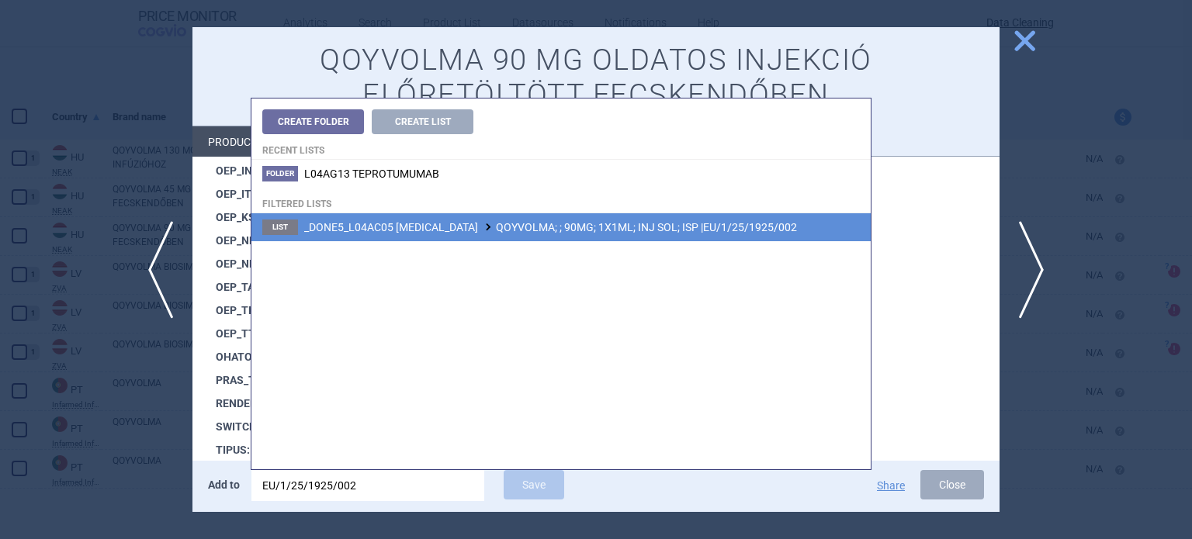
type input "EU/1/25/1925/002"
click at [620, 221] on span "_DONE5_L04AC05 [MEDICAL_DATA] QOYVOLMA; ; 90MG; 1X1ML; INJ SOL; ISP |EU/1/25/19…" at bounding box center [550, 227] width 493 height 12
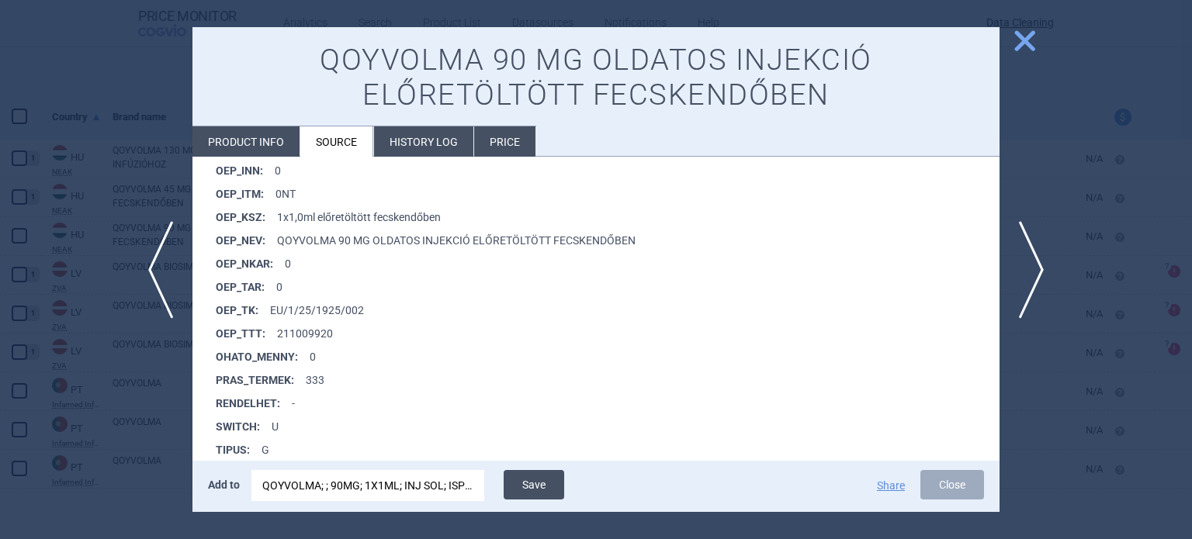
click at [546, 475] on button "Save" at bounding box center [534, 484] width 61 height 29
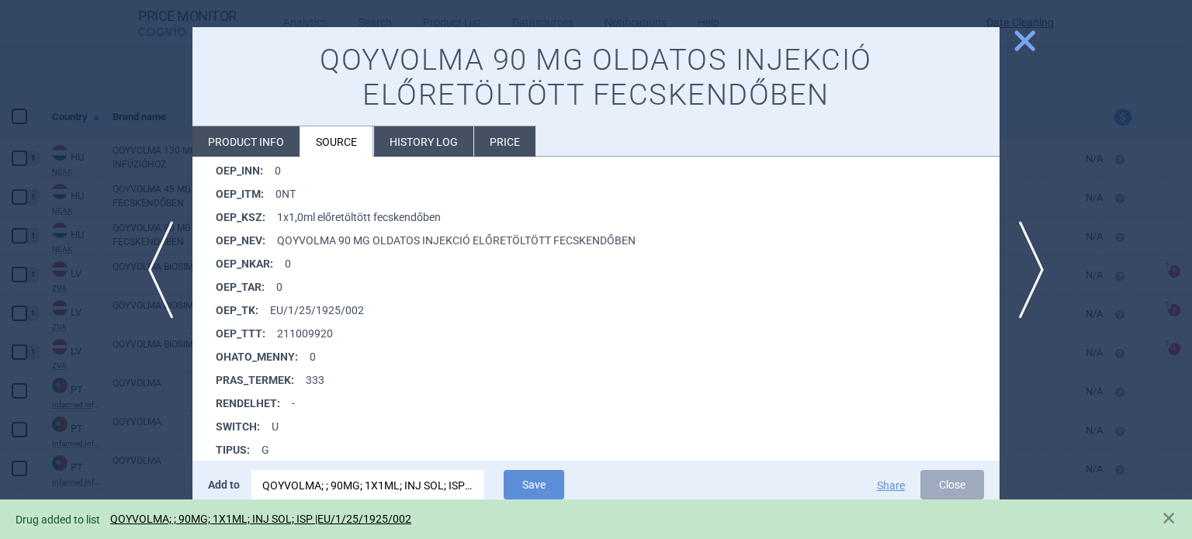
click at [0, 321] on div at bounding box center [596, 269] width 1192 height 539
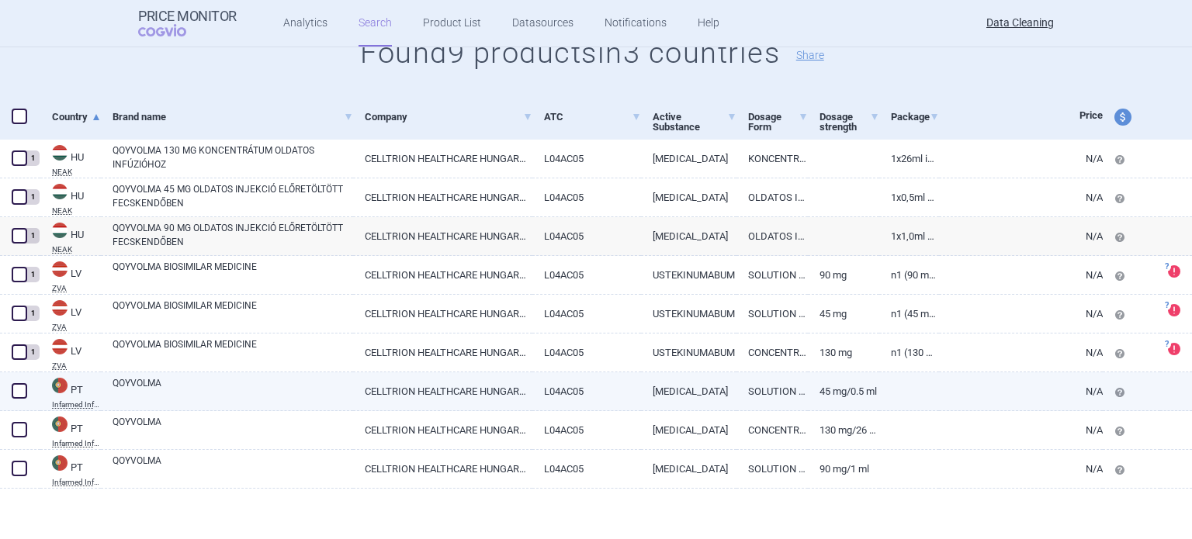
click at [127, 378] on link "QOYVOLMA" at bounding box center [233, 390] width 241 height 28
select select "EUR"
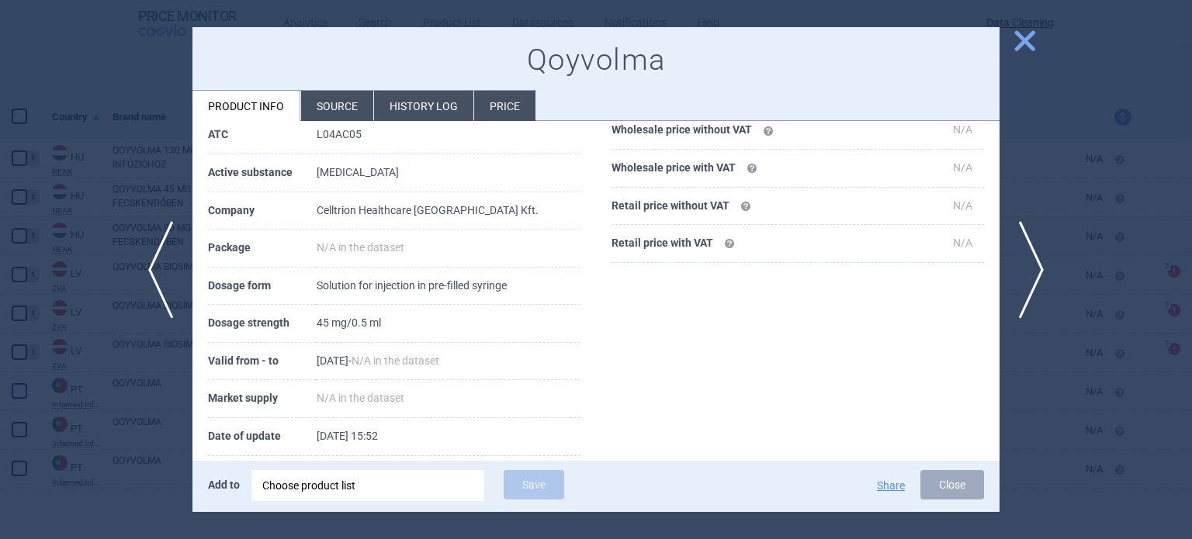
scroll to position [155, 0]
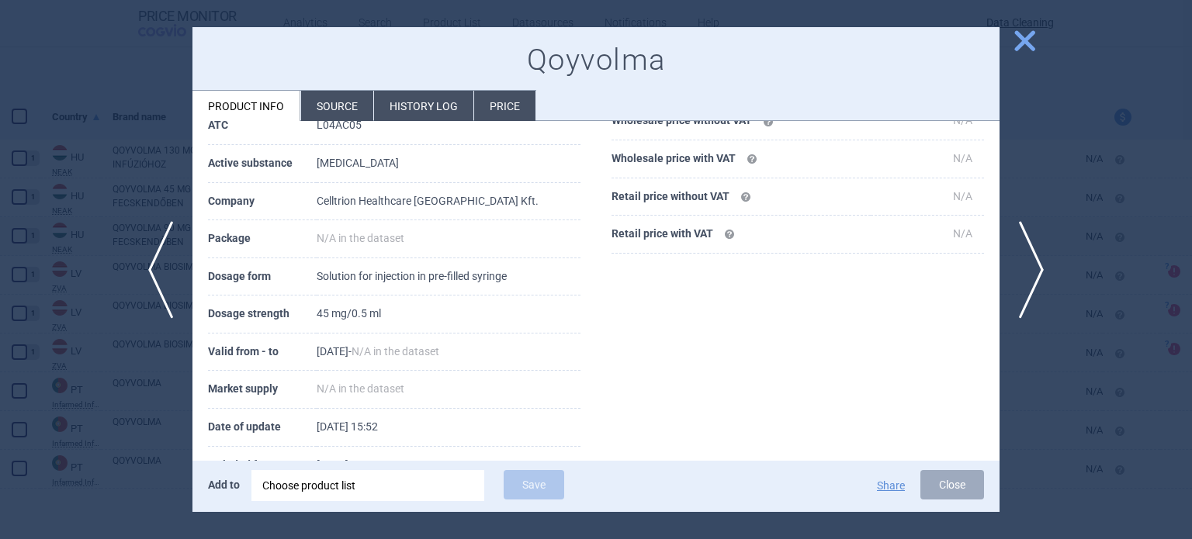
click at [399, 496] on div "Choose product list" at bounding box center [367, 485] width 211 height 31
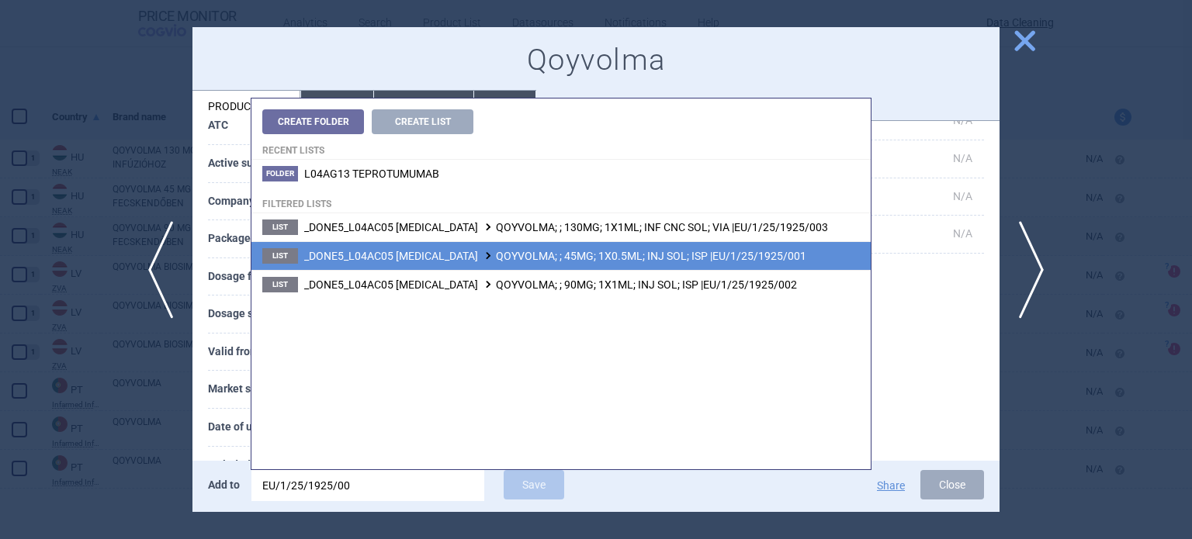
type input "EU/1/25/1925/00"
click at [525, 251] on span "_DONE5_L04AC05 [MEDICAL_DATA] QOYVOLMA; ; 45MG; 1X0.5ML; INJ SOL; ISP |EU/1/25/…" at bounding box center [555, 256] width 502 height 12
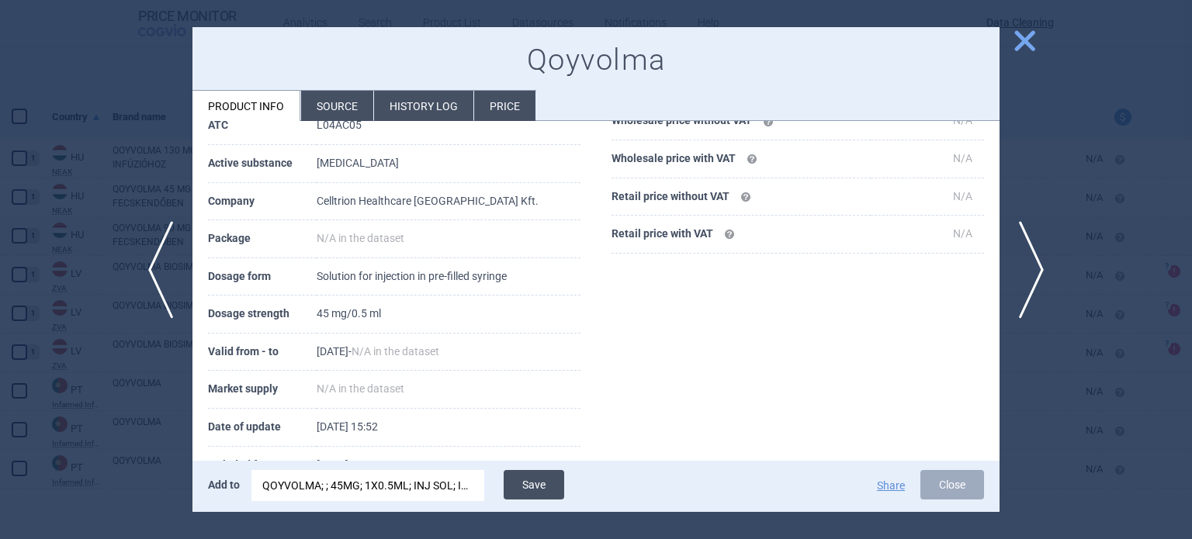
click at [549, 487] on button "Save" at bounding box center [534, 484] width 61 height 29
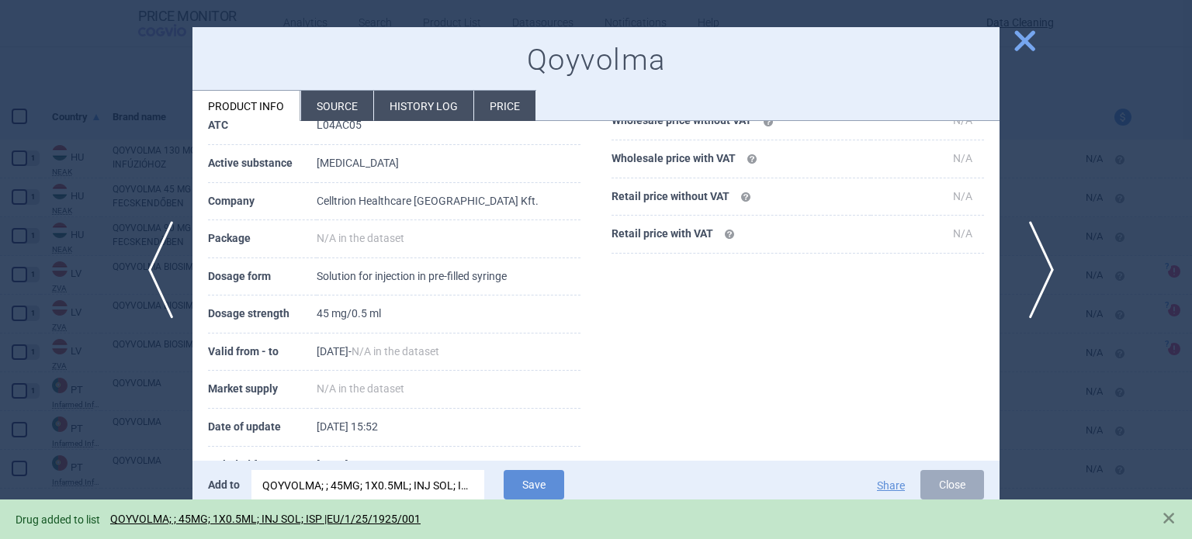
click at [1029, 267] on span "next" at bounding box center [1036, 270] width 35 height 98
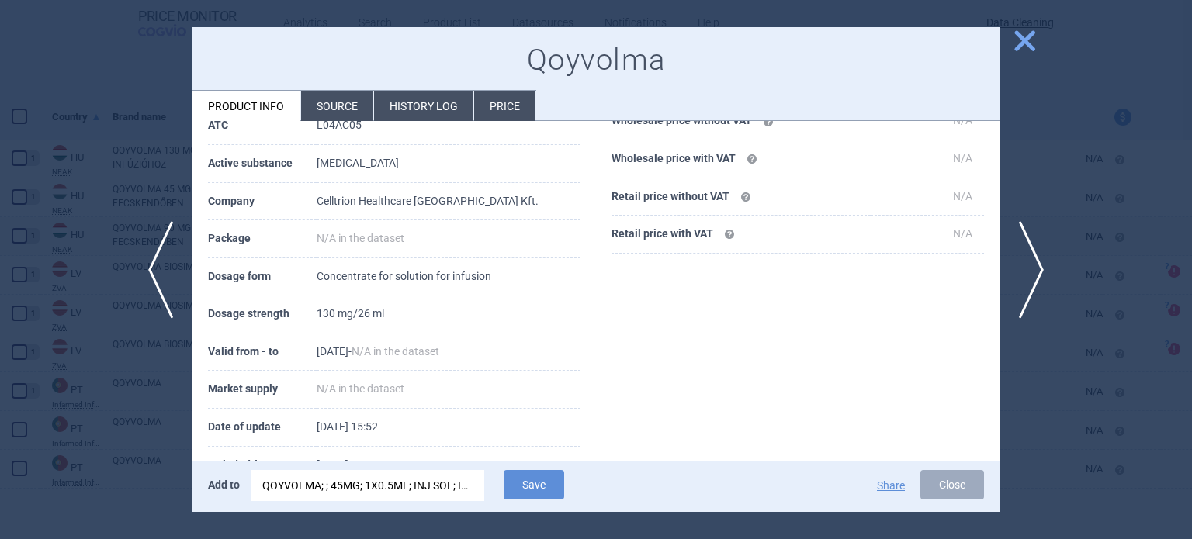
click at [436, 497] on div "QOYVOLMA; ; 45MG; 1X0.5ML; INJ SOL; ISP |EU/1/25/1925/001" at bounding box center [367, 485] width 211 height 31
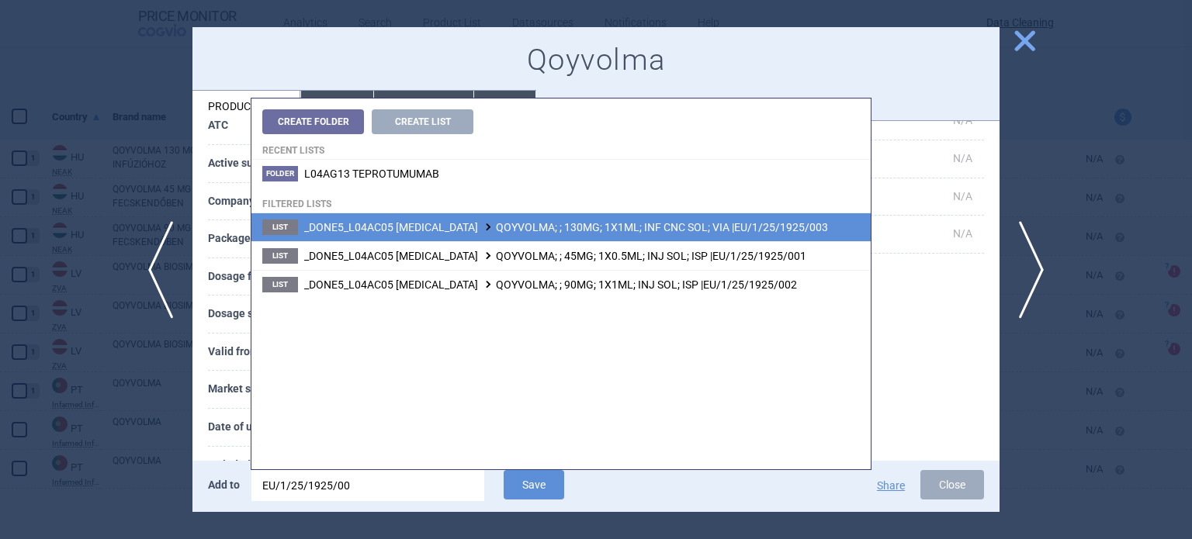
click at [604, 234] on li "List _DONE5_L04AC05 [MEDICAL_DATA] QOYVOLMA; ; 130MG; 1X1ML; INF CNC SOL; VIA |…" at bounding box center [560, 227] width 619 height 28
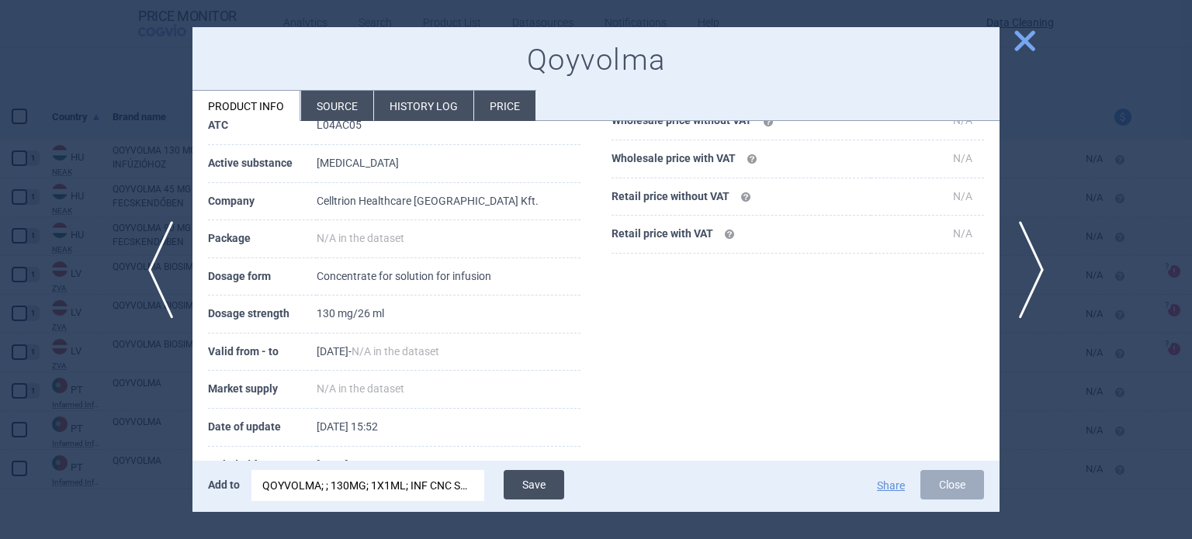
click at [531, 487] on button "Save" at bounding box center [534, 484] width 61 height 29
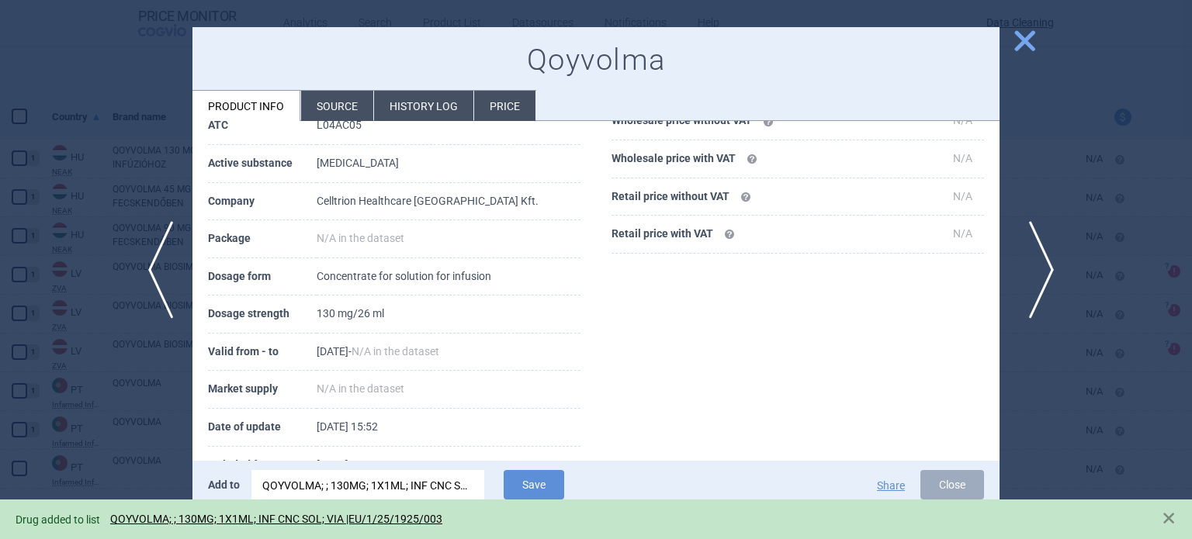
click at [1039, 269] on span "next" at bounding box center [1036, 270] width 35 height 98
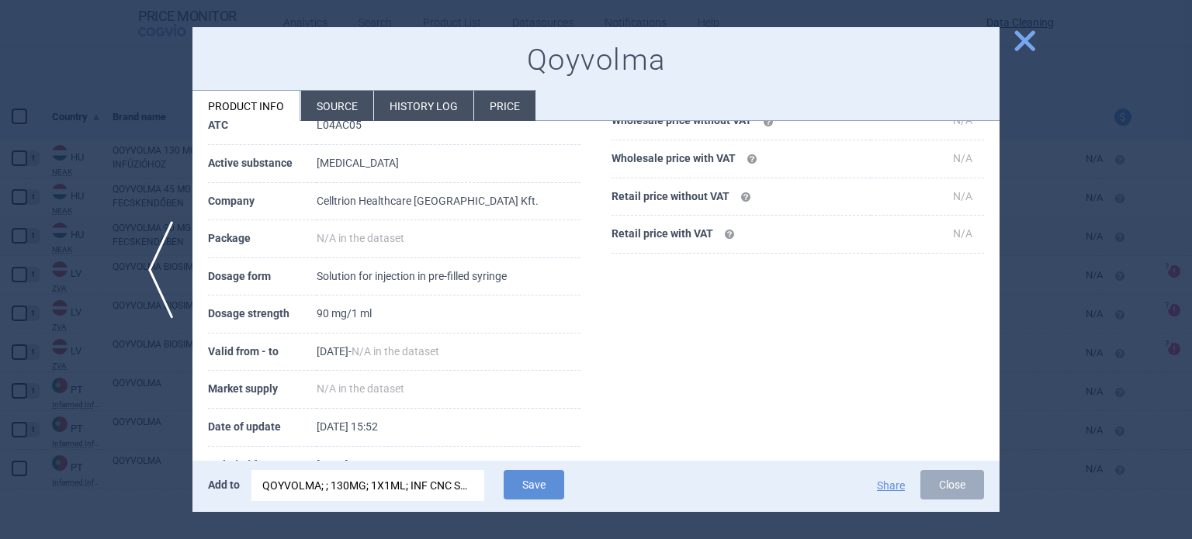
click at [438, 471] on div "QOYVOLMA; ; 130MG; 1X1ML; INF CNC SOL; VIA |EU/1/25/1925/003" at bounding box center [367, 485] width 211 height 31
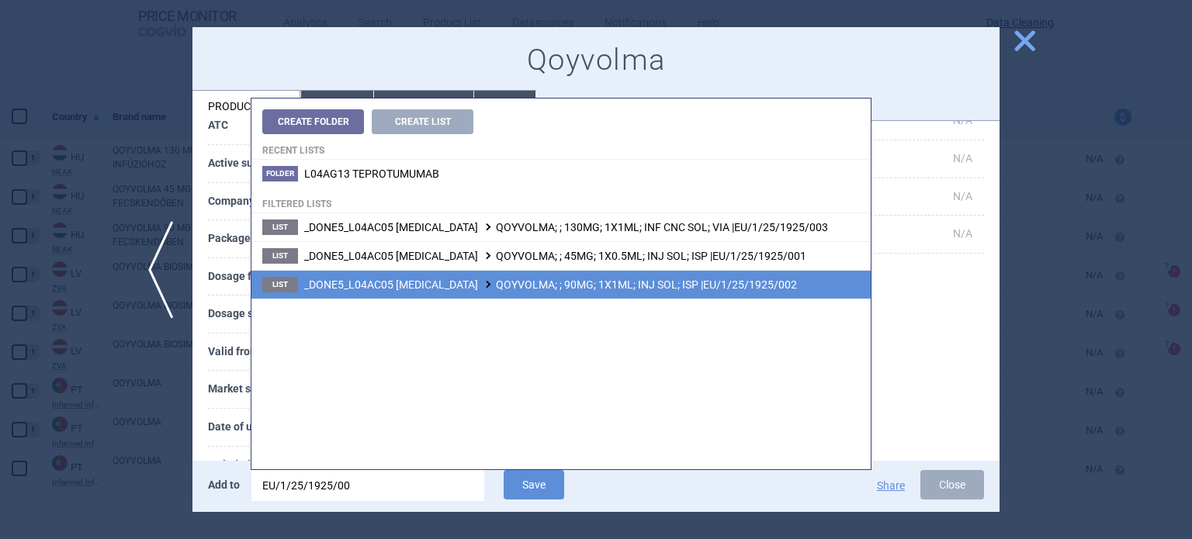
click at [543, 283] on span "_DONE5_L04AC05 [MEDICAL_DATA] QOYVOLMA; ; 90MG; 1X1ML; INJ SOL; ISP |EU/1/25/19…" at bounding box center [550, 285] width 493 height 12
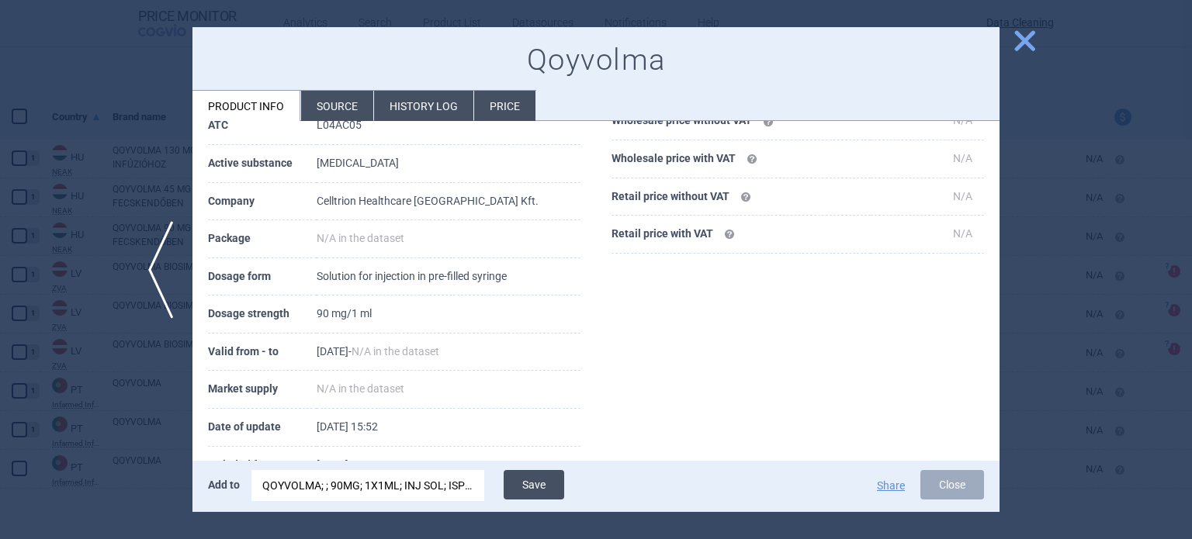
click at [552, 476] on button "Save" at bounding box center [534, 484] width 61 height 29
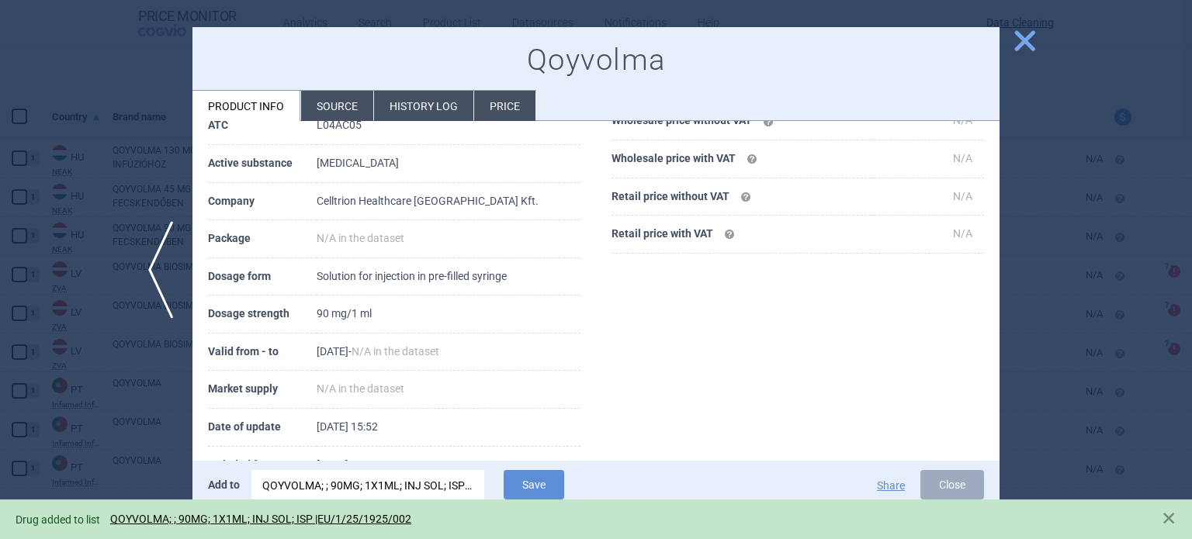
click at [29, 251] on div at bounding box center [596, 269] width 1192 height 539
